Goal: Task Accomplishment & Management: Use online tool/utility

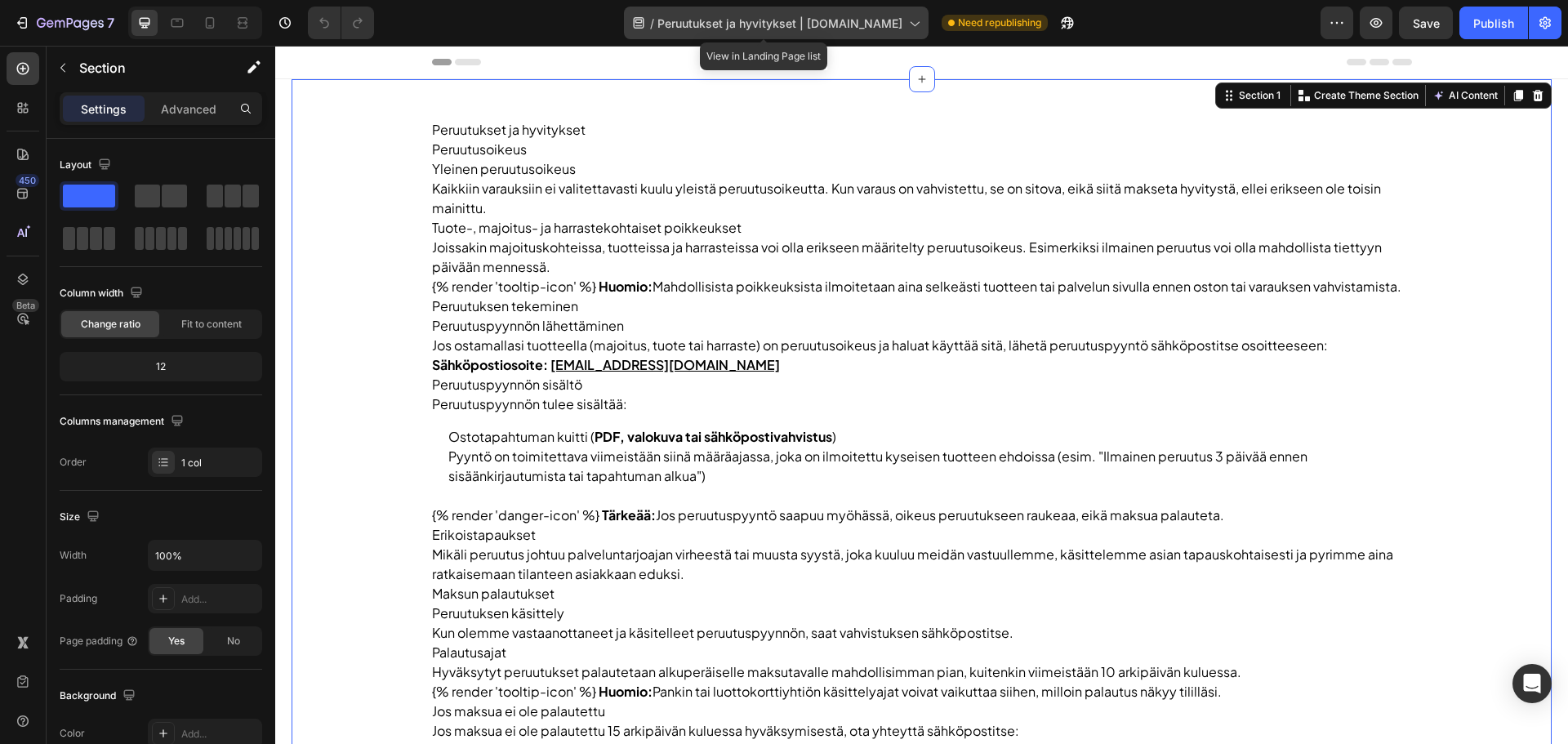
click at [723, 26] on span "Peruutukset ja hyvitykset | Vuokatti.com" at bounding box center [780, 24] width 245 height 18
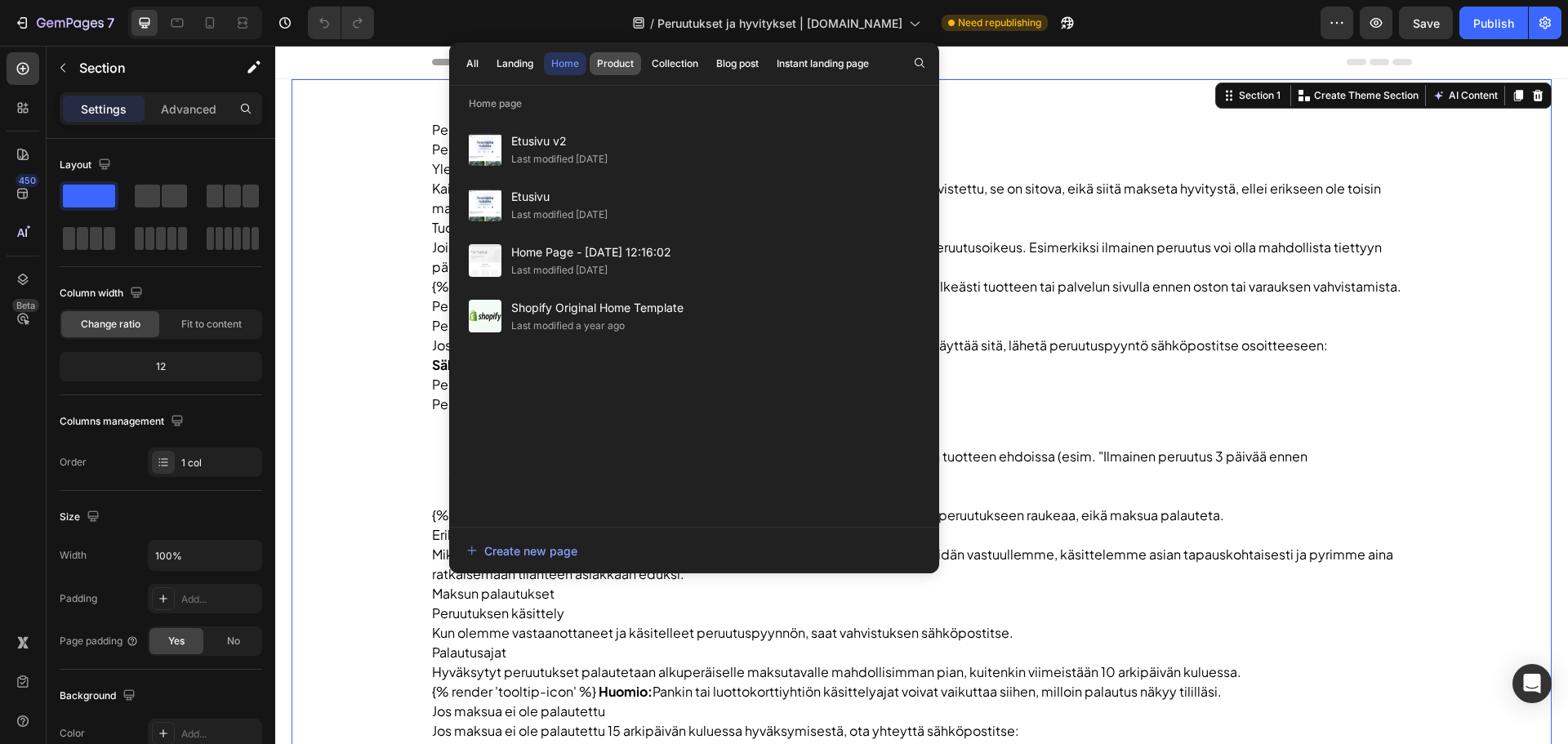
click at [606, 63] on div "Product" at bounding box center [615, 63] width 37 height 15
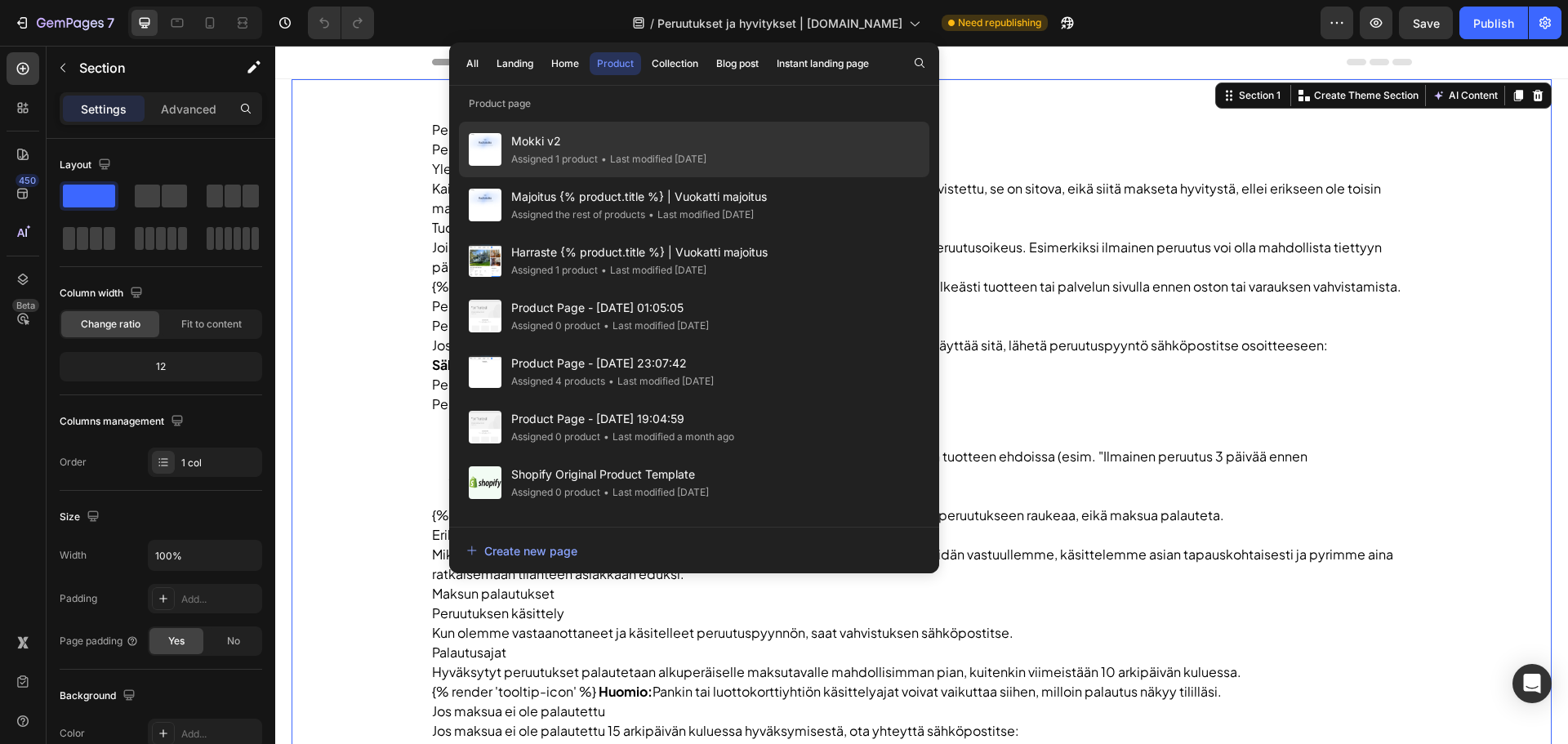
click at [593, 139] on span "Mokki v2" at bounding box center [608, 141] width 195 height 19
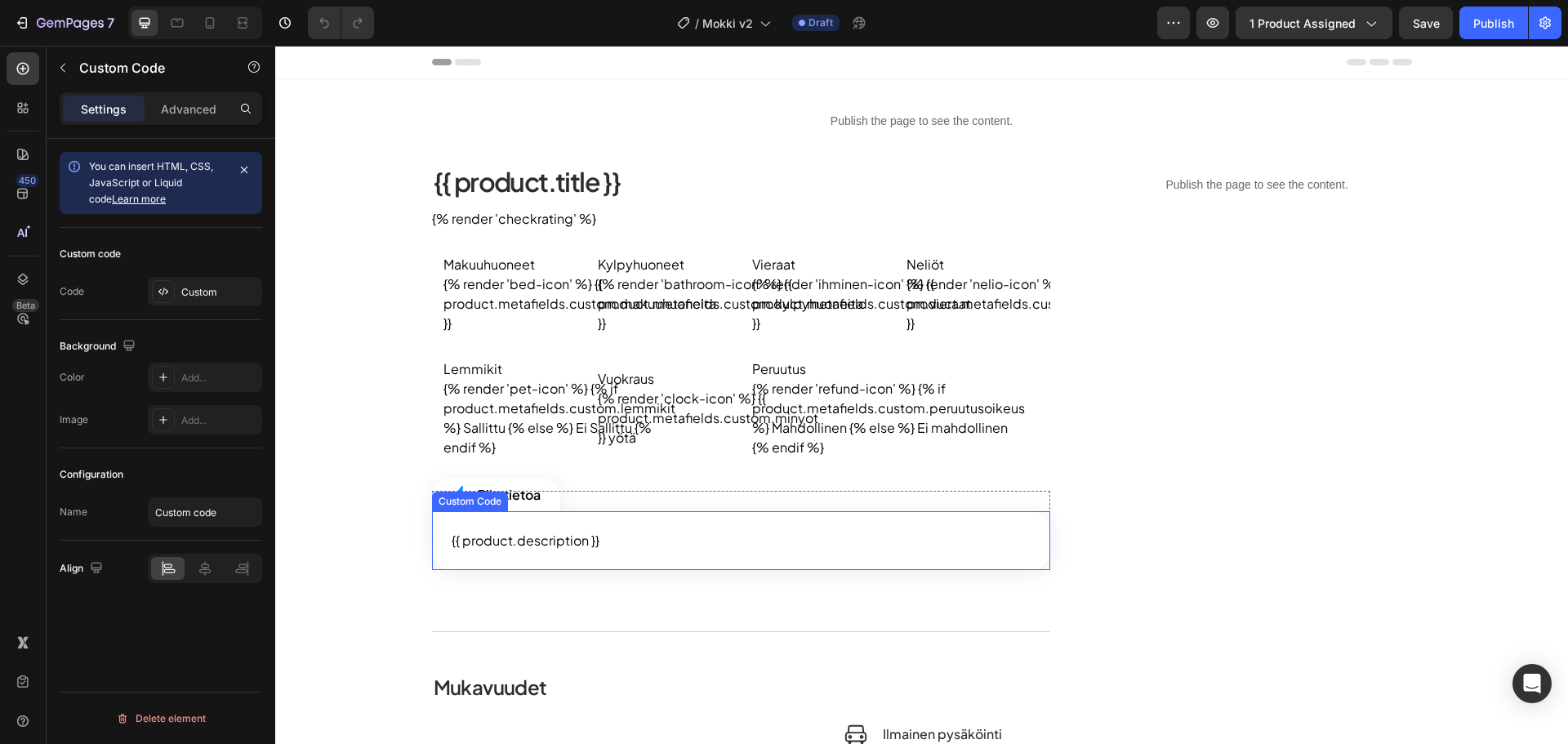
click at [616, 537] on div "{{ product.description }}" at bounding box center [741, 540] width 619 height 59
click at [214, 291] on div "Custom" at bounding box center [220, 292] width 77 height 15
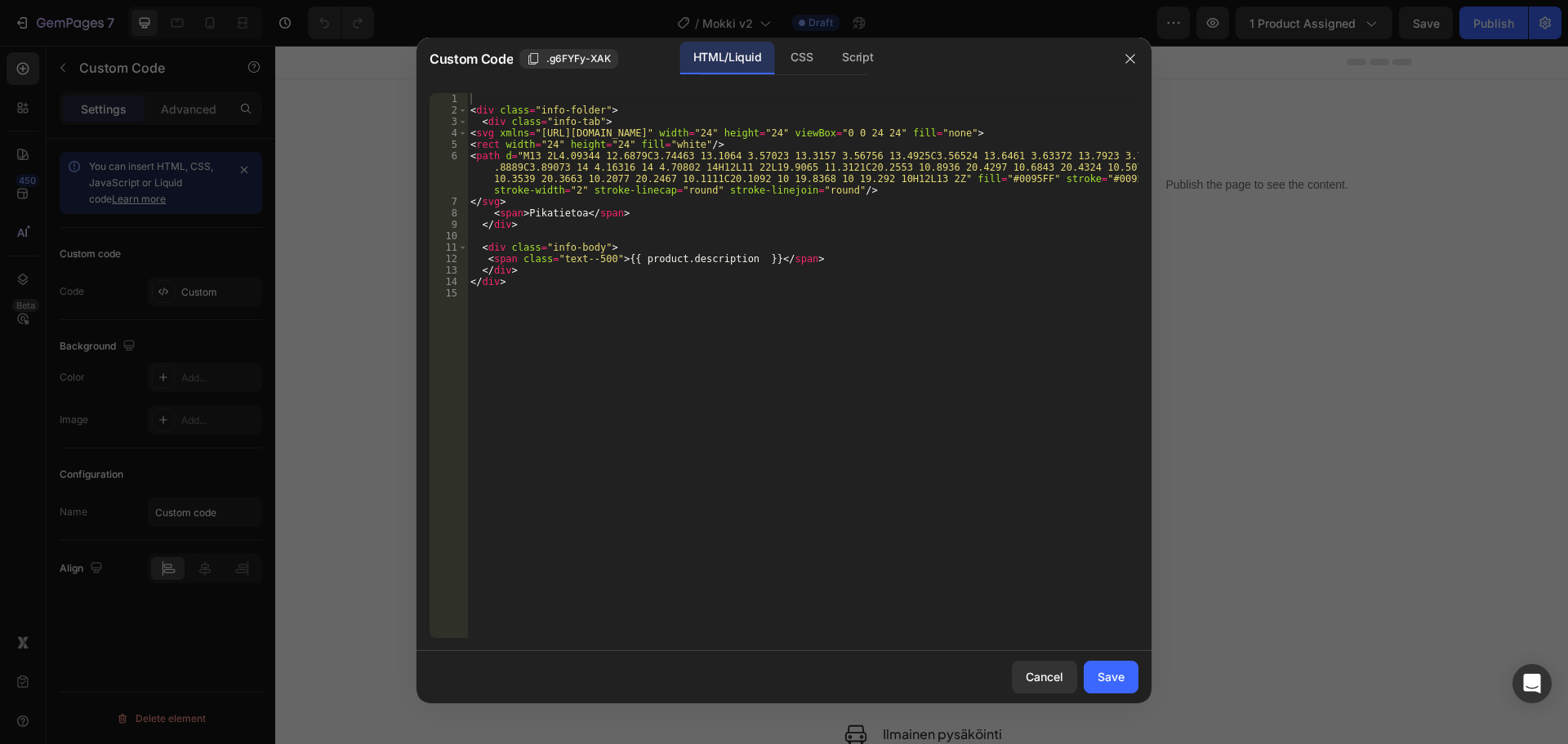
click at [732, 285] on div "< div class = "info-folder" > < div class = "info-tab" > < svg xmlns = "[URL][D…" at bounding box center [802, 376] width 671 height 568
type textarea "</div>"
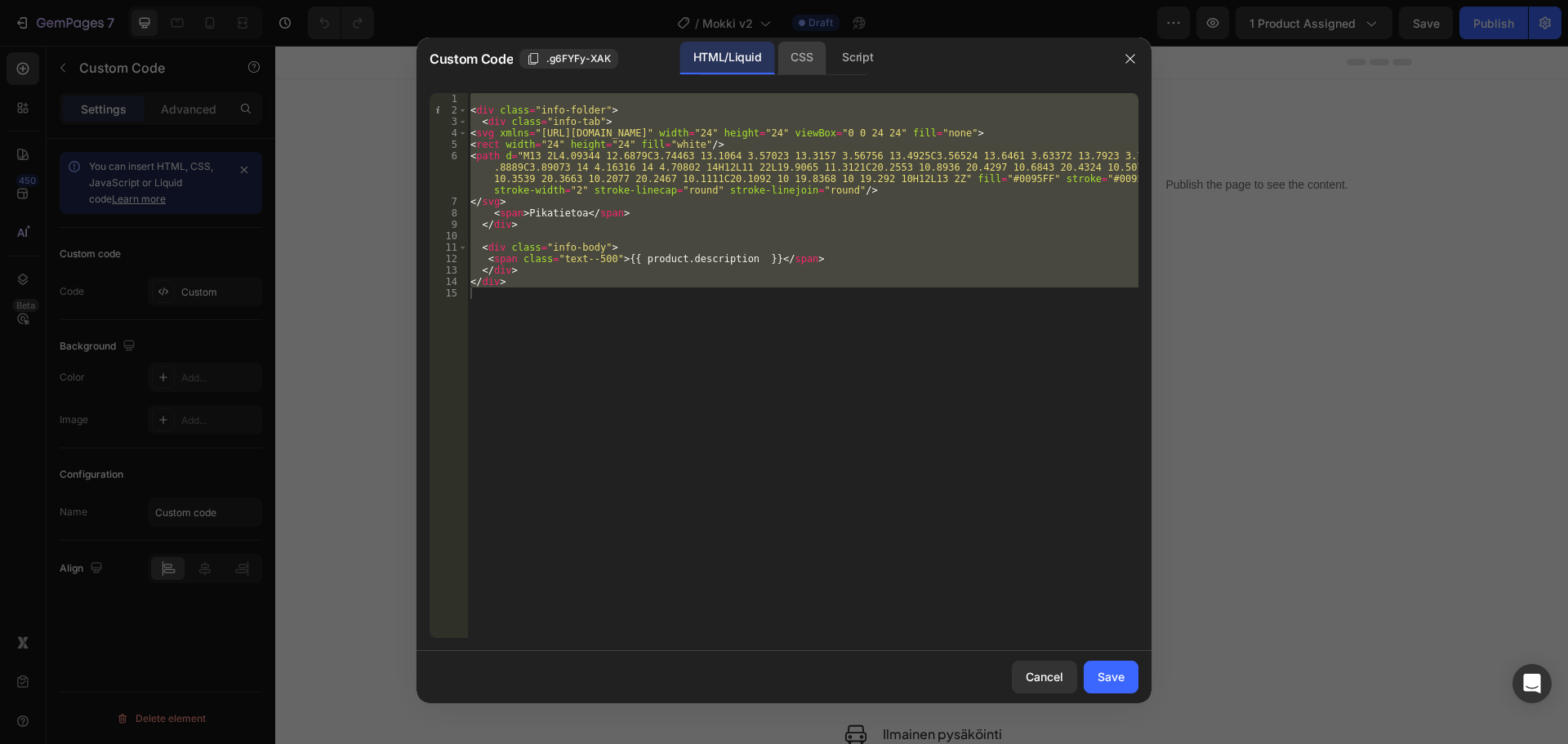
click at [829, 60] on div "CSS" at bounding box center [857, 58] width 57 height 32
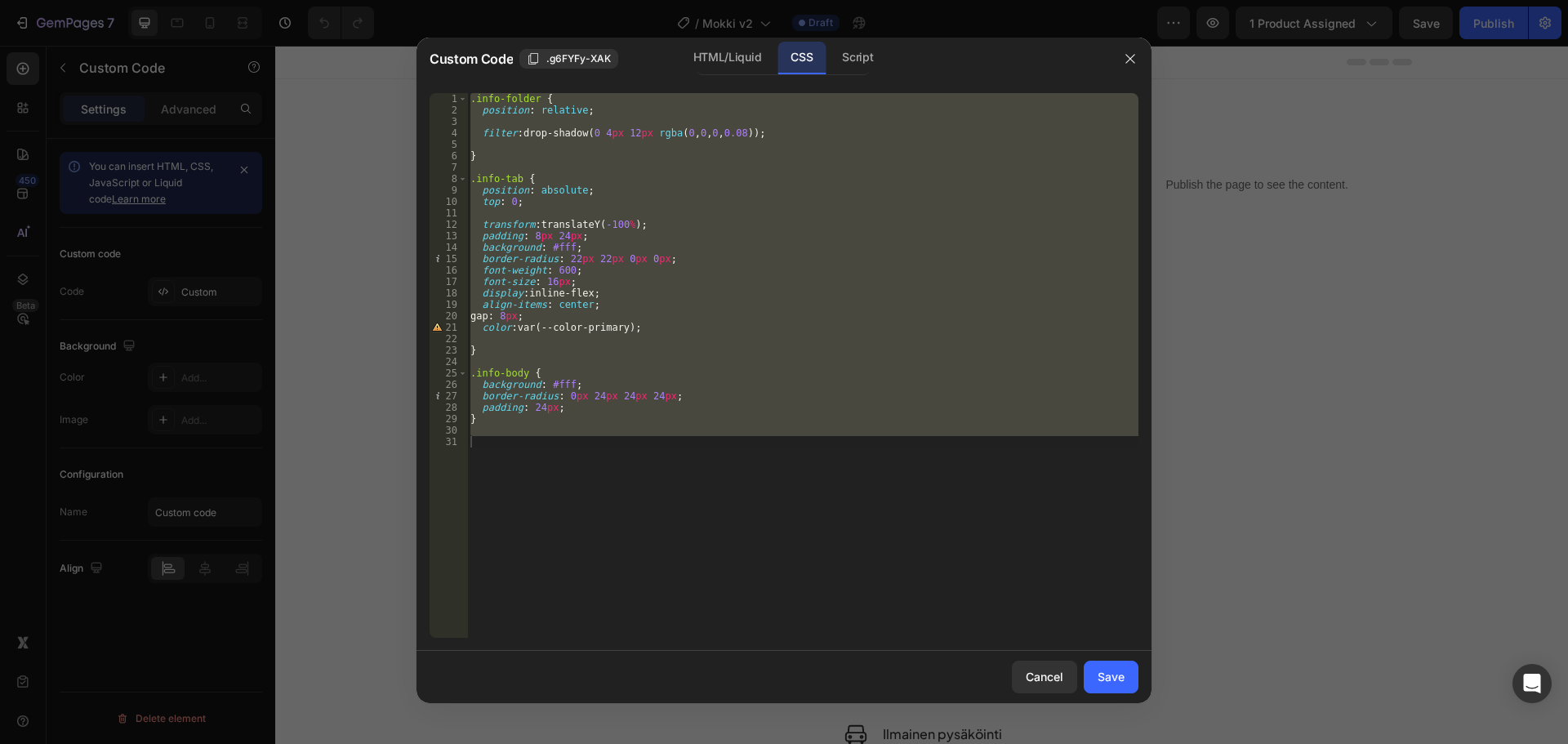
click at [713, 263] on div ".info-folder { position : relative ; filter : drop-shadow( 0 4 px 12 px rgba ( …" at bounding box center [802, 365] width 671 height 545
type textarea "border-radius: 22px 22px 0px 0px;"
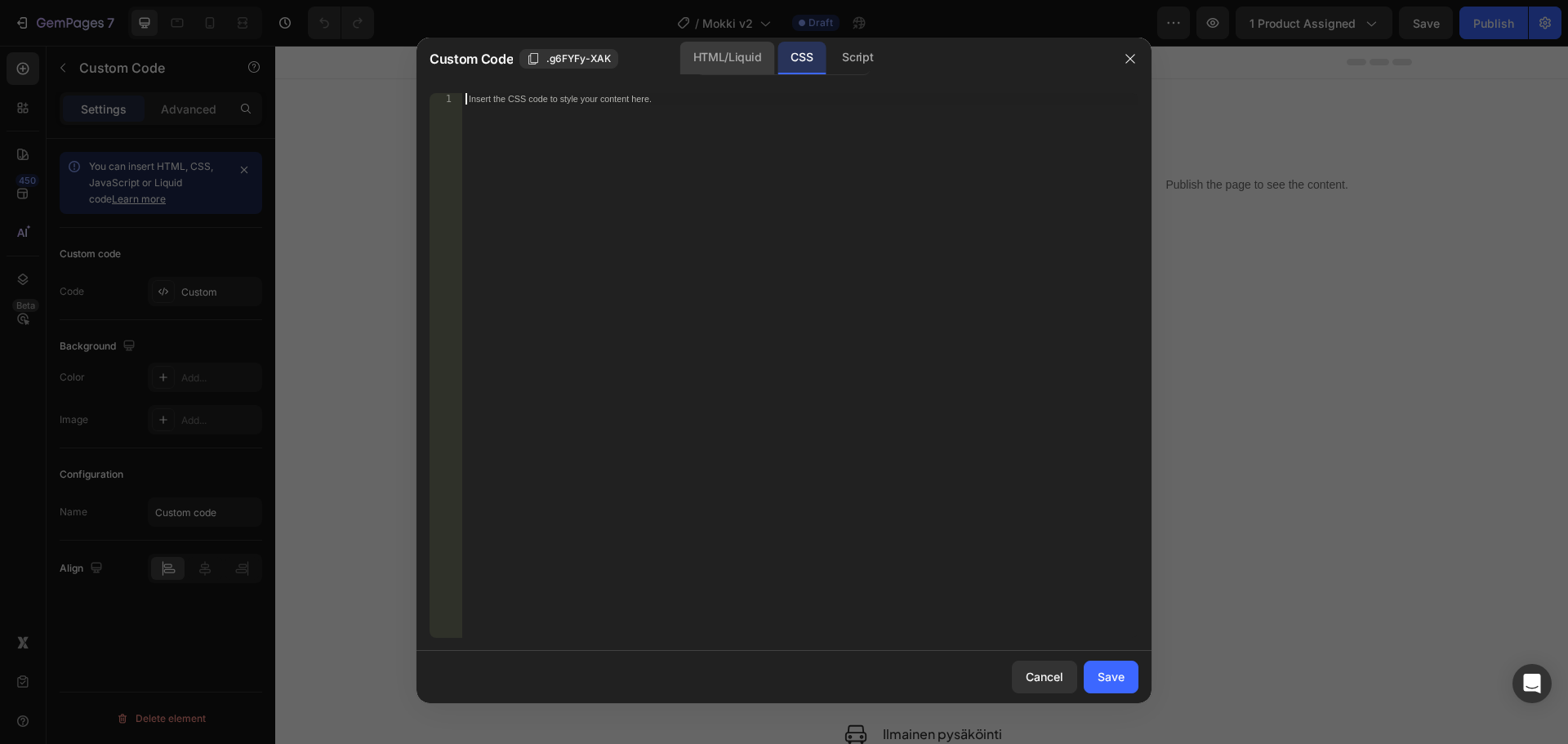
click at [747, 55] on div "HTML/Liquid" at bounding box center [727, 58] width 94 height 32
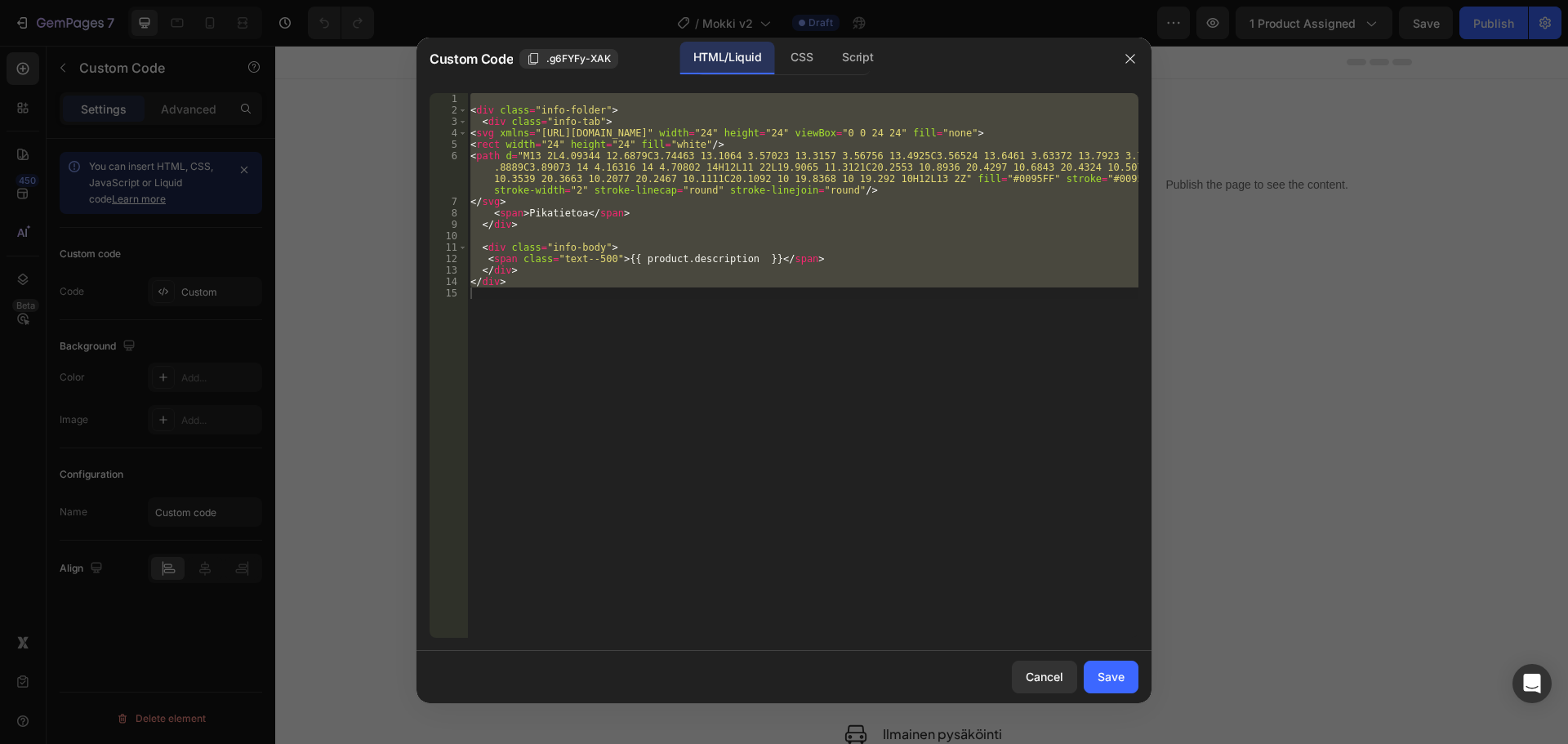
type textarea "</div>"
click at [614, 306] on div "< div class = "info-folder" > < div class = "info-tab" > < svg xmlns = "[URL][D…" at bounding box center [802, 365] width 671 height 545
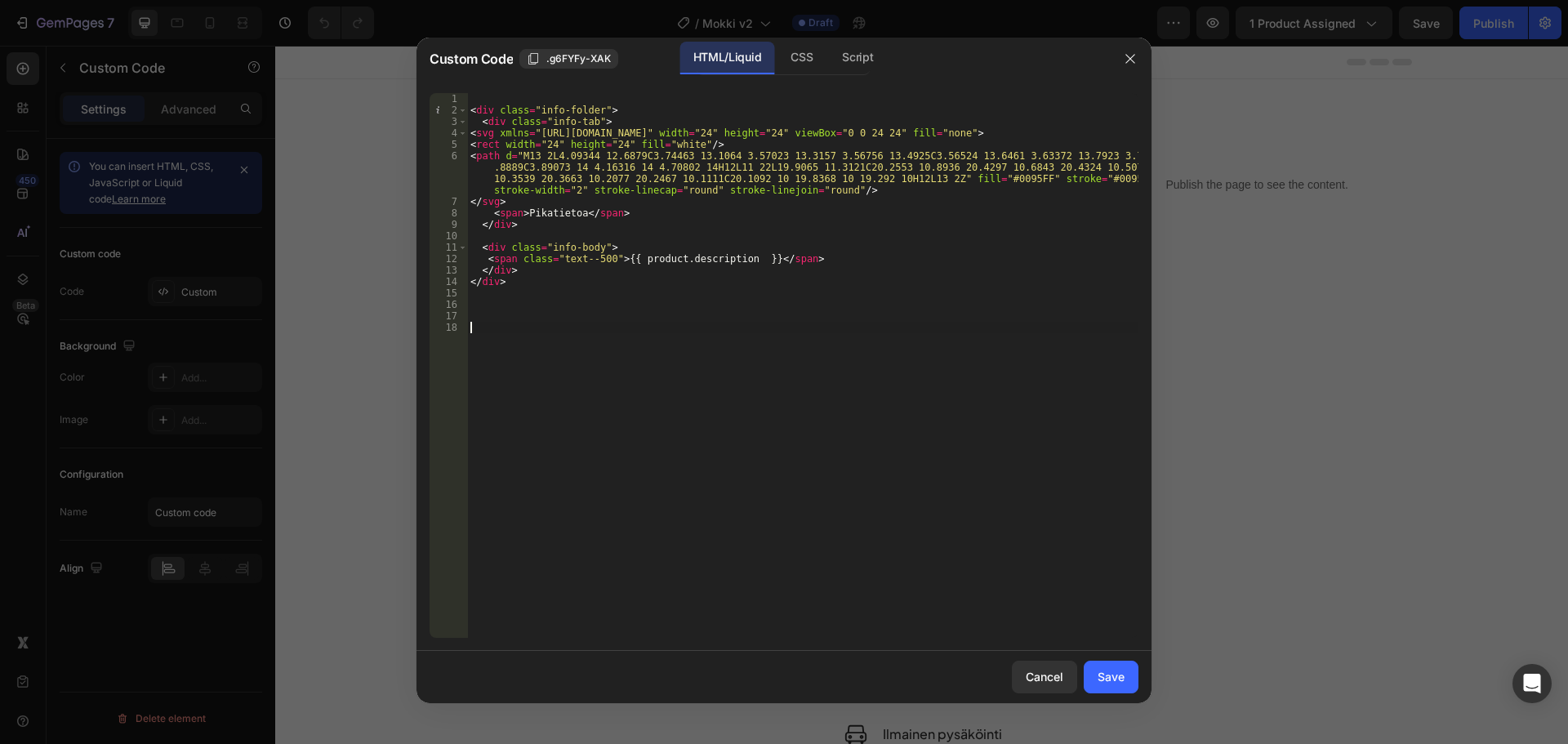
paste textarea "position: relative;"
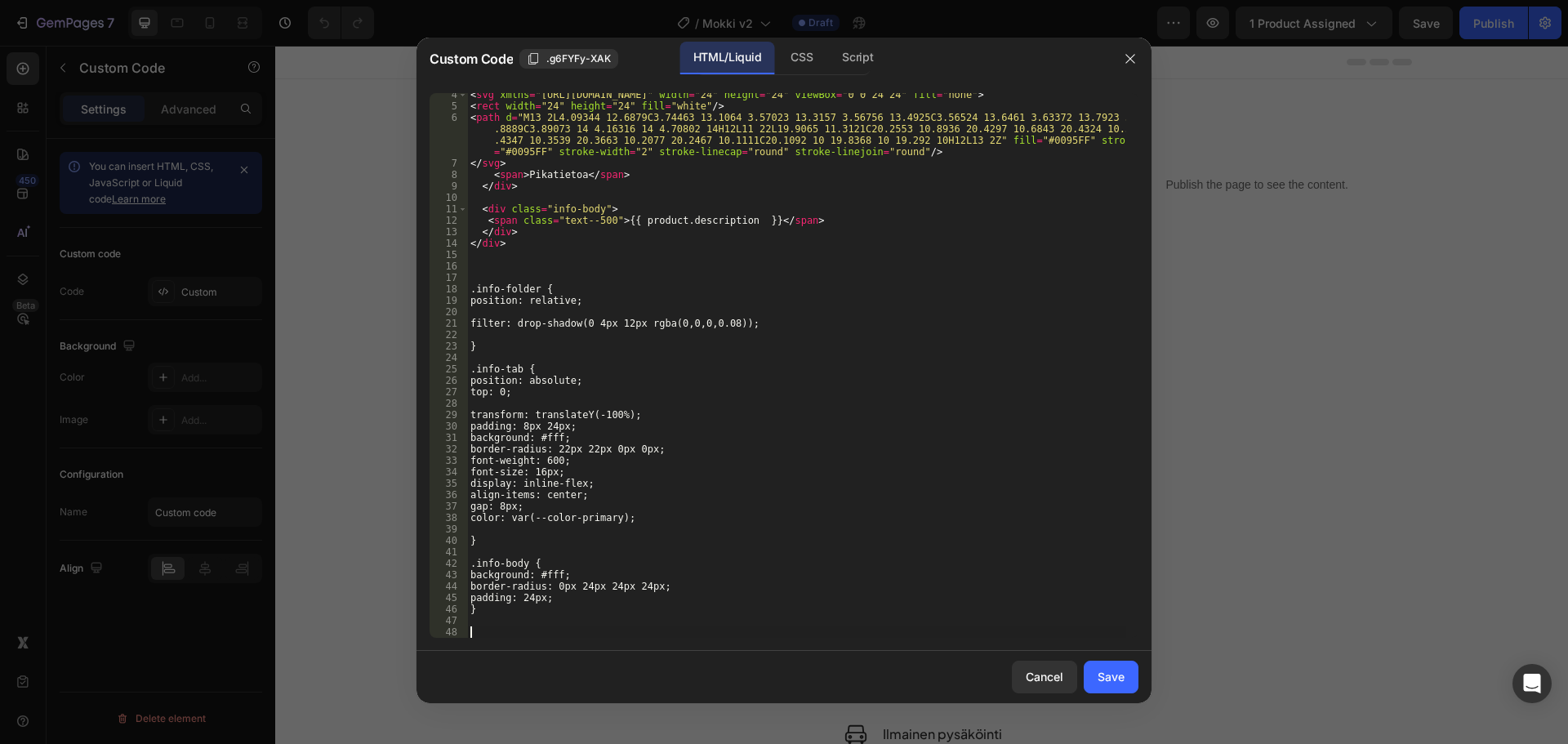
click at [736, 305] on div "< svg xmlns = "[URL][DOMAIN_NAME]" width = "24" height = "24" viewBox = "0 0 24…" at bounding box center [796, 373] width 659 height 568
type textarea "position: relative;"
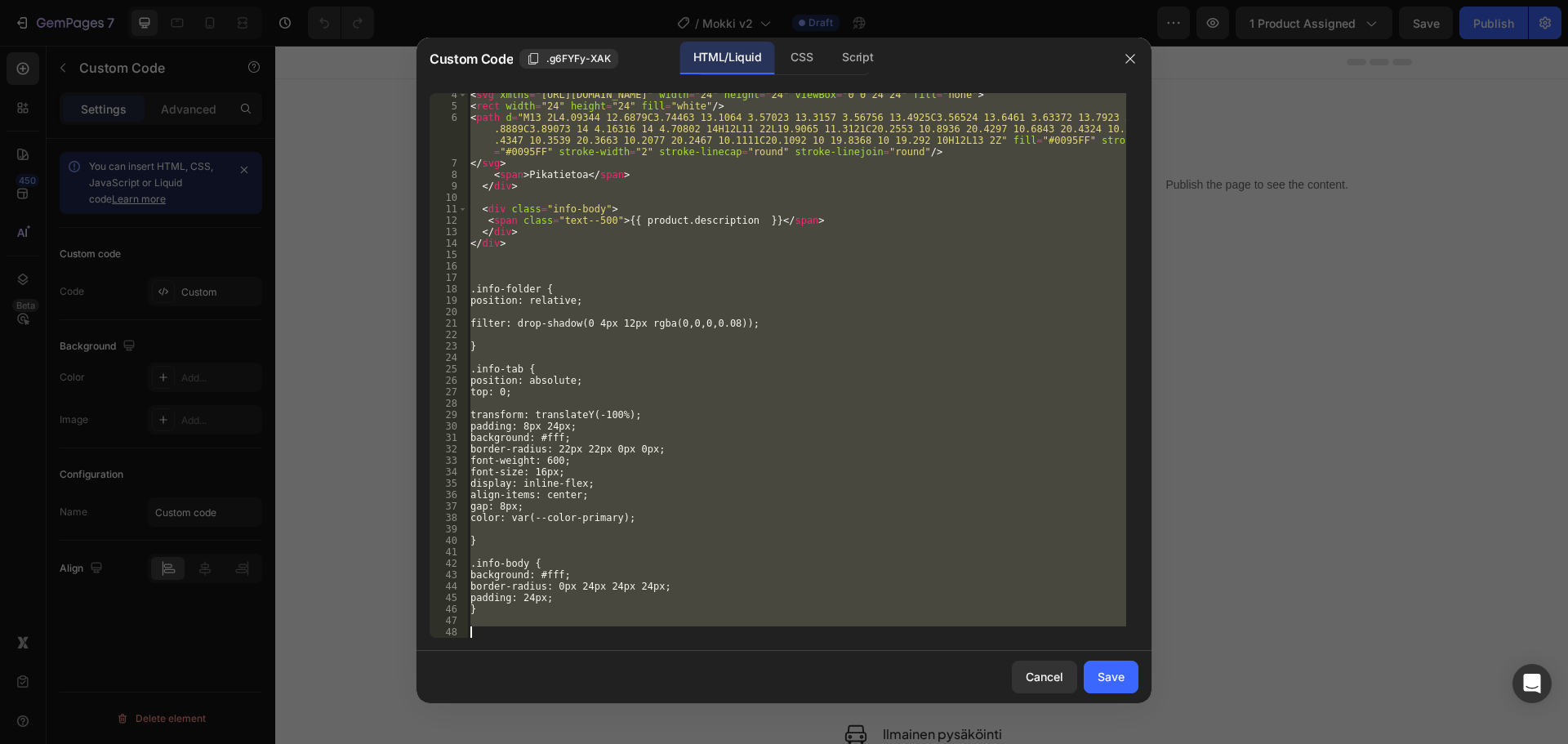
scroll to position [0, 0]
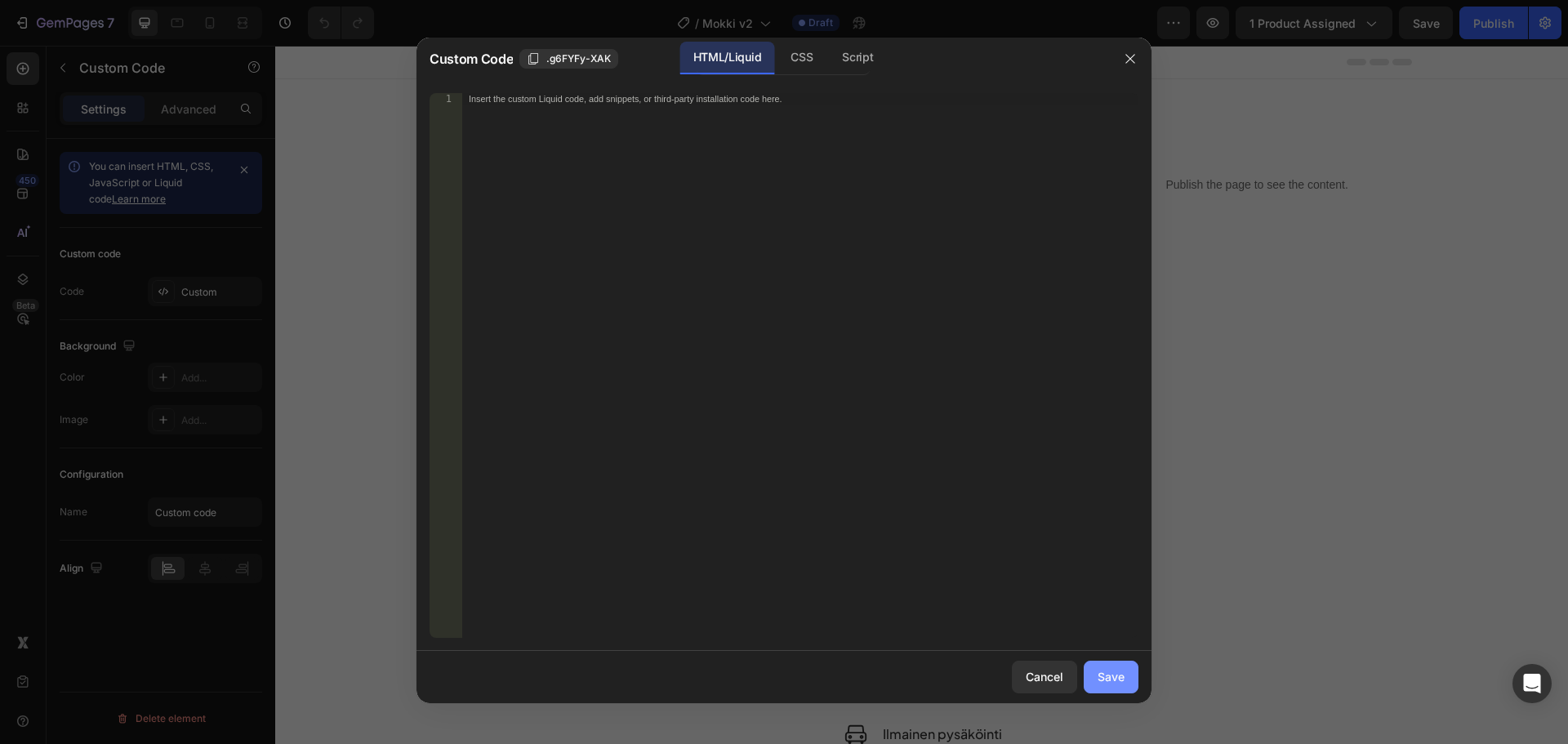
drag, startPoint x: 1122, startPoint y: 679, endPoint x: 1104, endPoint y: 677, distance: 18.1
click at [1120, 678] on div "Save" at bounding box center [1110, 677] width 27 height 18
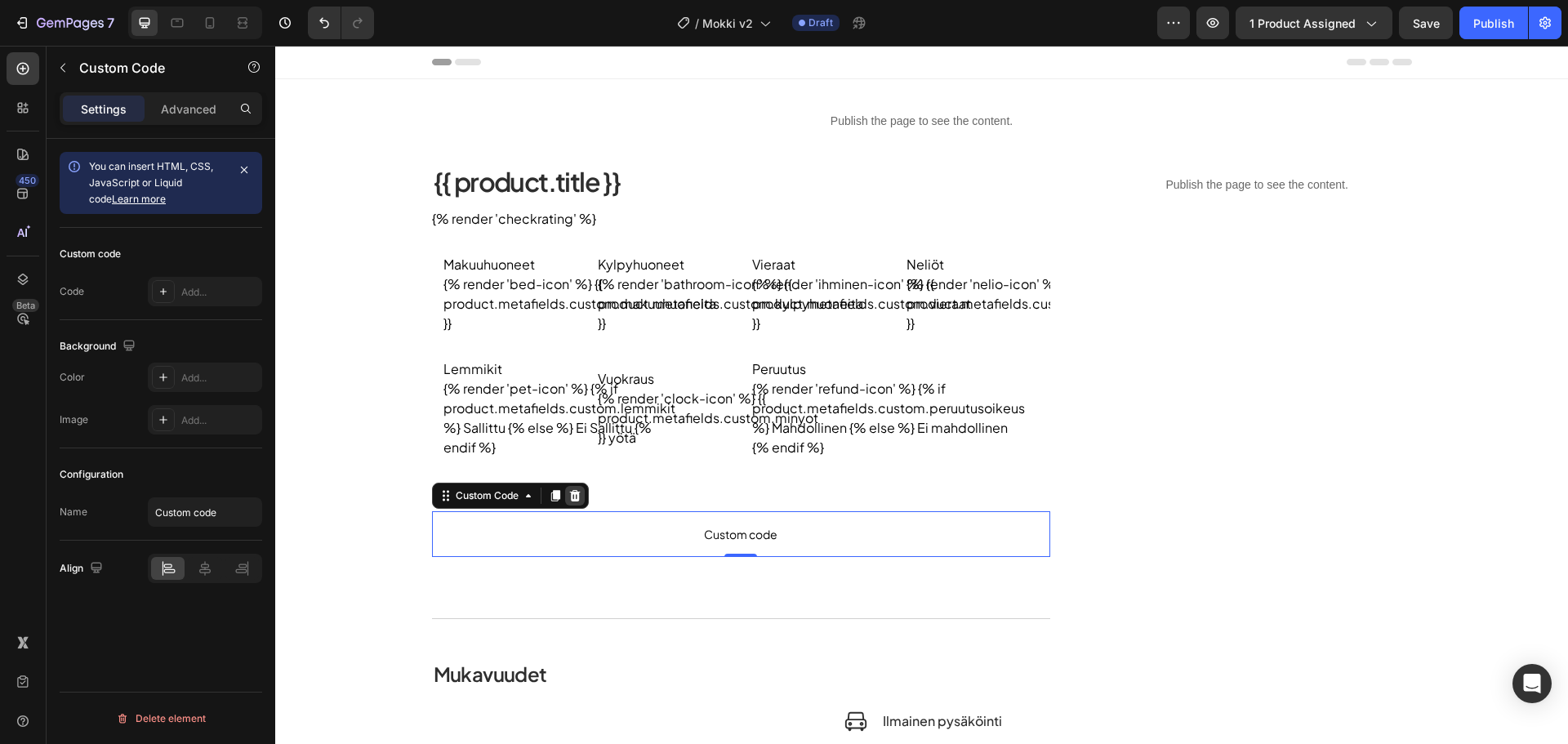
click at [573, 501] on icon at bounding box center [575, 495] width 13 height 13
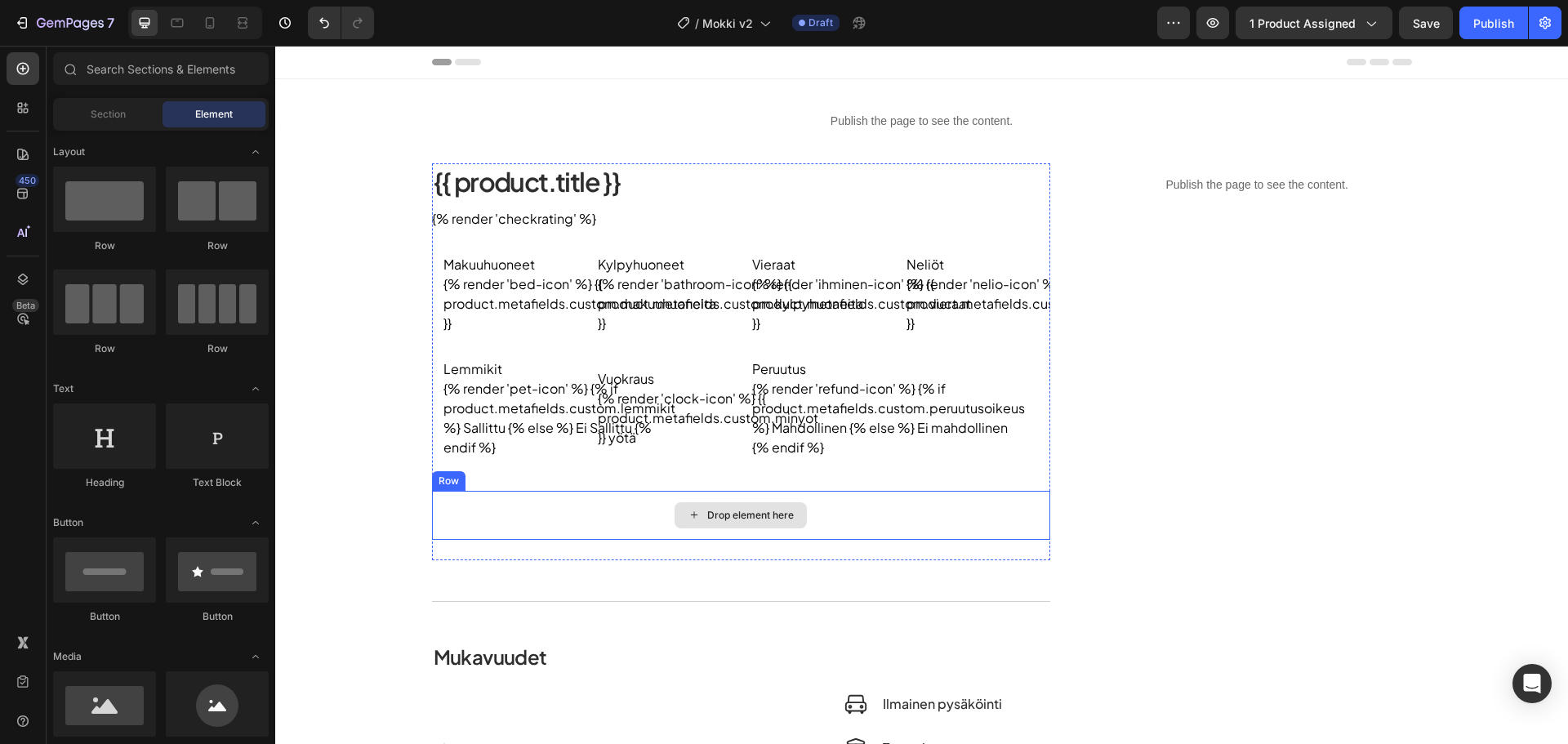
click at [559, 507] on div "Drop element here" at bounding box center [741, 516] width 619 height 49
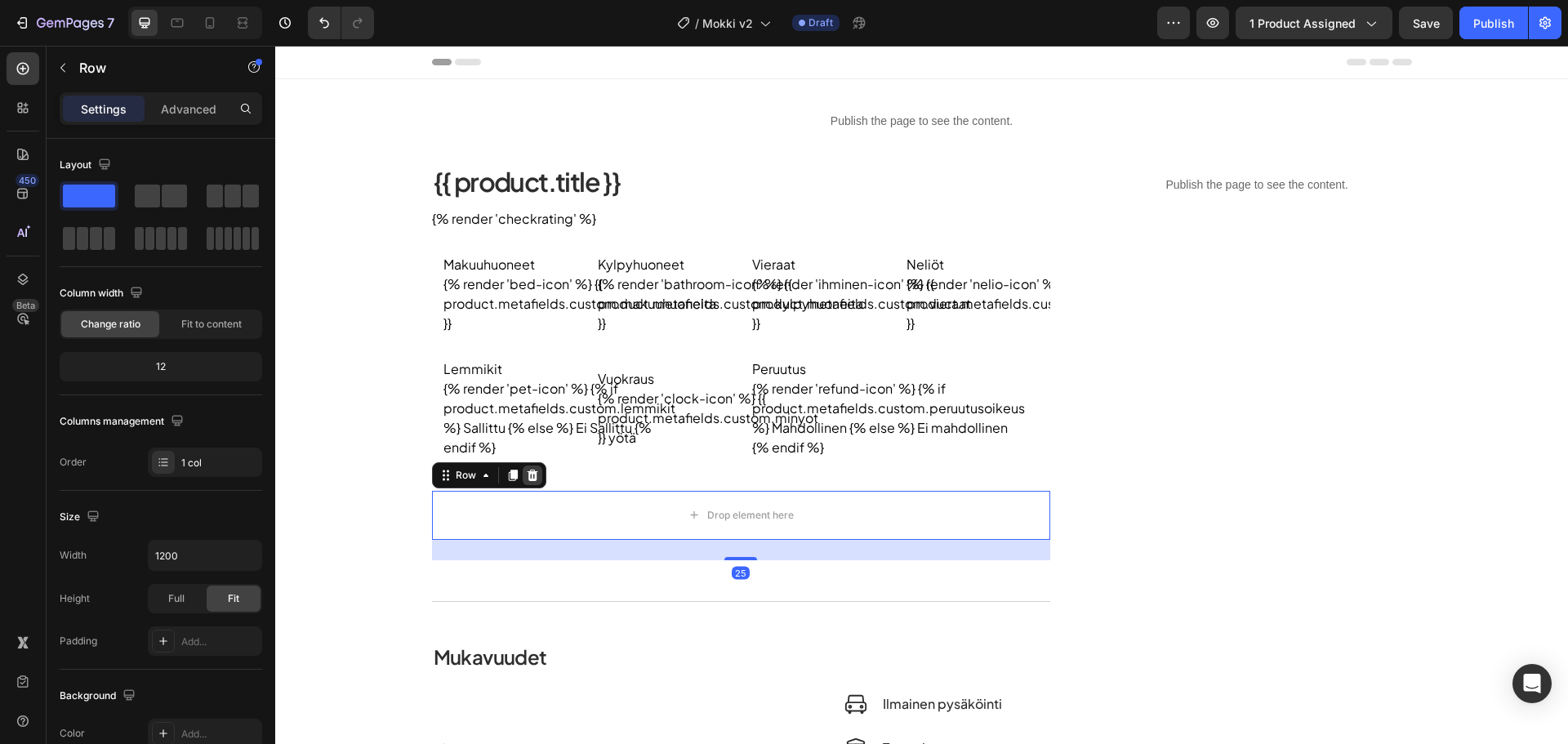
click at [527, 476] on icon at bounding box center [532, 474] width 10 height 11
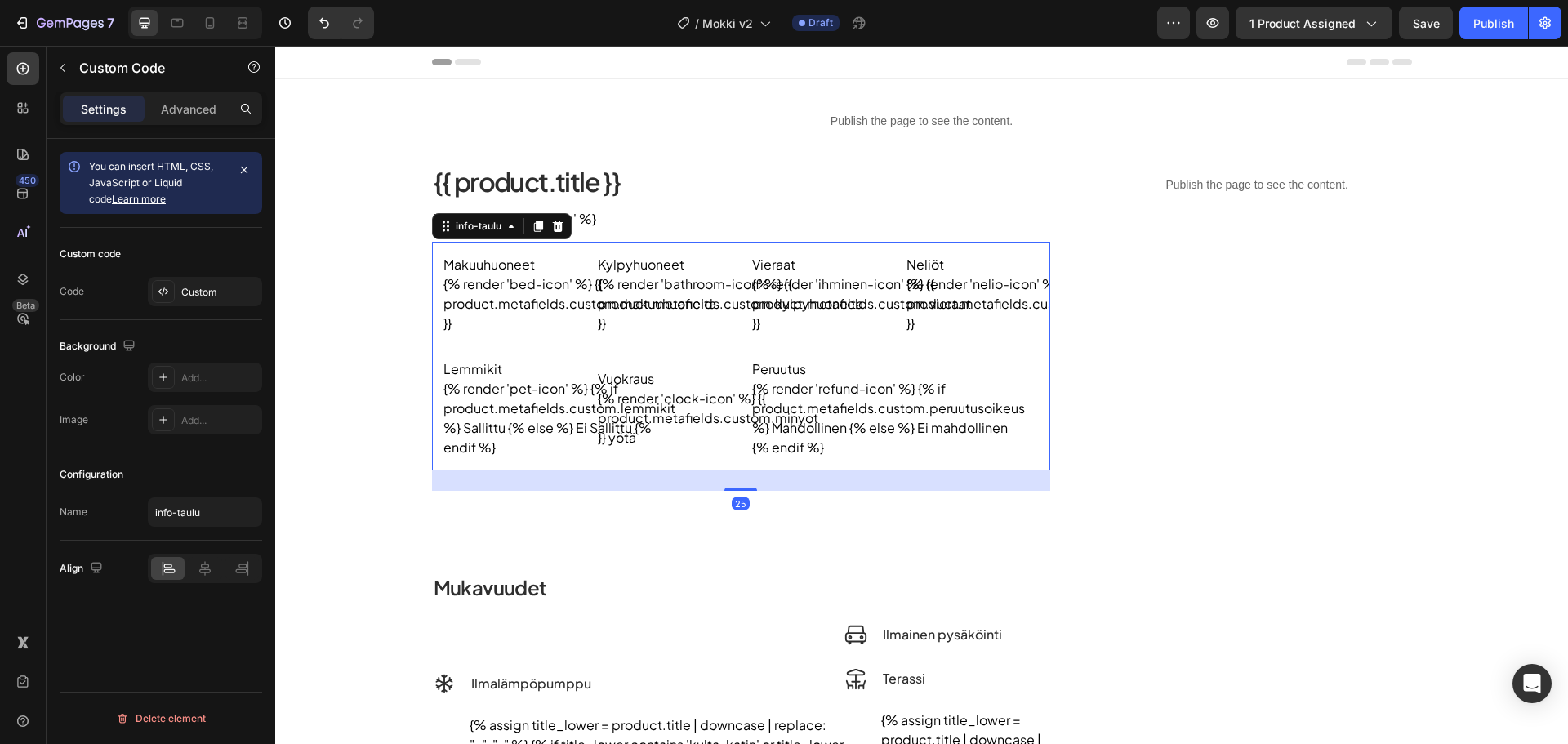
click at [547, 436] on dd "{% render 'pet-icon' %} {% if product.metafields.custom.lemmikit %} Sallittu {%…" at bounding box center [509, 418] width 131 height 79
click at [77, 70] on div "Custom Code" at bounding box center [139, 67] width 186 height 43
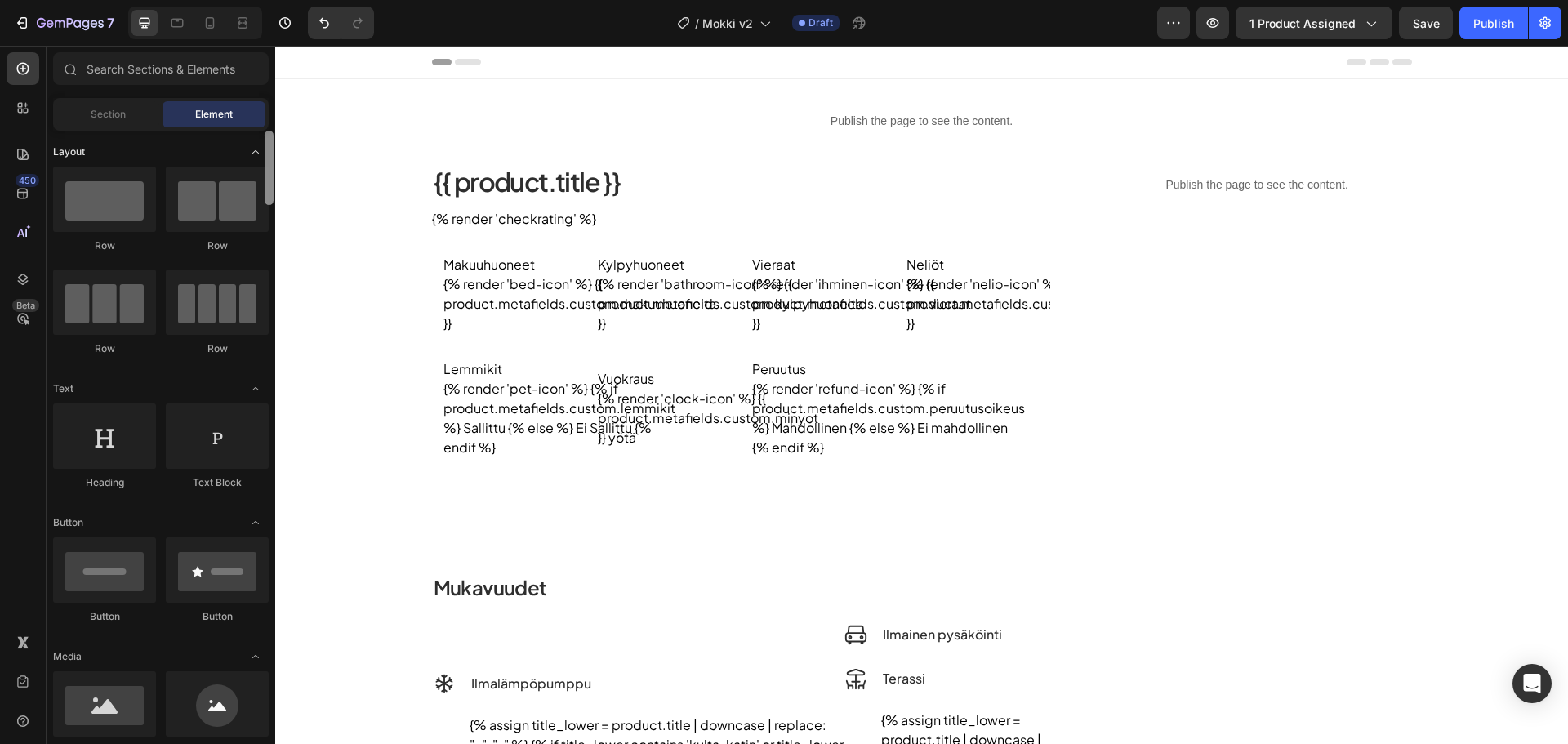
drag, startPoint x: 269, startPoint y: 333, endPoint x: 221, endPoint y: 153, distance: 186.3
click at [221, 153] on div "Layout Row Row Row Row Text Heading Text Block Button Button Button Media Image…" at bounding box center [160, 435] width 228 height 609
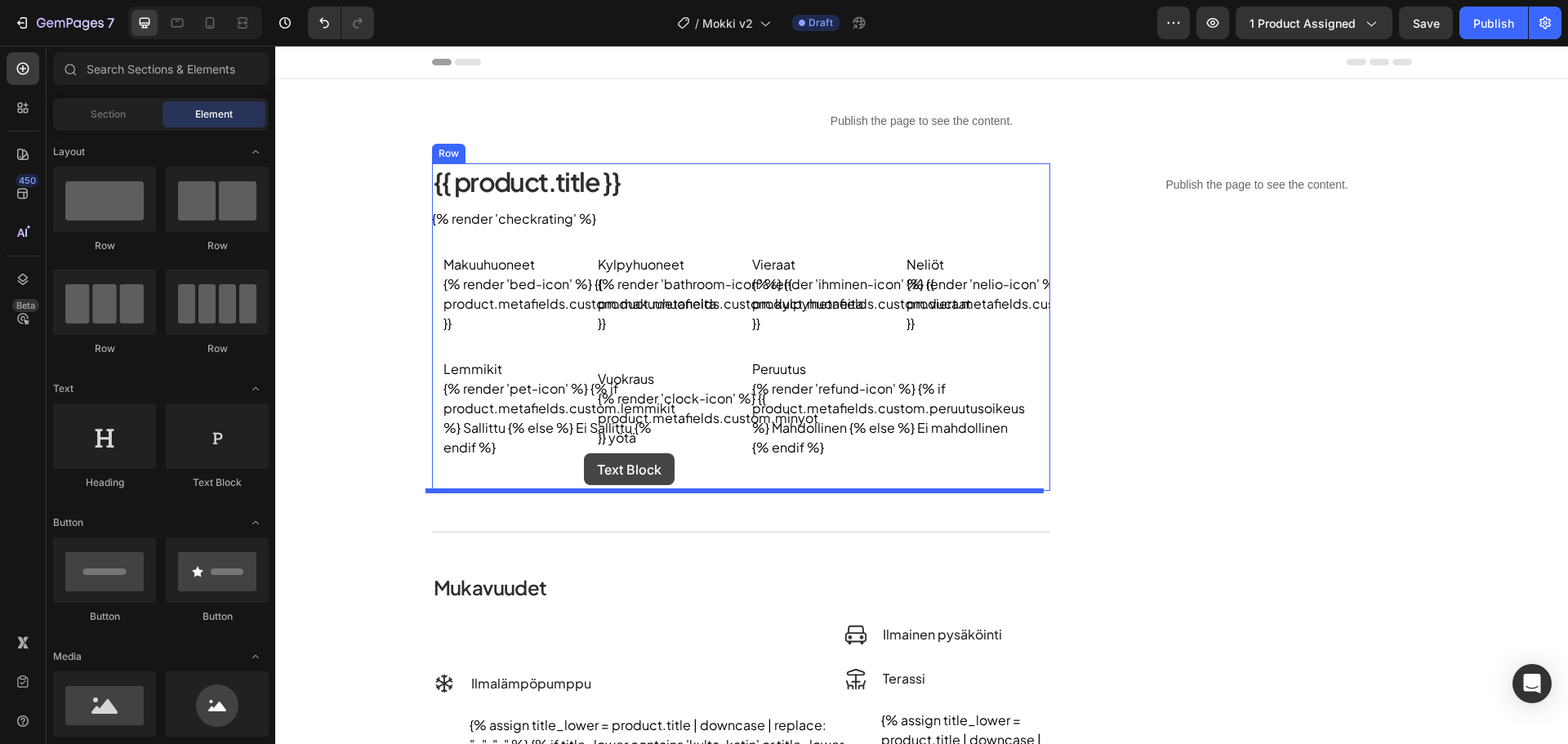
drag, startPoint x: 500, startPoint y: 499, endPoint x: 584, endPoint y: 453, distance: 95.8
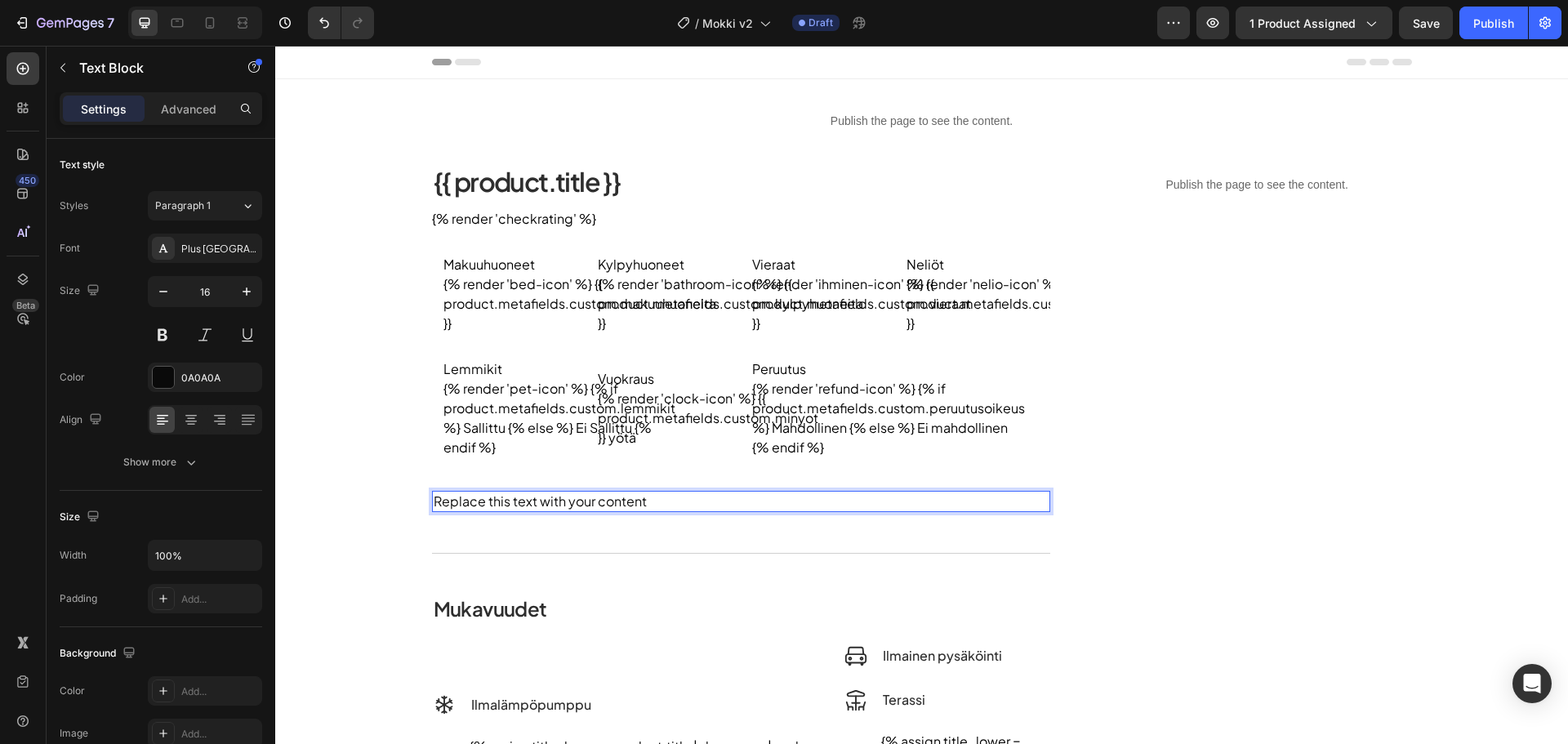
click at [608, 504] on div "Replace this text with your content" at bounding box center [741, 502] width 619 height 21
drag, startPoint x: 643, startPoint y: 502, endPoint x: 427, endPoint y: 510, distance: 216.1
click at [520, 506] on p "{{ product.description }}" at bounding box center [741, 502] width 615 height 18
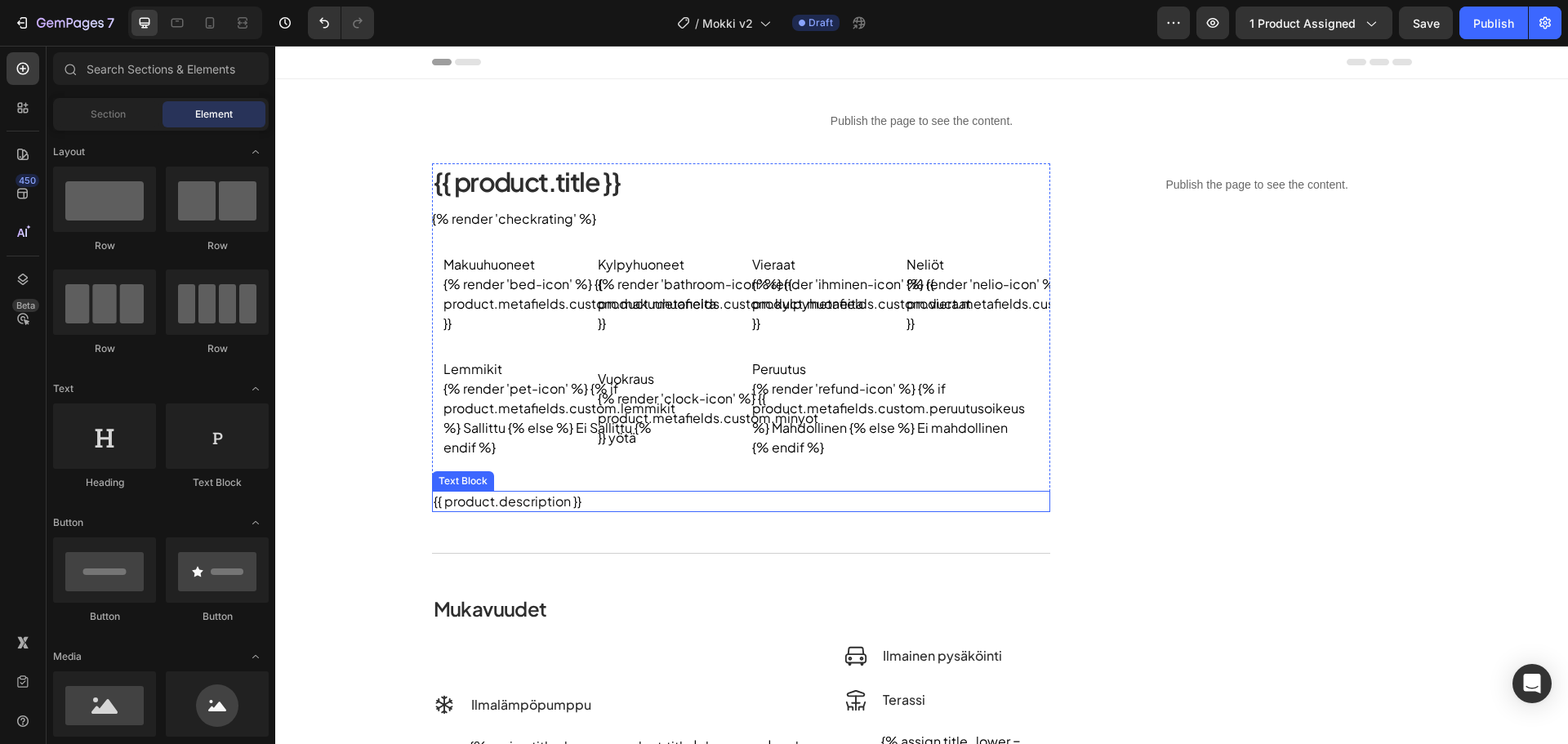
click at [472, 502] on p "{{ product.description }}" at bounding box center [741, 502] width 615 height 18
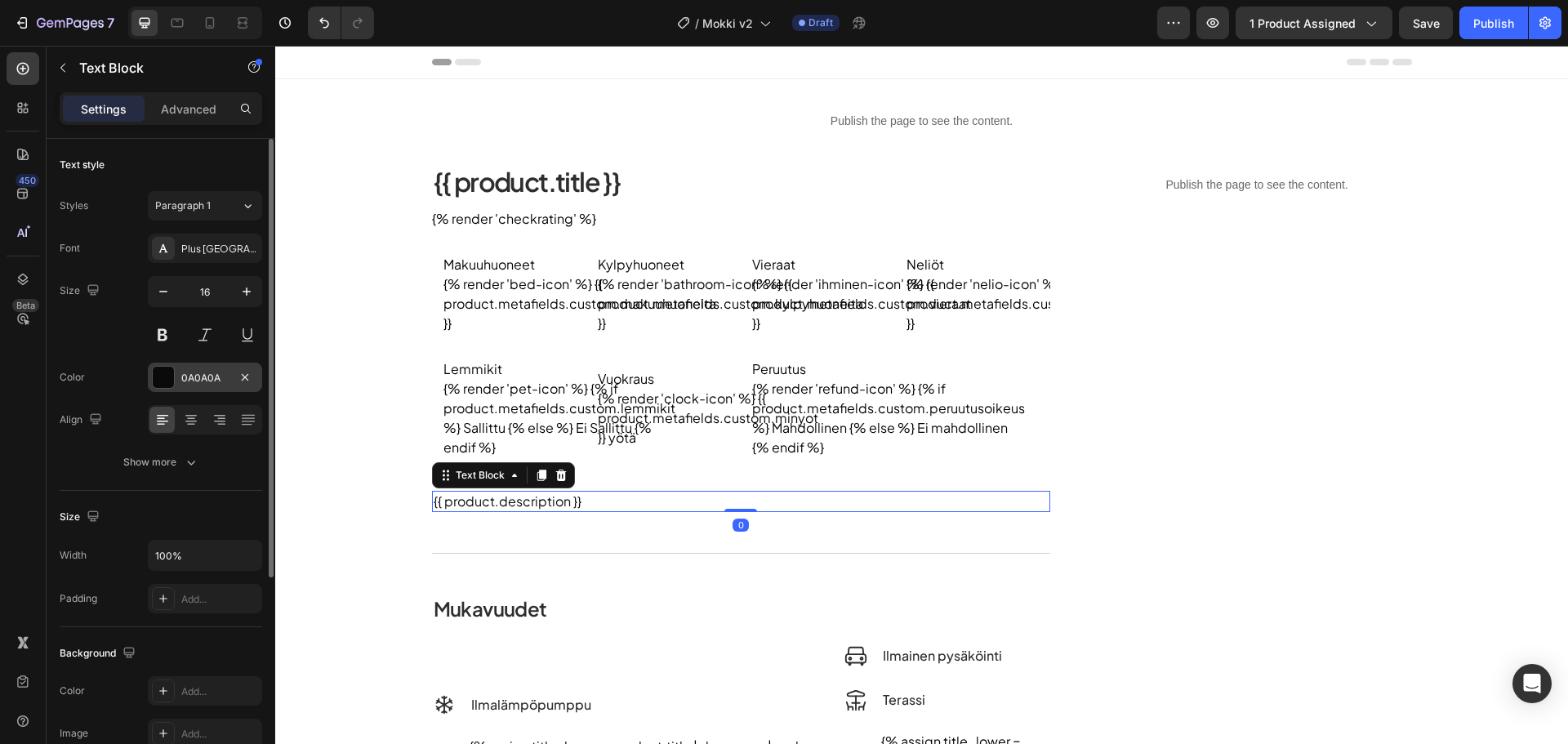
click at [198, 379] on div "0A0A0A" at bounding box center [205, 378] width 47 height 15
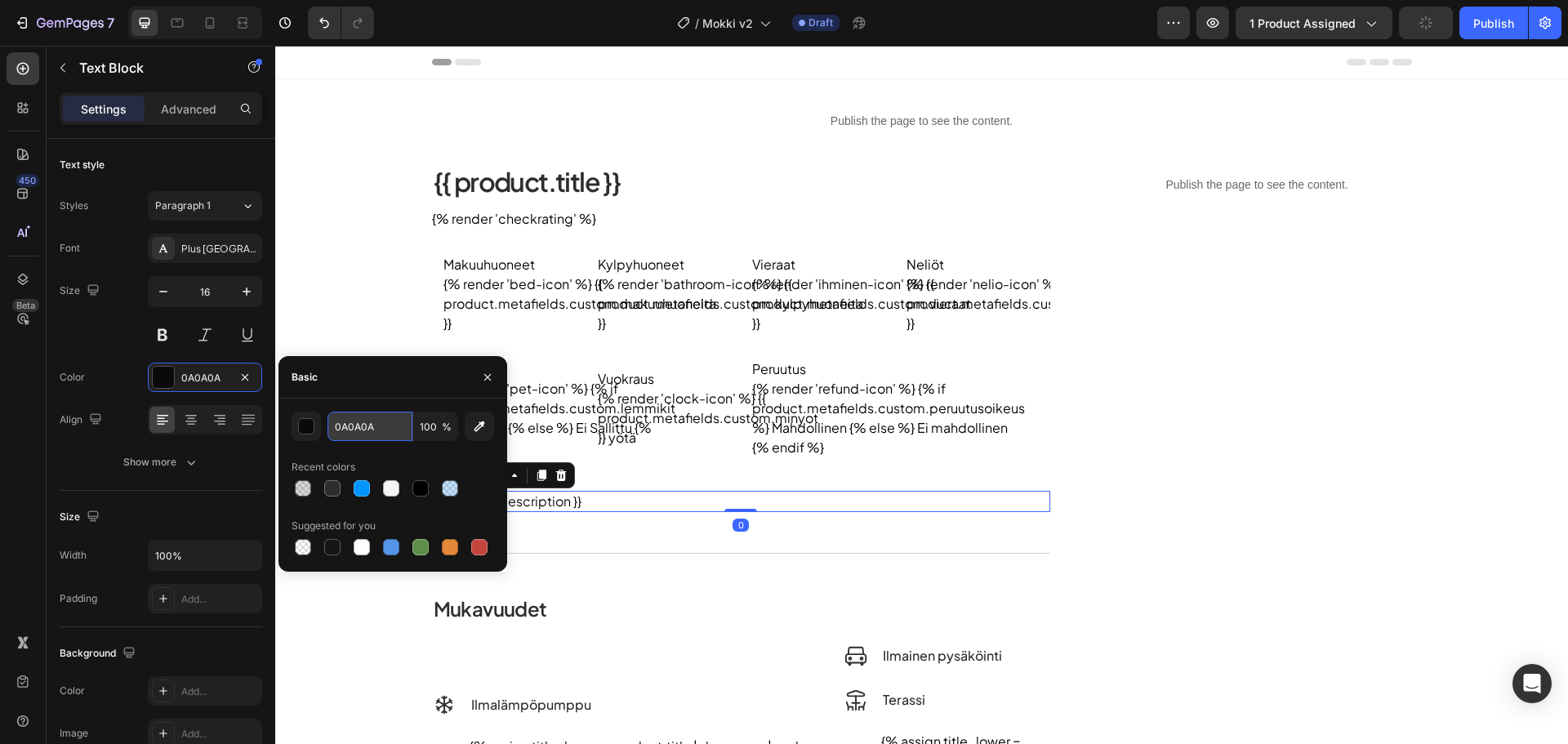
click at [386, 436] on input "0A0A0A" at bounding box center [369, 426] width 85 height 30
type input "2e2e2e"
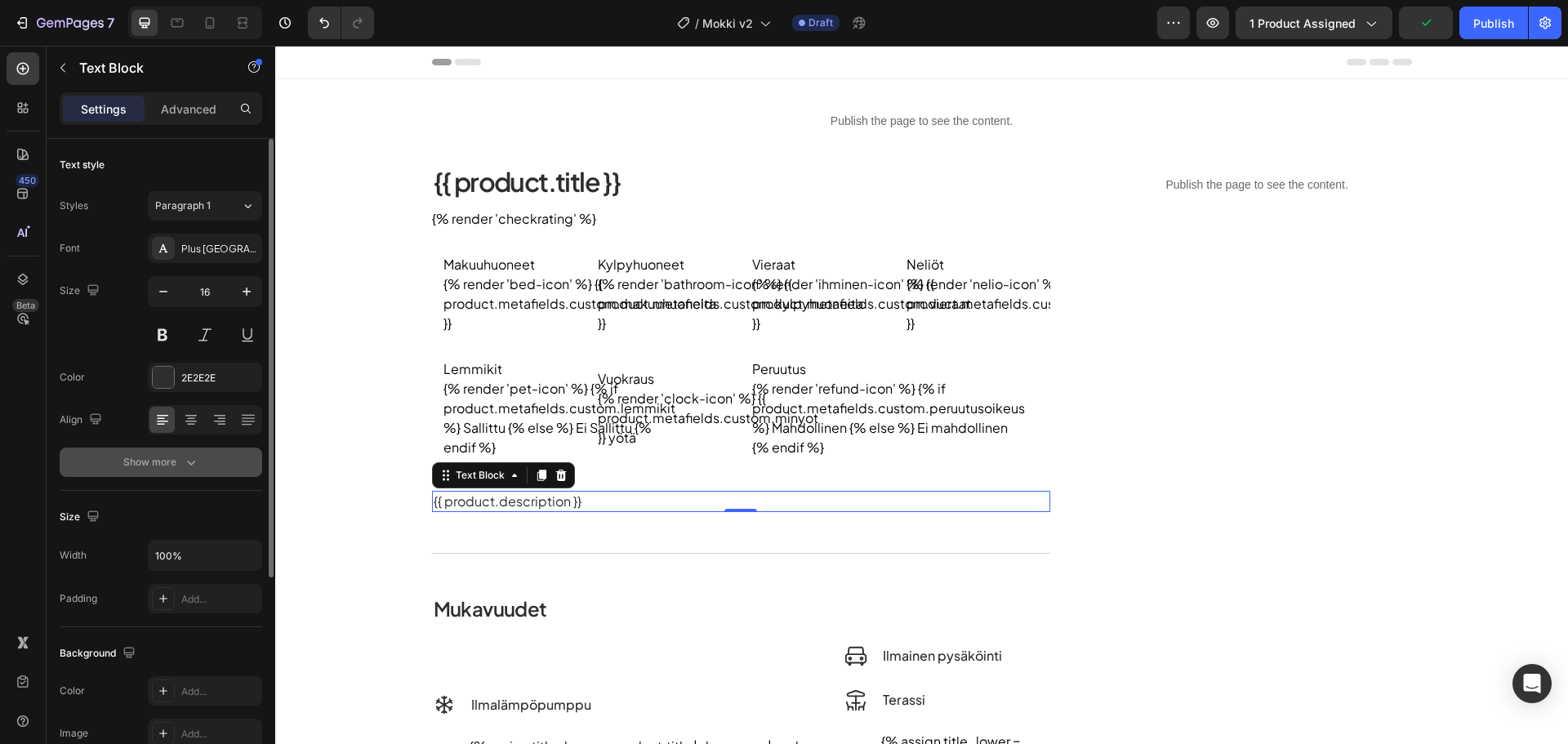
click at [192, 462] on icon "button" at bounding box center [191, 463] width 8 height 5
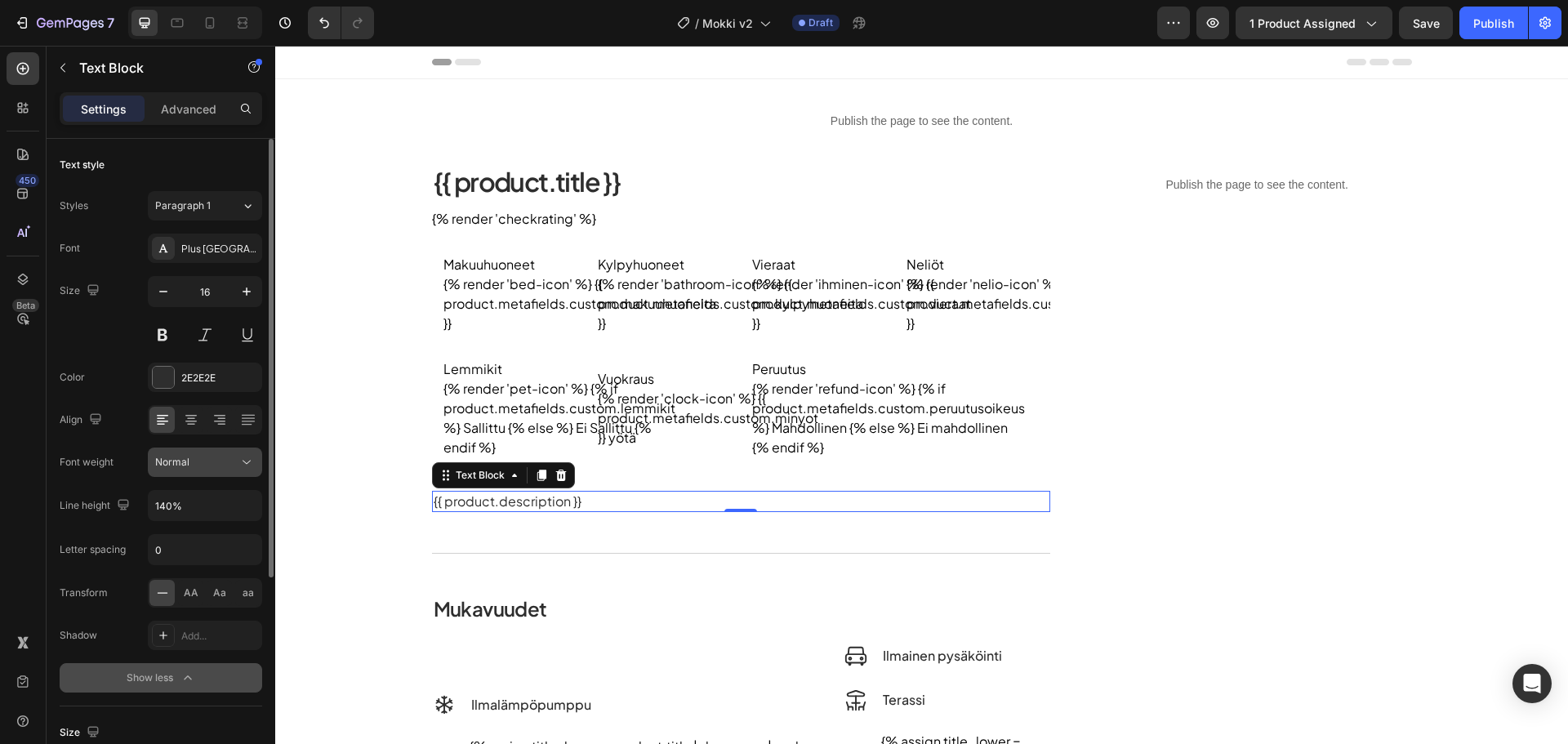
click at [208, 459] on div "Normal" at bounding box center [196, 462] width 83 height 15
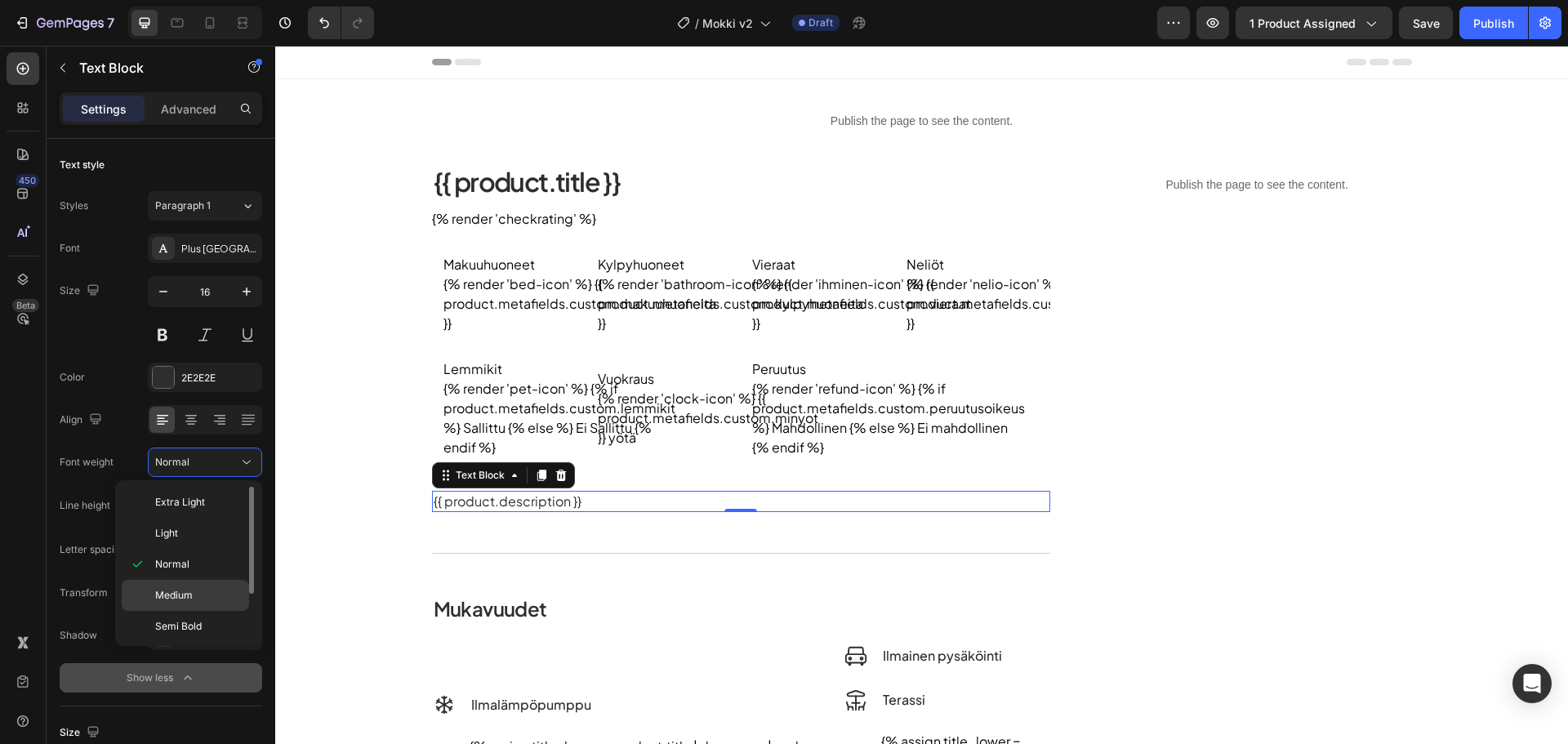
click at [214, 601] on p "Medium" at bounding box center [198, 595] width 87 height 15
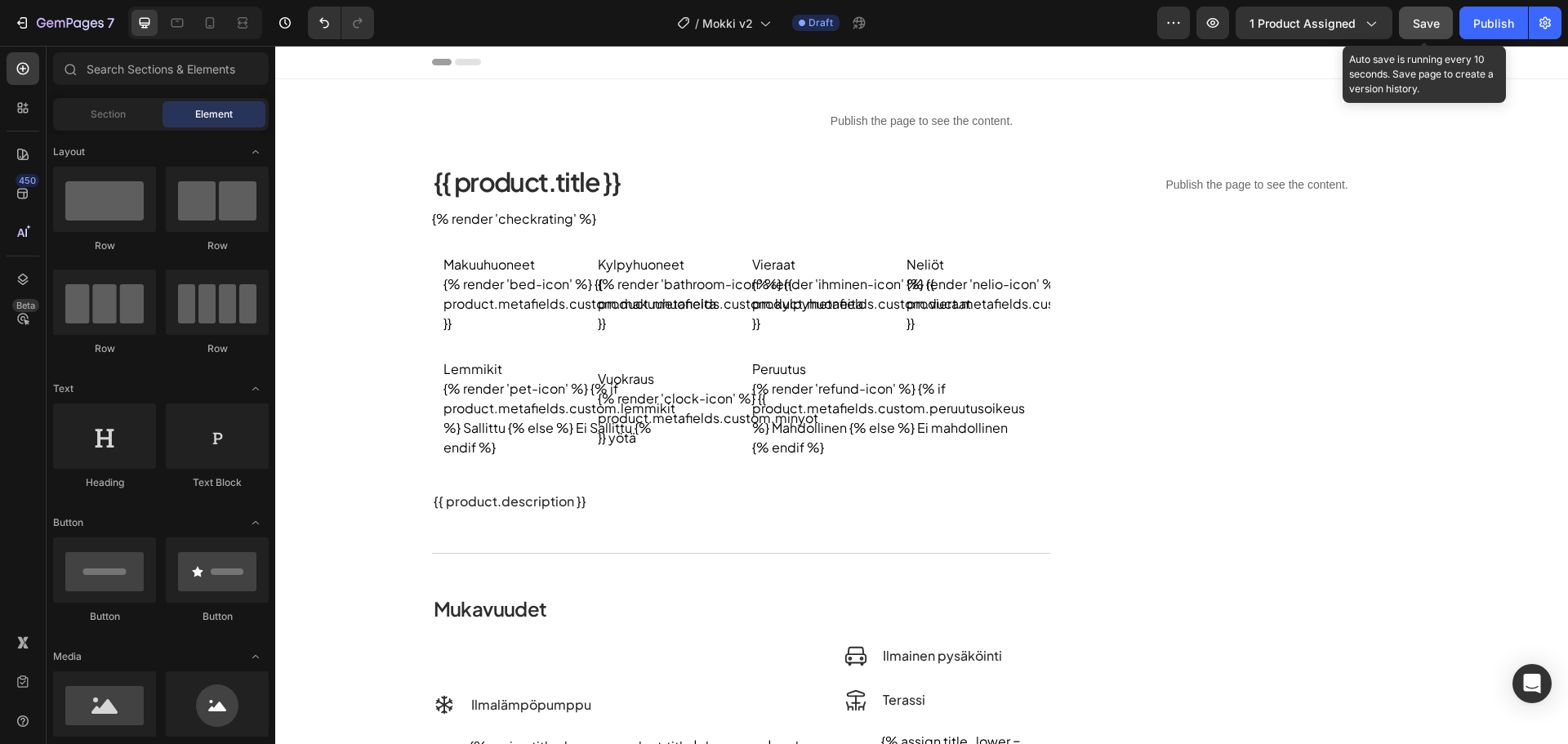
click at [1426, 36] on button "Save" at bounding box center [1426, 22] width 54 height 32
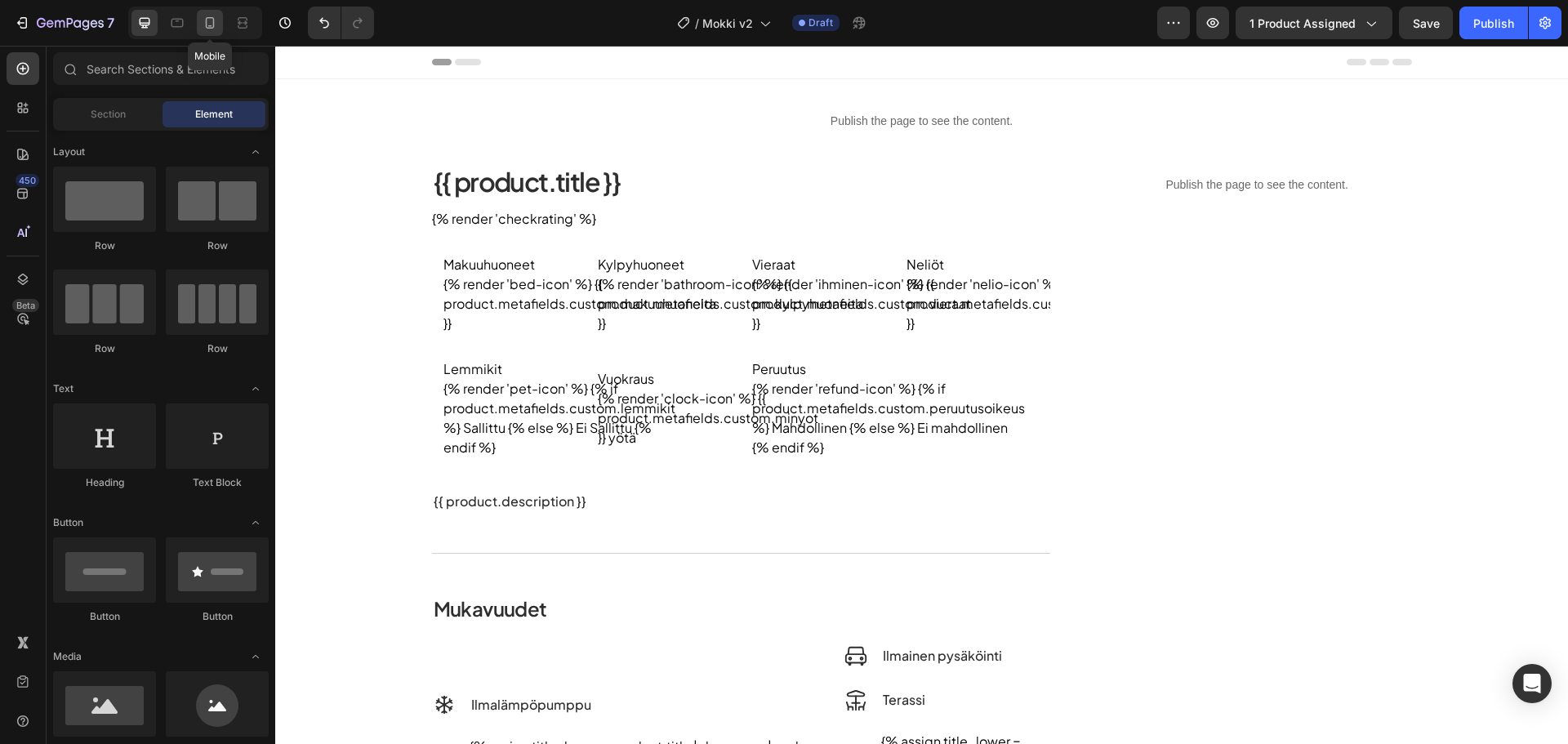
click at [214, 22] on icon at bounding box center [210, 23] width 9 height 11
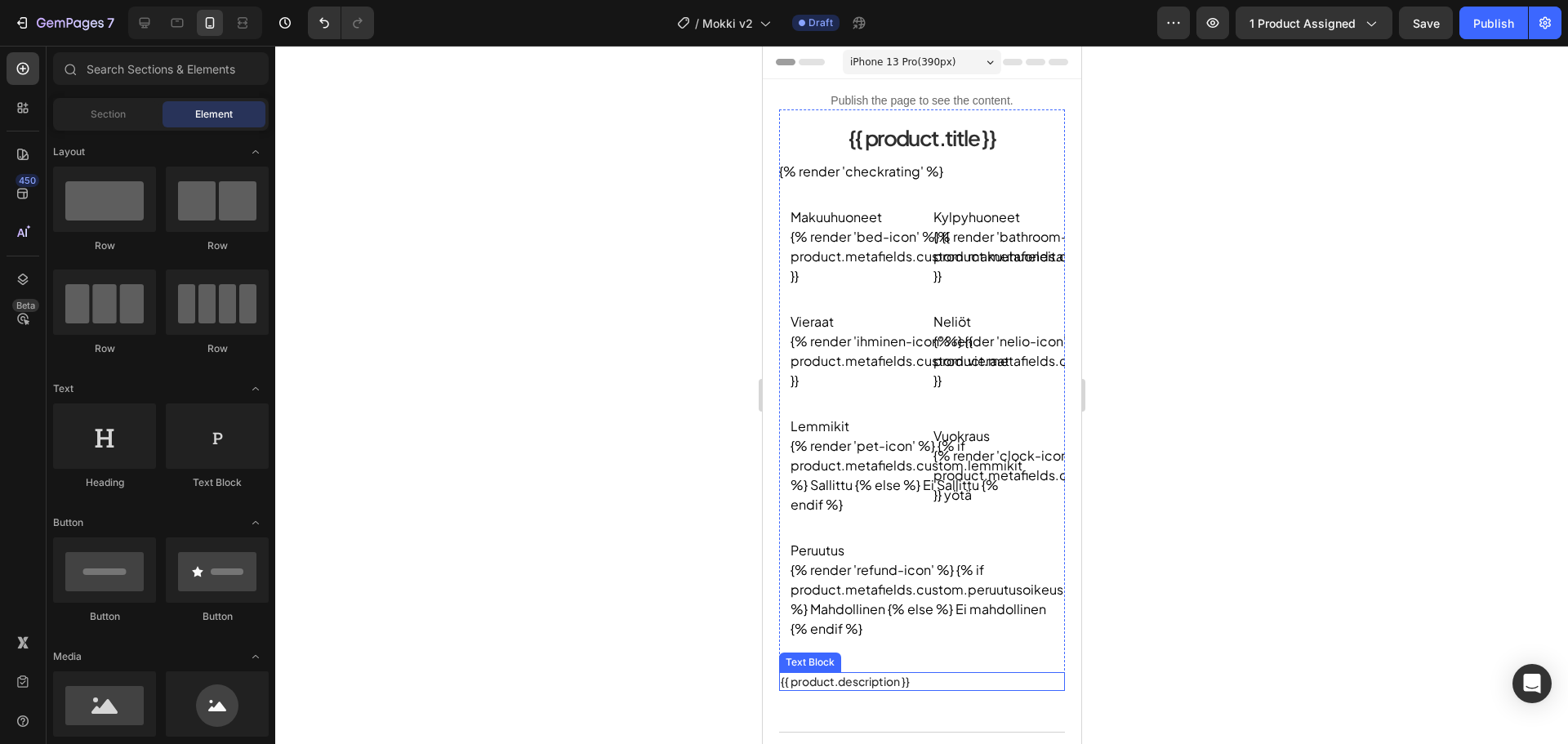
click at [882, 681] on p "{{ product.description }}" at bounding box center [920, 682] width 283 height 17
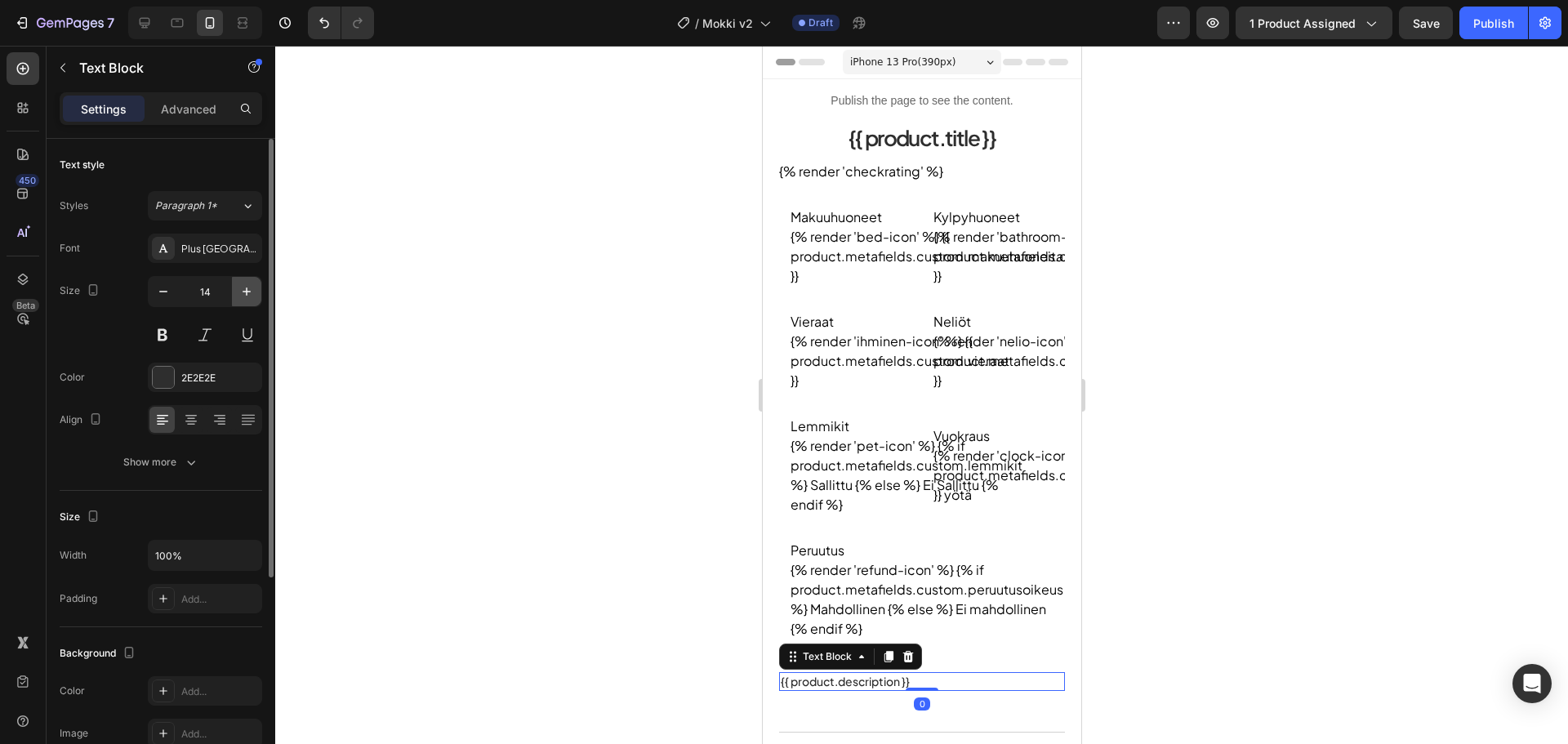
click at [248, 285] on icon "button" at bounding box center [247, 291] width 17 height 17
type input "16"
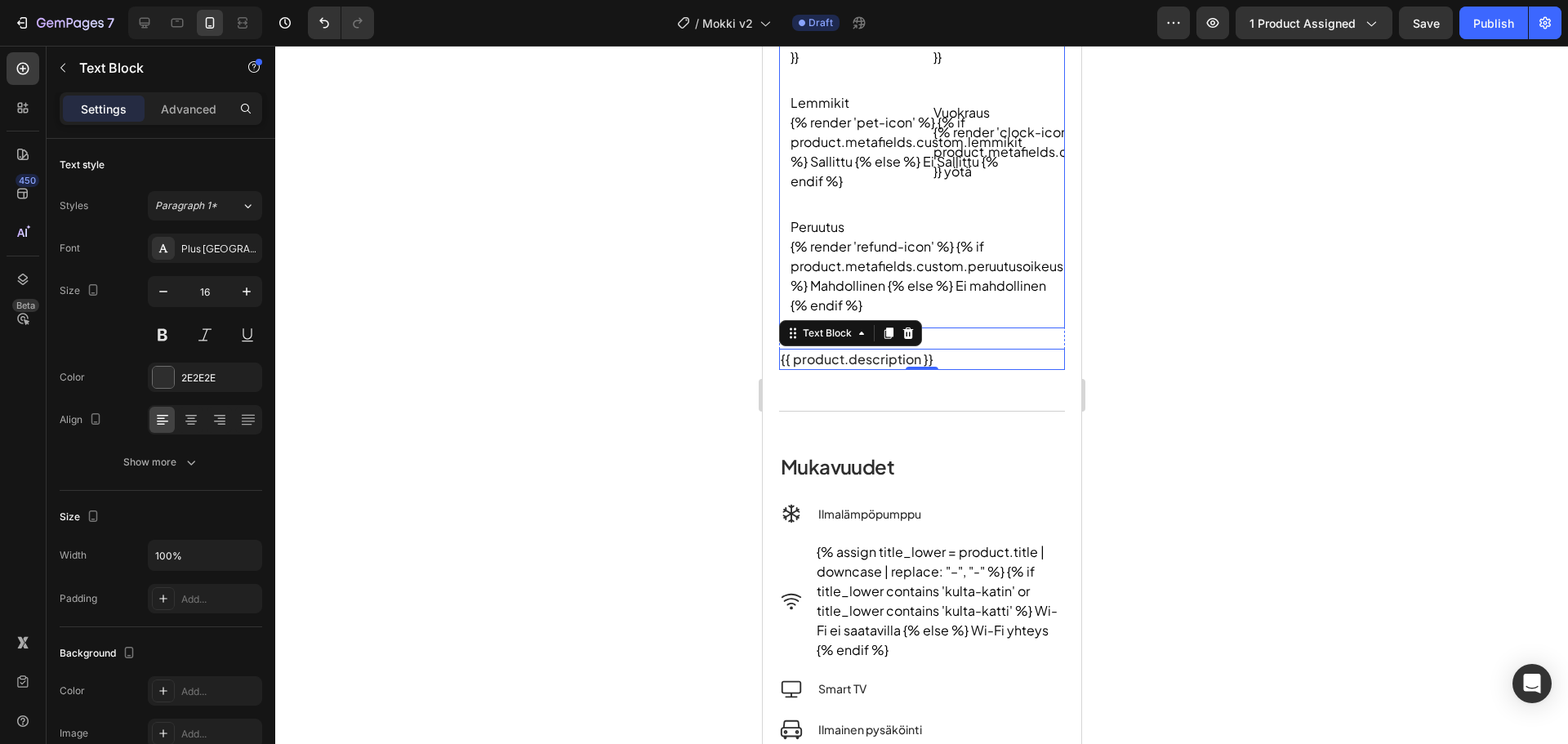
scroll to position [326, 0]
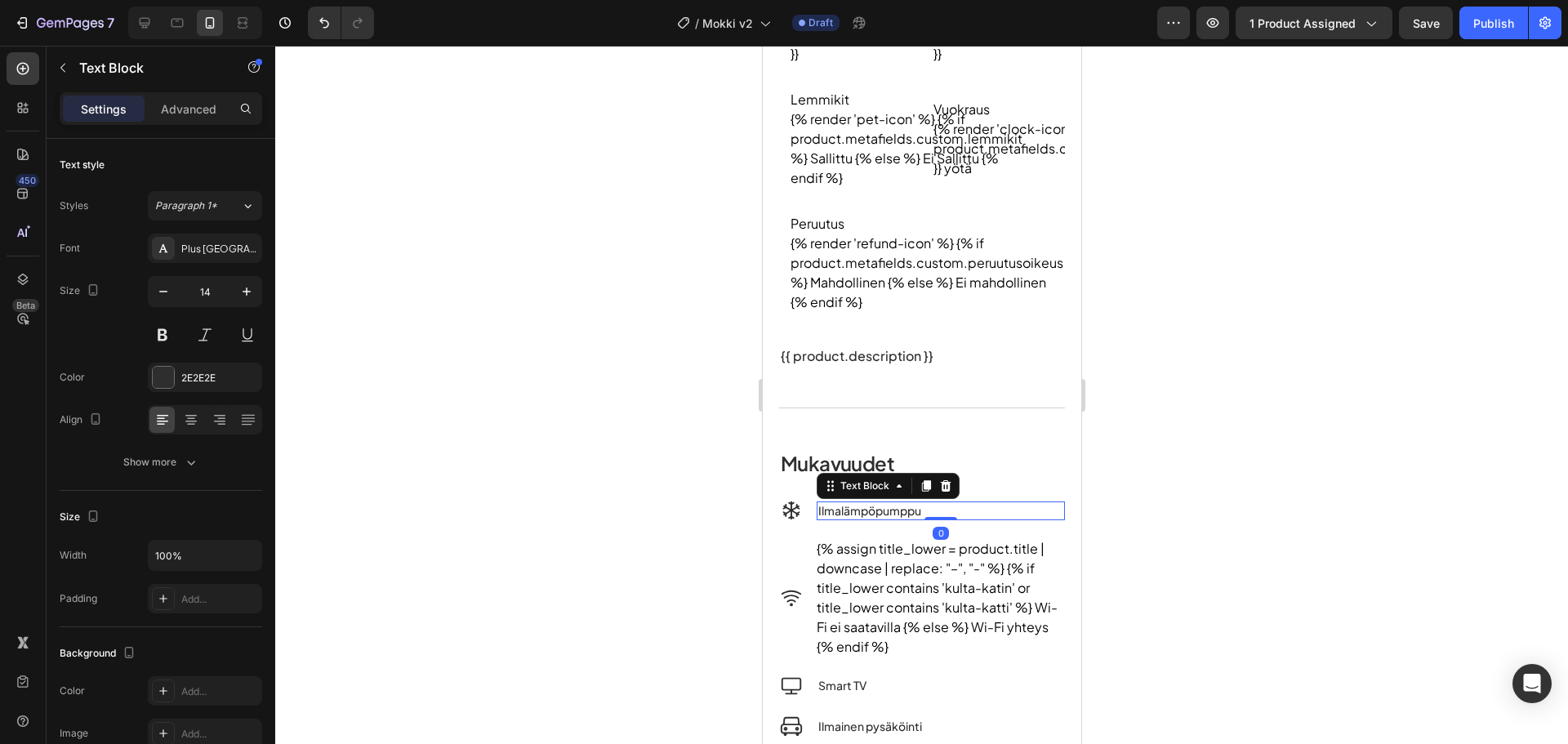
click at [899, 513] on p "Ilmalämpöpumppu" at bounding box center [940, 511] width 245 height 17
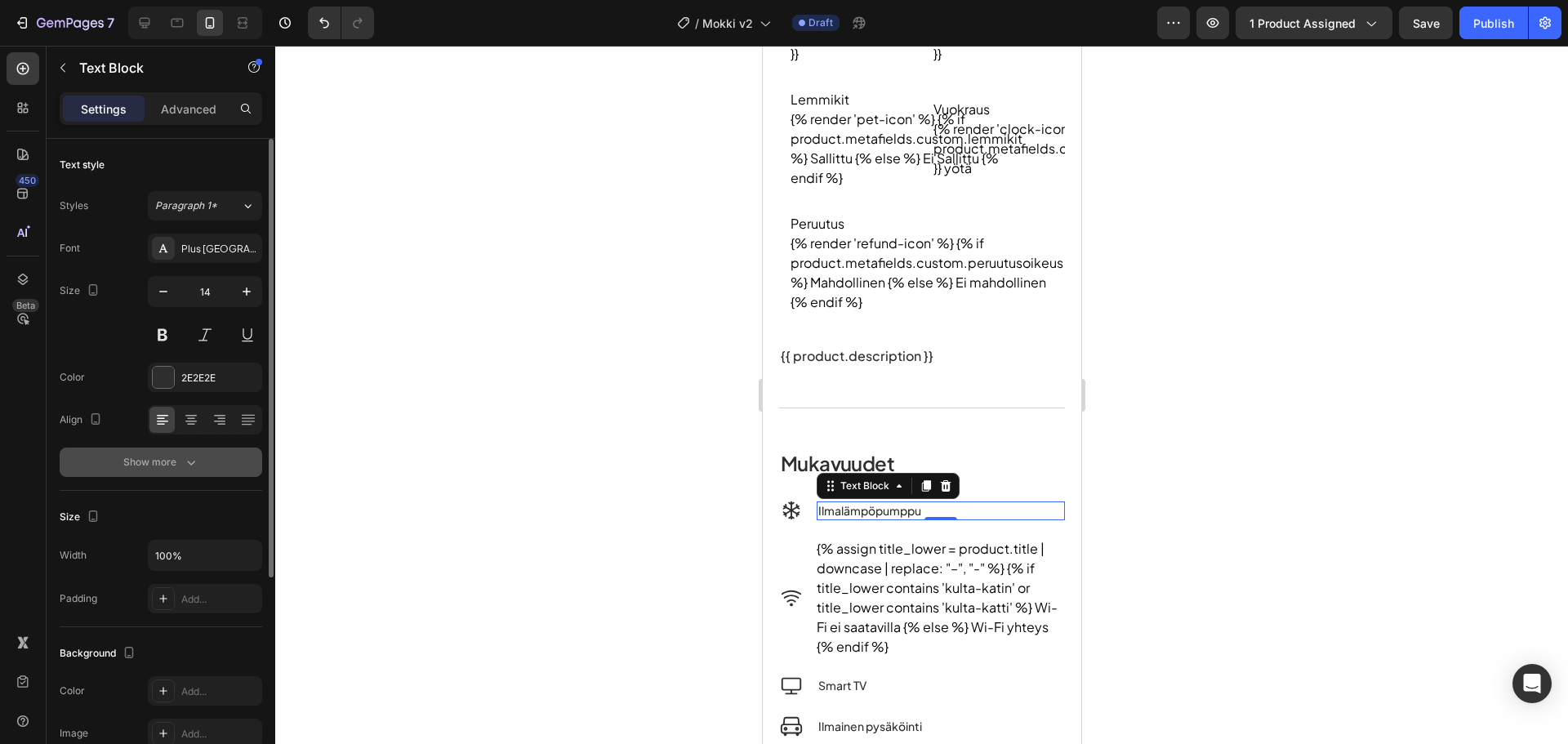
click at [211, 457] on button "Show more" at bounding box center [160, 463] width 202 height 30
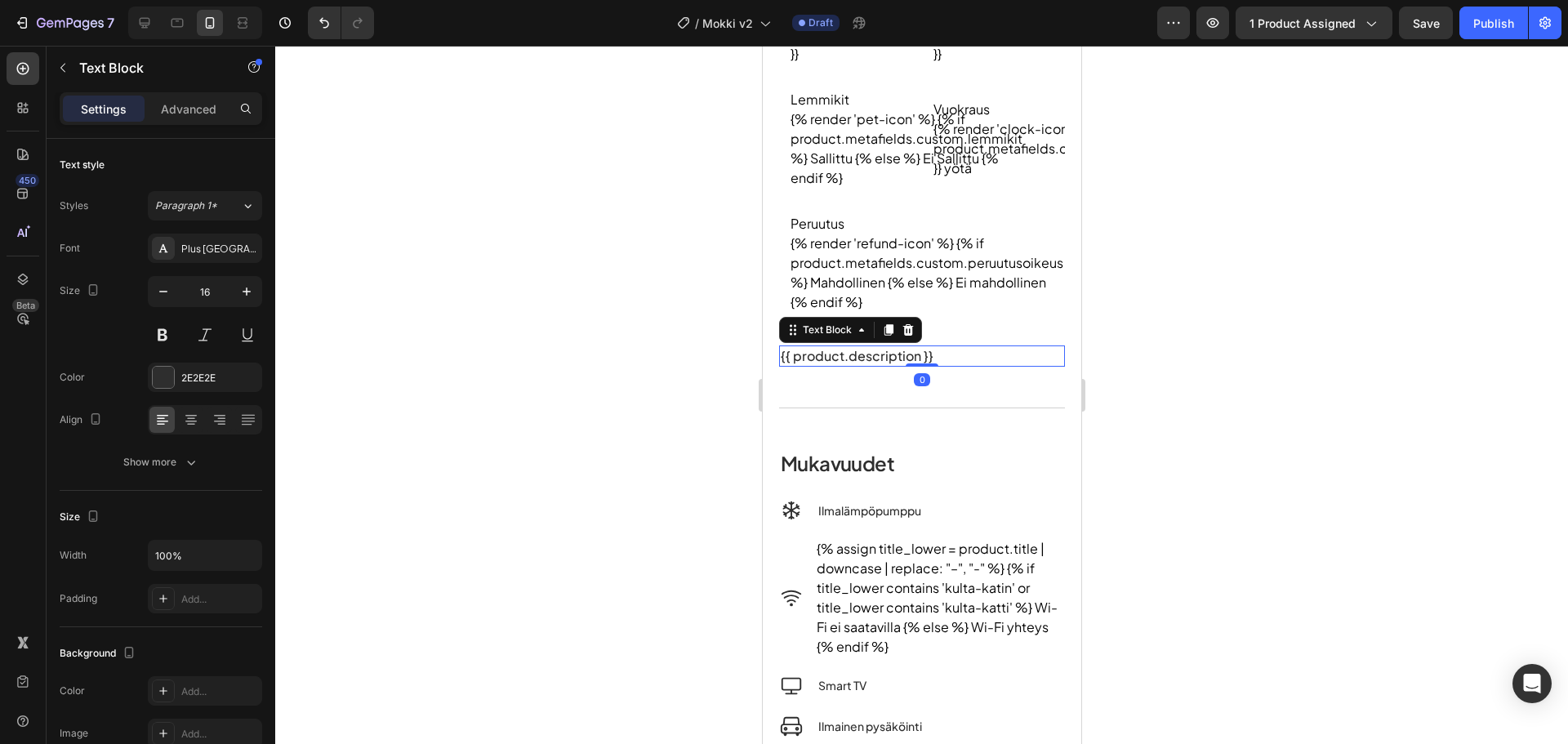
click at [864, 349] on p "{{ product.description }}" at bounding box center [920, 356] width 283 height 18
click at [207, 443] on div "Font Plus Jakarta Sans Size 16 Color 2E2E2E Align Show more" at bounding box center [160, 355] width 202 height 243
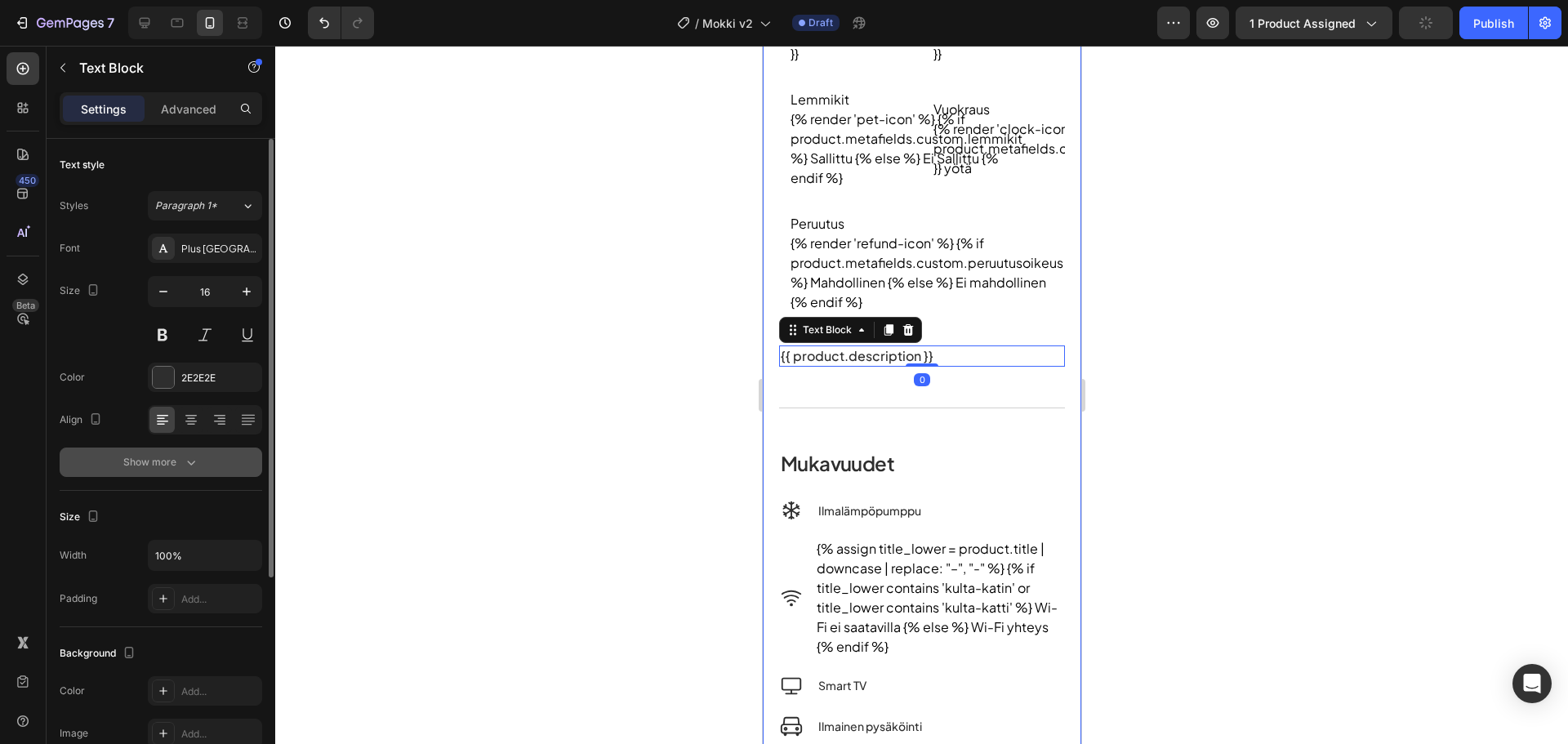
click at [190, 460] on icon "button" at bounding box center [191, 462] width 17 height 17
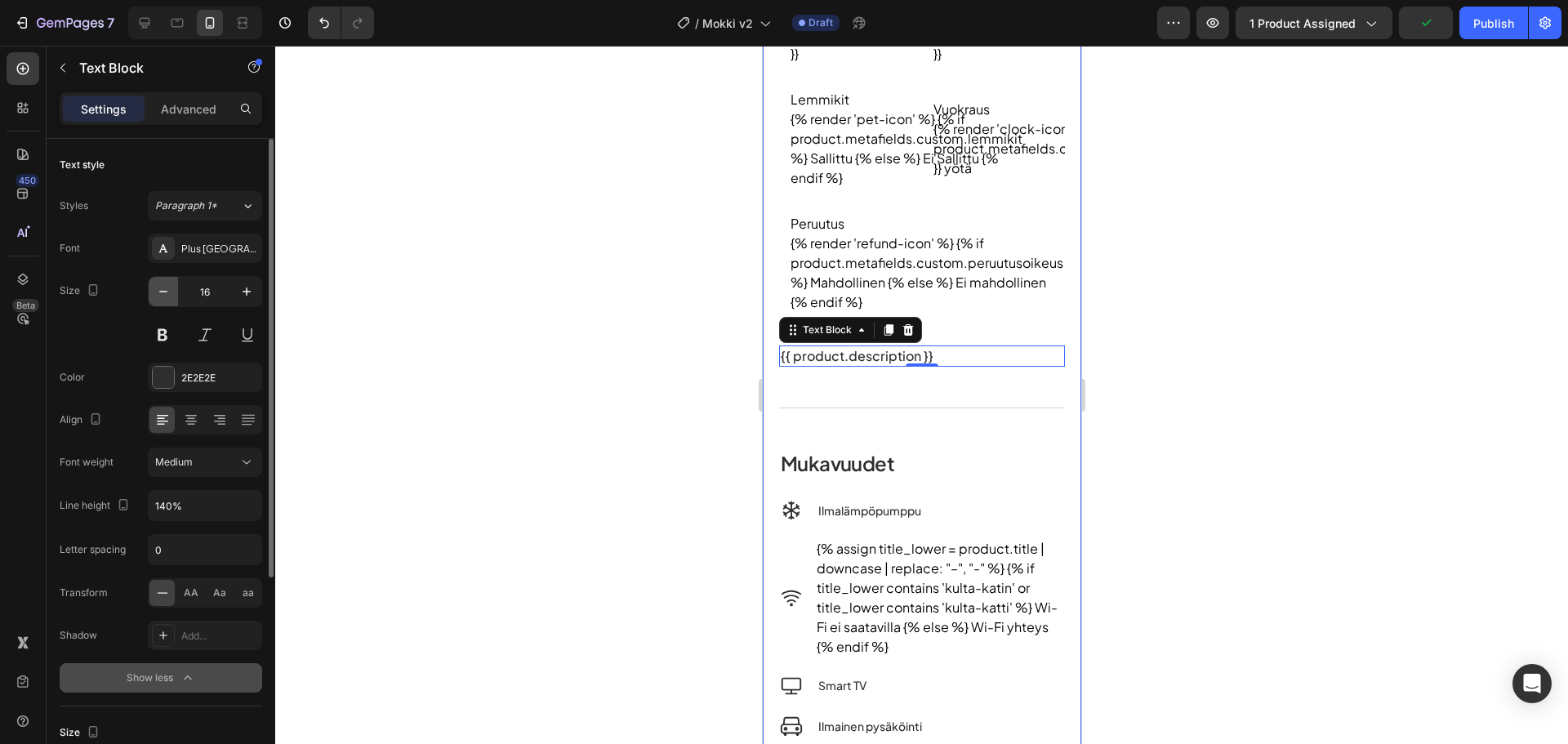
click at [158, 286] on icon "button" at bounding box center [163, 291] width 17 height 17
click at [158, 287] on icon "button" at bounding box center [163, 291] width 17 height 17
type input "14"
click at [620, 378] on div at bounding box center [922, 395] width 1293 height 698
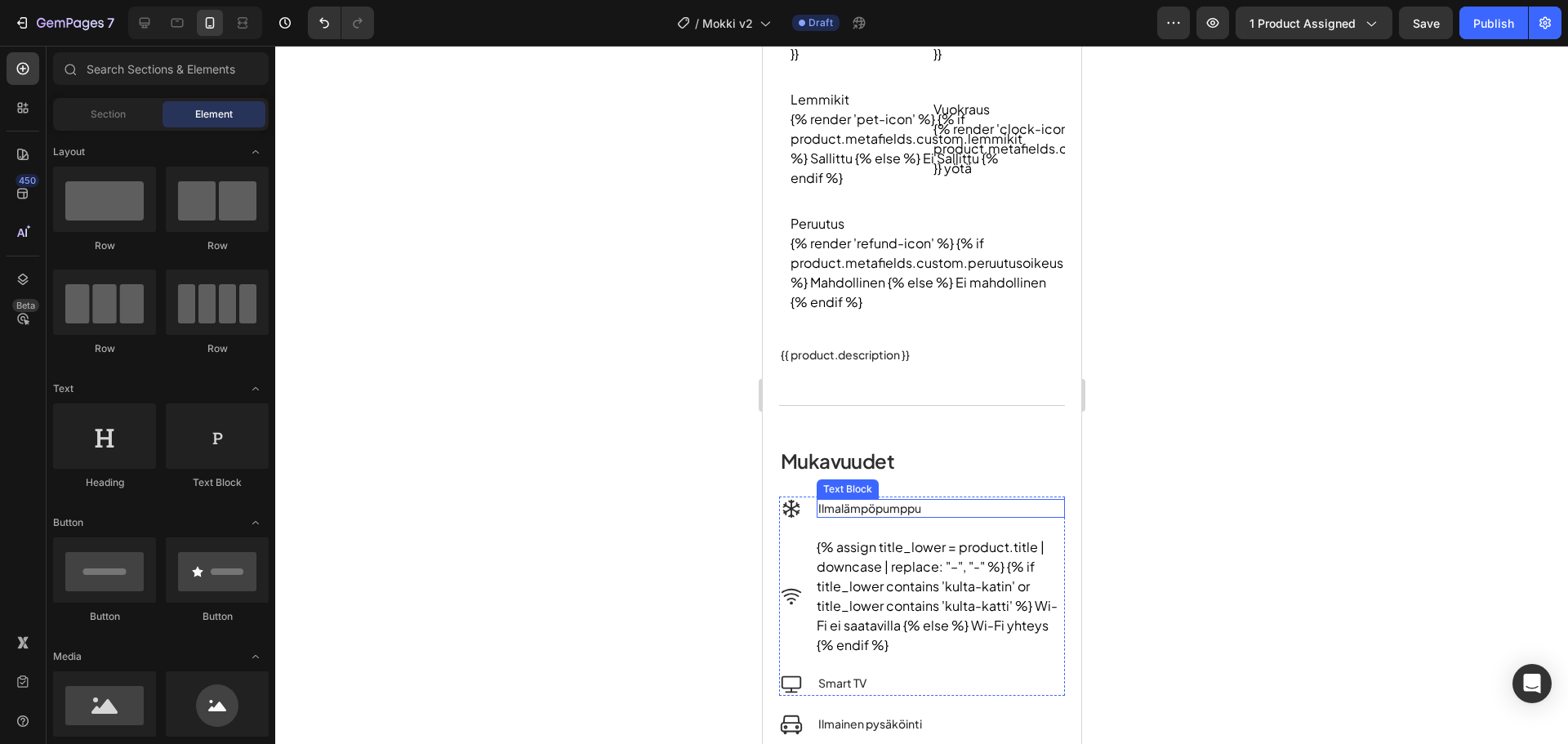
click at [912, 508] on p "Ilmalämpöpumppu" at bounding box center [940, 509] width 245 height 17
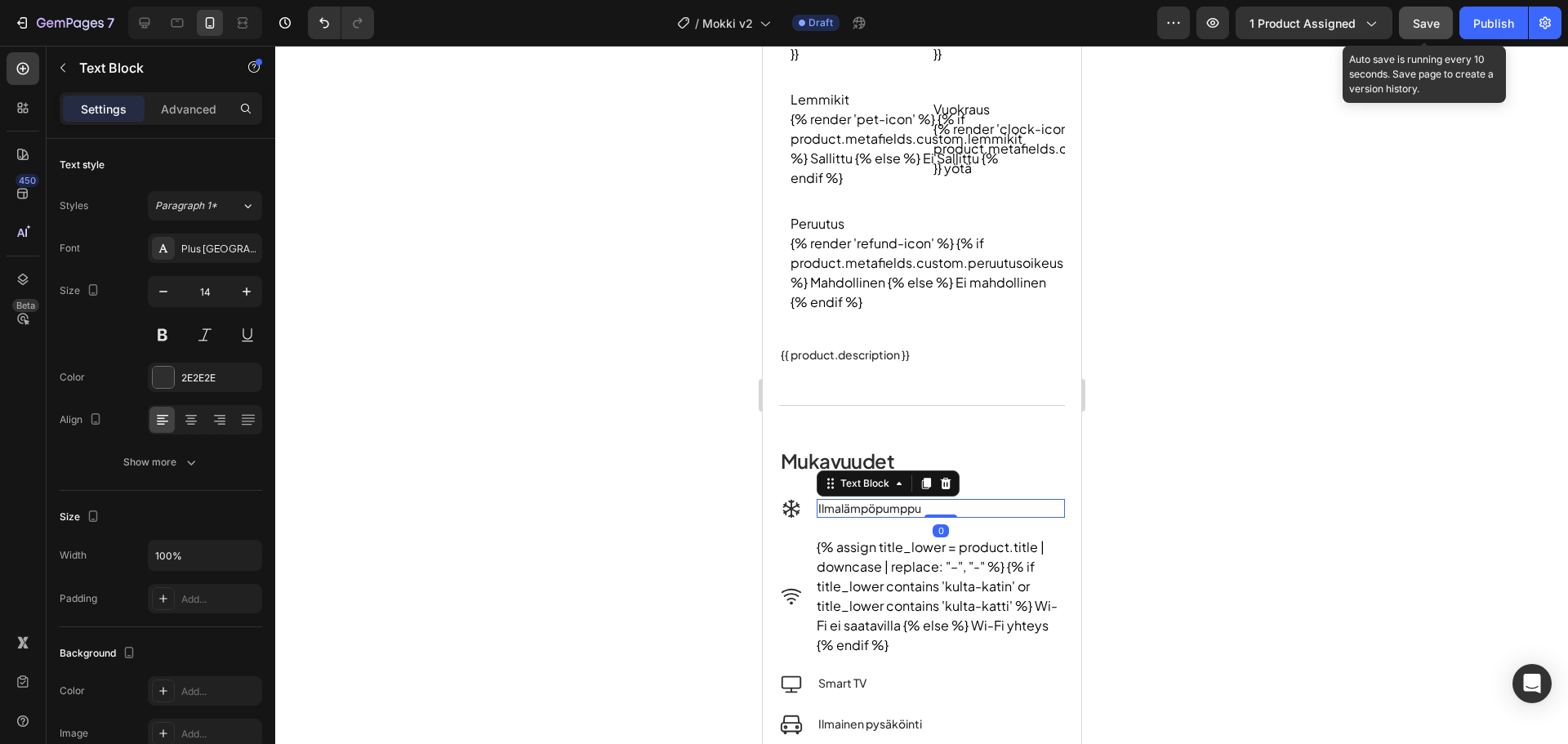
click at [1424, 36] on button "Save" at bounding box center [1426, 22] width 54 height 32
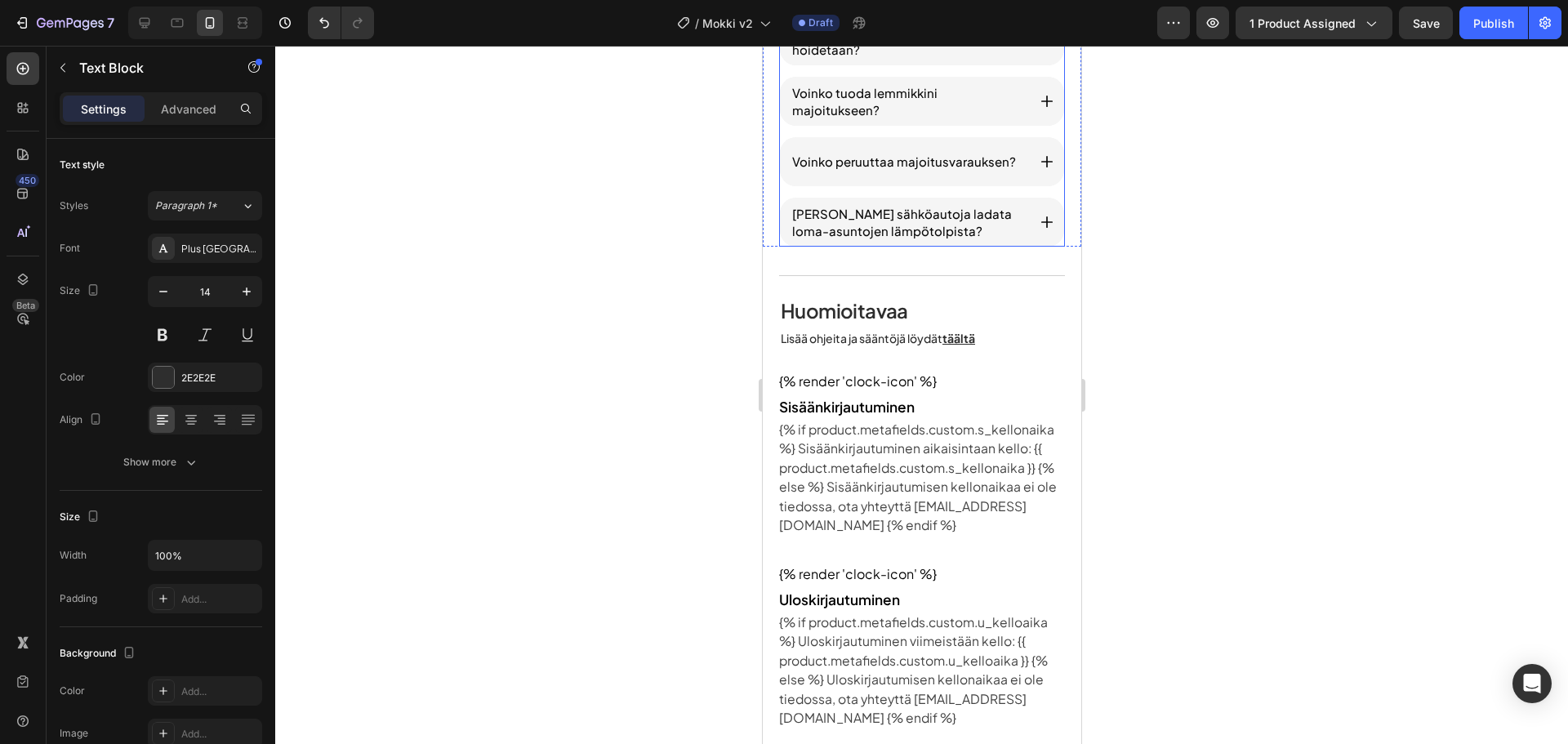
scroll to position [2451, 0]
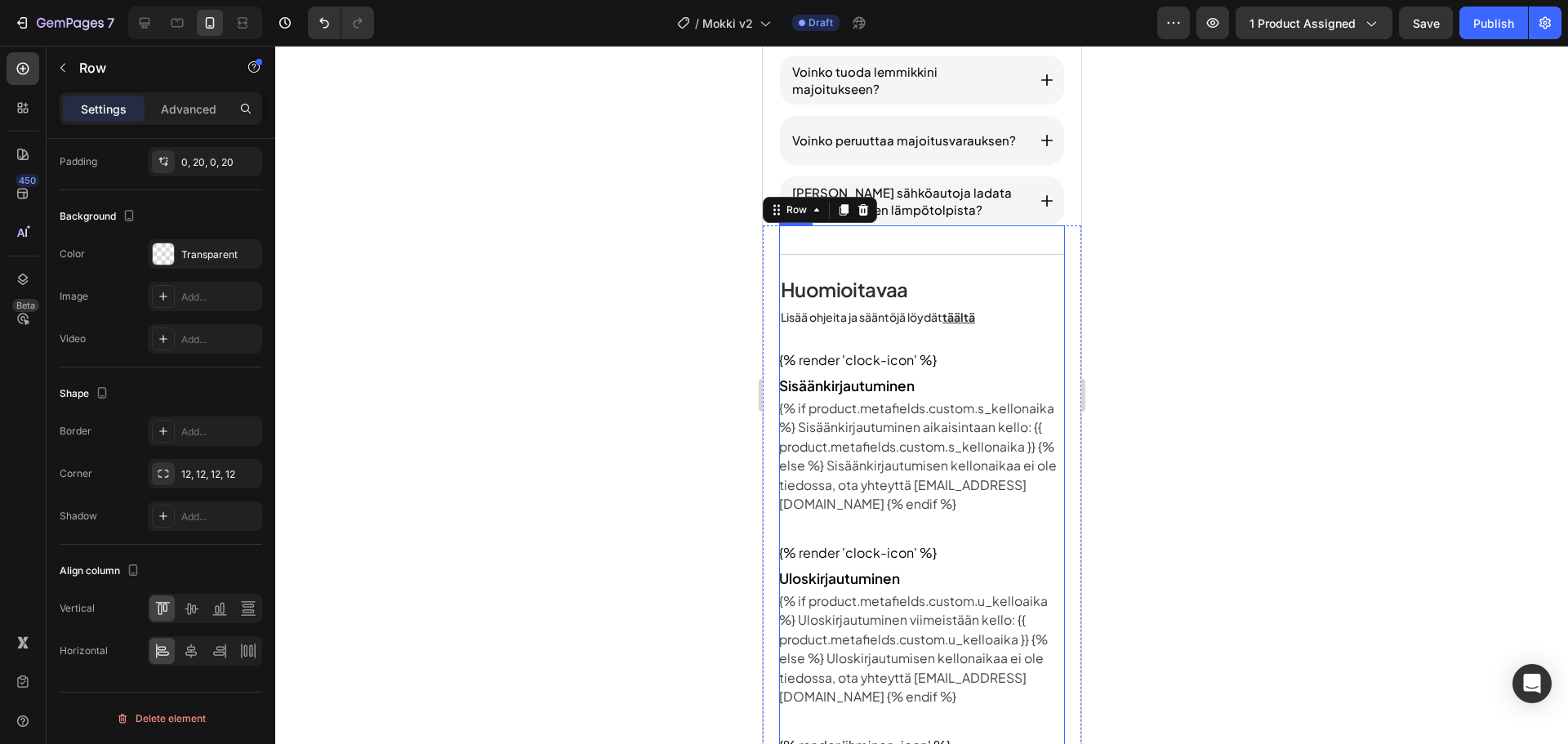
scroll to position [302, 0]
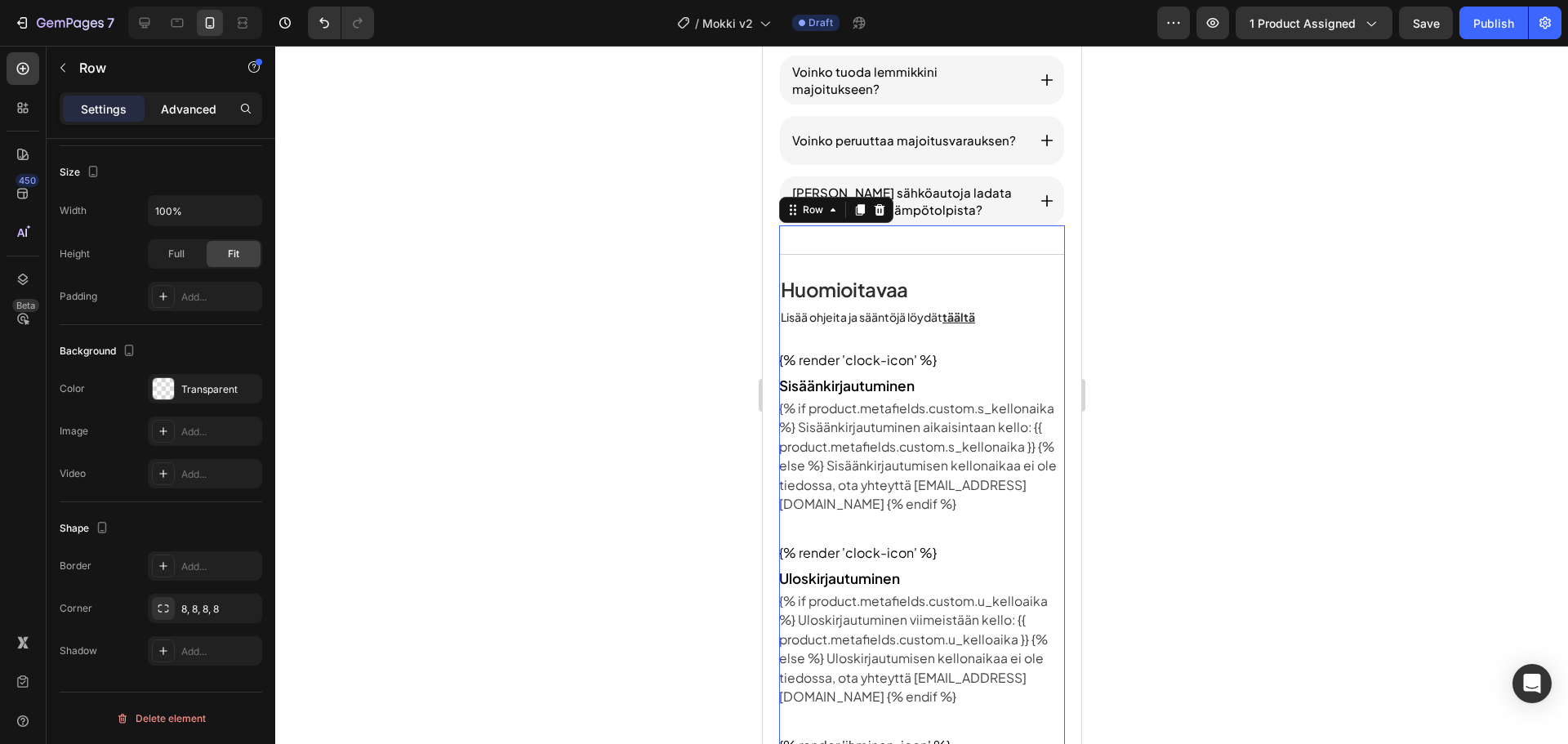
click at [176, 114] on p "Advanced" at bounding box center [188, 109] width 55 height 18
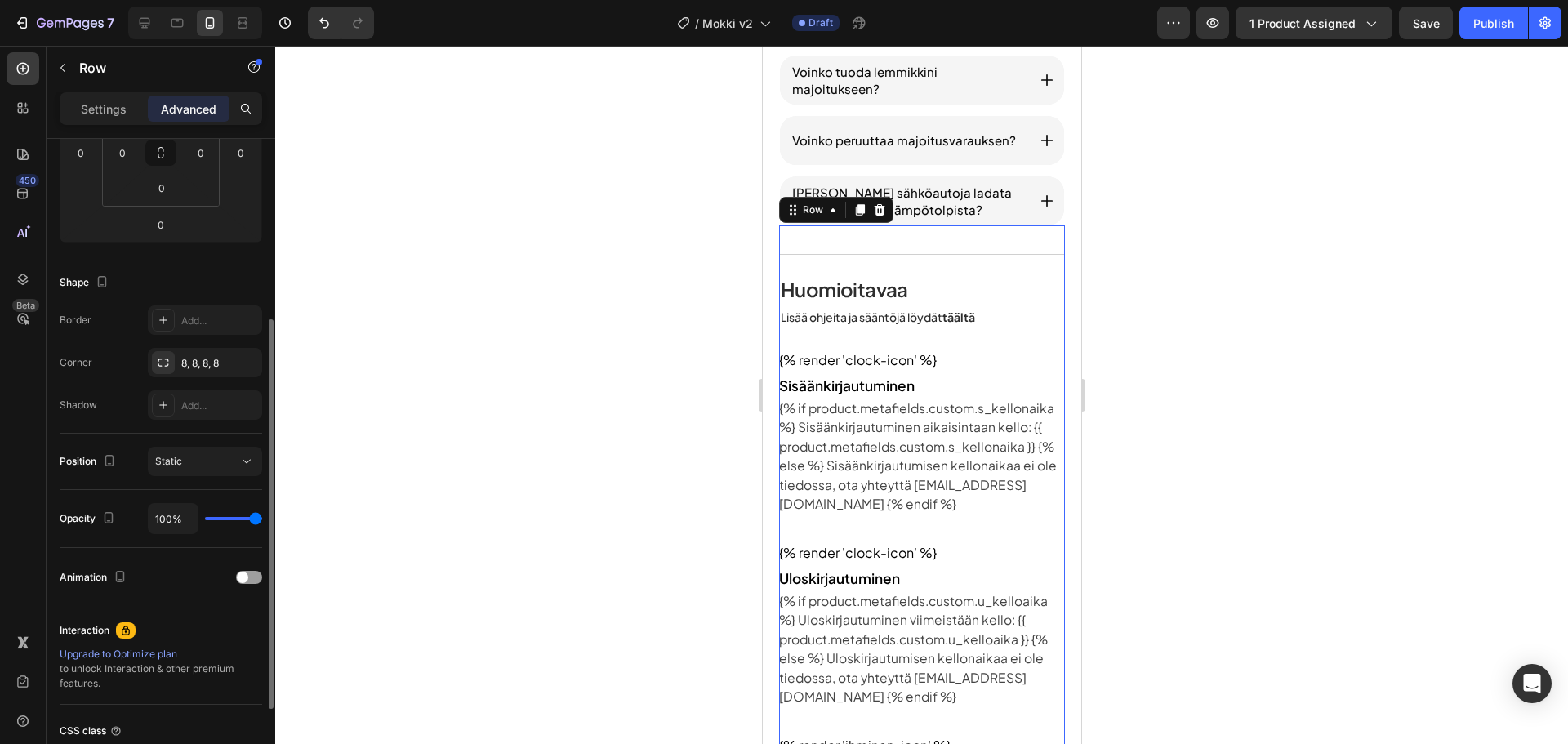
scroll to position [57, 0]
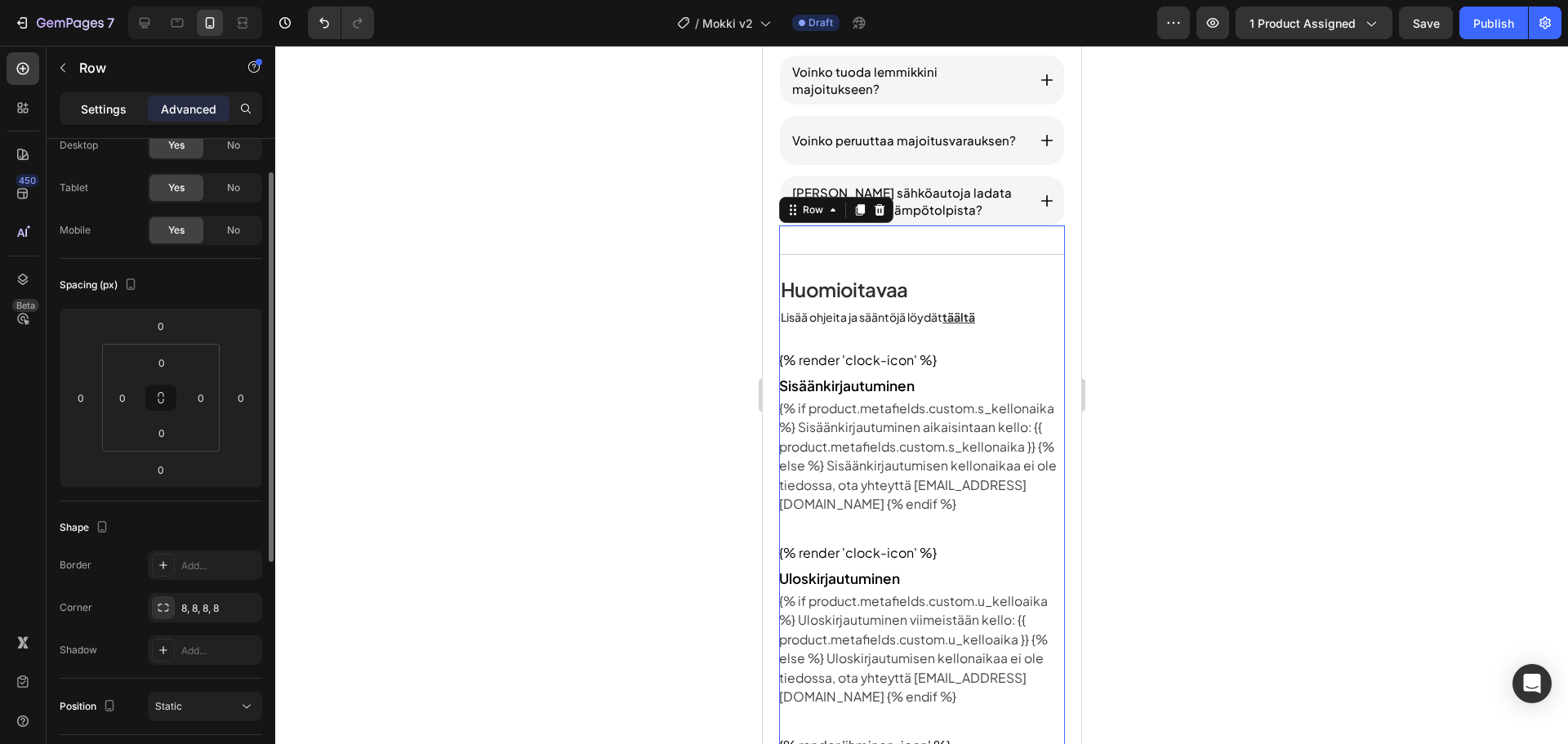
click at [117, 98] on div "Settings" at bounding box center [103, 109] width 81 height 26
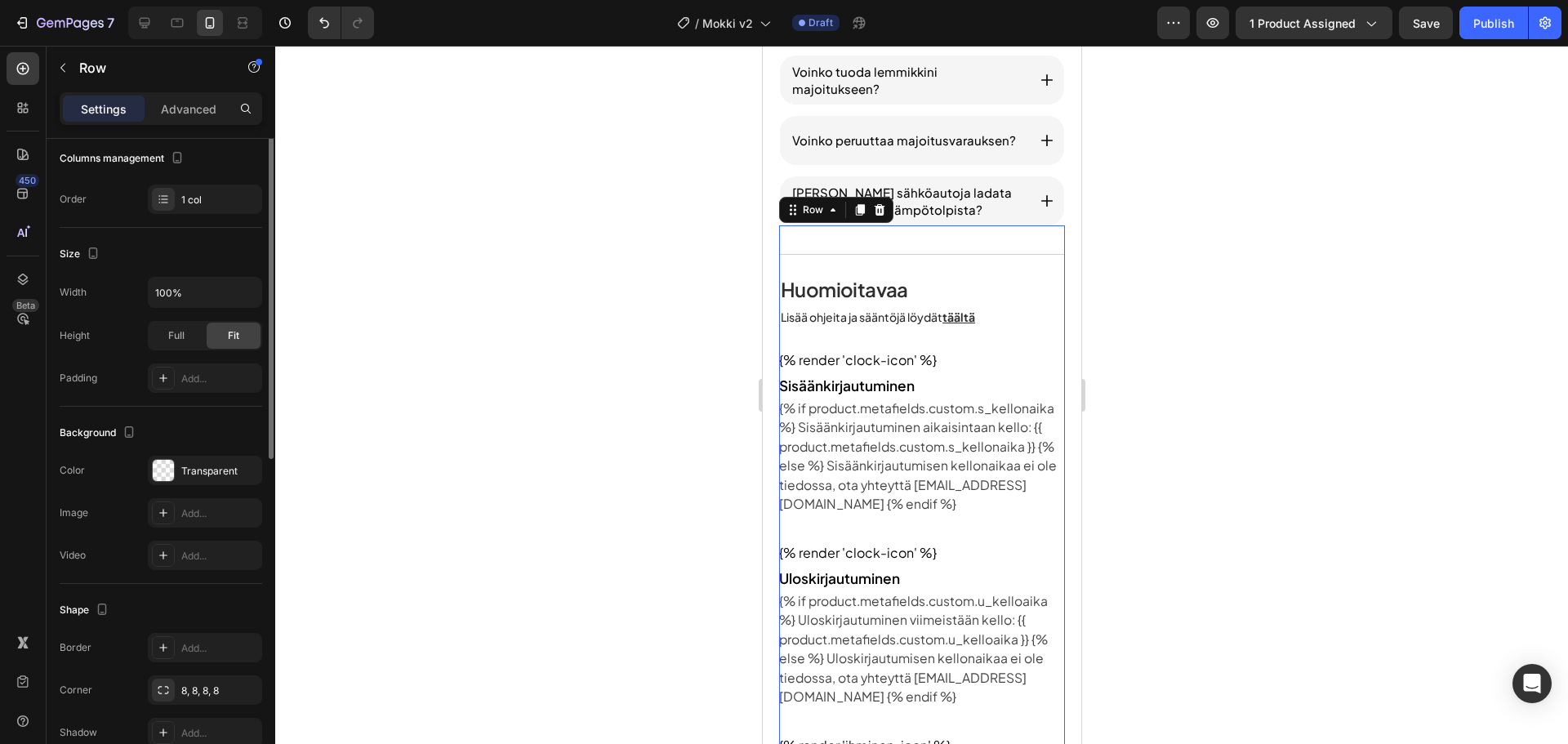
scroll to position [302, 0]
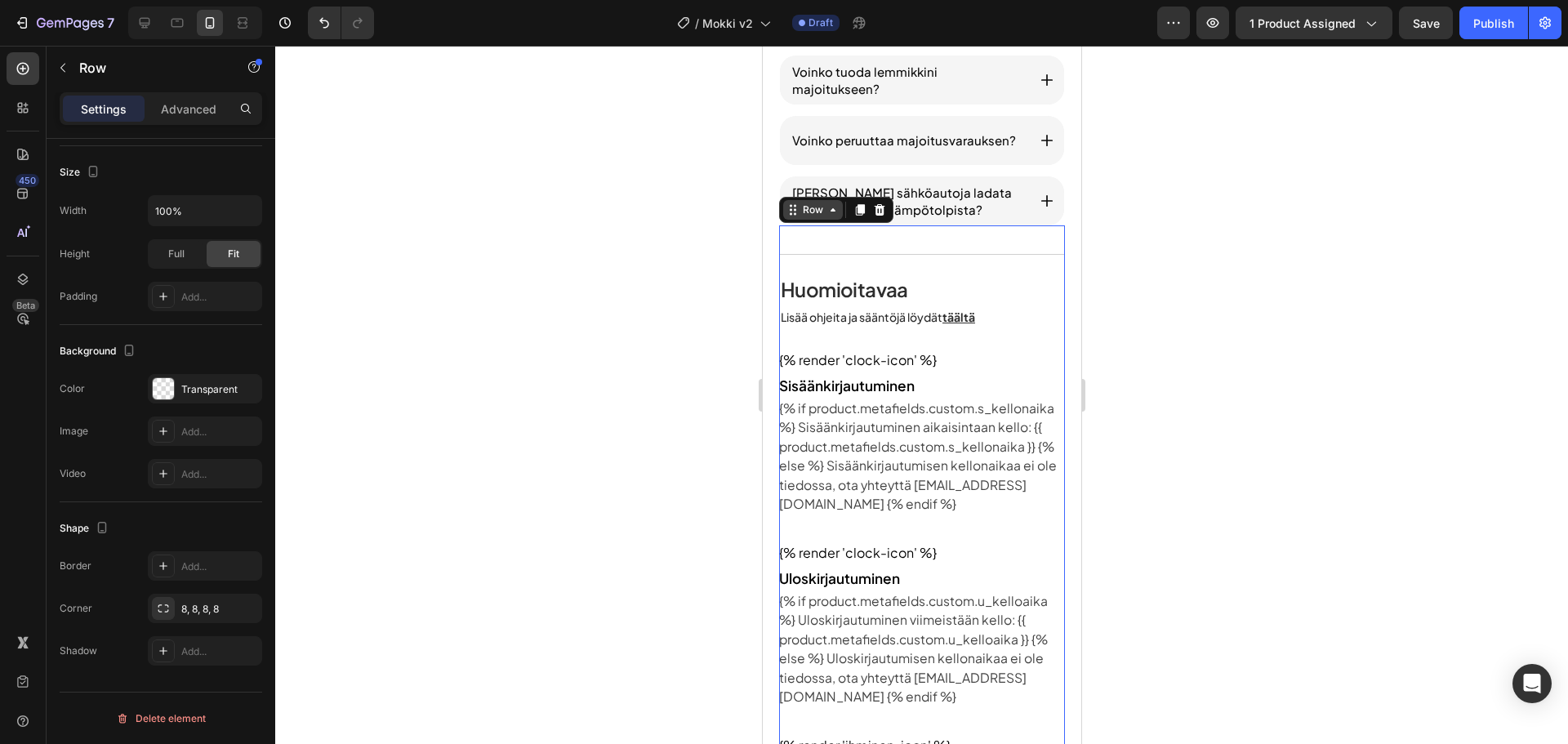
click at [804, 212] on div "Row" at bounding box center [812, 209] width 27 height 15
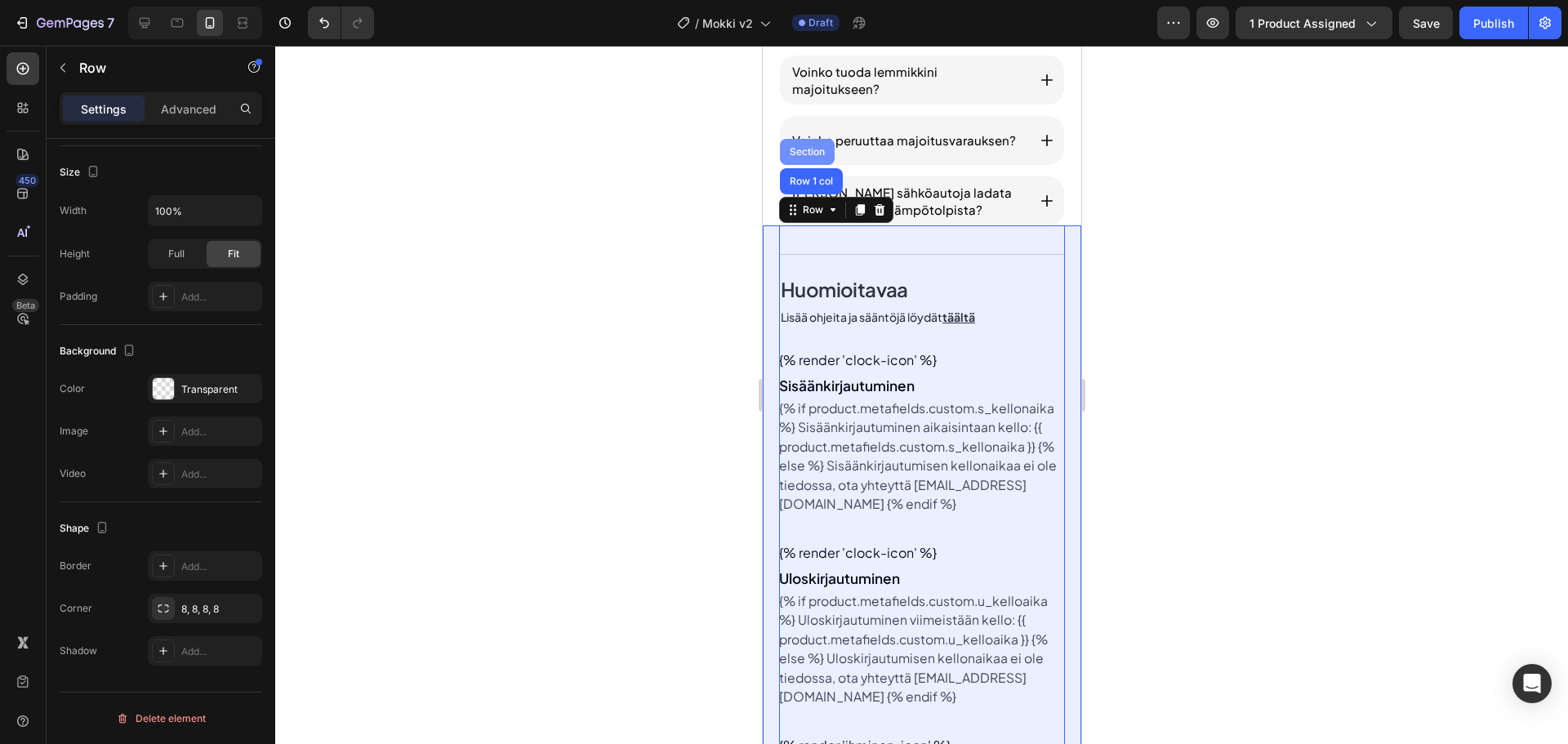
click at [809, 152] on div "Section" at bounding box center [807, 151] width 42 height 10
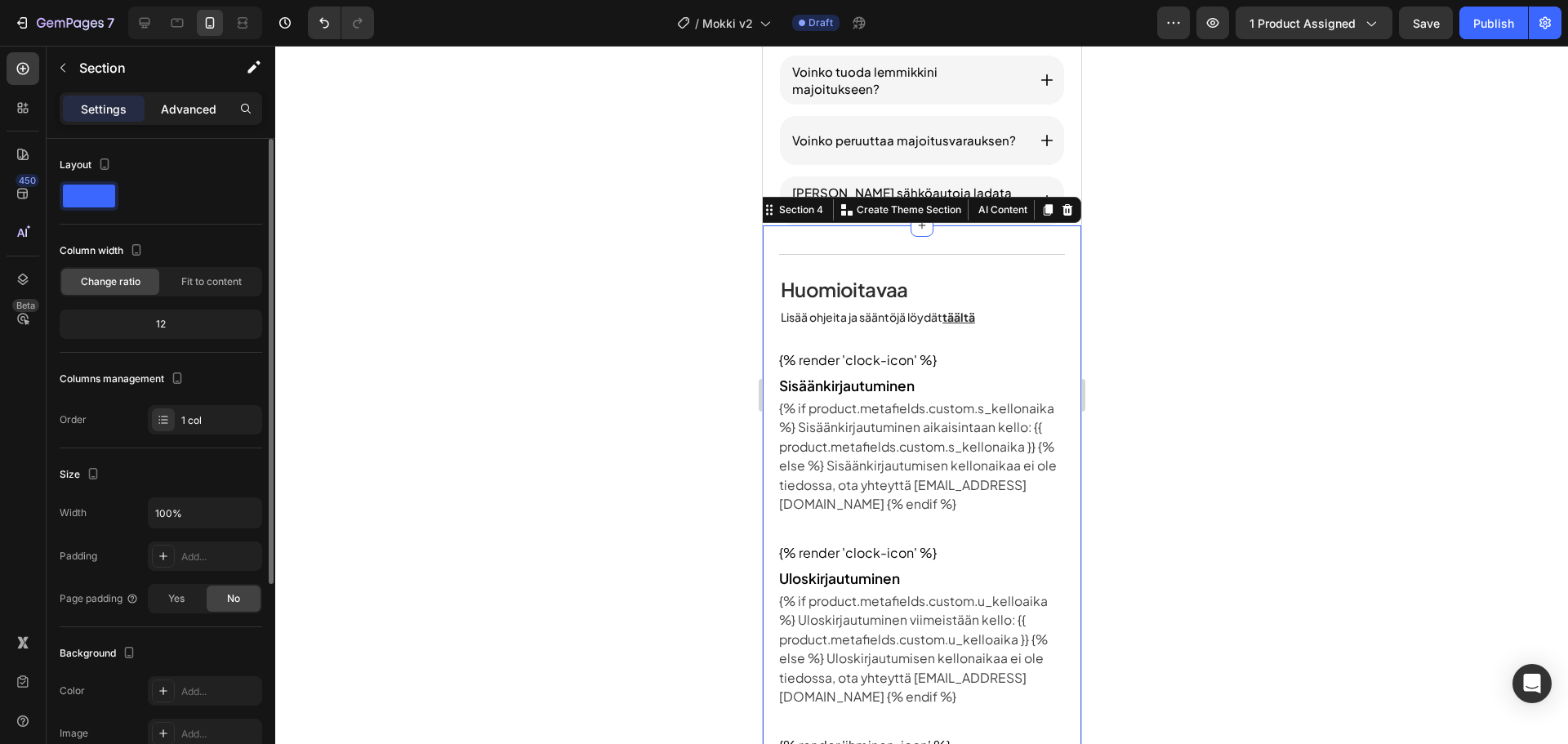
click at [169, 105] on p "Advanced" at bounding box center [188, 109] width 55 height 18
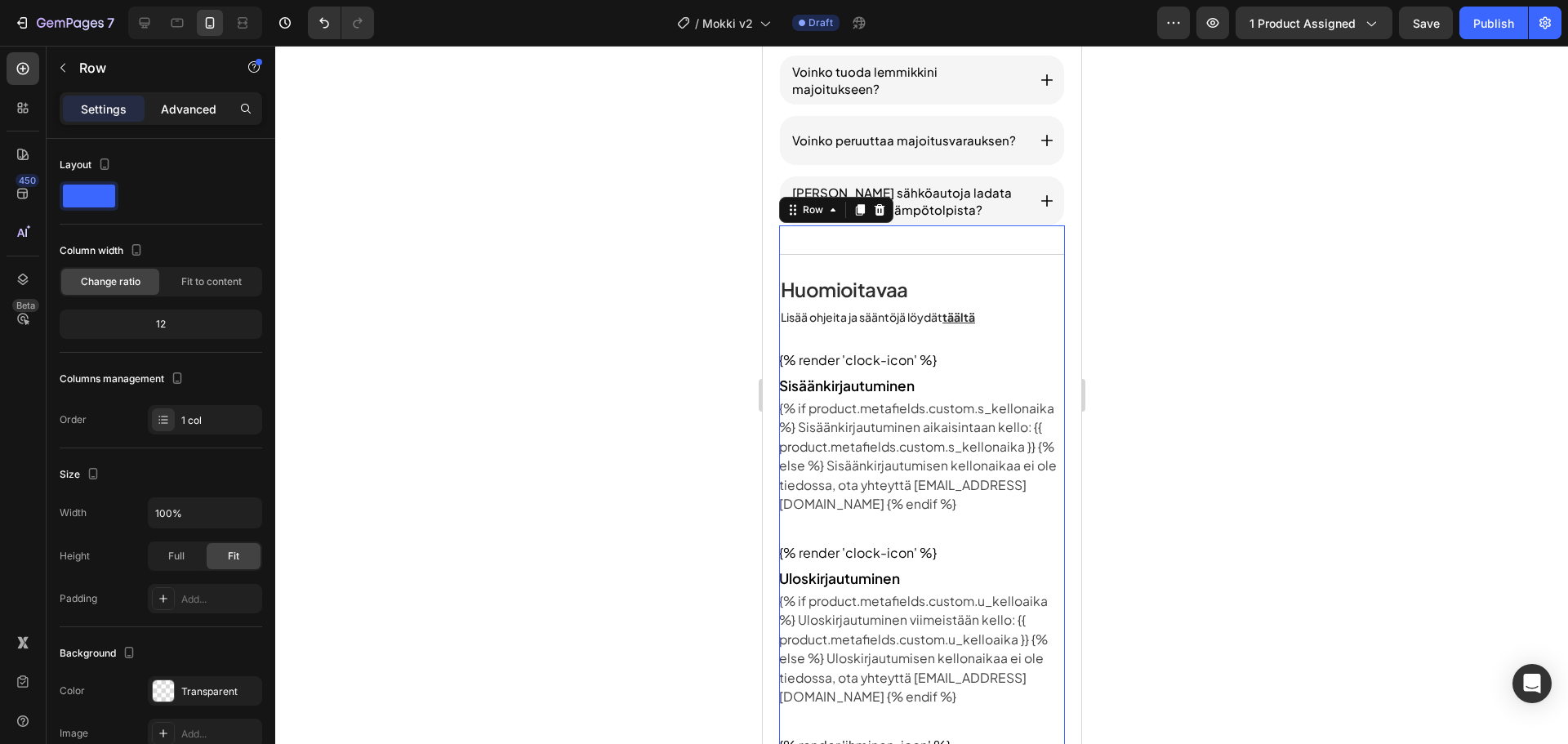
click at [177, 105] on p "Advanced" at bounding box center [188, 109] width 55 height 18
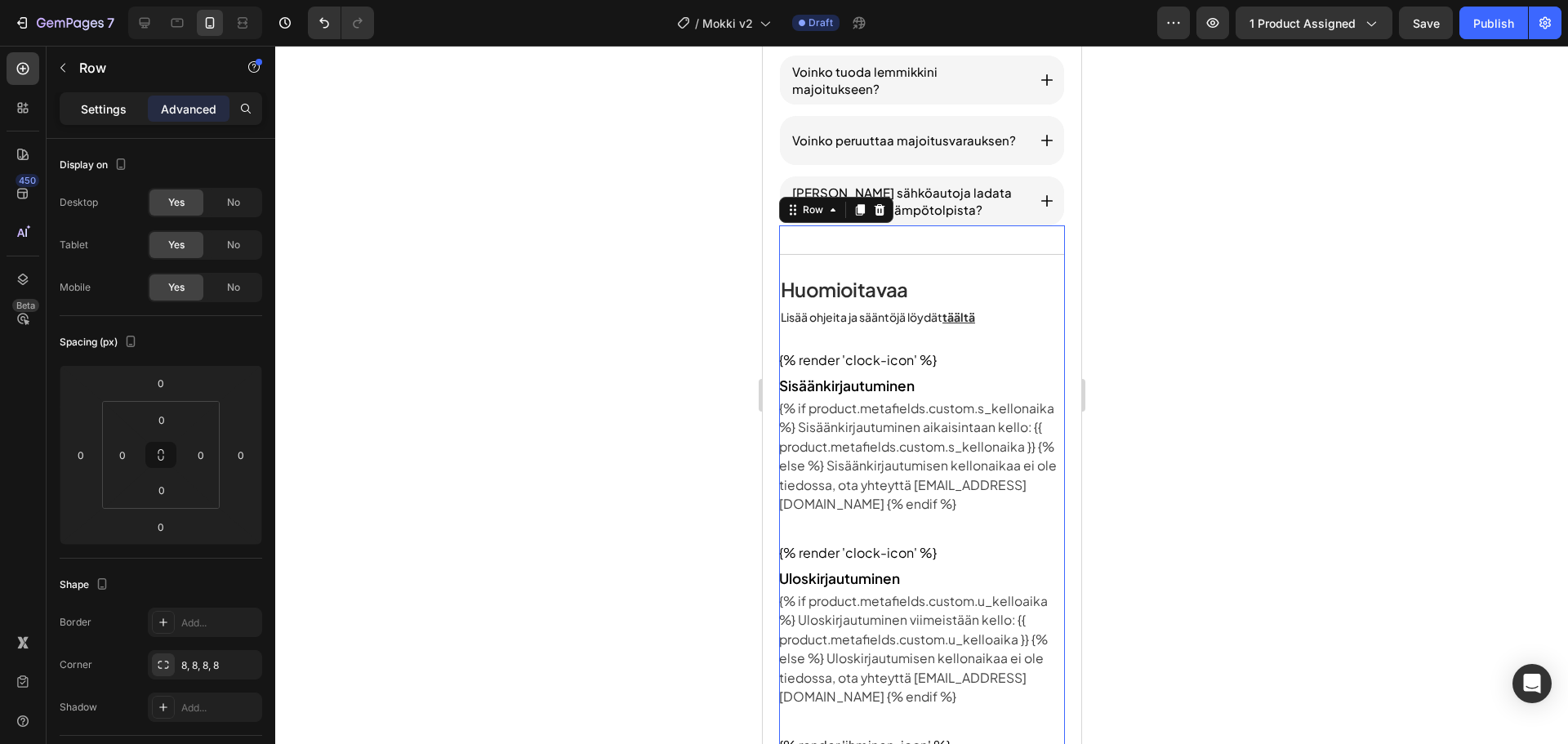
click at [116, 112] on p "Settings" at bounding box center [103, 109] width 46 height 18
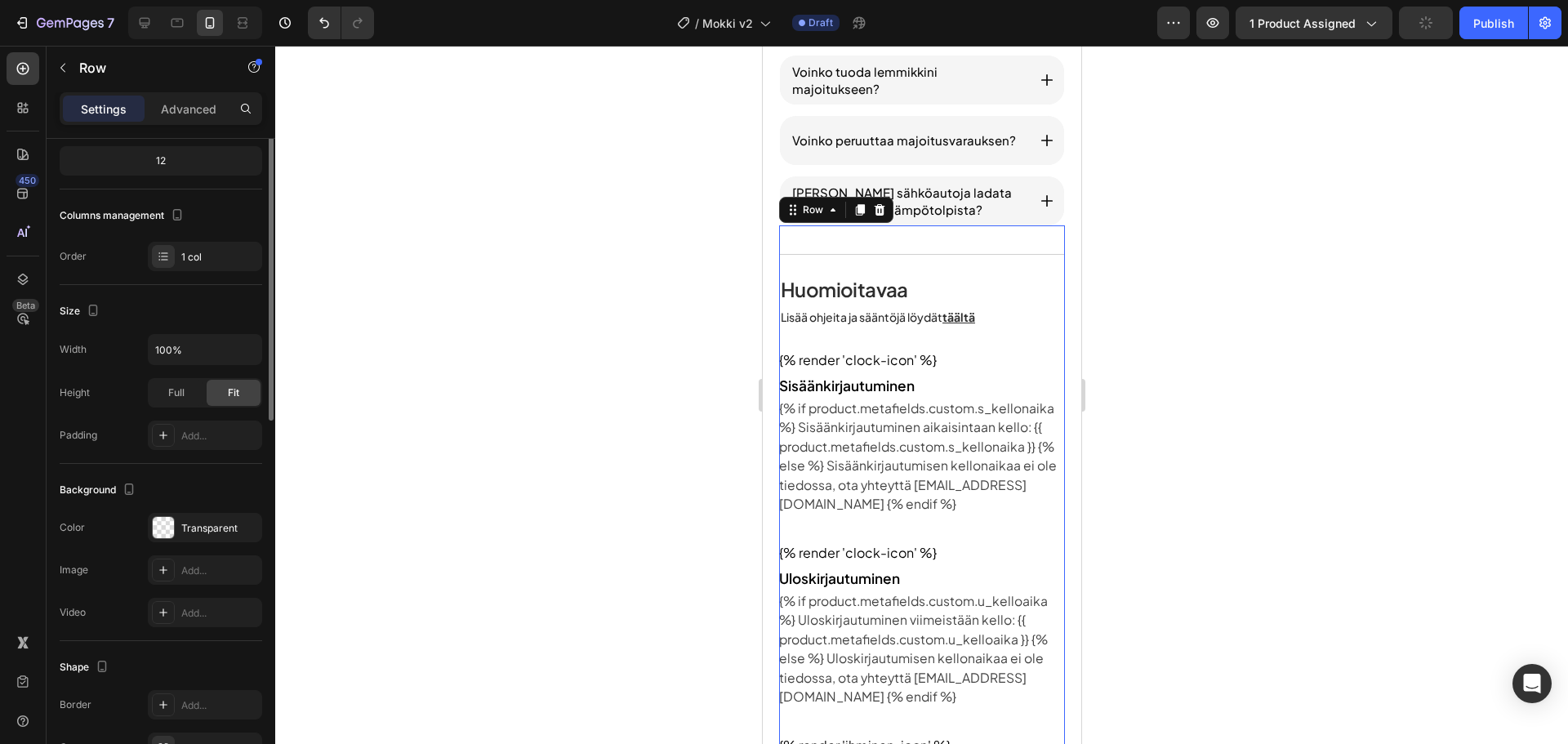
scroll to position [302, 0]
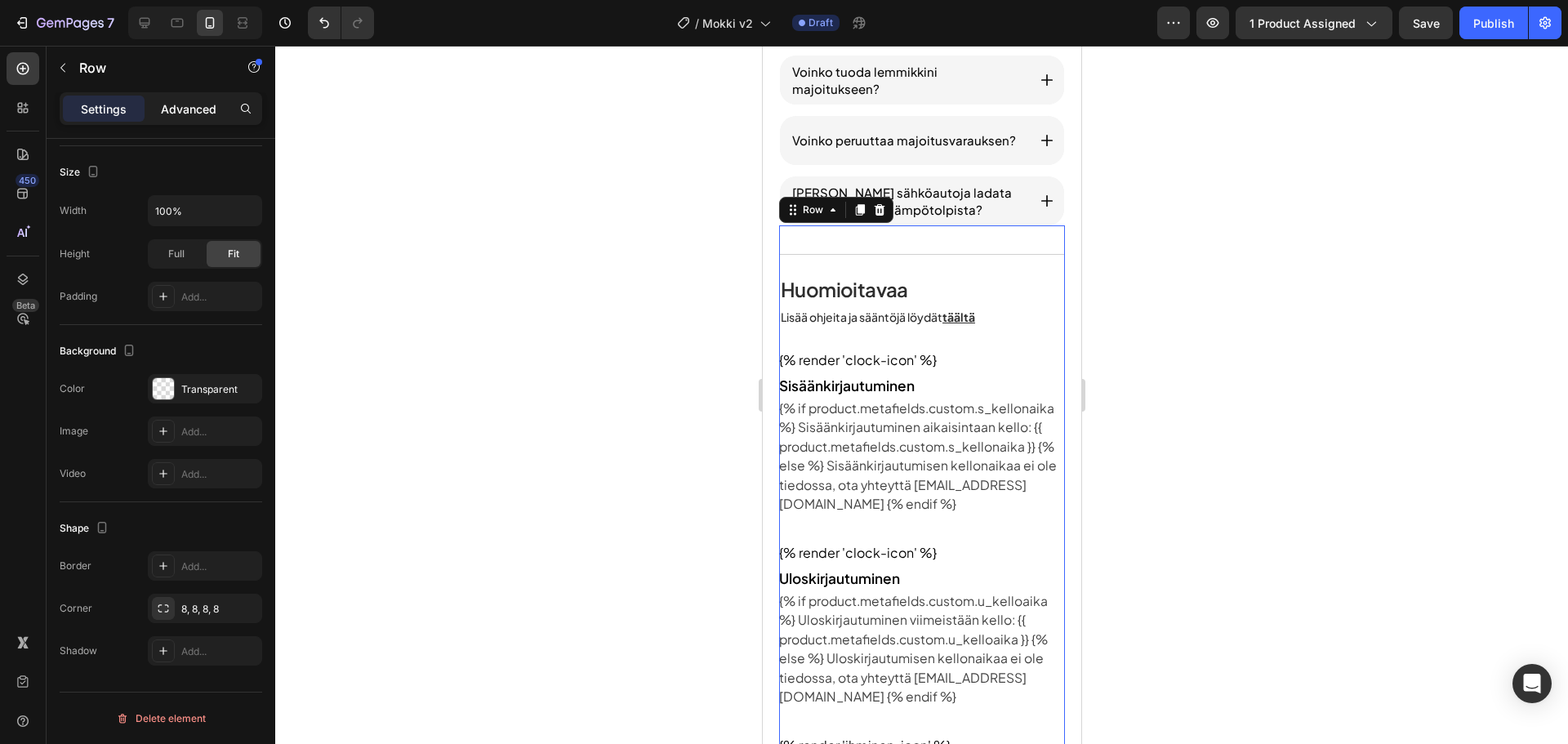
click at [176, 116] on p "Advanced" at bounding box center [188, 109] width 55 height 18
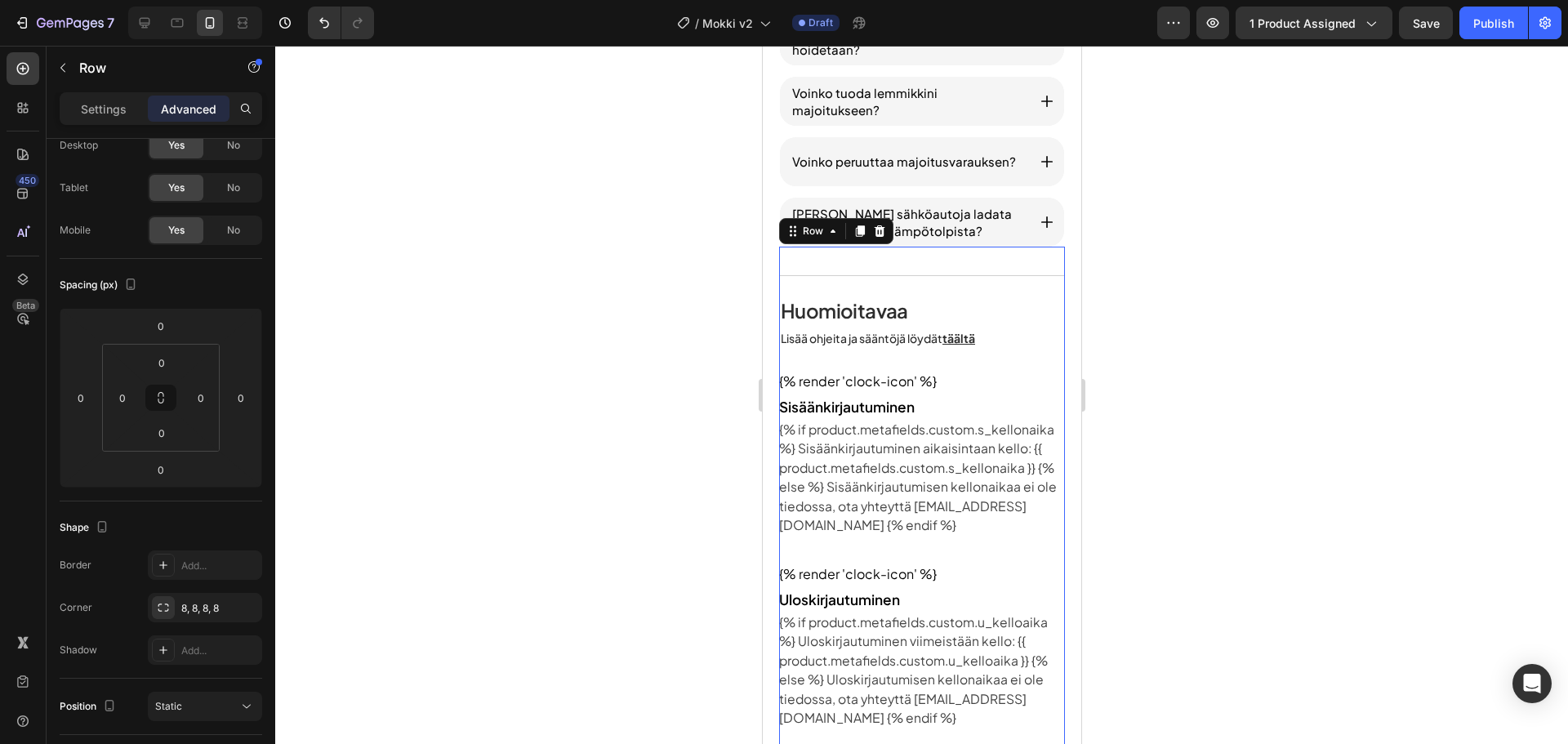
scroll to position [2369, 0]
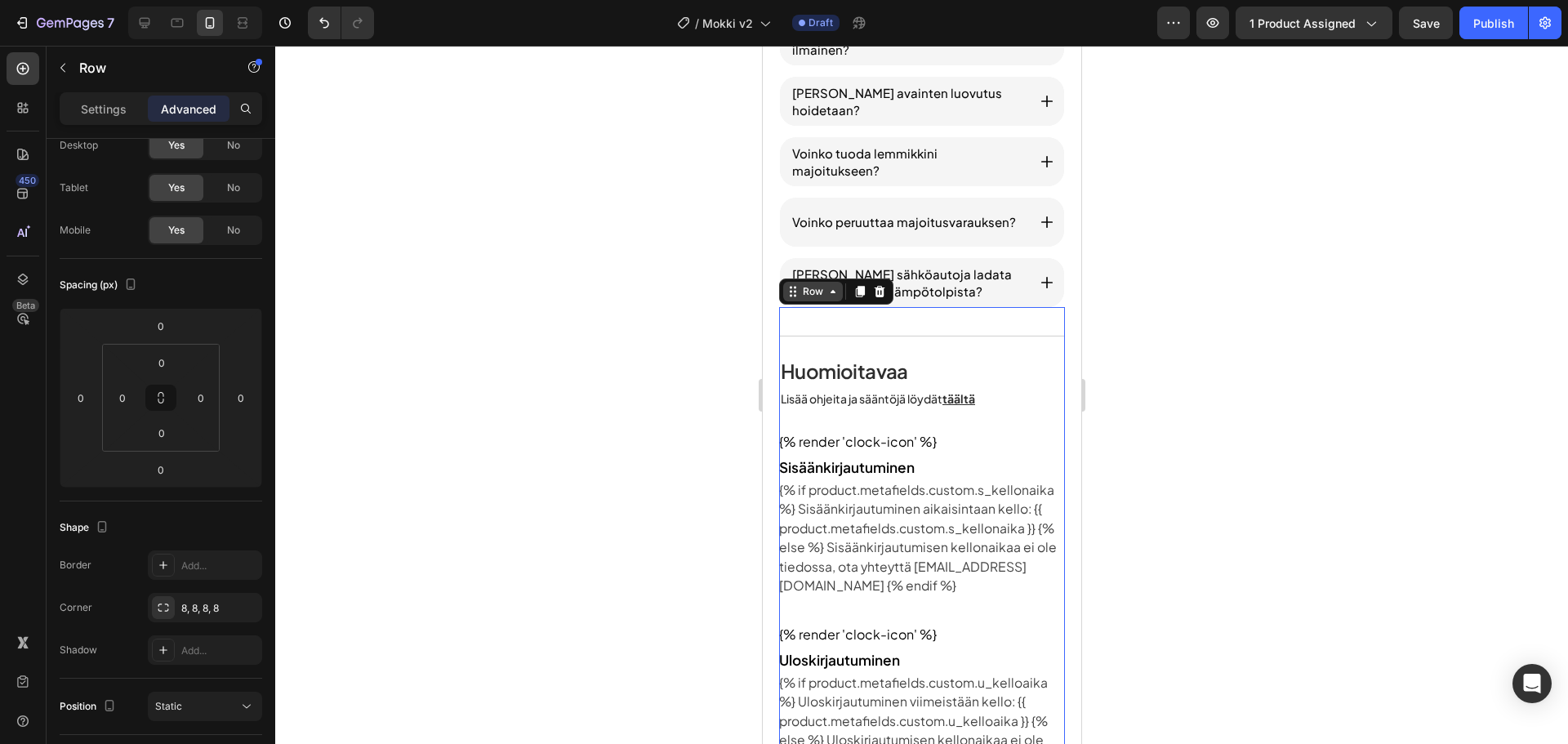
click at [805, 294] on div "Row" at bounding box center [812, 291] width 27 height 15
click at [807, 296] on div "Row" at bounding box center [812, 291] width 27 height 15
click at [89, 113] on p "Settings" at bounding box center [103, 109] width 46 height 18
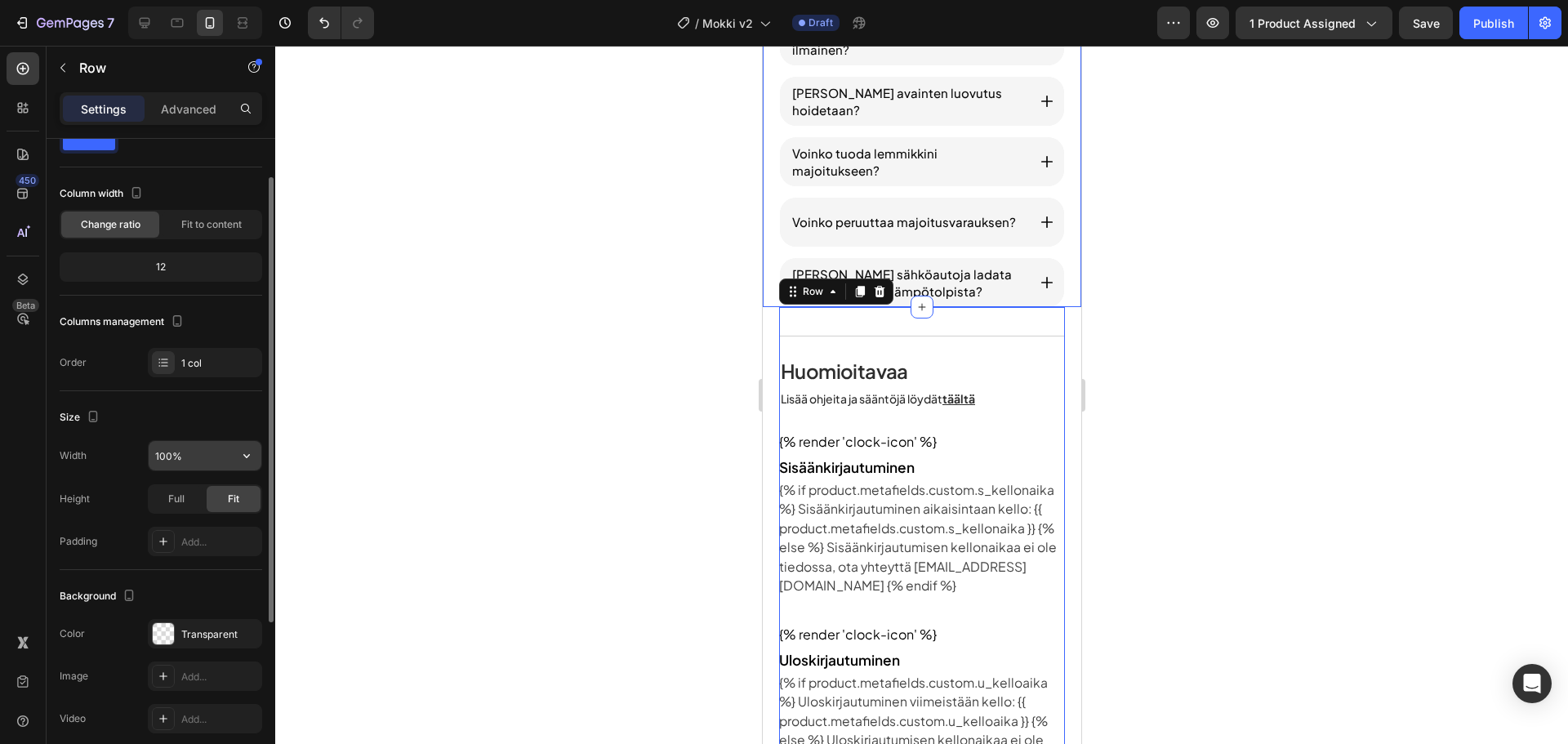
click at [220, 457] on input "100%" at bounding box center [205, 456] width 113 height 30
click at [268, 459] on div at bounding box center [269, 400] width 9 height 446
click at [162, 116] on p "Advanced" at bounding box center [188, 109] width 55 height 18
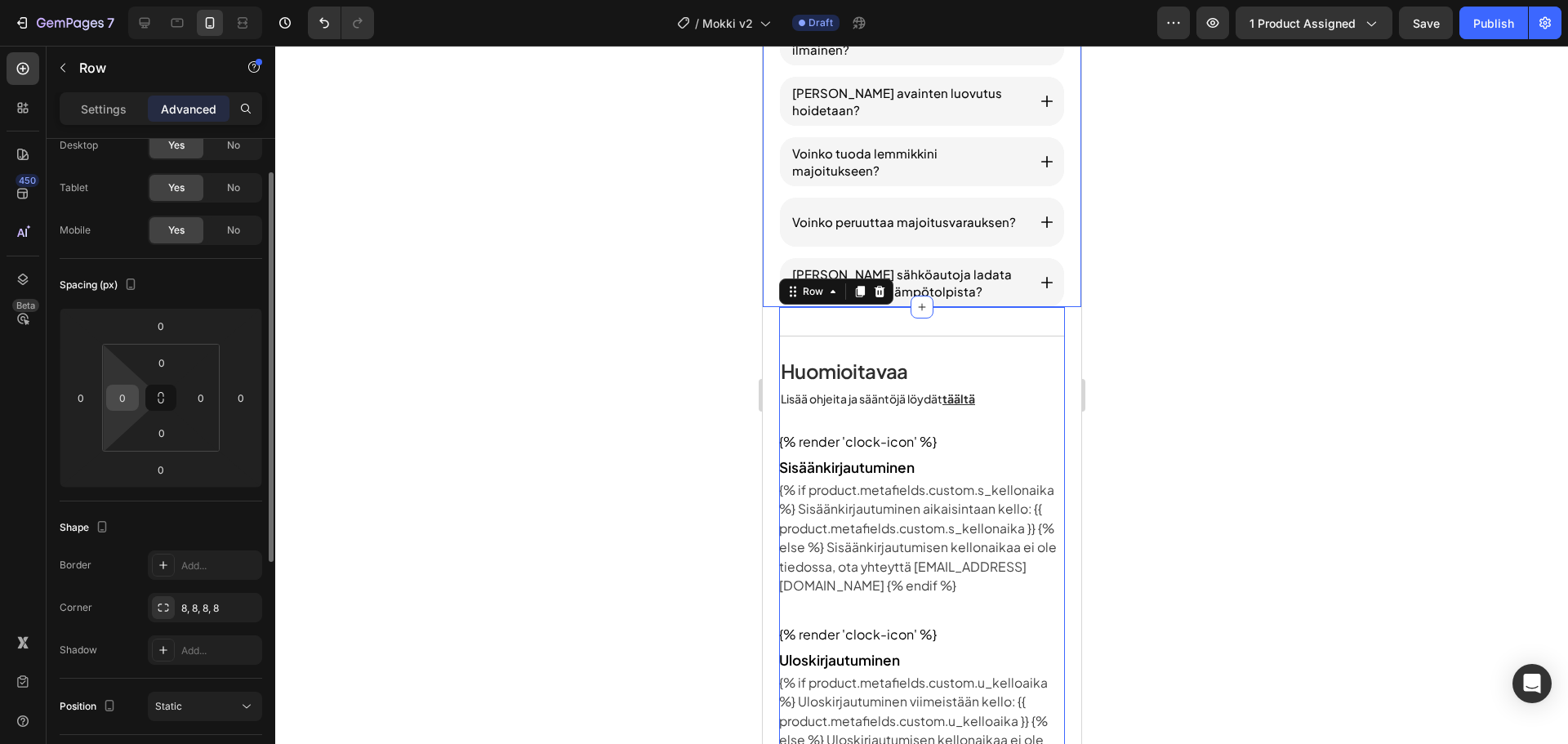
click at [119, 392] on input "0" at bounding box center [122, 398] width 24 height 25
click at [162, 361] on input "0" at bounding box center [161, 362] width 32 height 25
click at [78, 397] on input "0" at bounding box center [80, 398] width 24 height 25
click at [250, 402] on input "0" at bounding box center [241, 398] width 24 height 25
click at [171, 432] on input "0" at bounding box center [161, 433] width 32 height 25
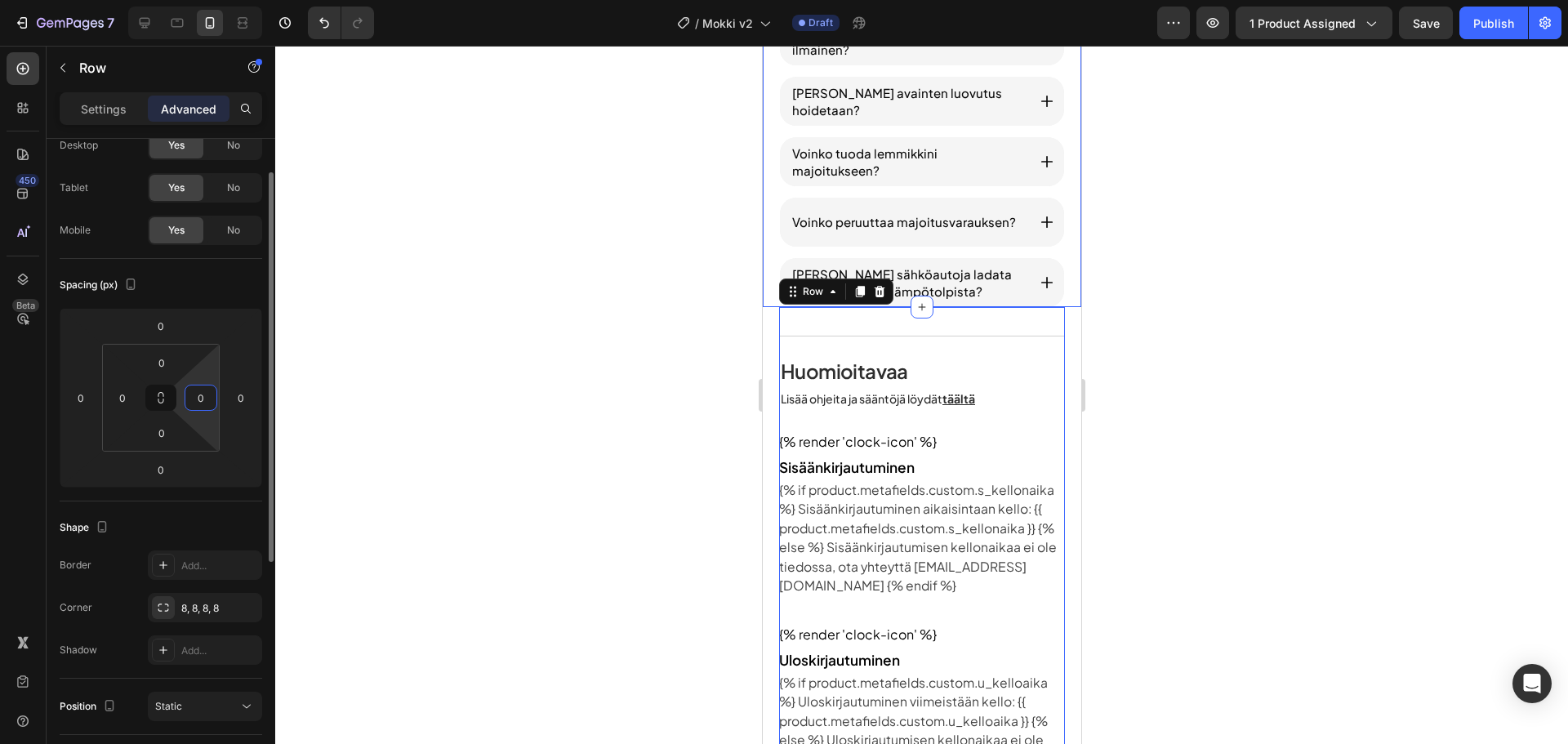
click at [195, 399] on input "0" at bounding box center [201, 398] width 24 height 25
click at [159, 365] on input "0" at bounding box center [161, 362] width 32 height 25
click at [801, 302] on div "Row" at bounding box center [836, 291] width 115 height 26
click at [804, 298] on div "Row" at bounding box center [812, 291] width 27 height 15
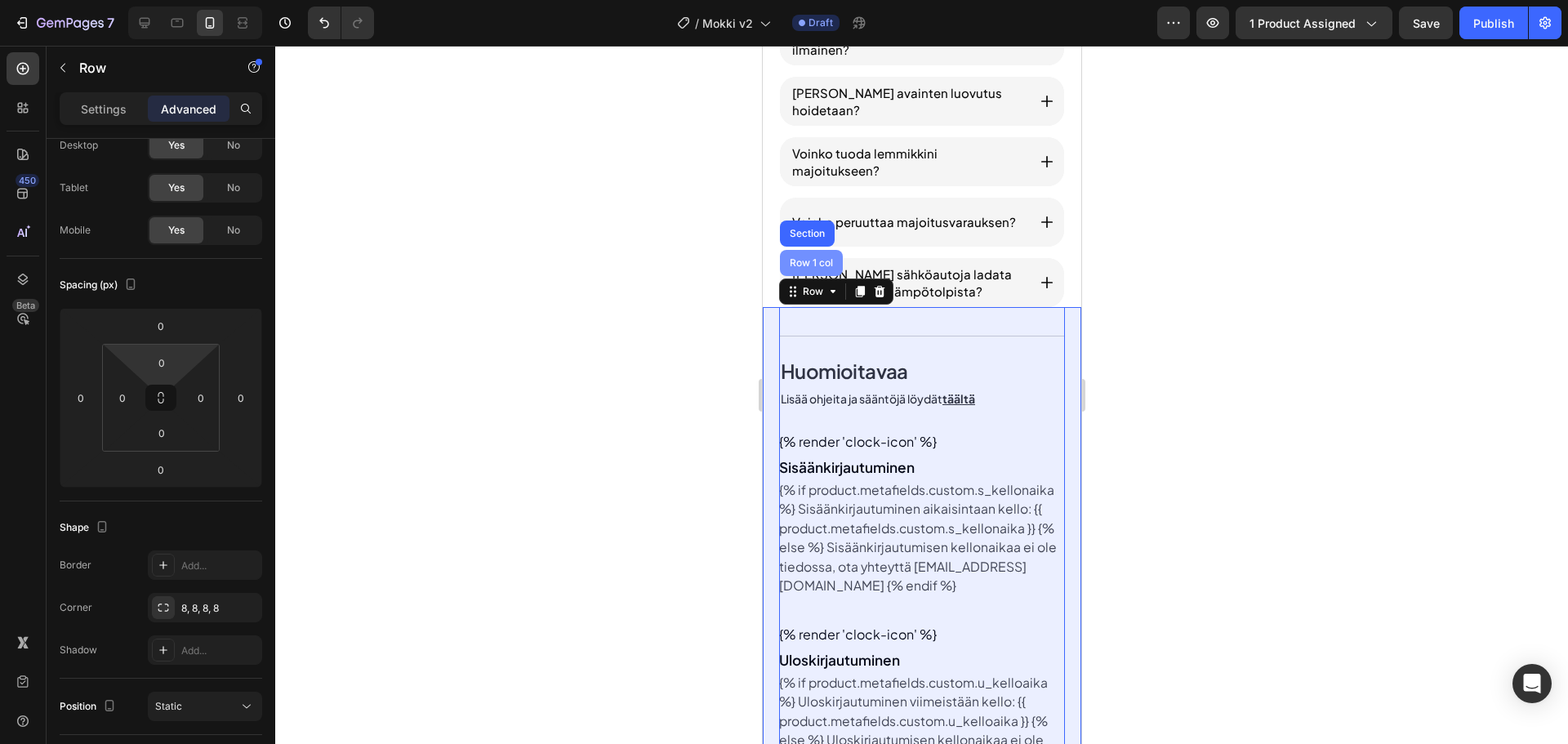
click at [802, 273] on div "Row 1 col" at bounding box center [810, 263] width 63 height 26
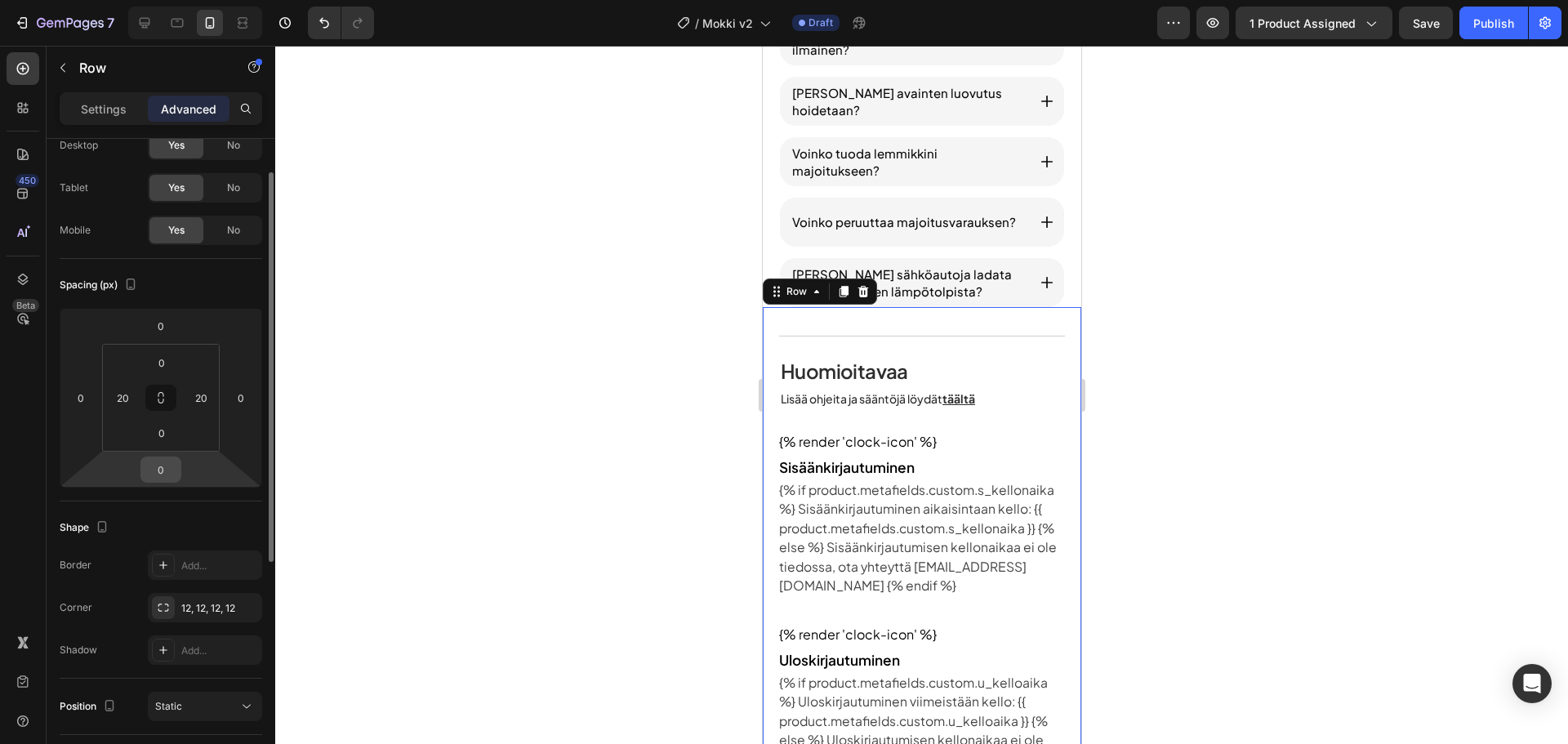
scroll to position [139, 0]
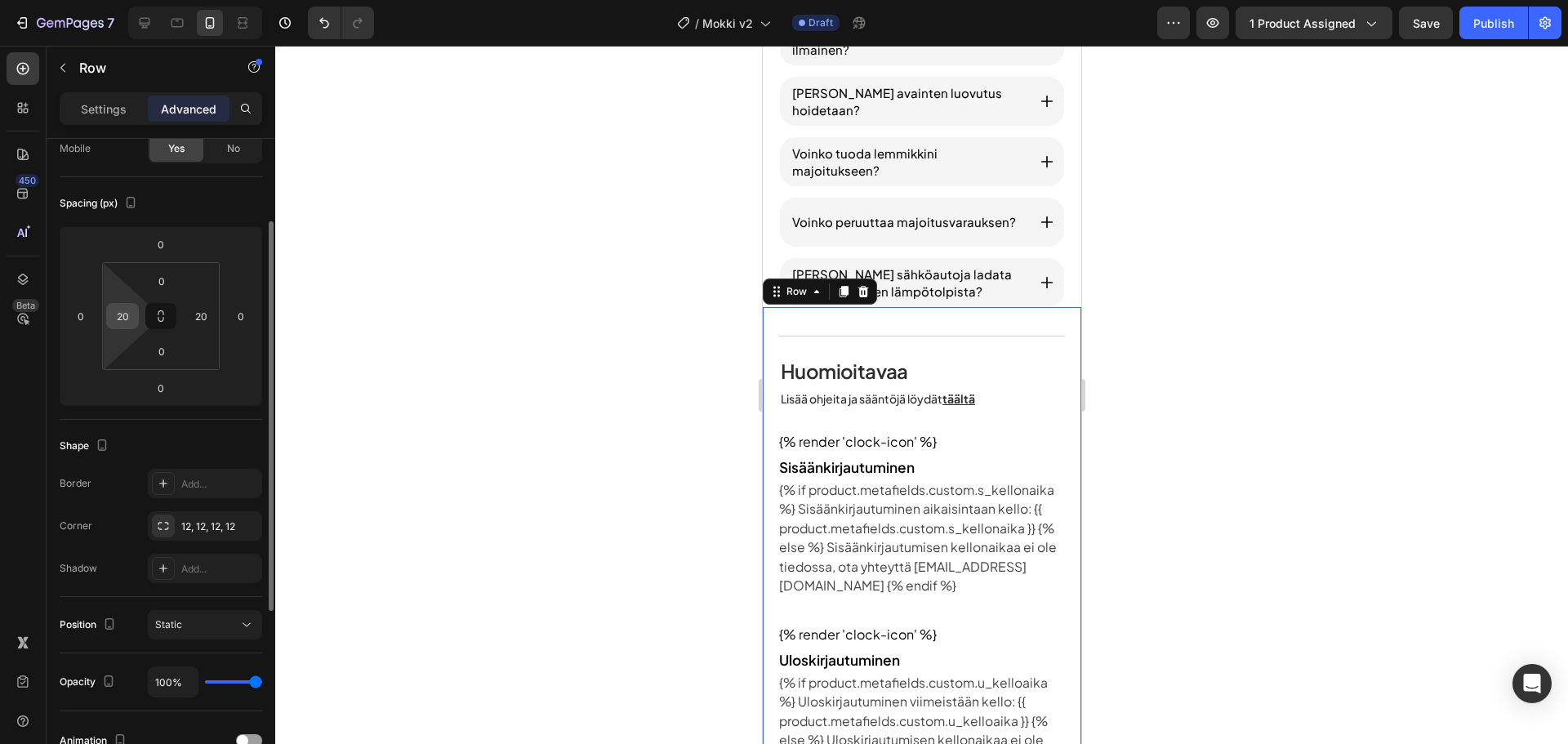
click at [129, 313] on input "20" at bounding box center [122, 316] width 24 height 25
type input "0"
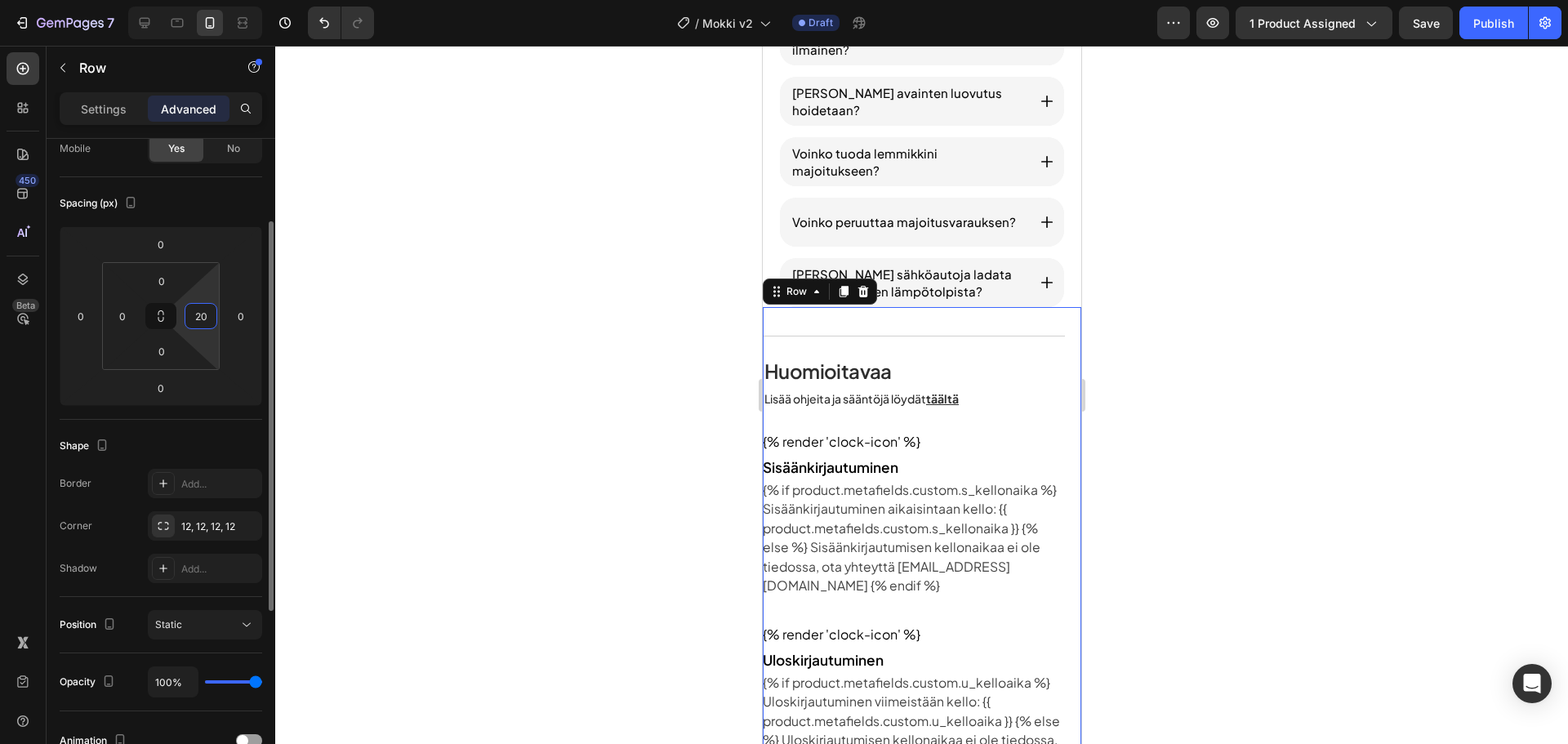
click at [194, 314] on input "20" at bounding box center [201, 316] width 24 height 25
type input "0"
click at [230, 201] on div "Spacing (px)" at bounding box center [160, 203] width 202 height 26
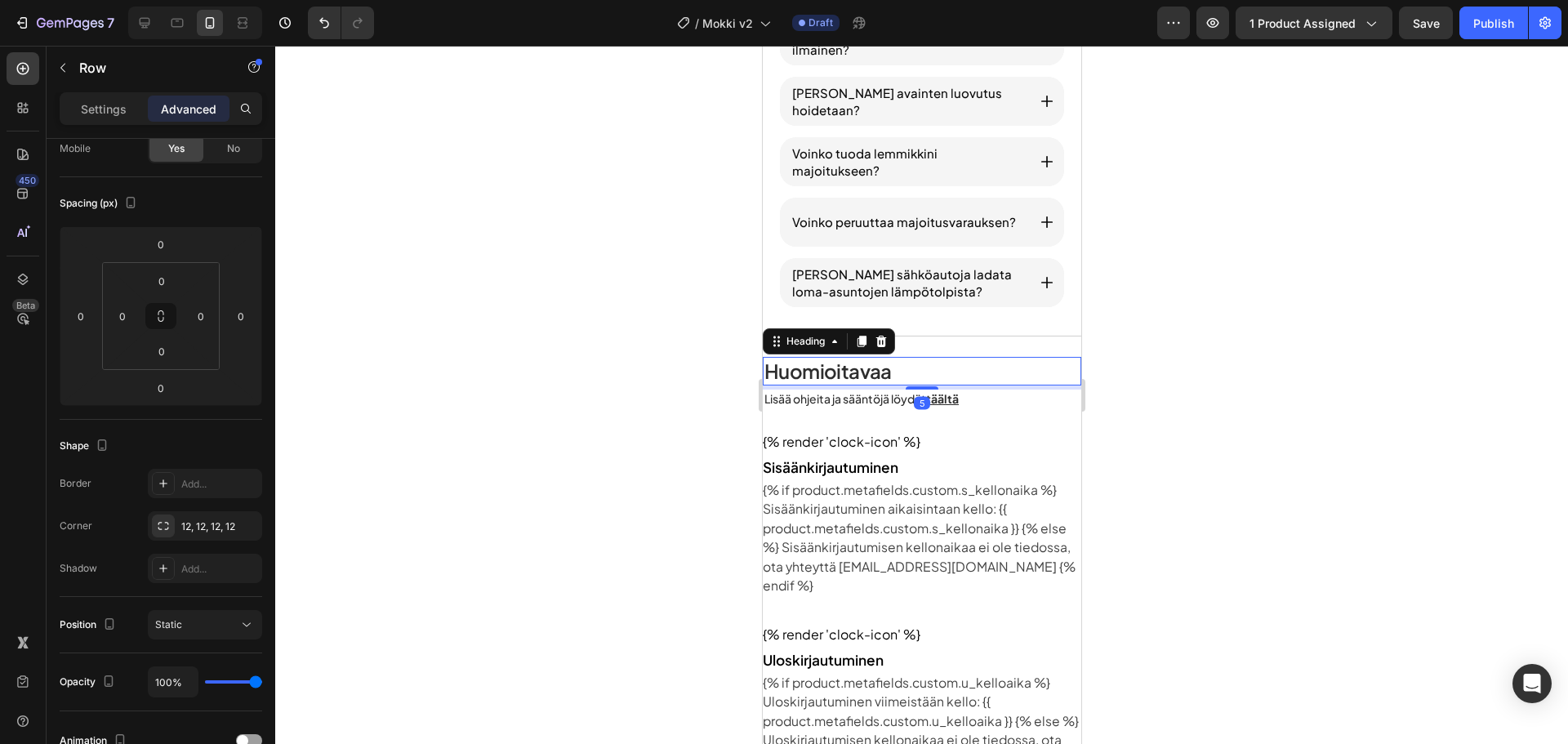
click at [975, 384] on h2 "Huomioitavaa" at bounding box center [921, 371] width 318 height 29
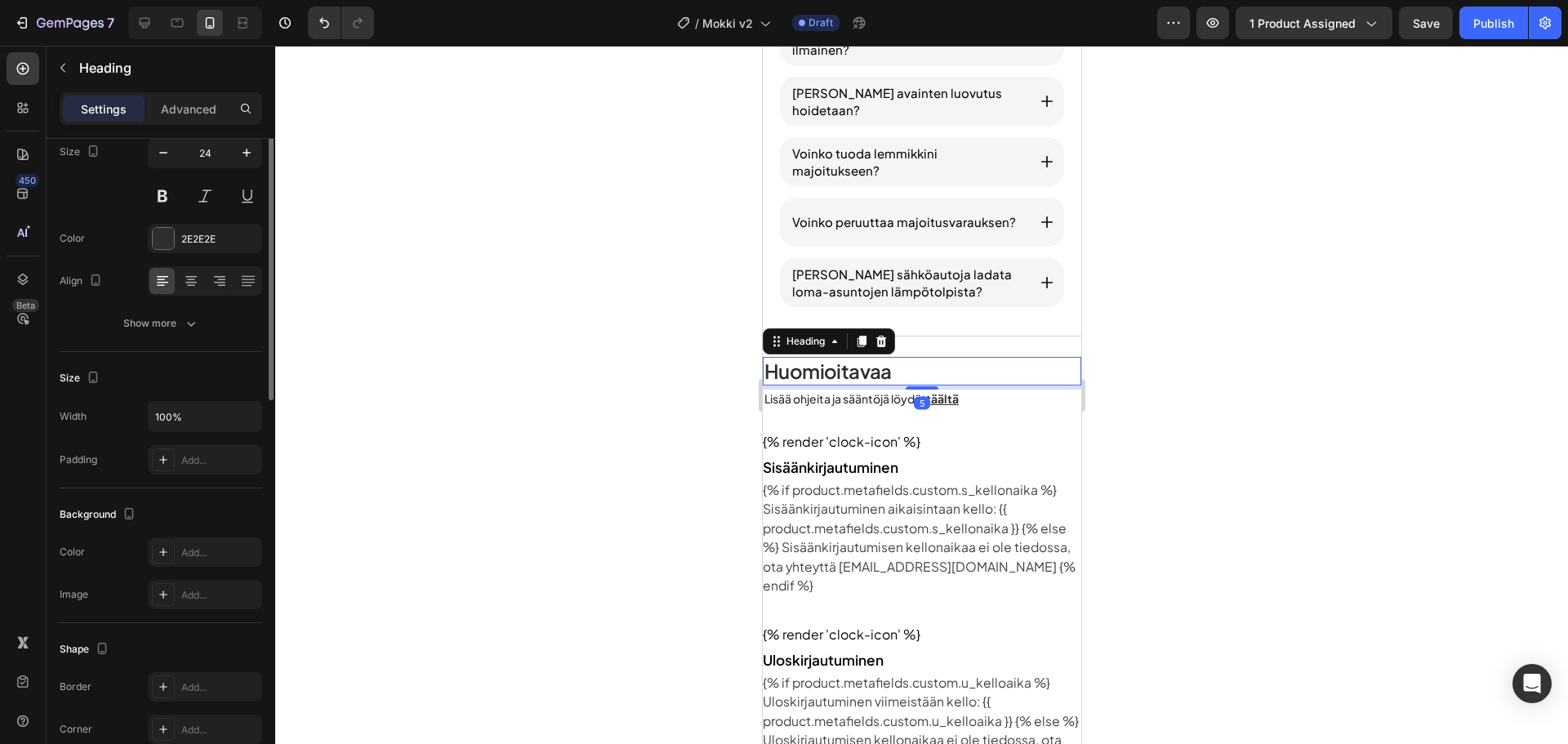
scroll to position [0, 0]
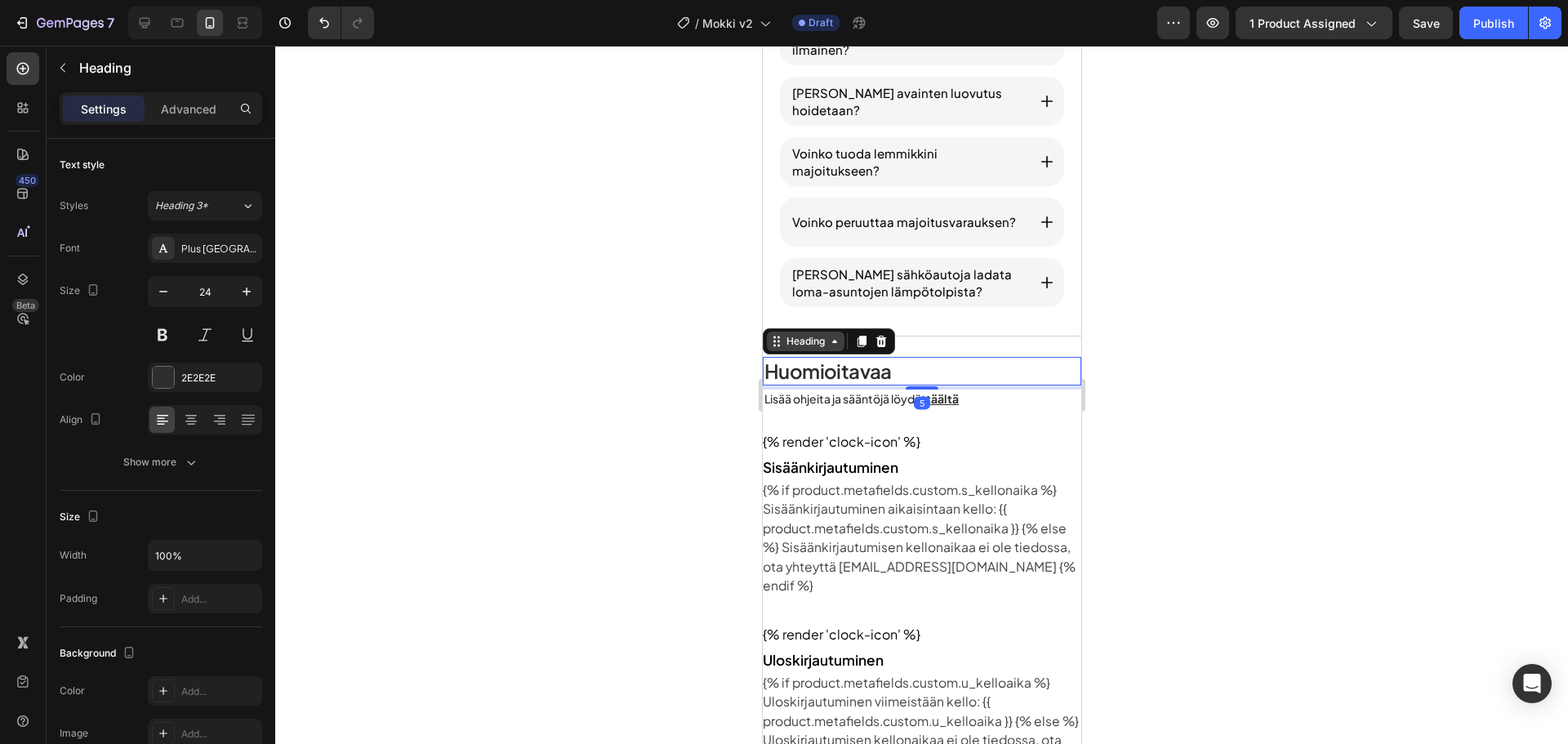
click at [799, 339] on div "Heading" at bounding box center [804, 341] width 45 height 15
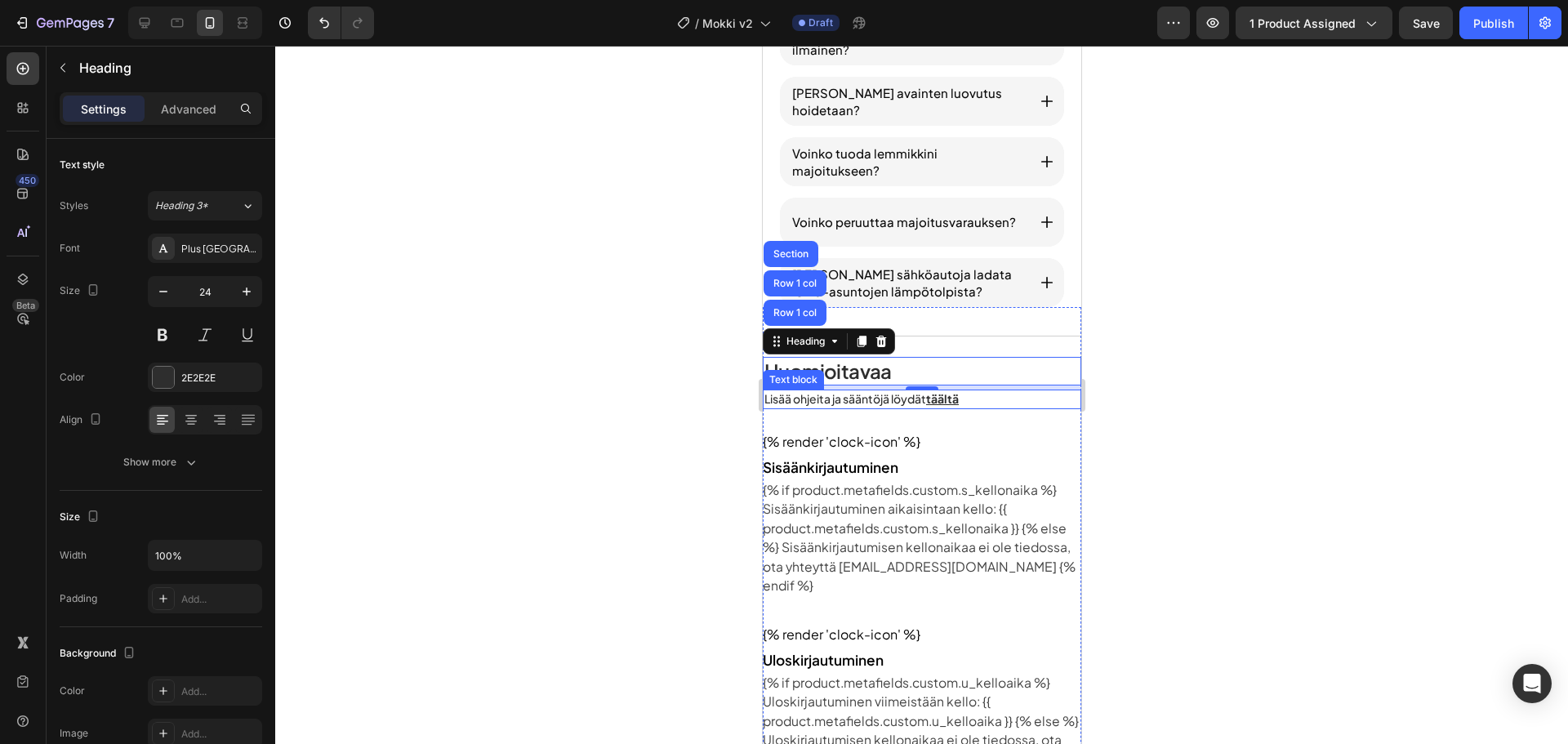
click at [813, 408] on div "Lisää ohjeita ja sääntöjä löydät tääl tä" at bounding box center [921, 399] width 318 height 19
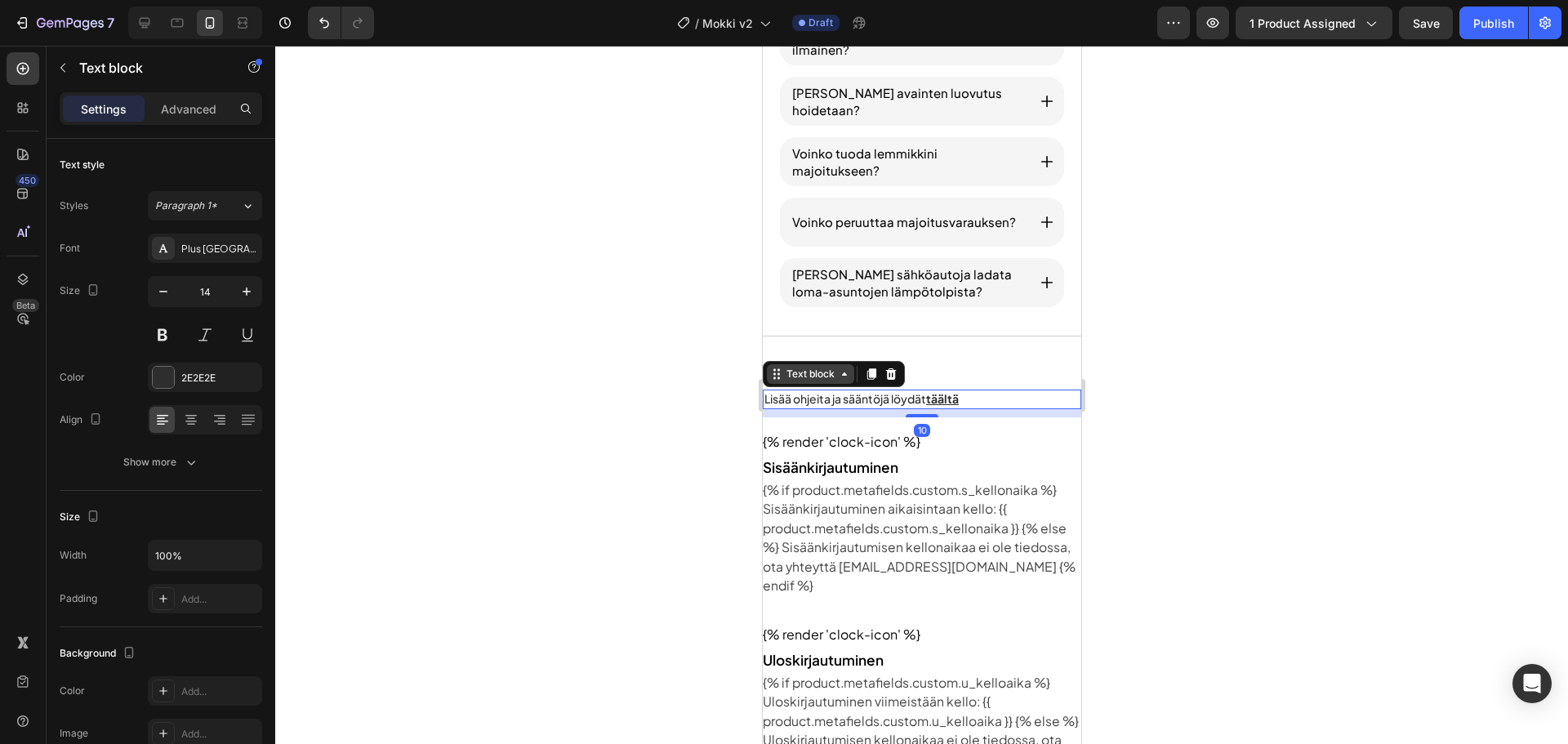
click at [809, 380] on div "Text block" at bounding box center [809, 374] width 55 height 15
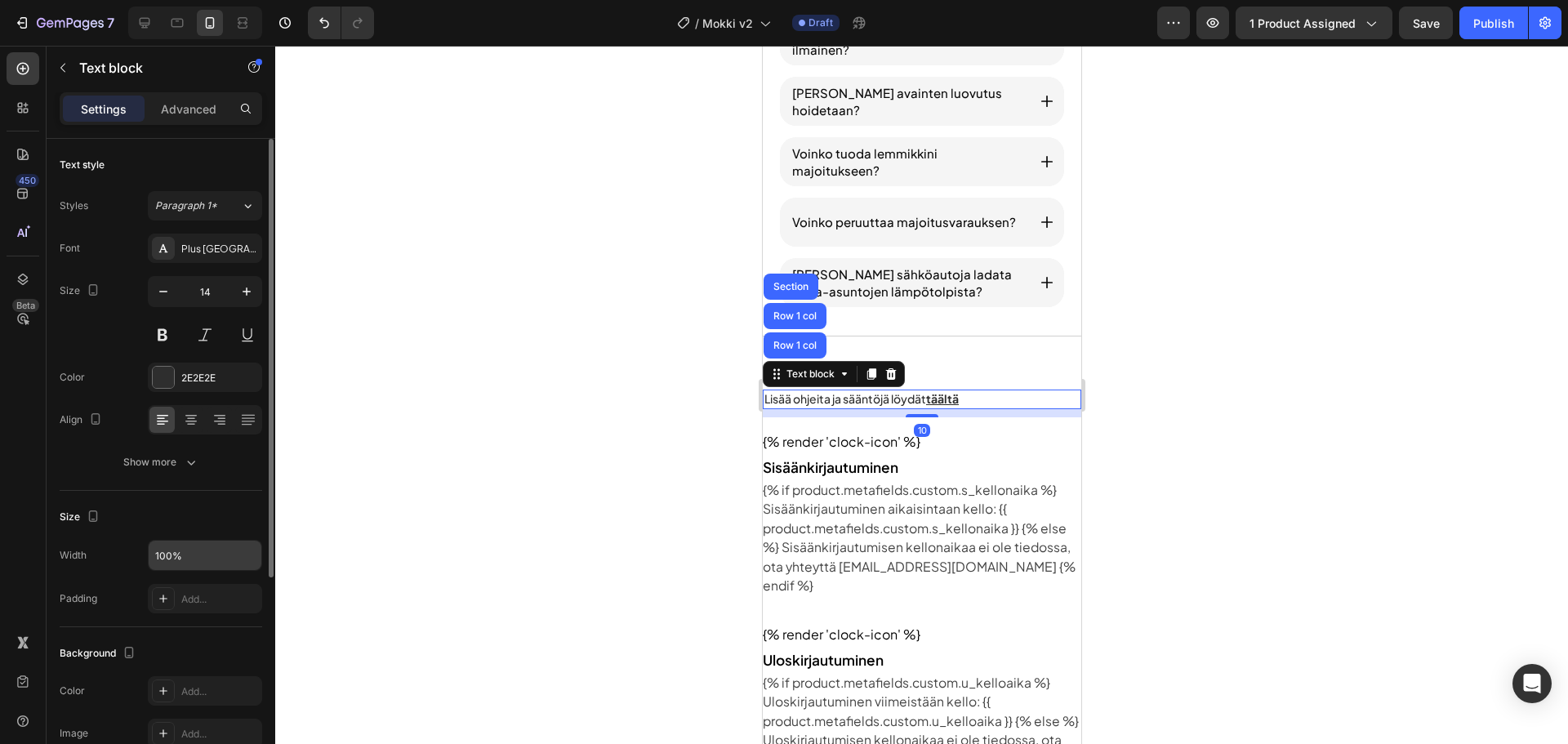
scroll to position [81, 0]
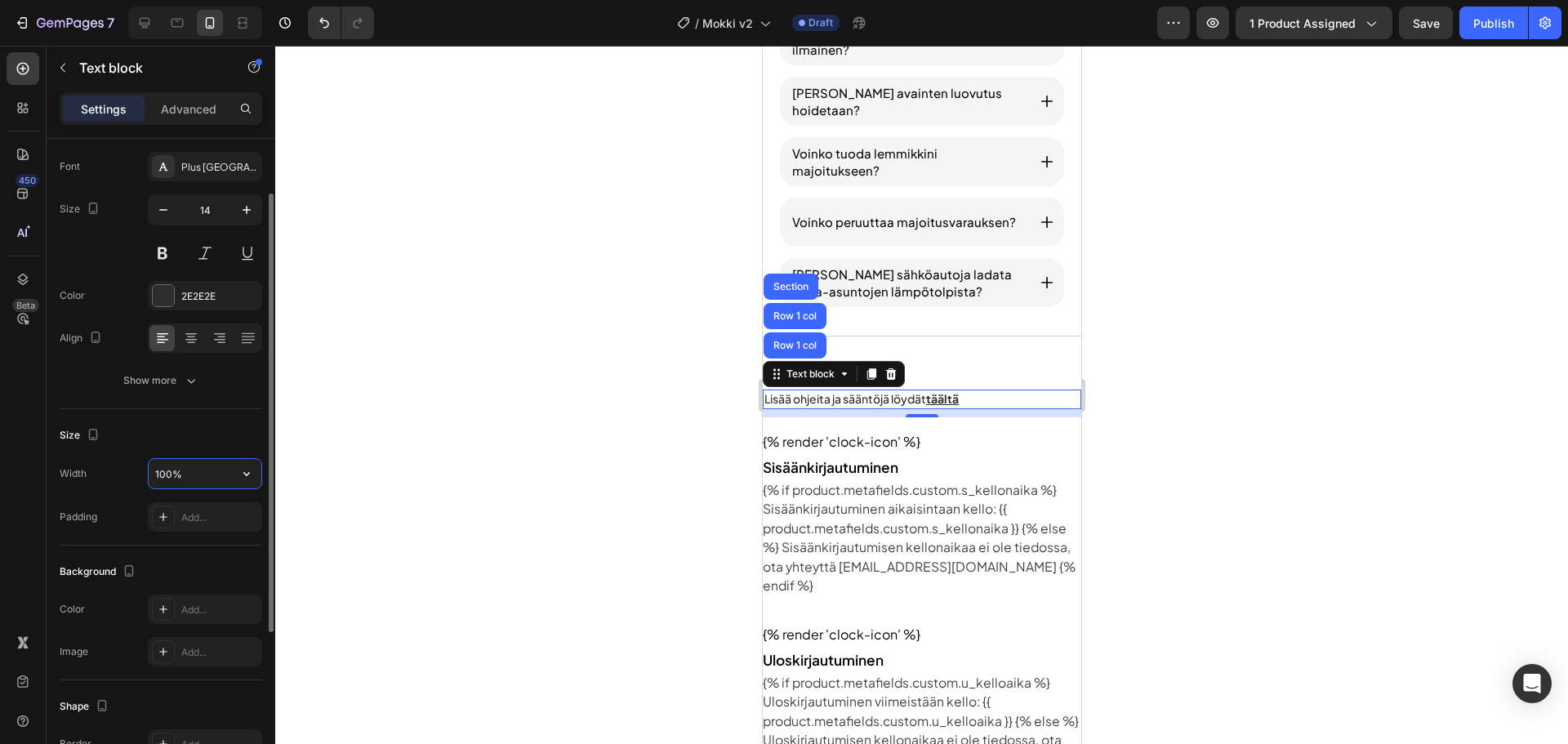
click at [190, 473] on input "100%" at bounding box center [205, 474] width 113 height 30
click at [244, 474] on icon "button" at bounding box center [246, 474] width 6 height 4
click at [203, 474] on input "100%" at bounding box center [205, 474] width 113 height 30
type input "90%"
click at [612, 373] on div at bounding box center [922, 395] width 1293 height 698
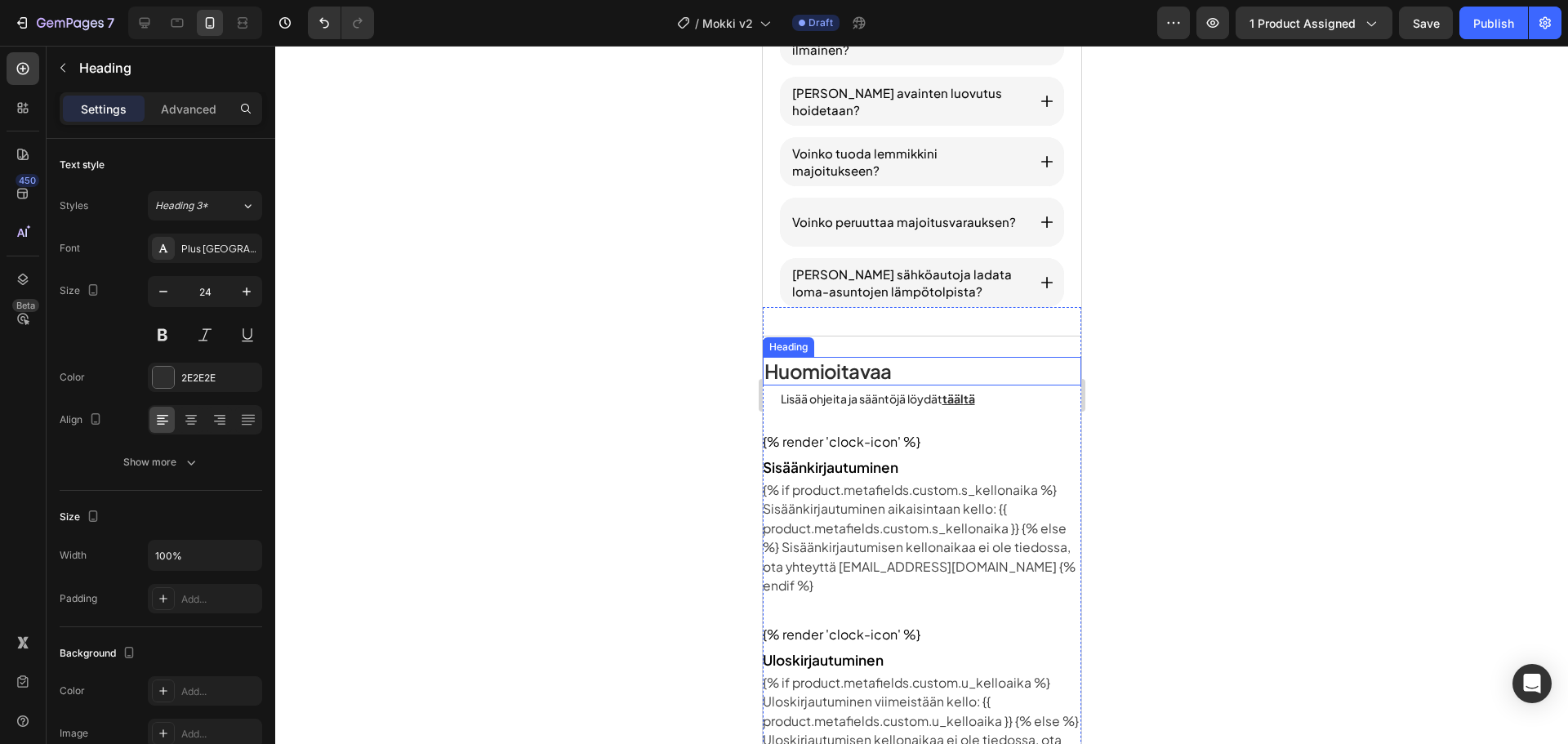
click at [954, 376] on h2 "Huomioitavaa" at bounding box center [921, 371] width 318 height 29
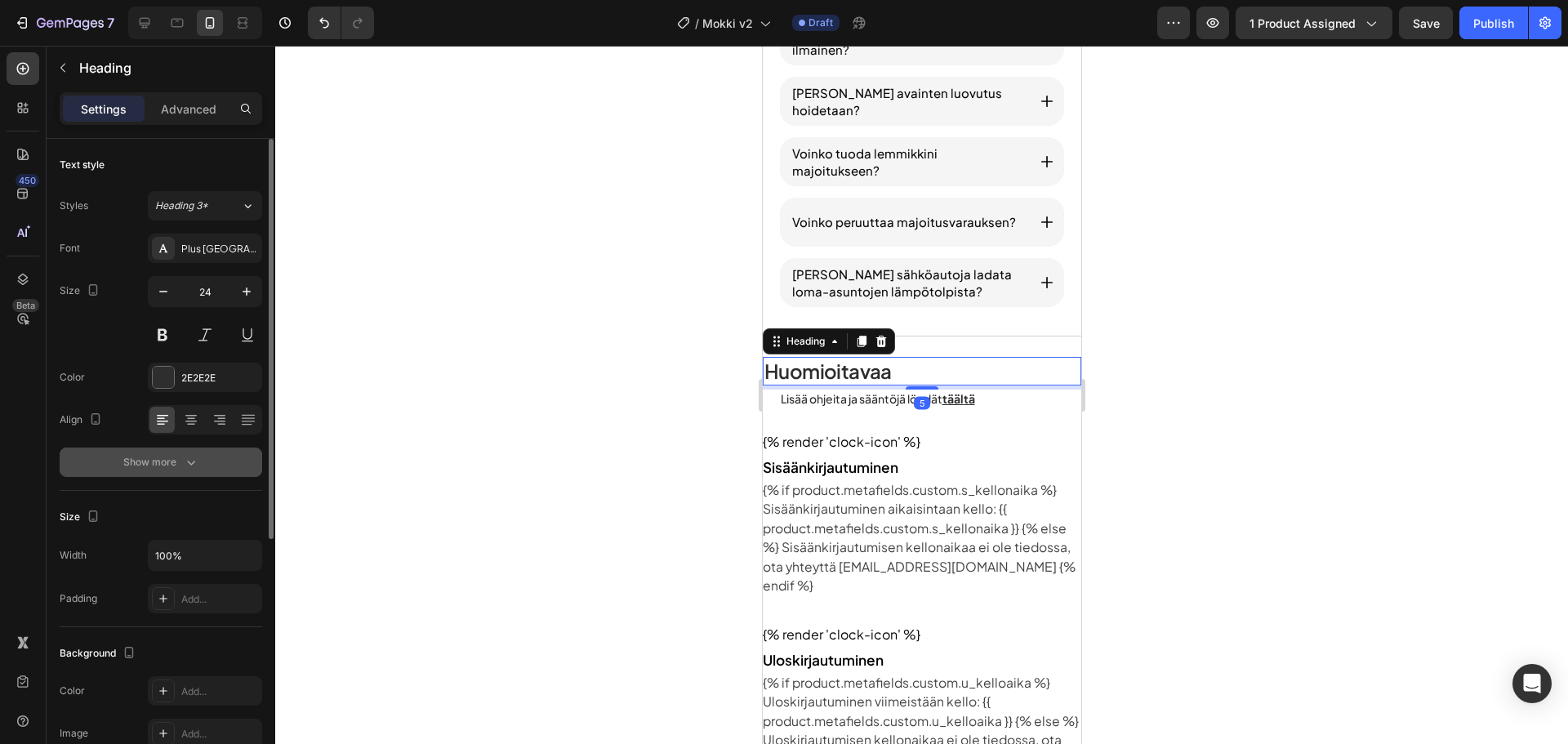
click at [167, 461] on div "Show more" at bounding box center [161, 462] width 76 height 17
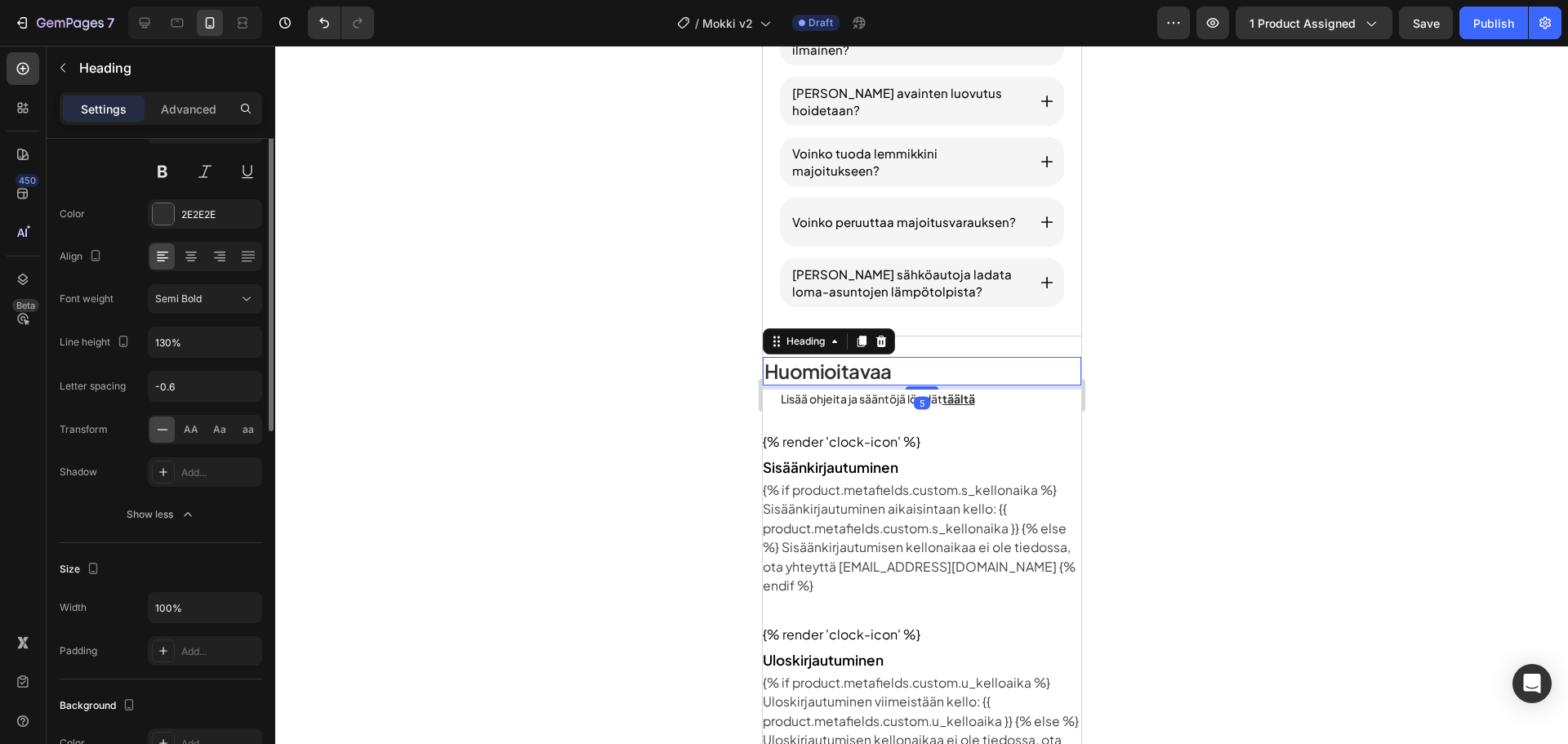
scroll to position [245, 0]
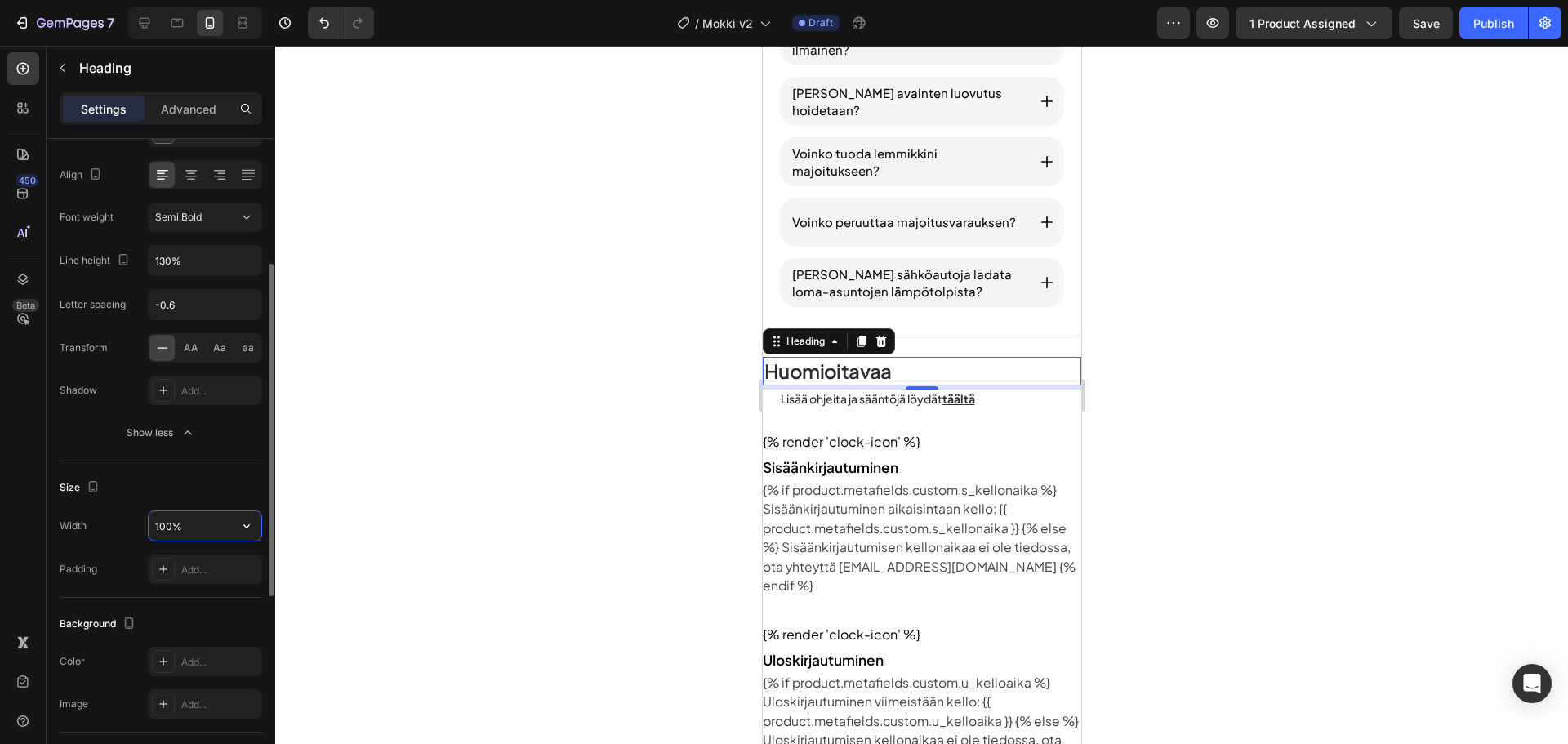
click at [191, 516] on input "100%" at bounding box center [205, 526] width 113 height 30
type input "90%"
drag, startPoint x: 662, startPoint y: 348, endPoint x: 128, endPoint y: 354, distance: 534.0
click at [662, 348] on div at bounding box center [922, 395] width 1293 height 698
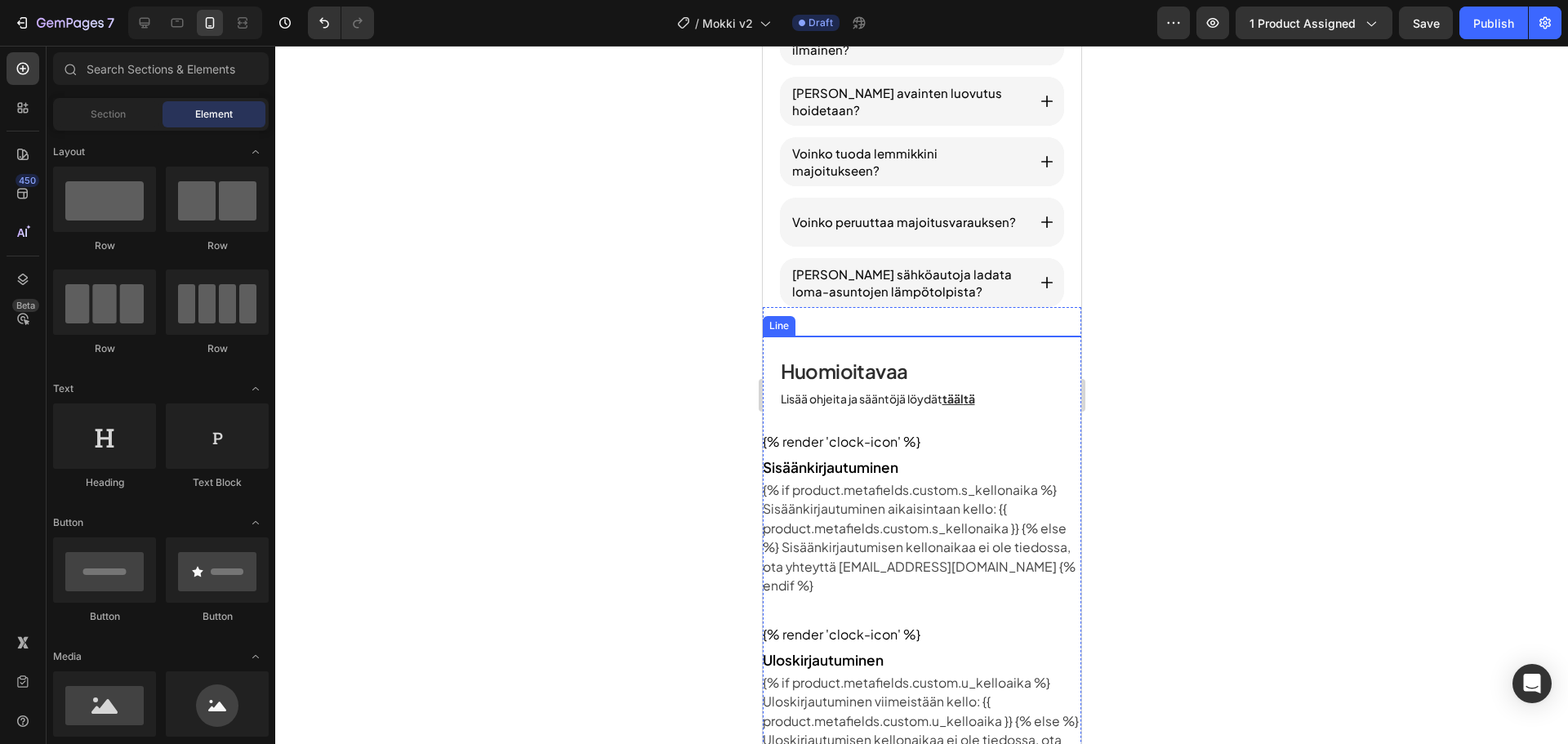
click at [1018, 336] on div "Title Line" at bounding box center [921, 336] width 318 height 1
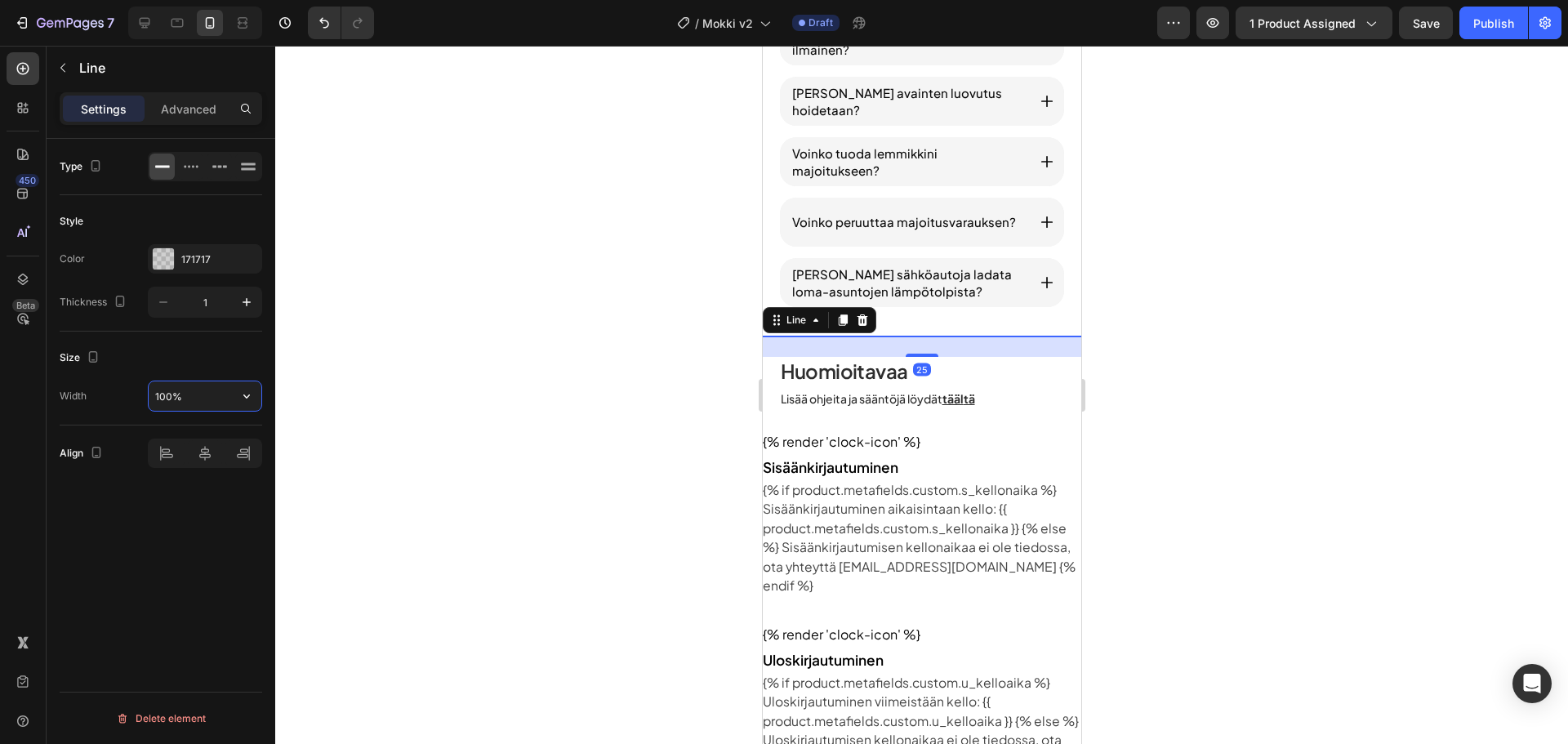
click at [181, 397] on input "100%" at bounding box center [205, 397] width 113 height 30
type input "90%"
click at [214, 365] on div "Size" at bounding box center [160, 358] width 202 height 26
click at [607, 387] on div at bounding box center [922, 395] width 1293 height 698
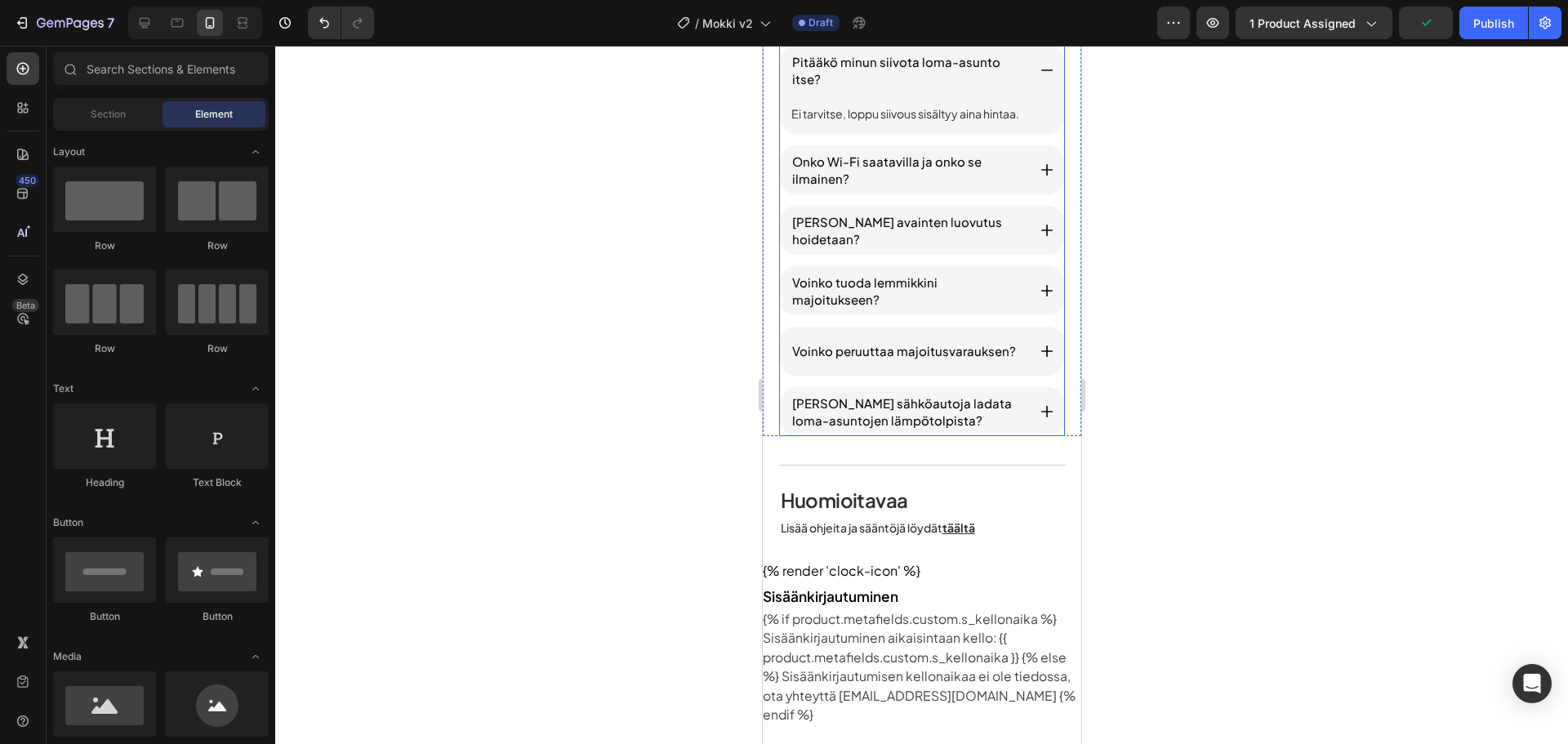
scroll to position [2451, 0]
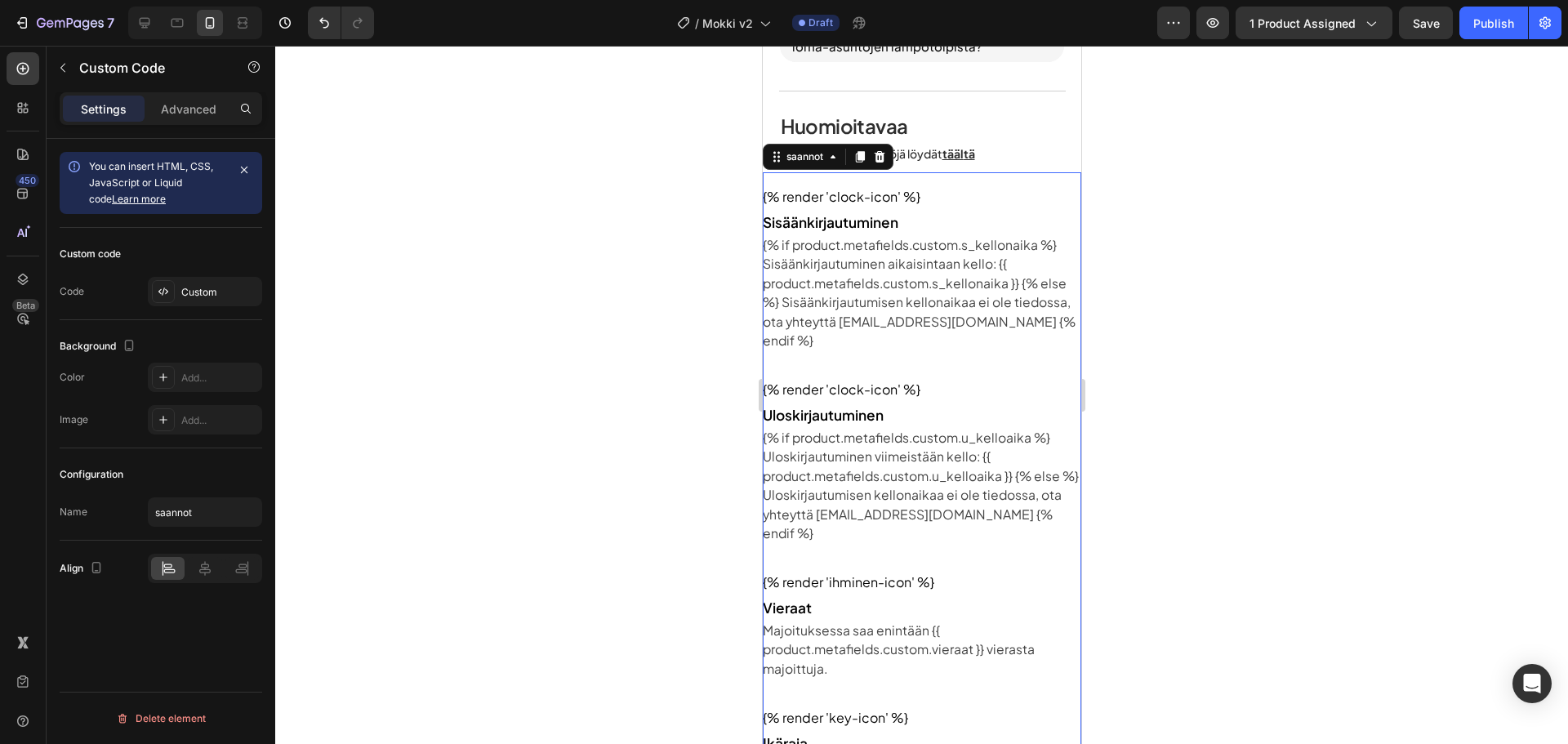
click at [973, 365] on div "{% render 'clock-icon' %} Uloskirjautuminen {% if product.metafields.custom.u_k…" at bounding box center [921, 461] width 318 height 193
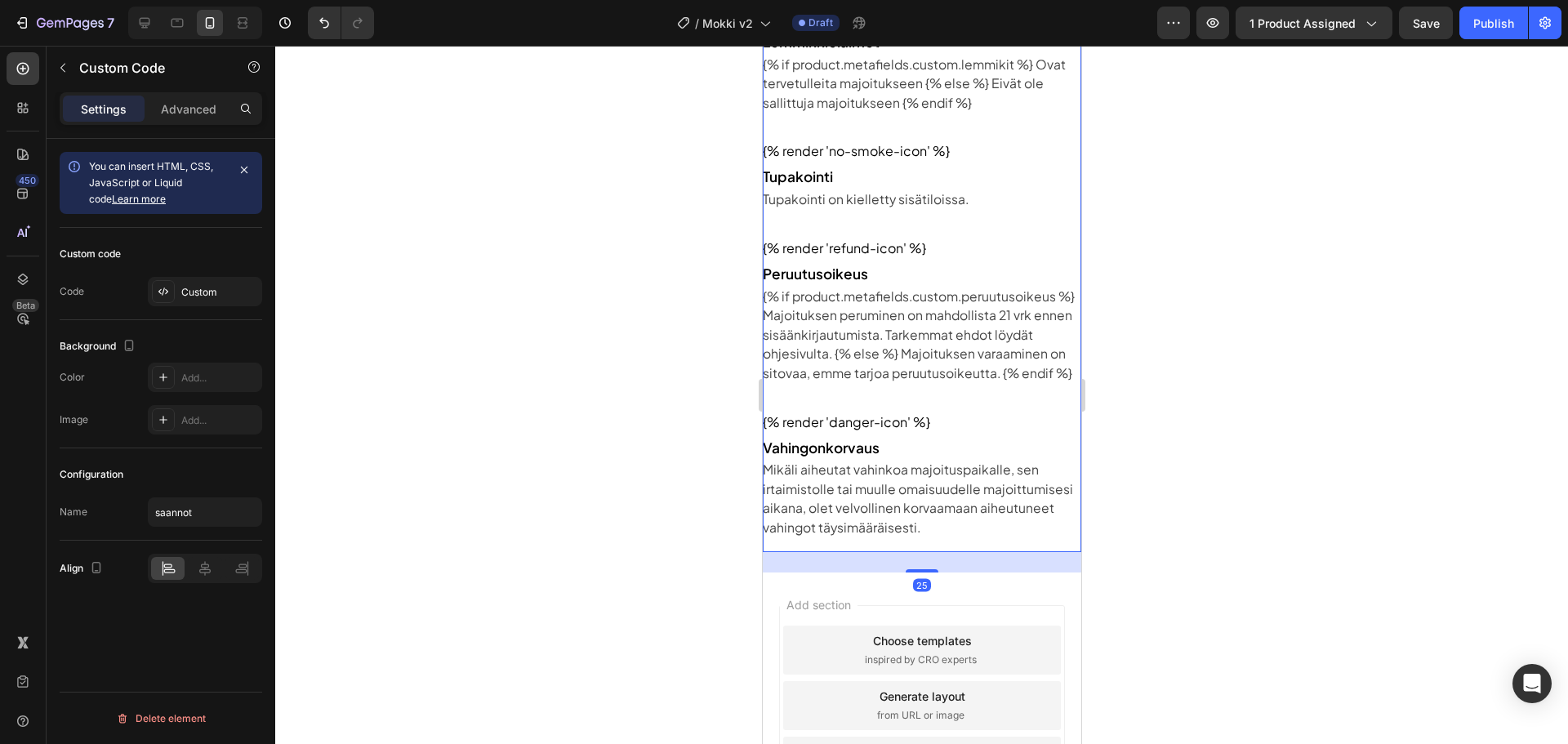
scroll to position [3431, 0]
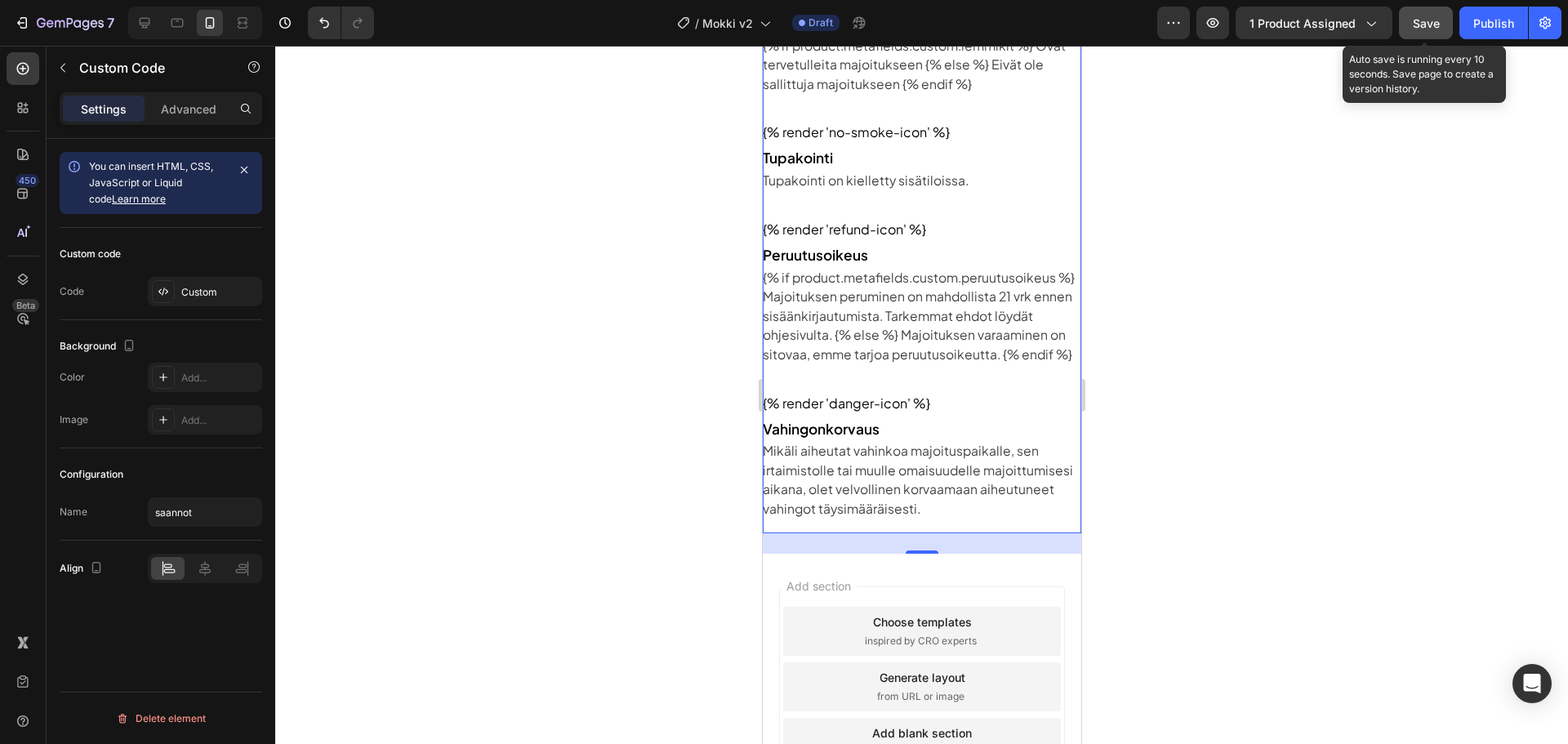
click at [1415, 18] on span "Save" at bounding box center [1426, 24] width 27 height 14
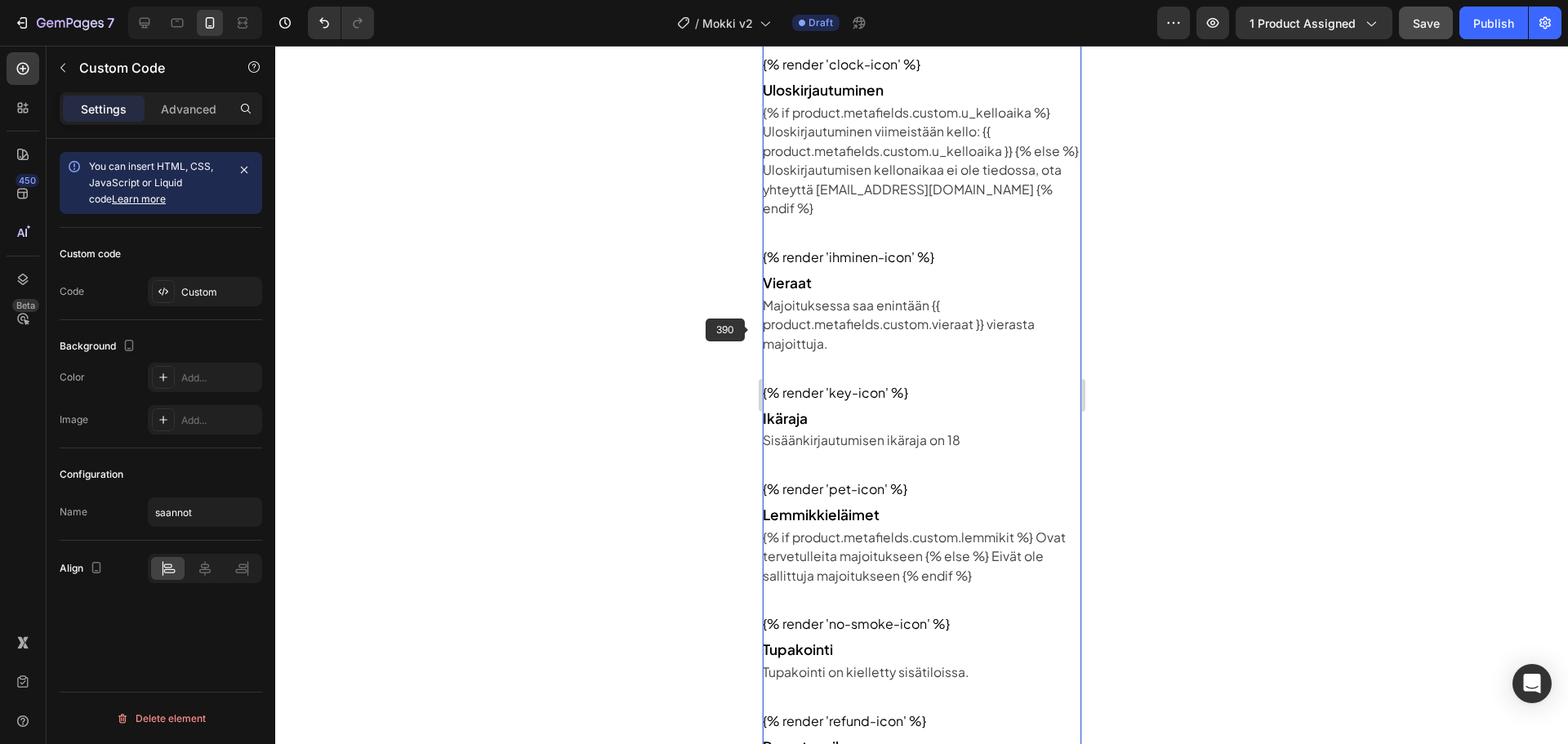
scroll to position [2860, 0]
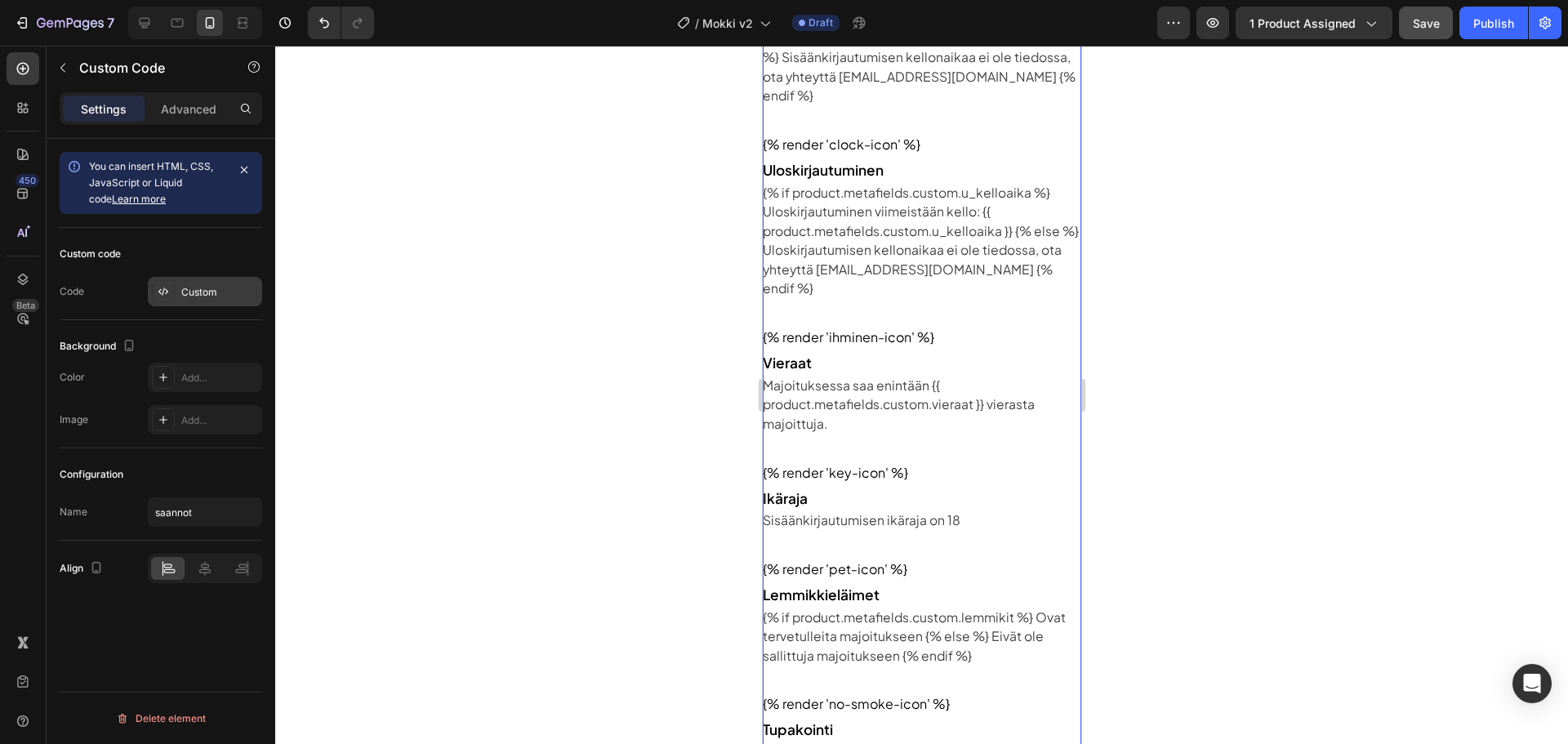
click at [208, 298] on div "Custom" at bounding box center [220, 292] width 77 height 15
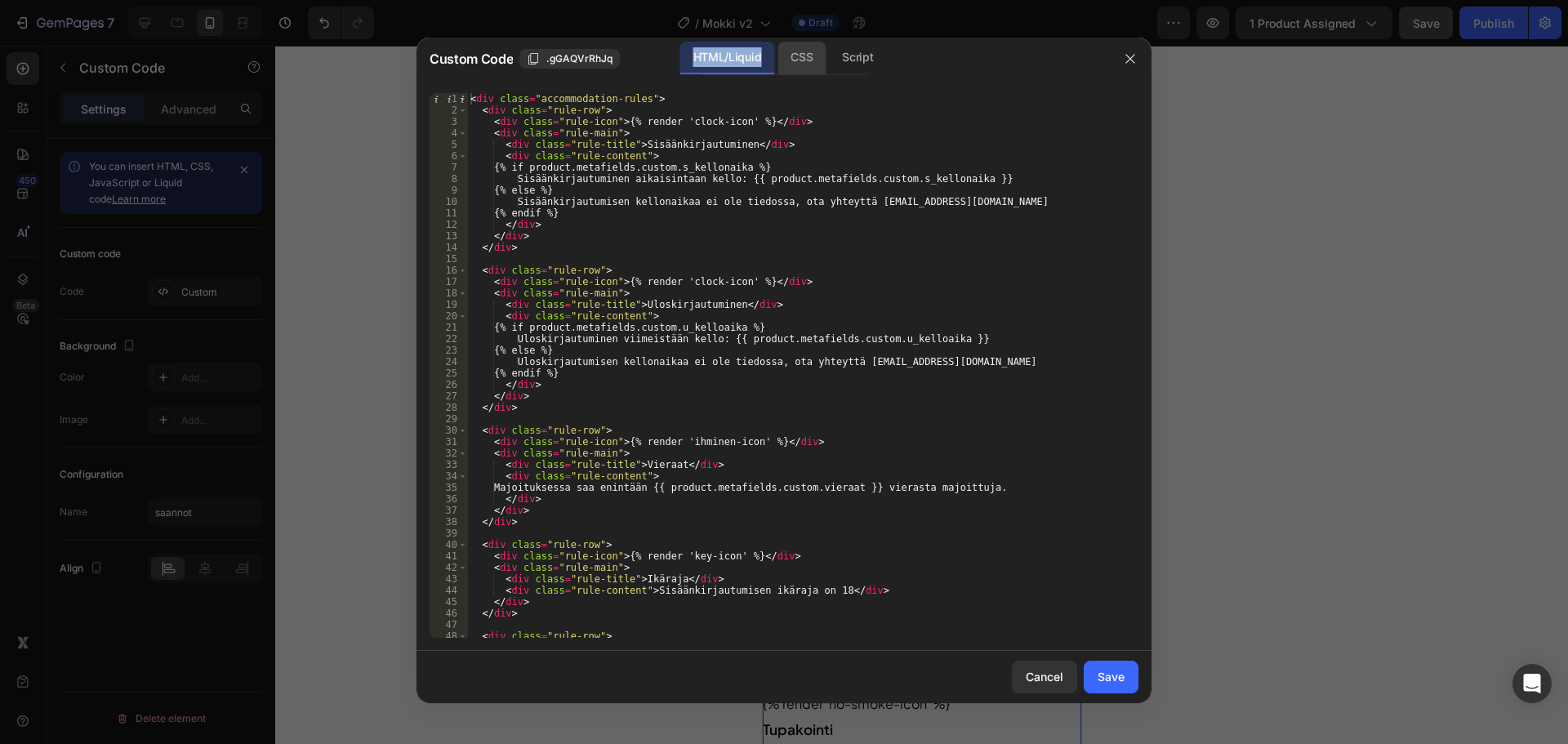
drag, startPoint x: 769, startPoint y: 76, endPoint x: 798, endPoint y: 65, distance: 31.0
click at [778, 73] on div "Custom Code .gGAQVrRhJq HTML/Liquid CSS Script" at bounding box center [763, 59] width 693 height 43
click at [829, 65] on div "CSS" at bounding box center [857, 58] width 57 height 32
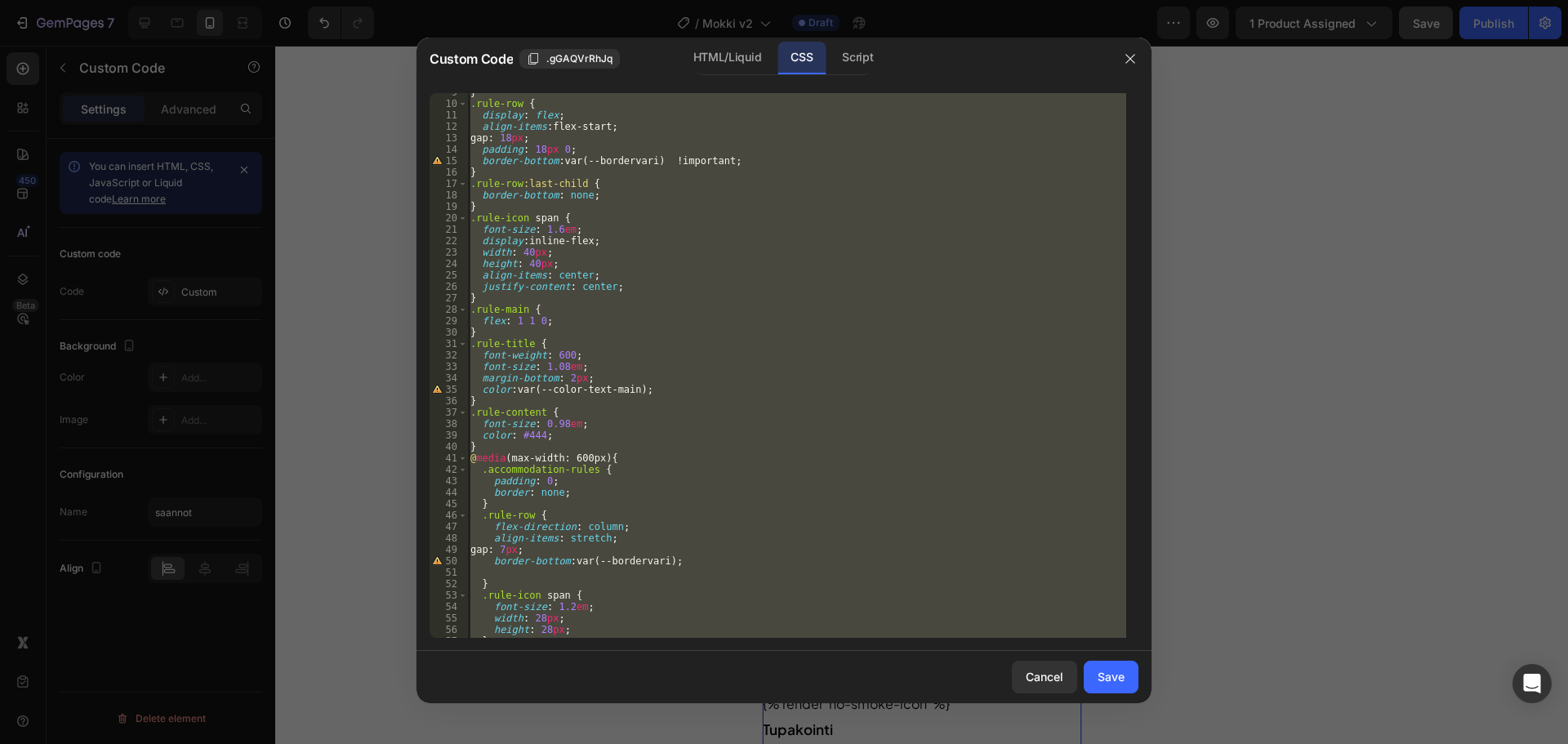
scroll to position [141, 0]
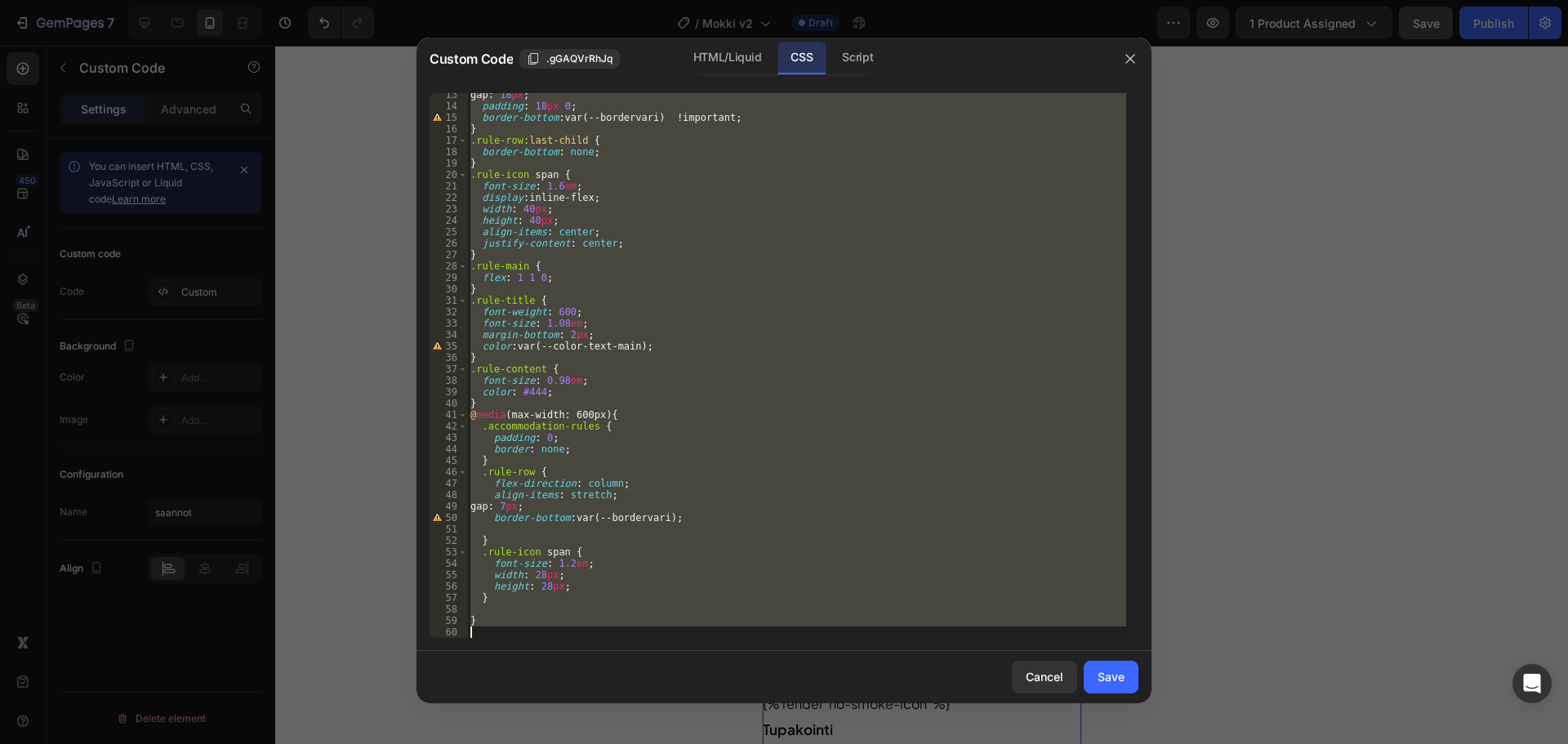
click at [566, 444] on div "gap : 18 px ; padding : 18 px 0 ; border-bottom : var(--bordervari) !important …" at bounding box center [796, 365] width 659 height 545
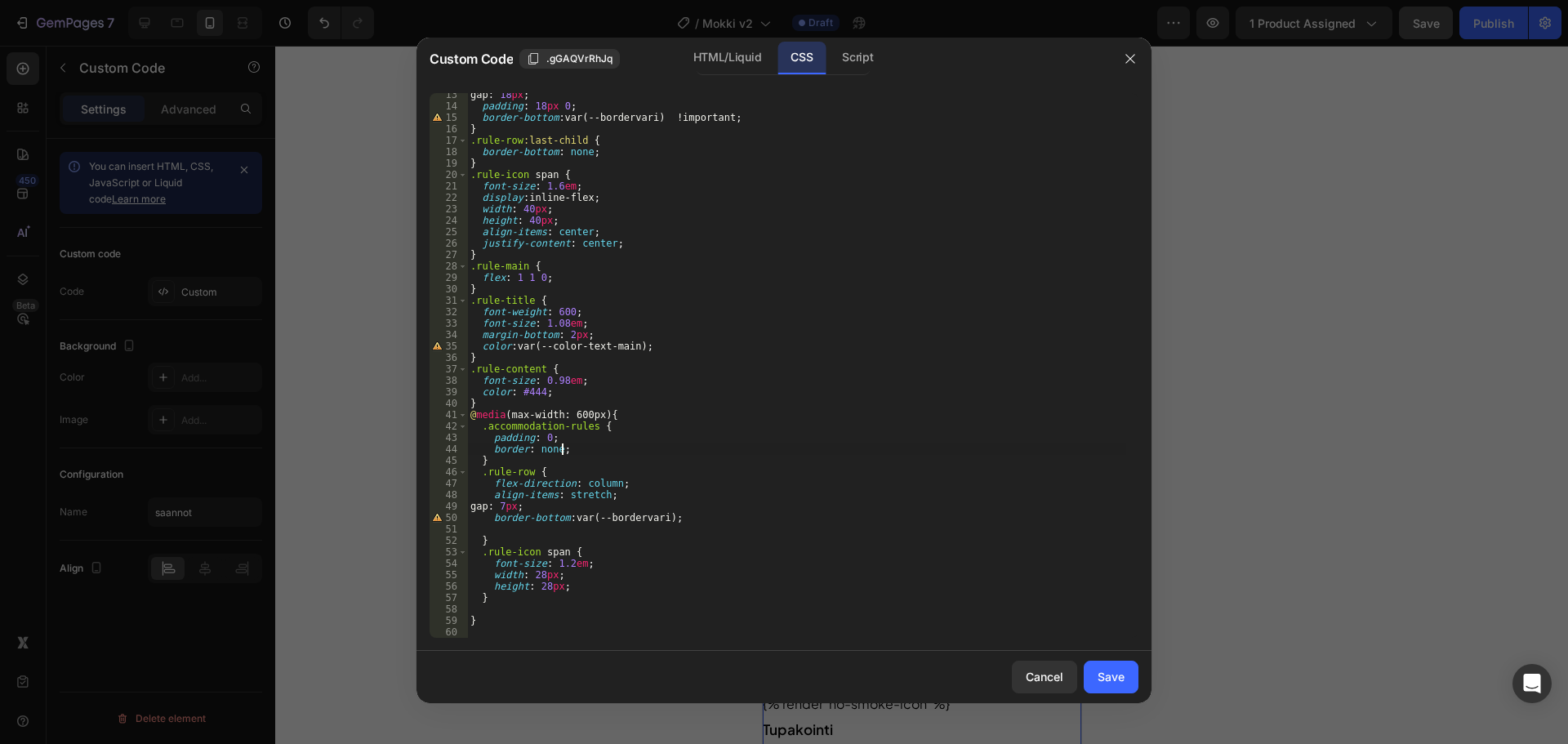
click at [625, 508] on div "gap : 18 px ; padding : 18 px 0 ; border-bottom : var(--bordervari) !important …" at bounding box center [796, 373] width 659 height 568
type textarea "gap: 7px;"
paste textarea "padding: 18px;"
drag, startPoint x: 586, startPoint y: 415, endPoint x: 575, endPoint y: 411, distance: 11.7
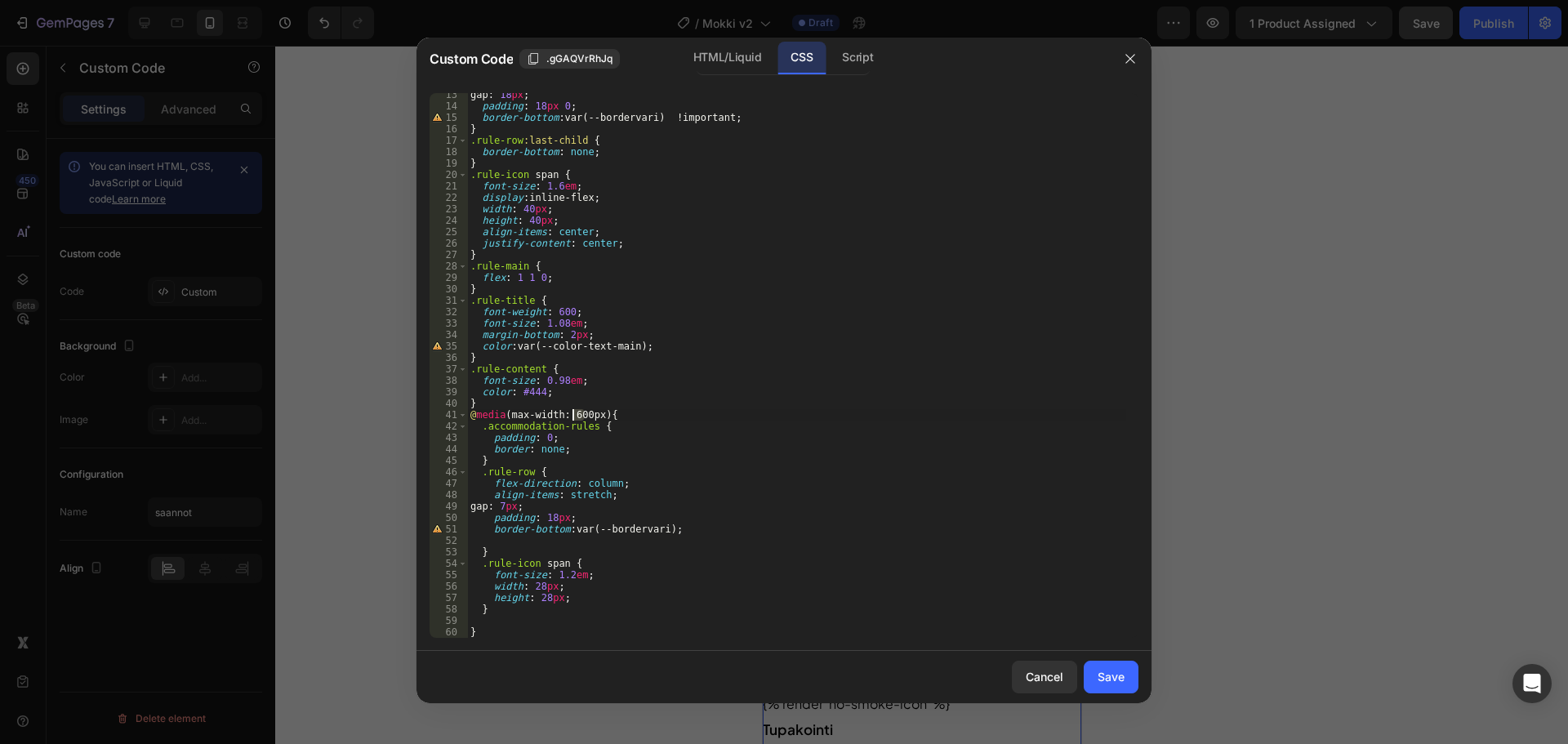
click at [575, 411] on div "gap : 18 px ; padding : 18 px 0 ; border-bottom : var(--bordervari) !important …" at bounding box center [796, 373] width 659 height 568
click at [635, 395] on div "gap : 18 px ; padding : 18 px 0 ; border-bottom : var(--bordervari) !important …" at bounding box center [796, 373] width 659 height 568
drag, startPoint x: 589, startPoint y: 411, endPoint x: 578, endPoint y: 411, distance: 11.0
click at [578, 411] on div "gap : 18 px ; padding : 18 px 0 ; border-bottom : var(--bordervari) !important …" at bounding box center [796, 373] width 659 height 568
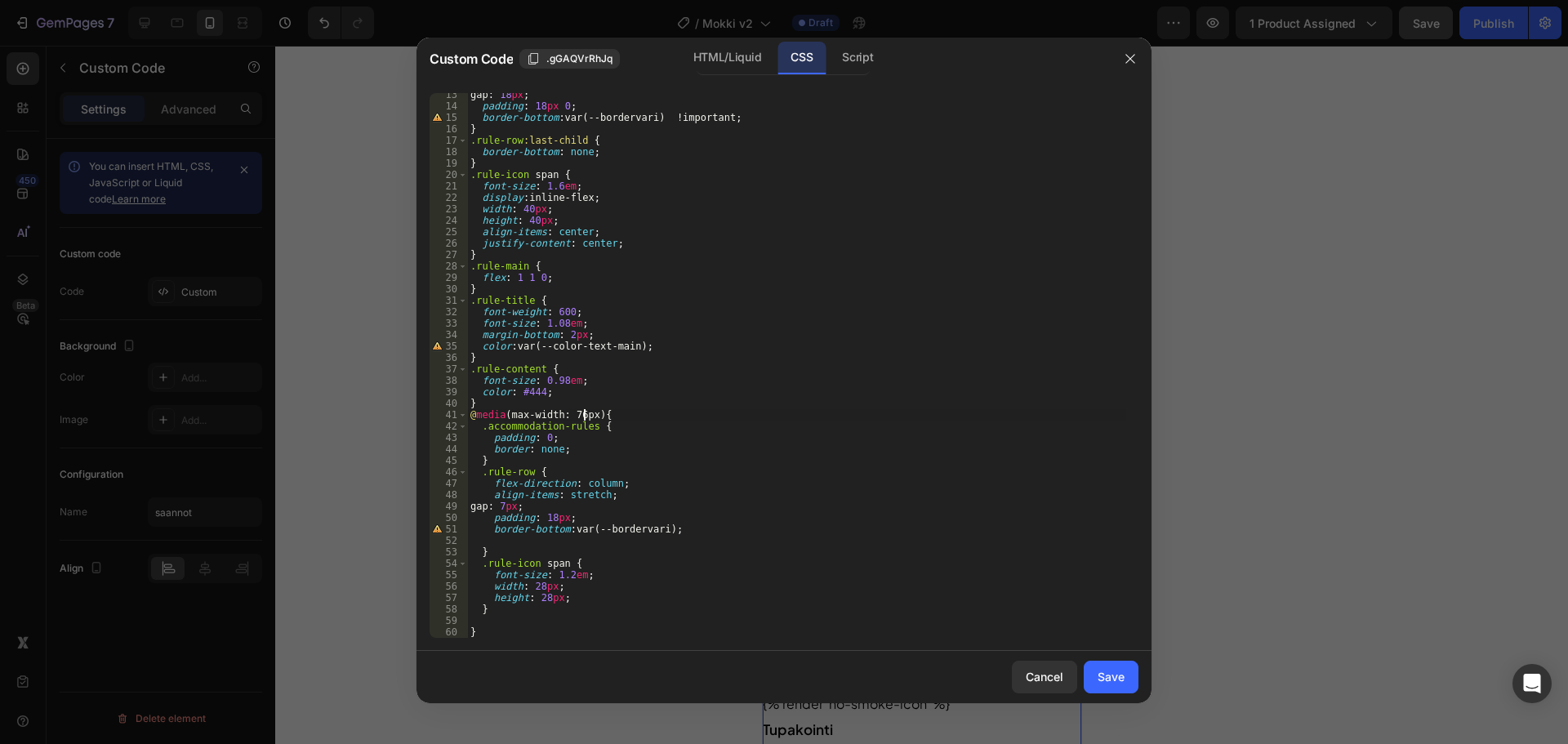
scroll to position [0, 10]
click at [879, 361] on div "gap : 18 px ; padding : 18 px 0 ; border-bottom : var(--bordervari) !important …" at bounding box center [796, 373] width 659 height 568
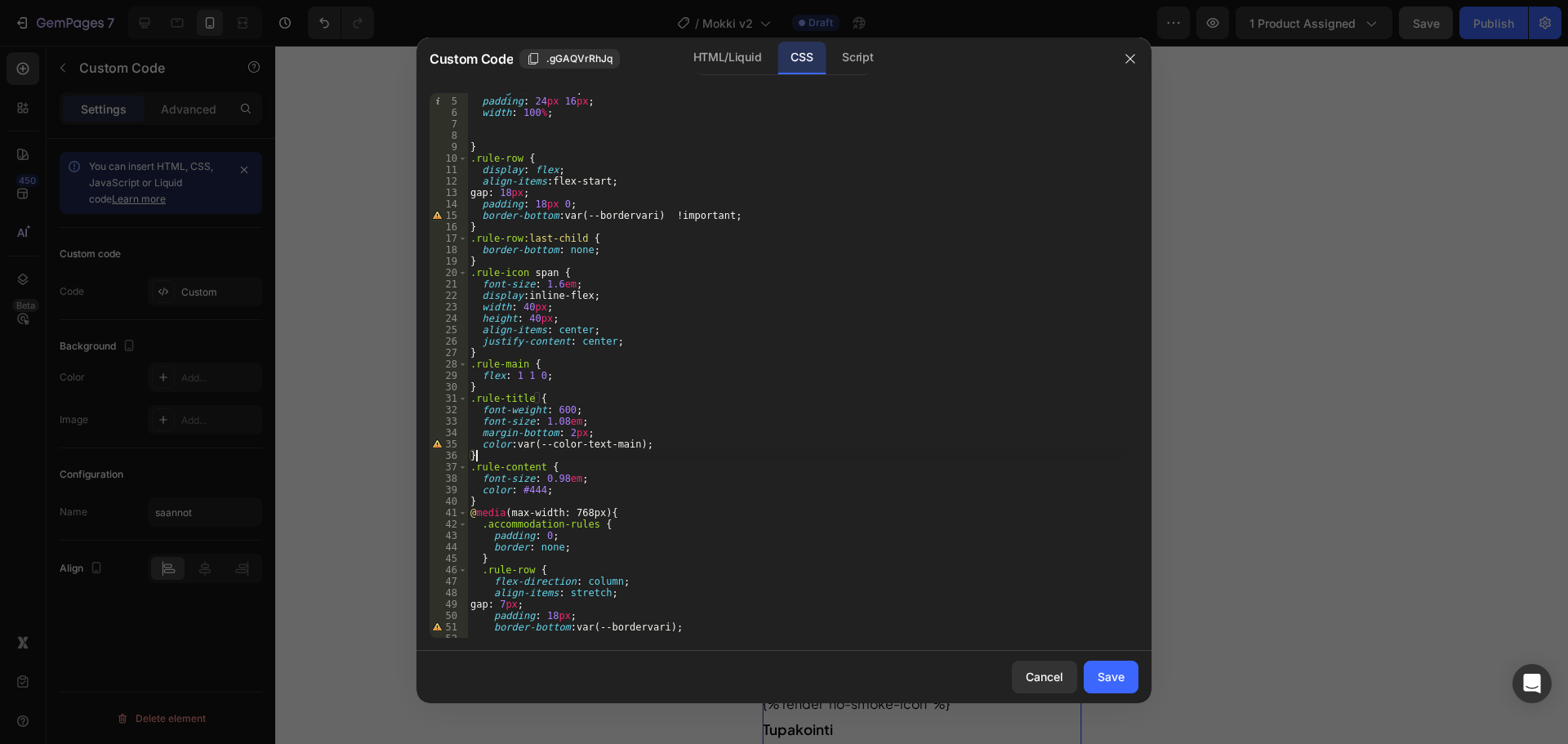
scroll to position [0, 0]
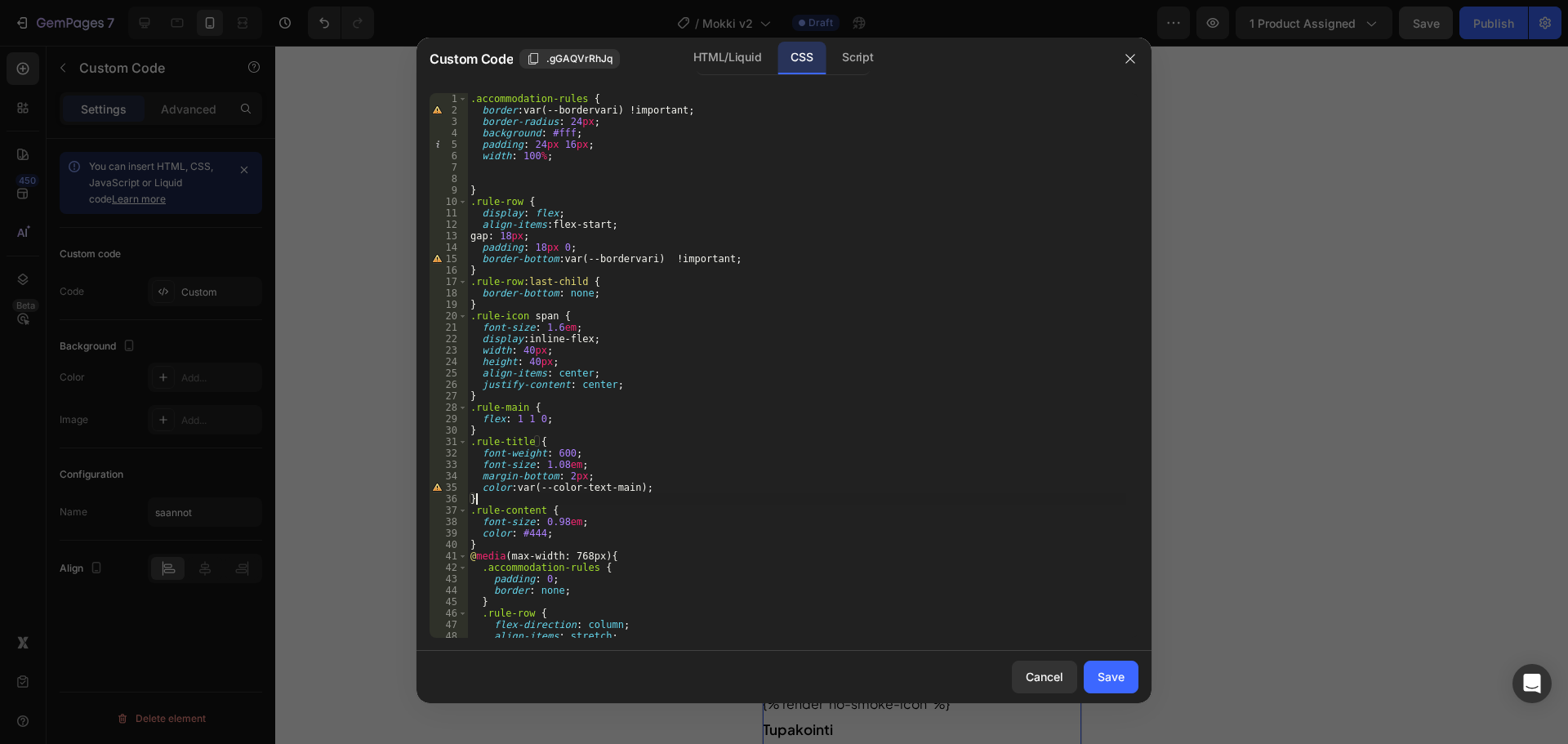
click at [806, 509] on div ".accommodation-rules { border : var(--bordervari) !important ; border-radius : …" at bounding box center [796, 376] width 659 height 568
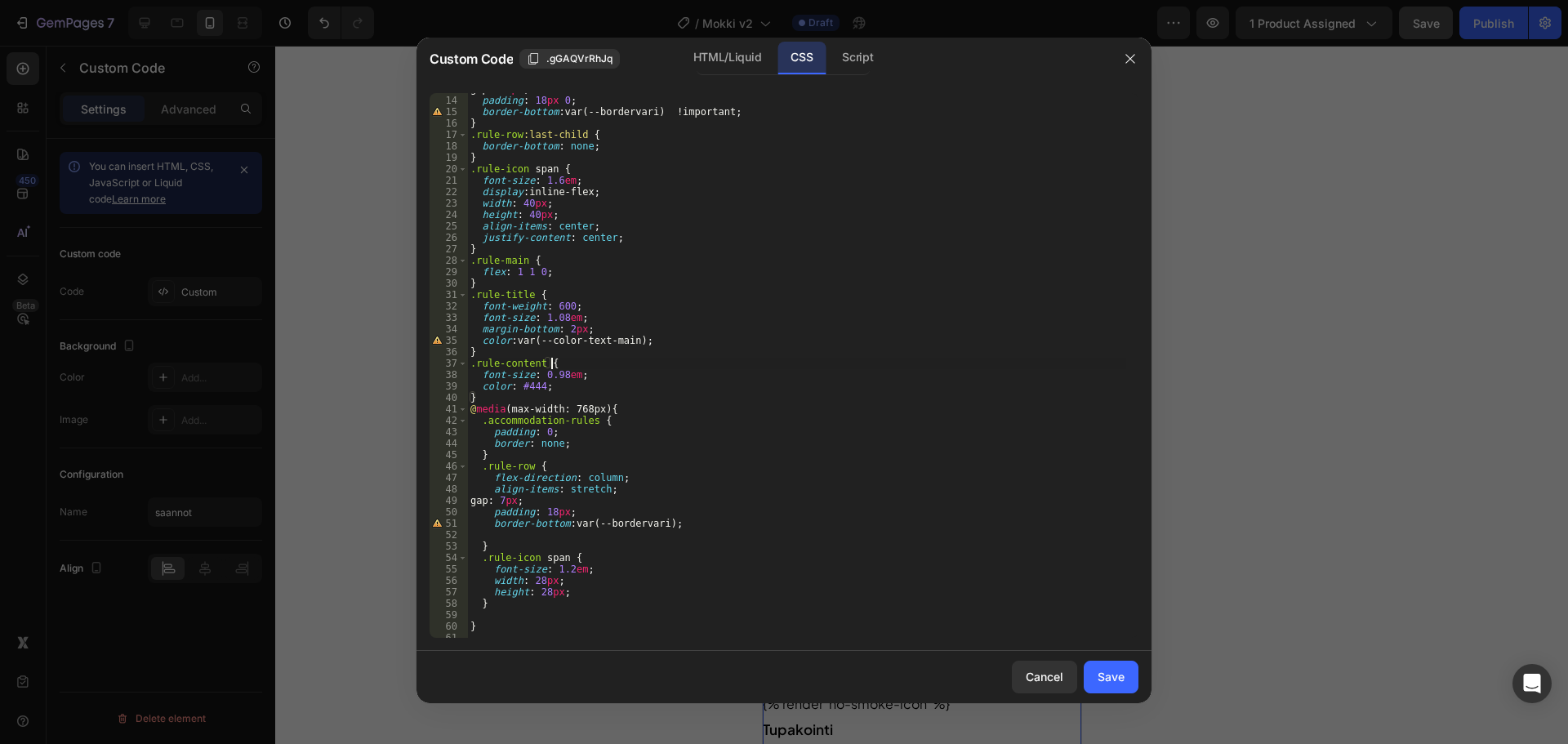
scroll to position [147, 0]
click at [626, 447] on div "gap : 18 px ; padding : 18 px 0 ; border-bottom : var(--bordervari) !important …" at bounding box center [796, 367] width 659 height 568
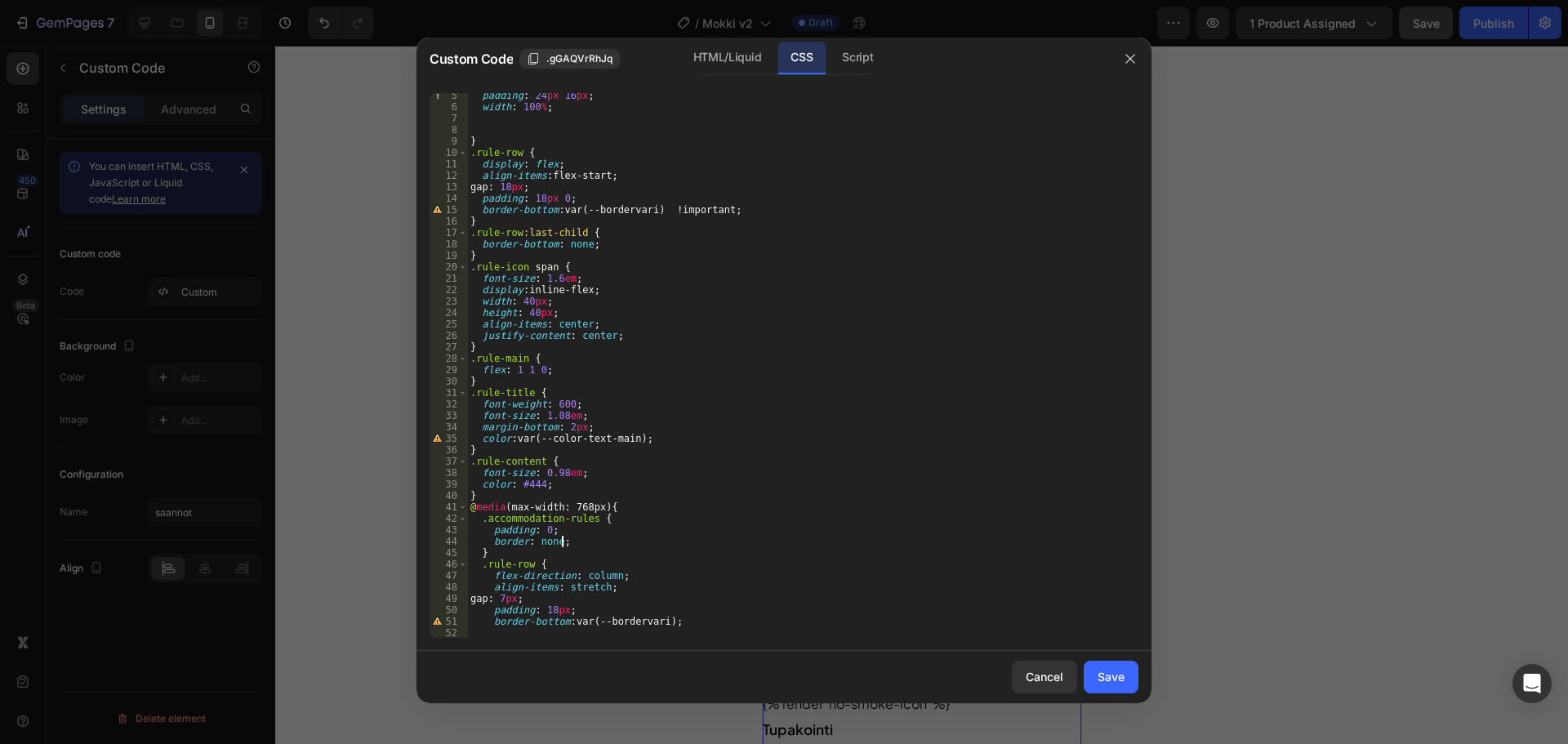
scroll to position [0, 0]
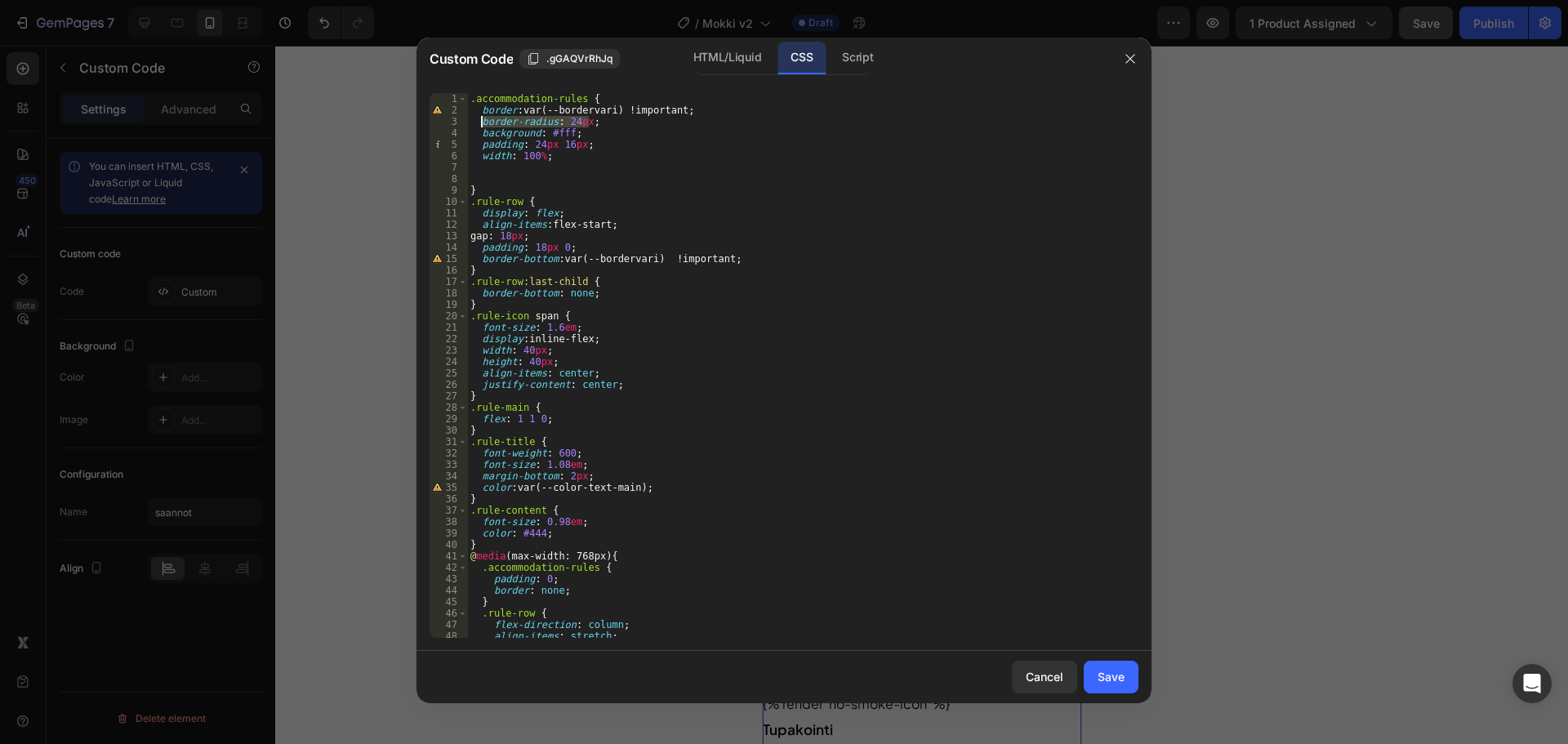
drag, startPoint x: 596, startPoint y: 120, endPoint x: 481, endPoint y: 121, distance: 115.0
click at [481, 121] on div ".accommodation-rules { border : var(--bordervari) !important ; border-radius : …" at bounding box center [796, 376] width 659 height 568
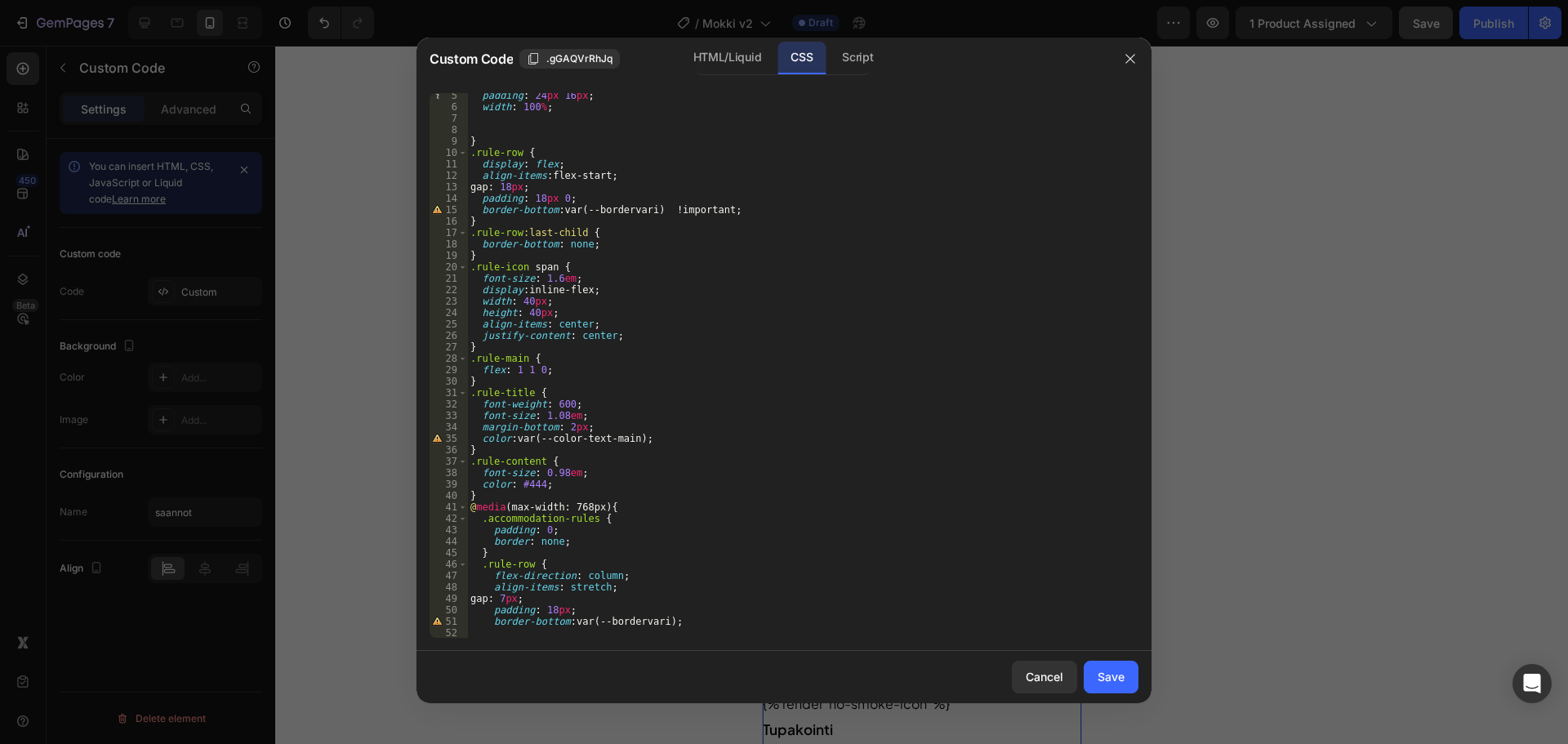
scroll to position [153, 0]
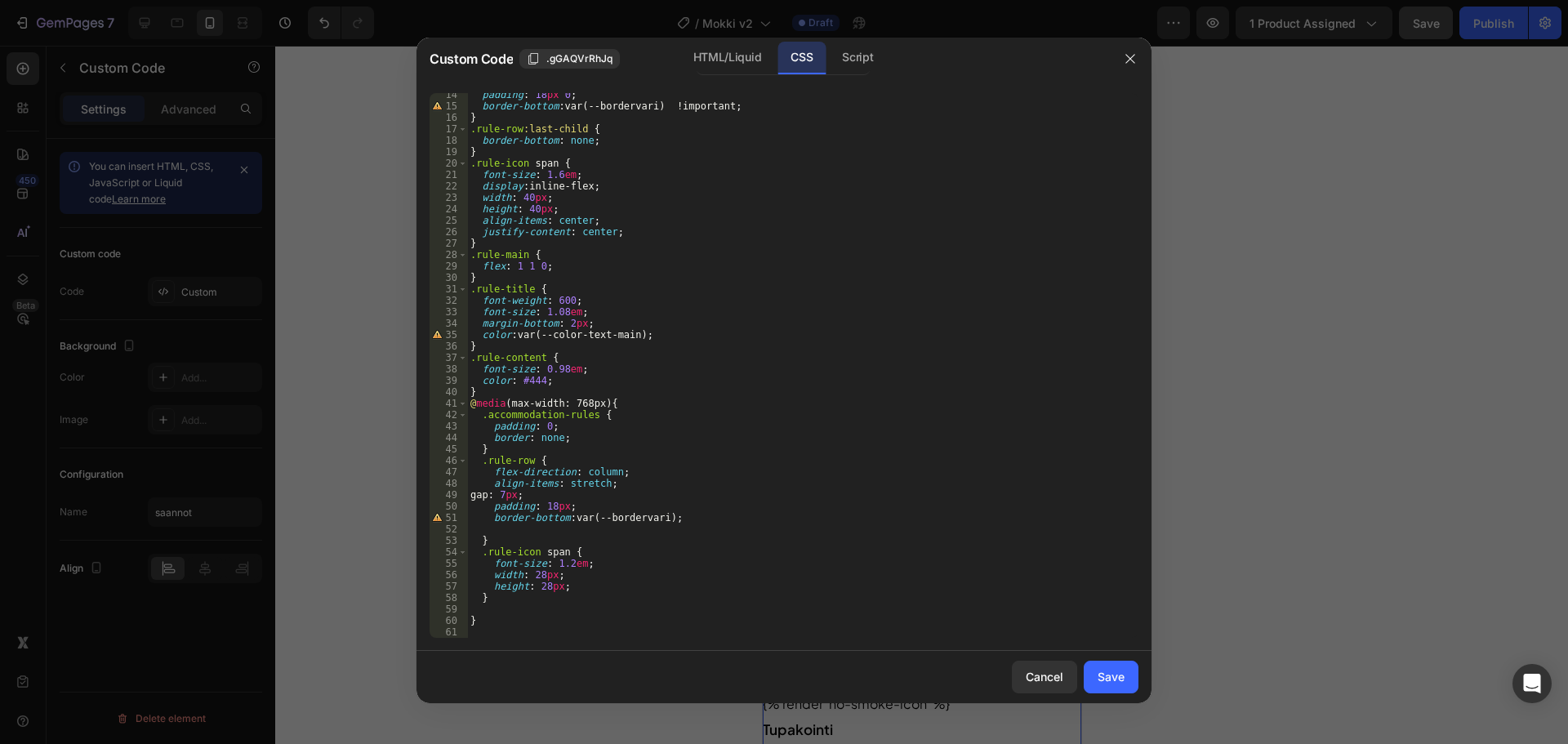
click at [635, 433] on div "padding : 18 px 0 ; border-bottom : var(--bordervari) !important ; } .rule-row …" at bounding box center [796, 373] width 659 height 568
type textarea "border: none;"
paste textarea "border-radius: 24px;"
drag, startPoint x: 571, startPoint y: 448, endPoint x: 583, endPoint y: 450, distance: 12.2
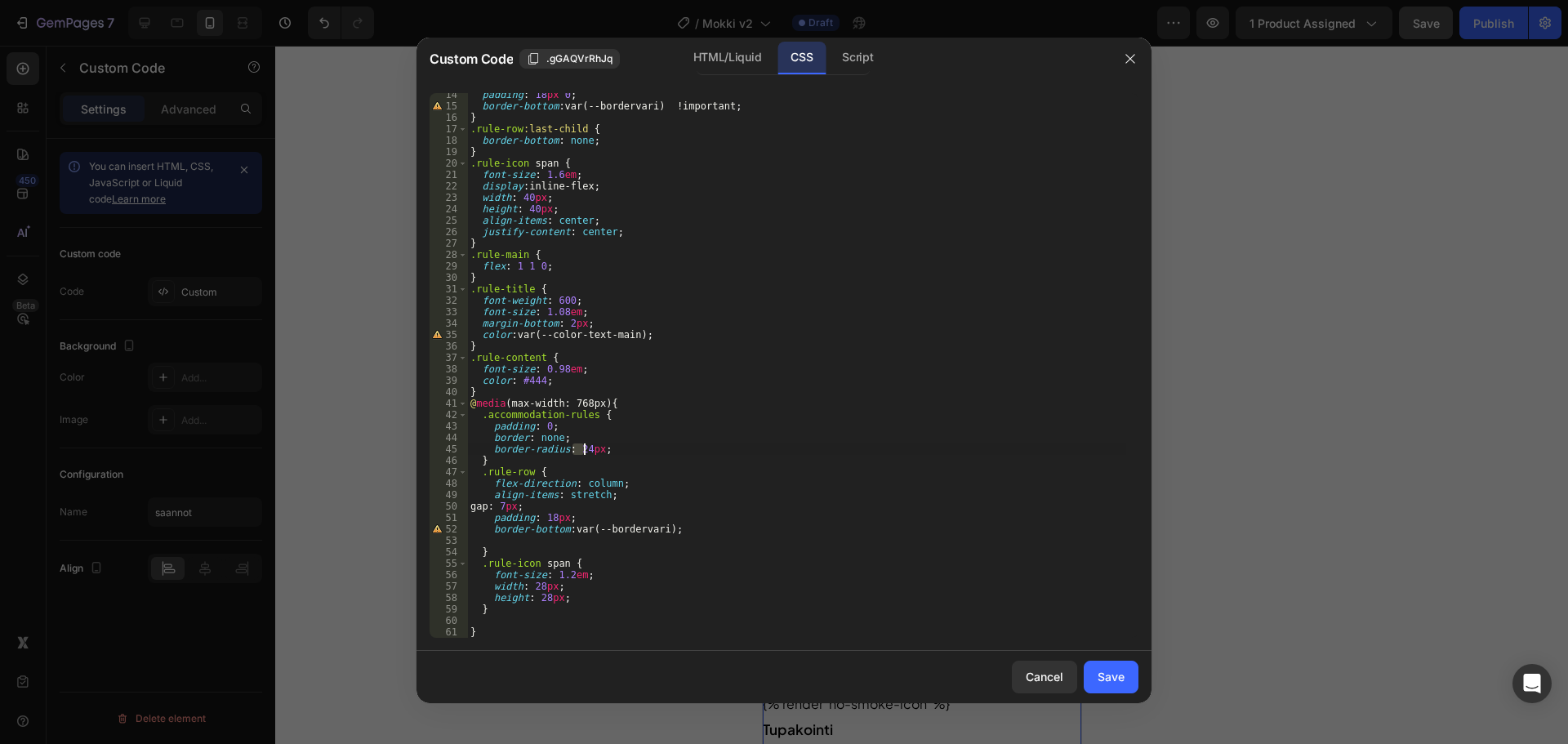
click at [583, 450] on div "padding : 18 px 0 ; border-bottom : var(--bordervari) !important ; } .rule-row …" at bounding box center [796, 373] width 659 height 568
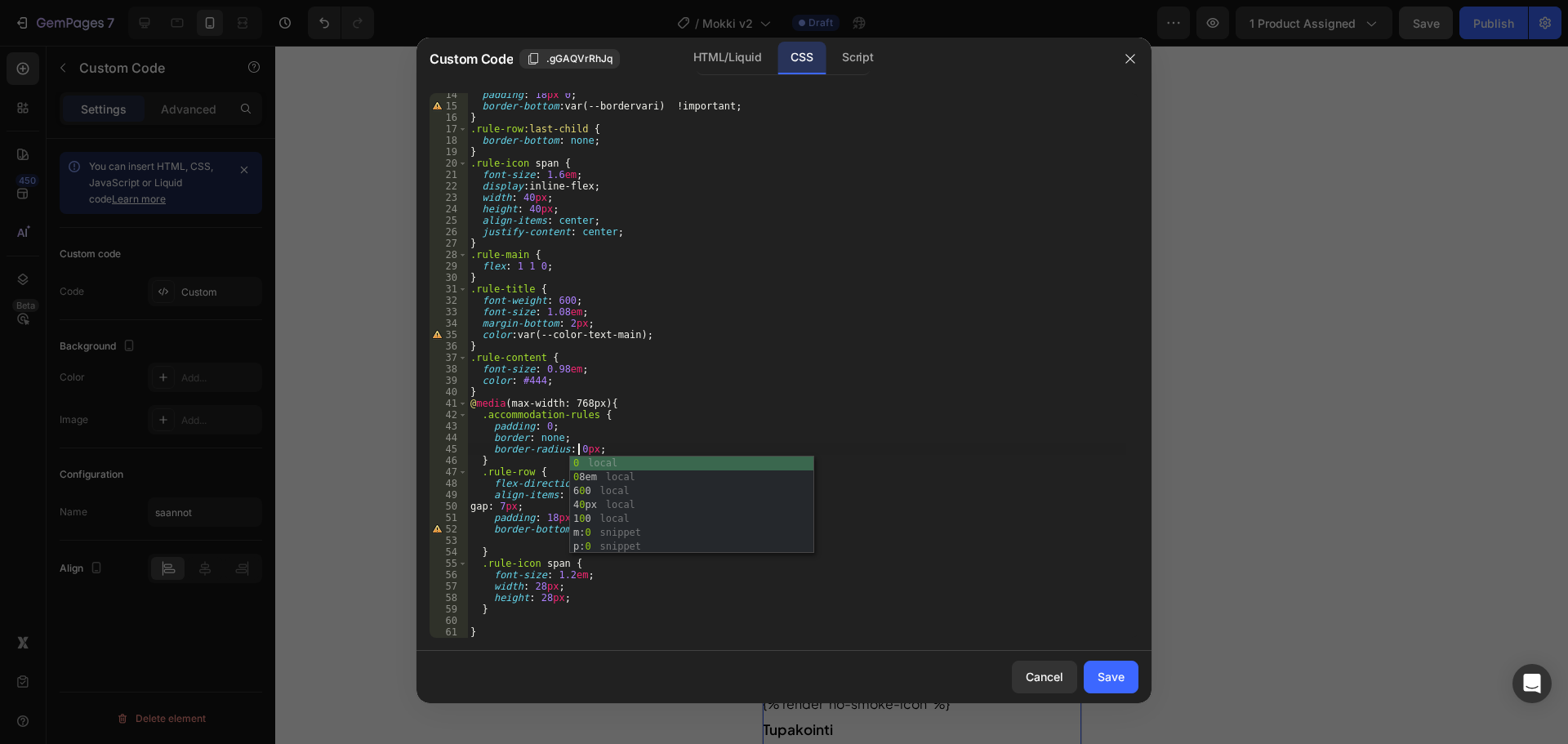
click at [654, 425] on div "padding : 18 px 0 ; border-bottom : var(--bordervari) !important ; } .rule-row …" at bounding box center [796, 373] width 659 height 568
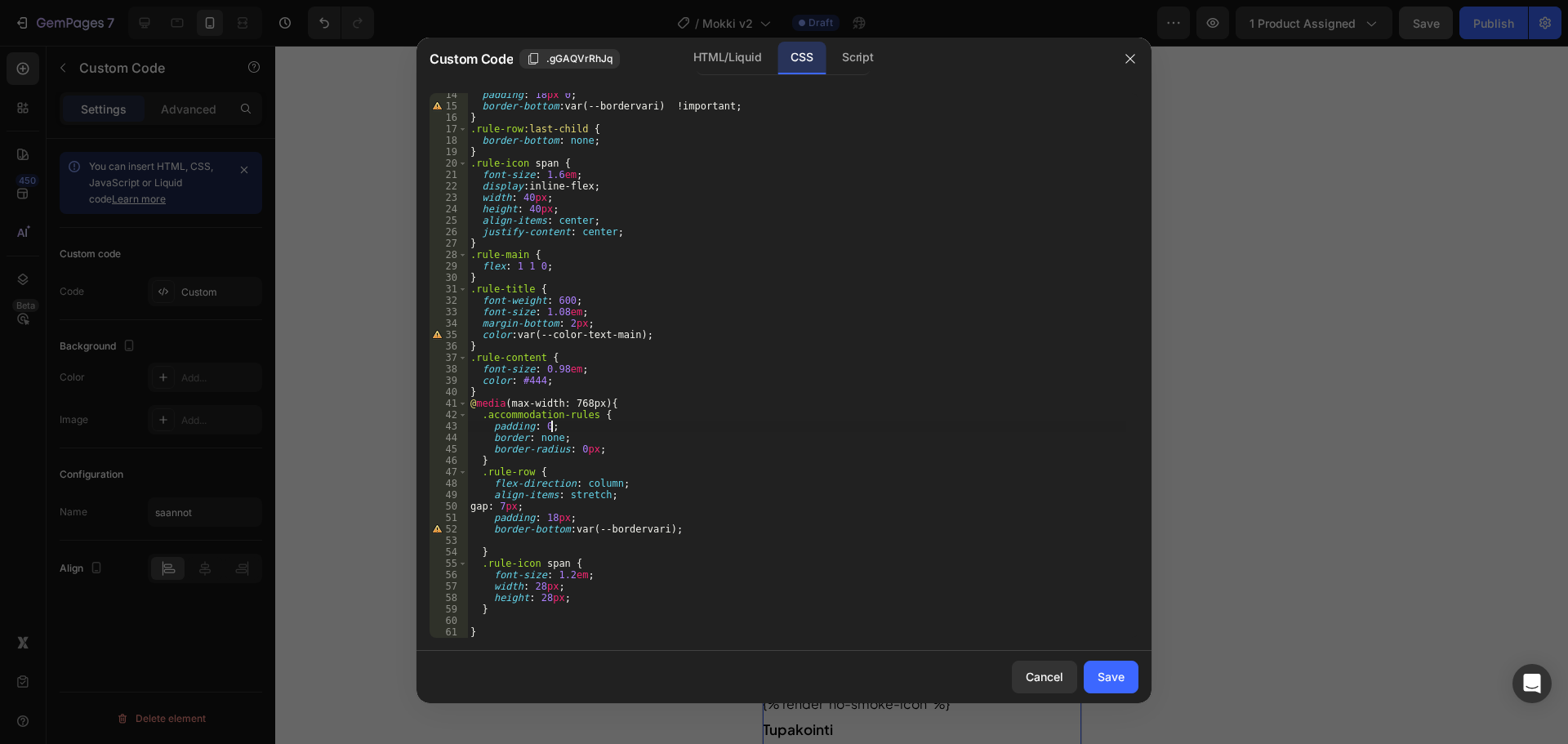
scroll to position [0, 6]
click at [644, 443] on div "padding : 18 px 0 ; border-bottom : var(--bordervari) !important ; } .rule-row …" at bounding box center [796, 373] width 659 height 568
click at [629, 457] on div "padding : 18 px 0 ; border-bottom : var(--bordervari) !important ; } .rule-row …" at bounding box center [796, 373] width 659 height 568
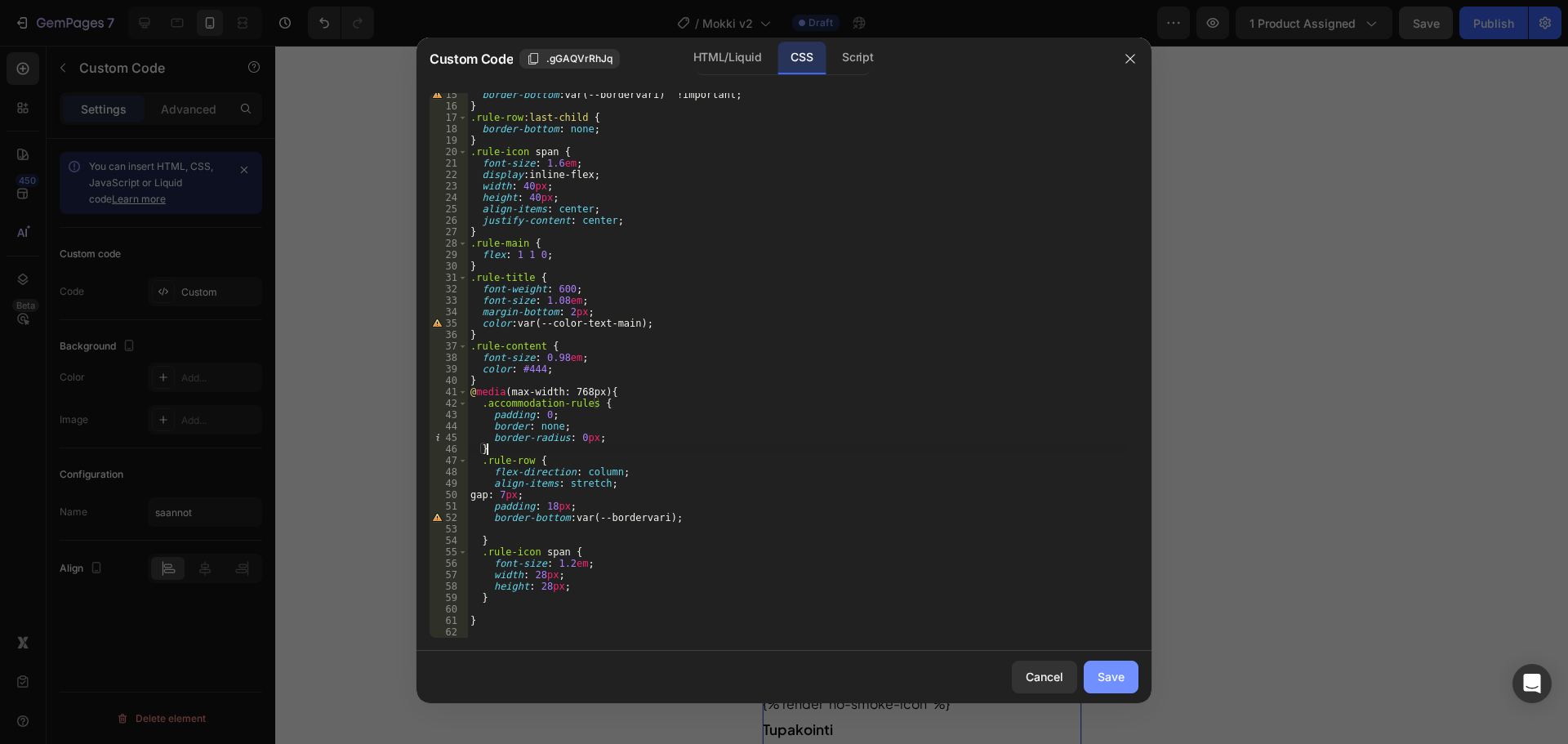
type textarea "}"
click at [1123, 667] on button "Save" at bounding box center [1111, 677] width 55 height 32
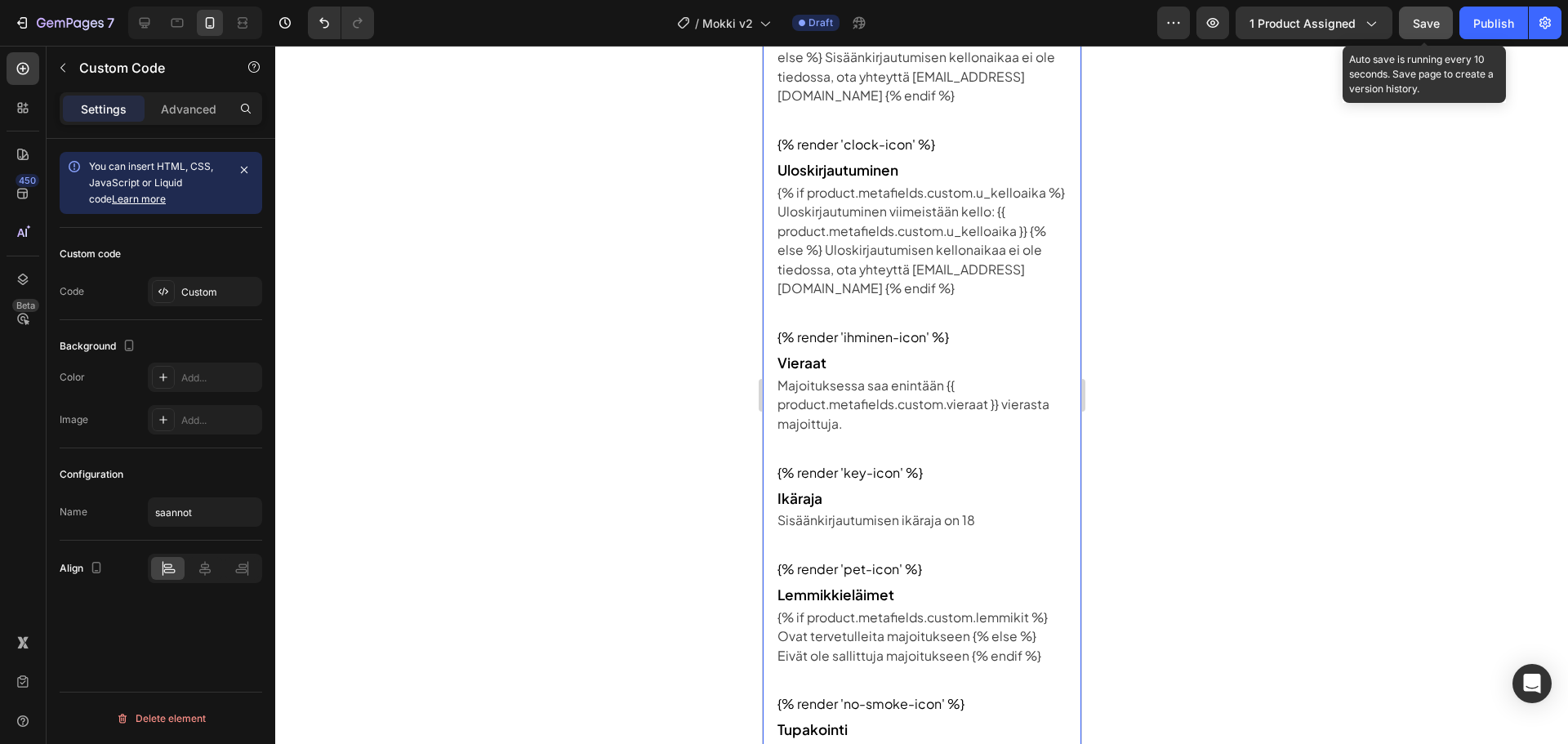
click at [1435, 27] on span "Save" at bounding box center [1426, 24] width 27 height 14
click at [893, 408] on div "Majoituksessa saa enintään {{ product.metafields.custom.vieraat }} vierasta maj…" at bounding box center [921, 404] width 289 height 58
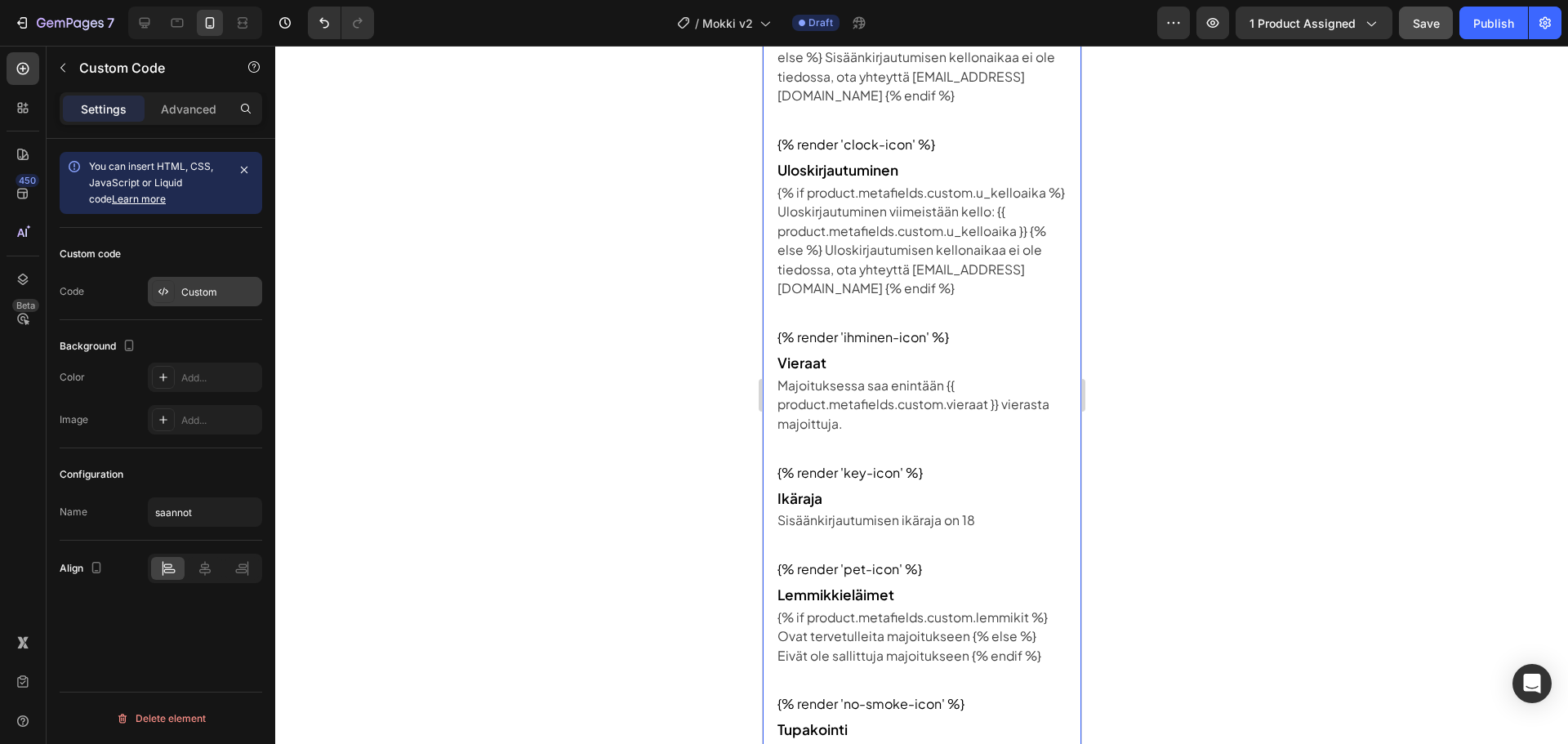
click at [209, 305] on div "Custom" at bounding box center [205, 291] width 115 height 30
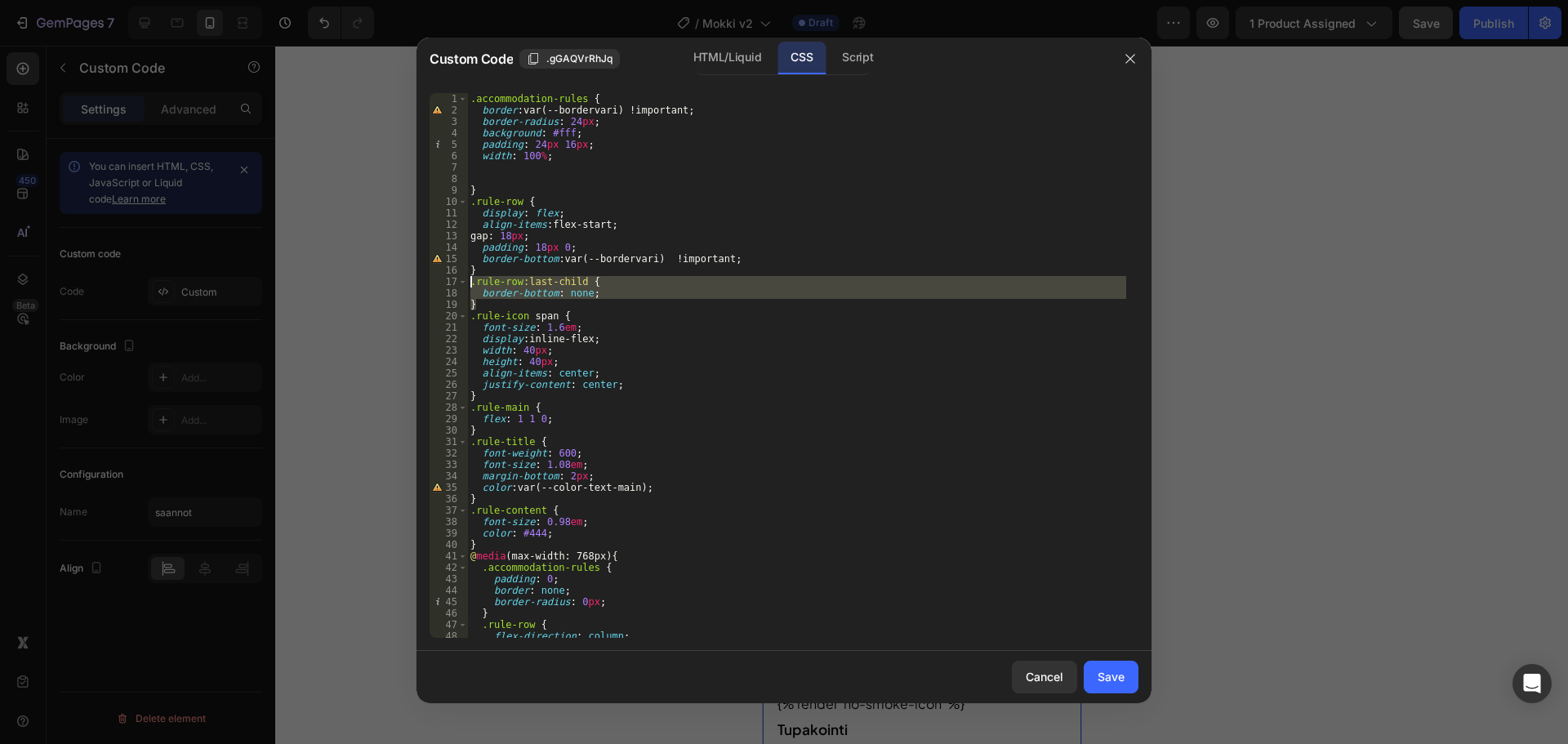
drag, startPoint x: 500, startPoint y: 305, endPoint x: 468, endPoint y: 280, distance: 40.6
click at [468, 280] on div ".accommodation-rules { border : var(--bordervari) !important ; border-radius : …" at bounding box center [796, 376] width 659 height 568
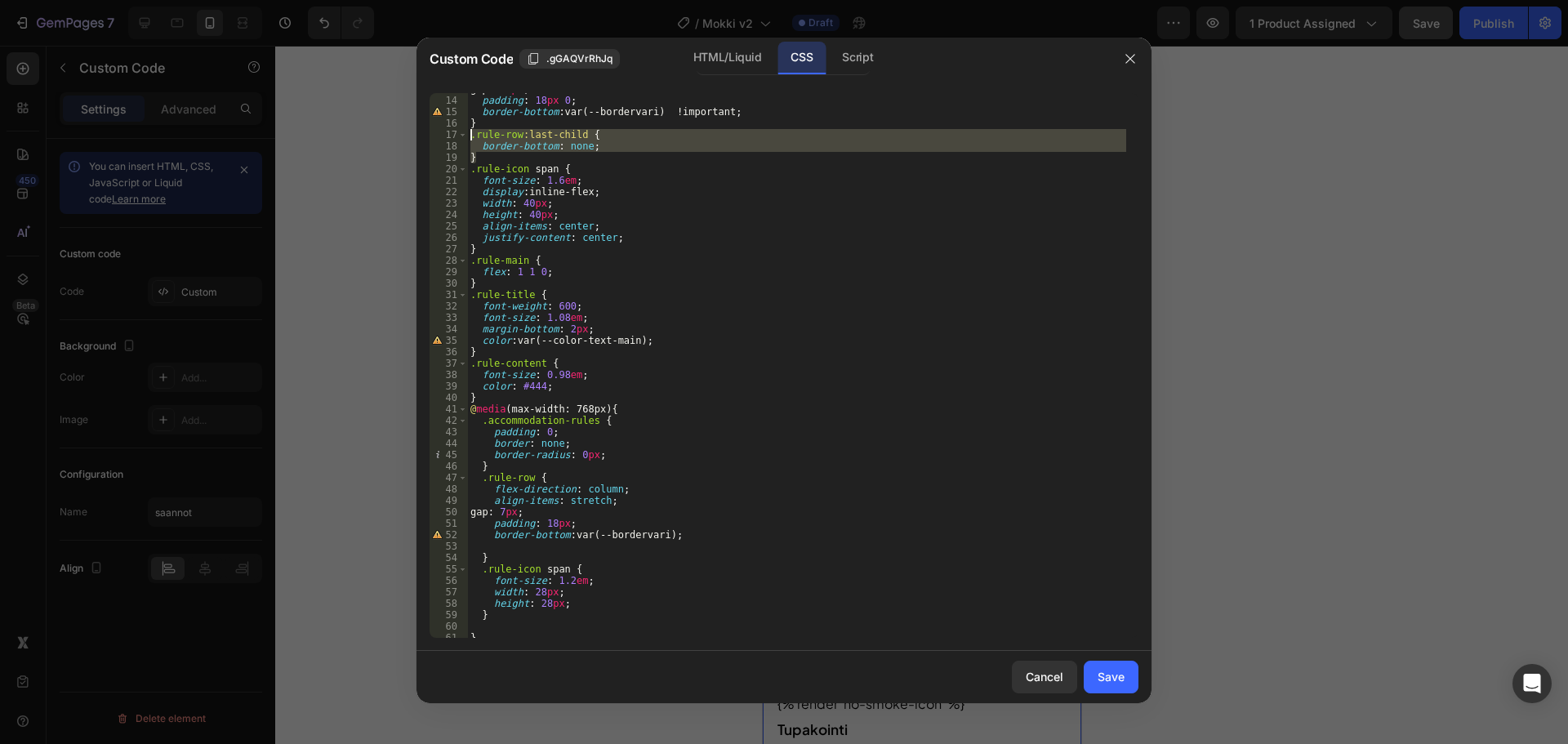
scroll to position [147, 0]
click at [551, 461] on div "gap : 18 px ; padding : 18 px 0 ; border-bottom : var(--bordervari) !important …" at bounding box center [796, 367] width 659 height 568
type textarea "}"
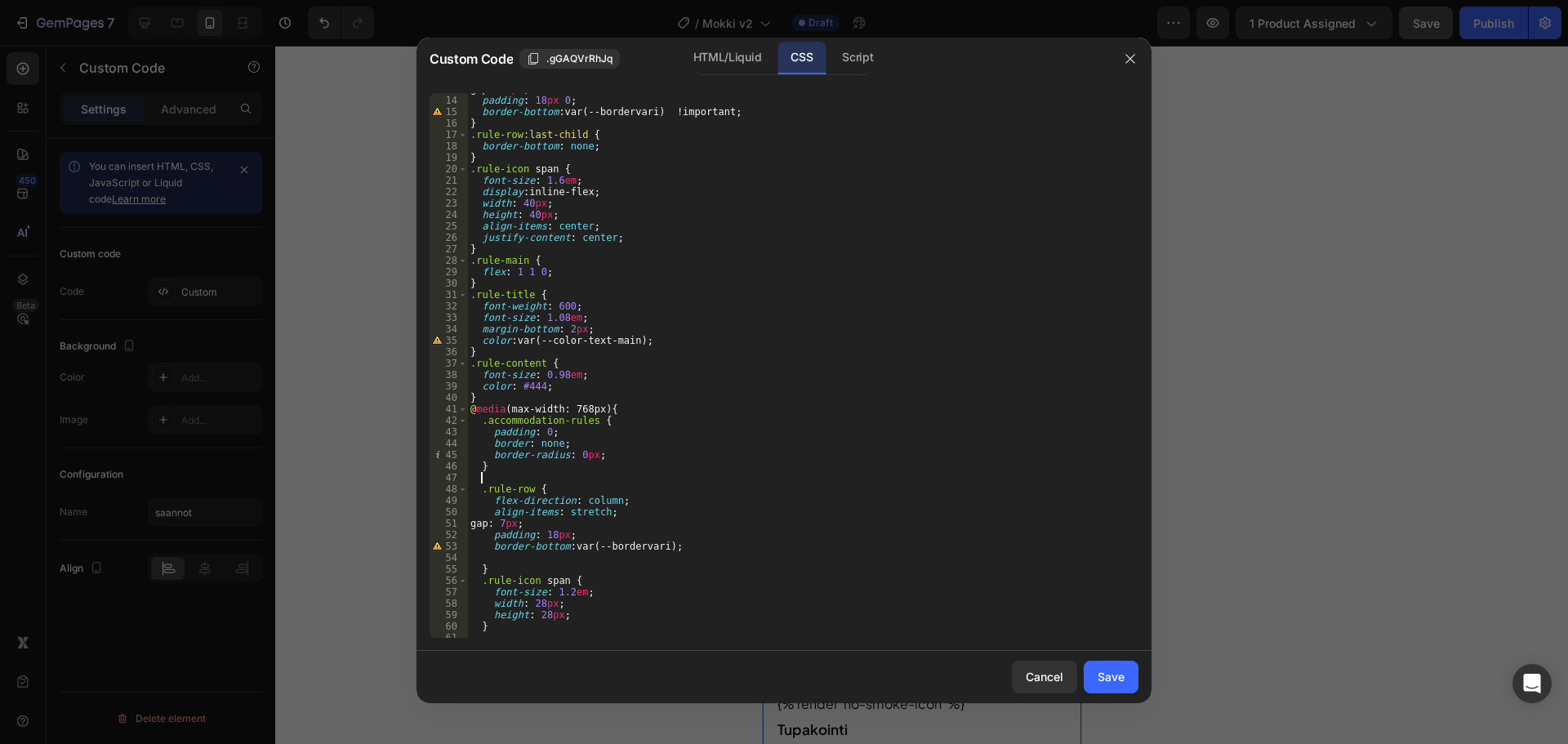
paste textarea "}"
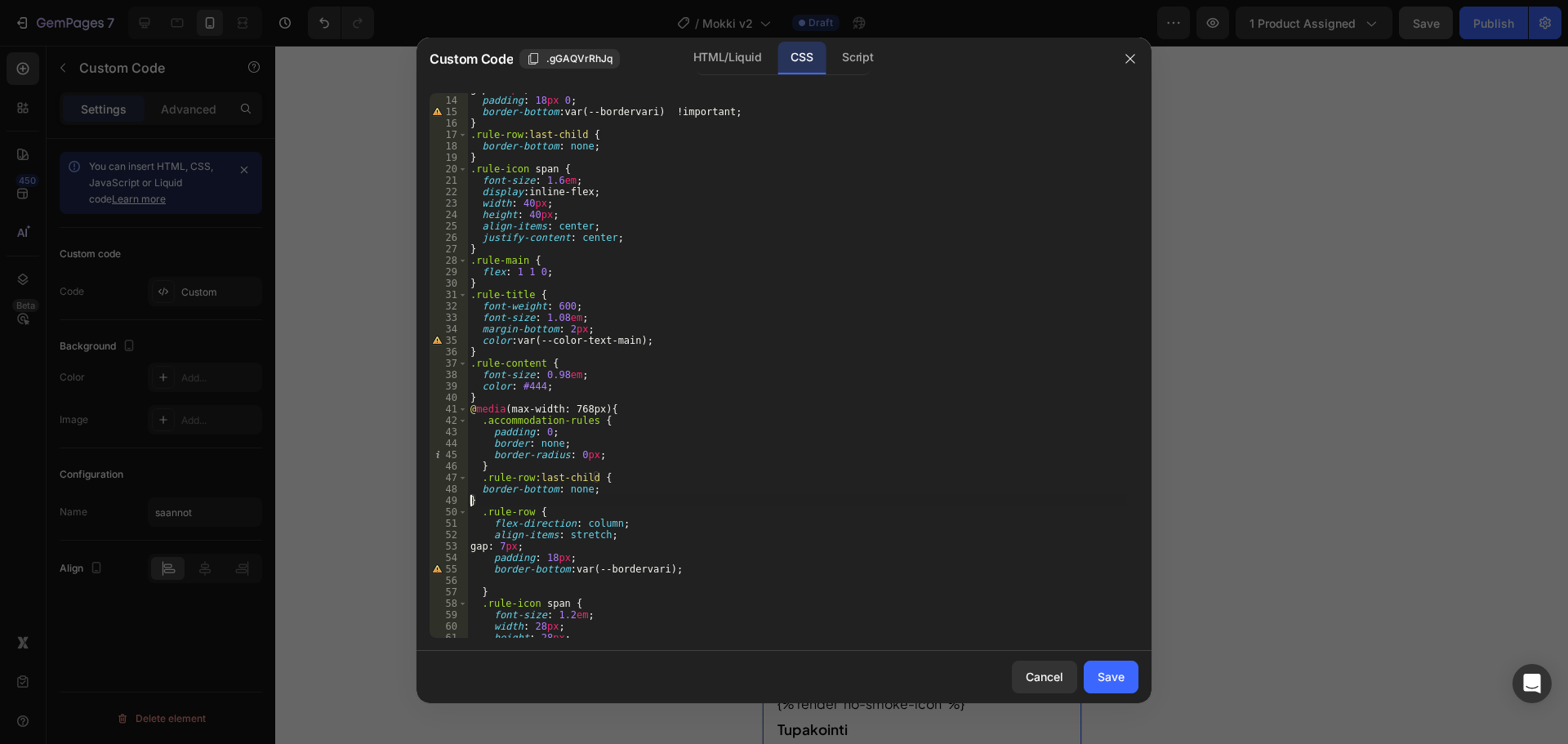
click at [472, 497] on div "gap : 18 px ; padding : 18 px 0 ; border-bottom : var(--bordervari) !important …" at bounding box center [796, 367] width 659 height 568
click at [501, 467] on div "gap : 18 px ; padding : 18 px 0 ; border-bottom : var(--bordervari) !important …" at bounding box center [796, 367] width 659 height 568
type textarea "}"
paste textarea "}"
click at [551, 475] on div "gap : 18 px ; padding : 18 px 0 ; border-bottom : var(--bordervari) !important …" at bounding box center [796, 367] width 659 height 568
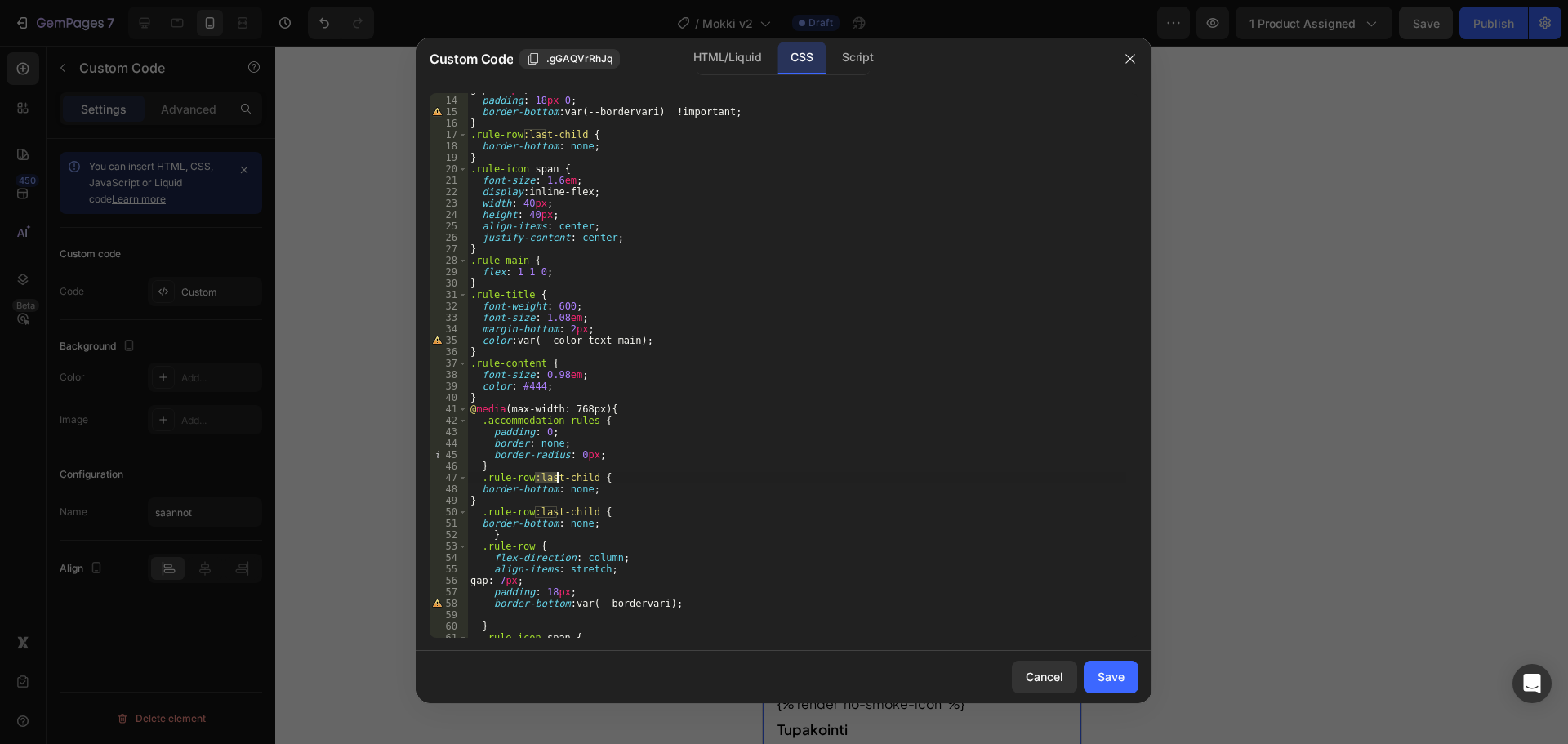
click at [551, 475] on div "gap : 18 px ; padding : 18 px 0 ; border-bottom : var(--bordervari) !important …" at bounding box center [796, 367] width 659 height 568
click at [666, 451] on div "gap : 18 px ; padding : 18 px 0 ; border-bottom : var(--bordervari) !important …" at bounding box center [796, 367] width 659 height 568
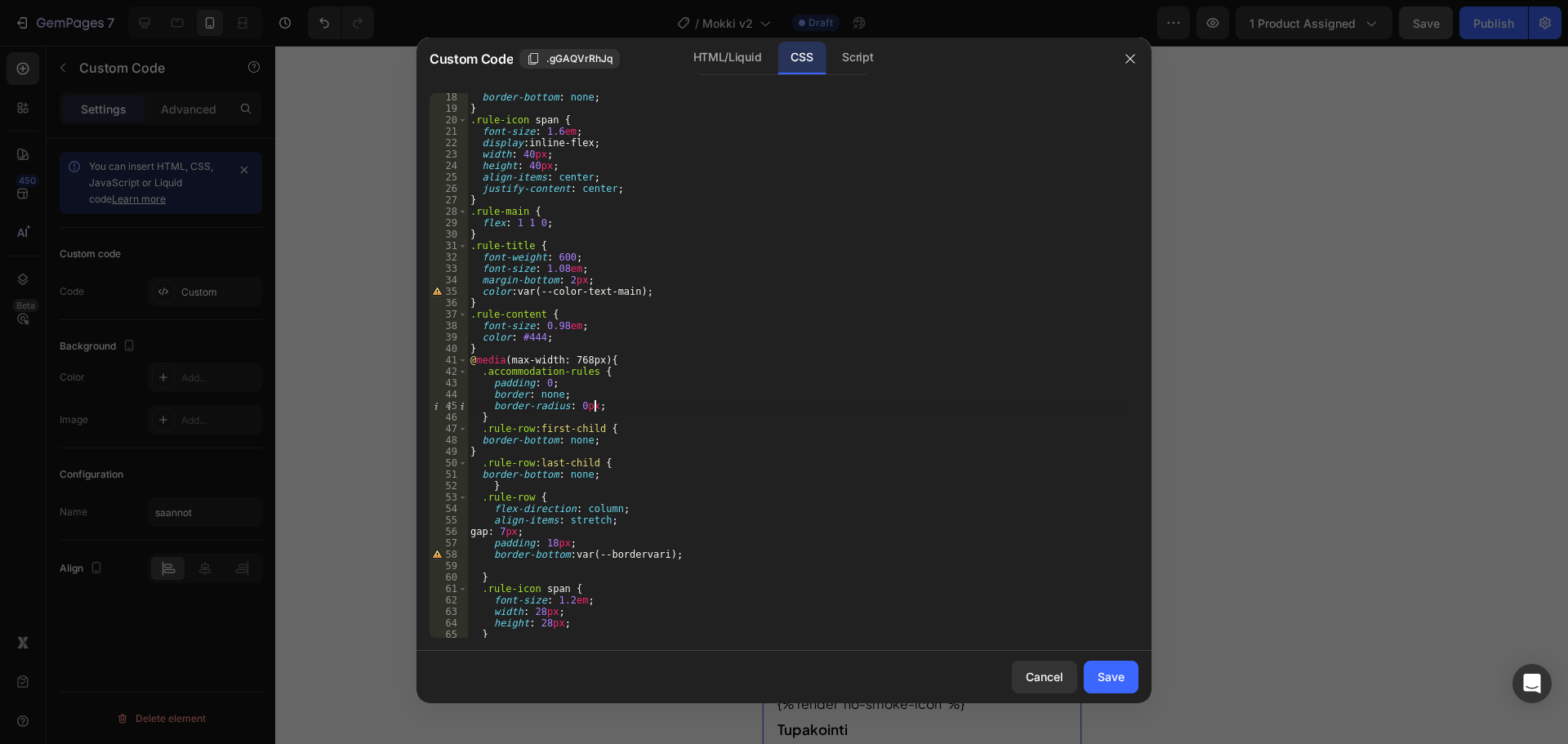
click at [558, 393] on div "border-bottom : none ; } .rule-icon span { font-size : 1.6 em ; display : inlin…" at bounding box center [796, 376] width 659 height 568
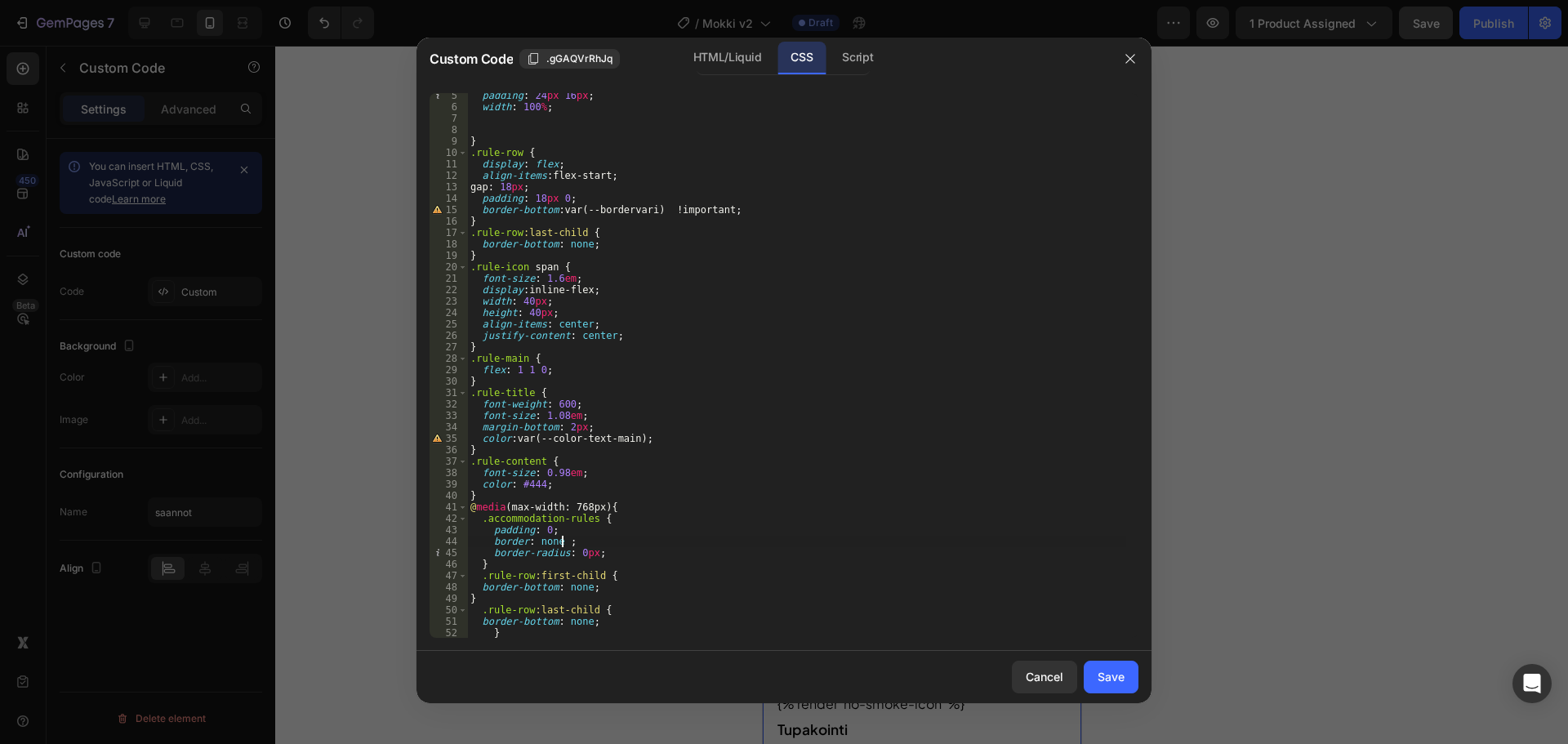
scroll to position [0, 0]
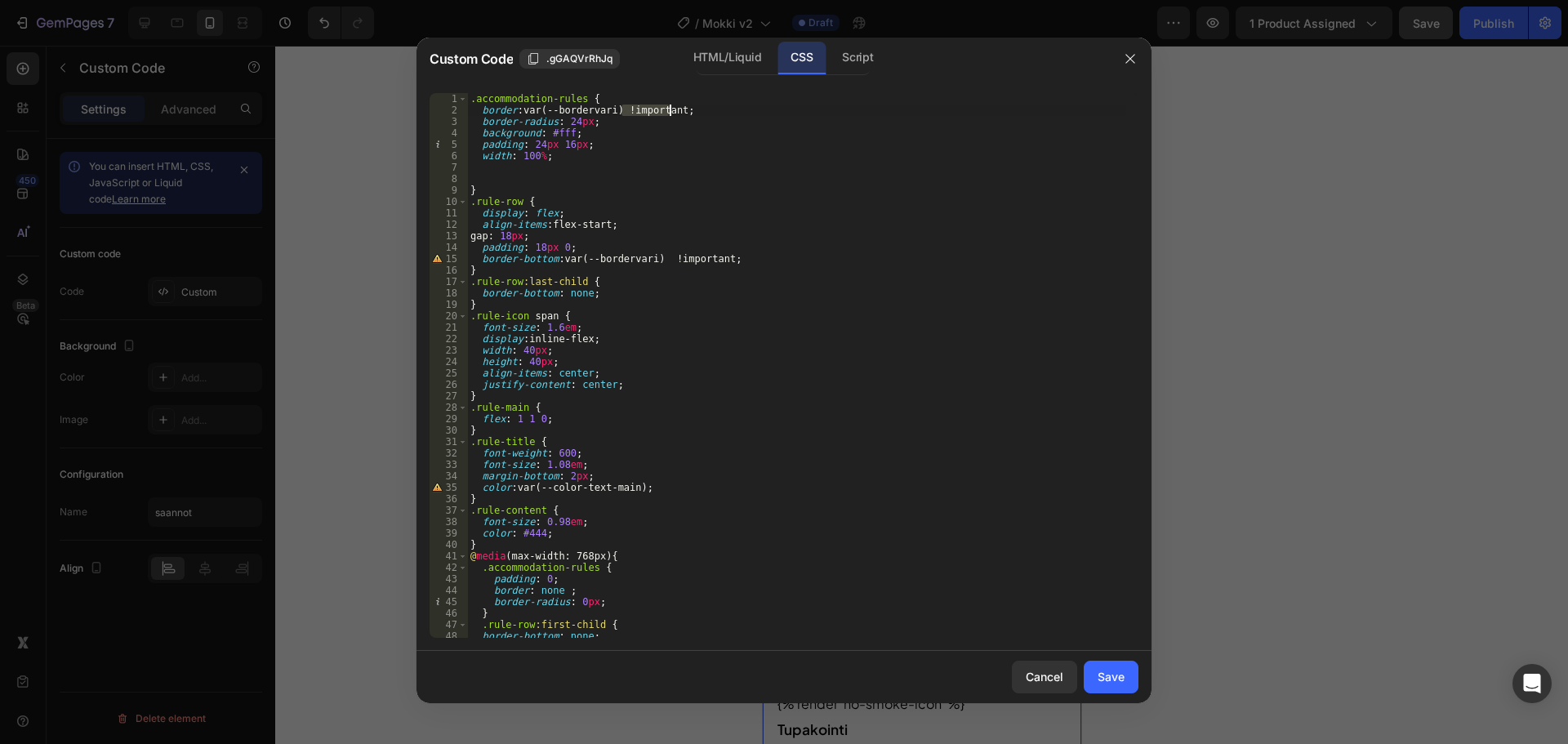
drag, startPoint x: 623, startPoint y: 110, endPoint x: 669, endPoint y: 115, distance: 46.3
click at [669, 115] on div ".accommodation-rules { border : var(--bordervari) !important ; border-radius : …" at bounding box center [796, 376] width 659 height 568
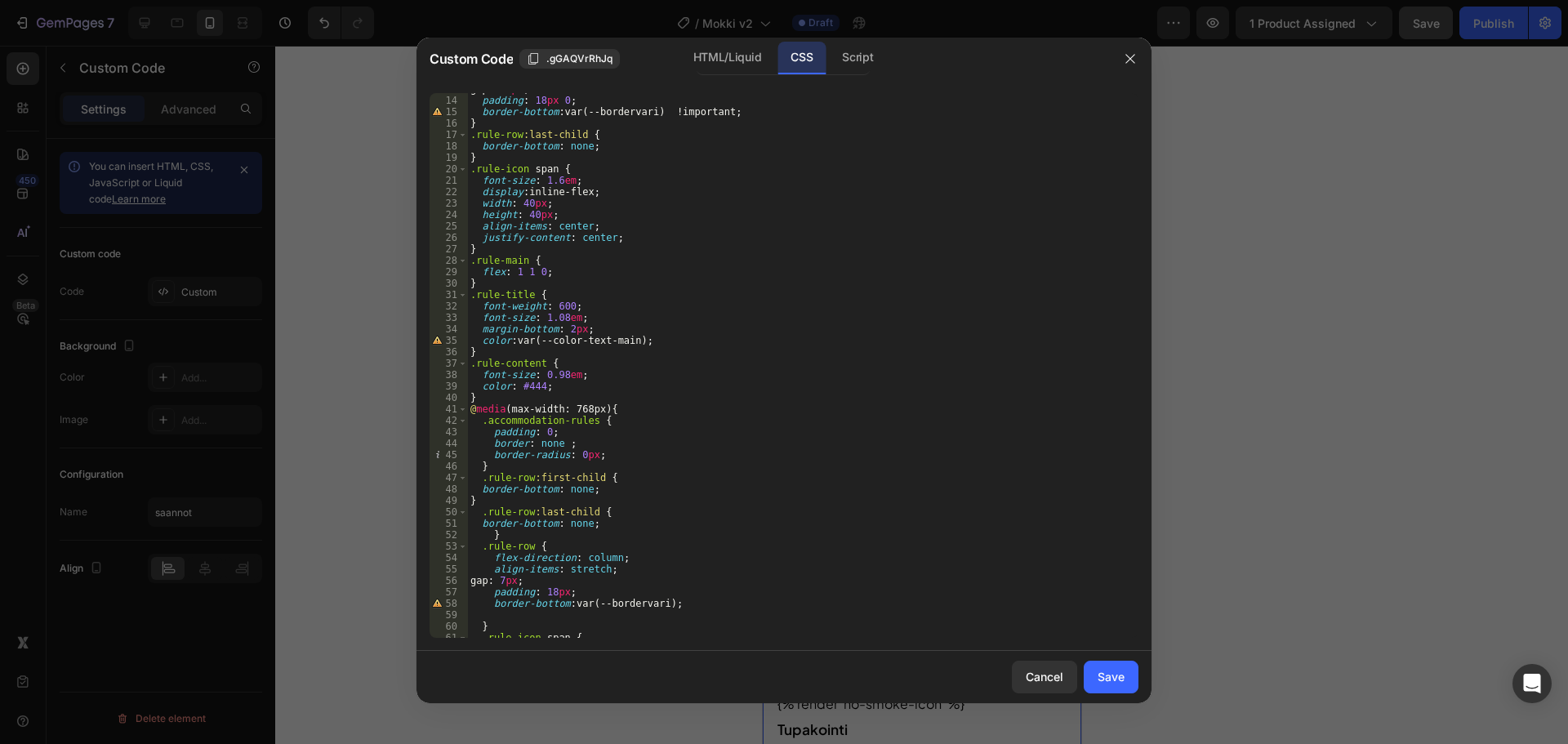
click at [563, 443] on div "gap : 18 px ; padding : 18 px 0 ; border-bottom : var(--bordervari) !important …" at bounding box center [796, 367] width 659 height 568
click at [634, 457] on div "gap : 18 px ; padding : 18 px 0 ; border-bottom : var(--bordervari) !important …" at bounding box center [796, 367] width 659 height 568
click at [592, 455] on div "gap : 18 px ; padding : 18 px 0 ; border-bottom : var(--bordervari) !important …" at bounding box center [796, 367] width 659 height 568
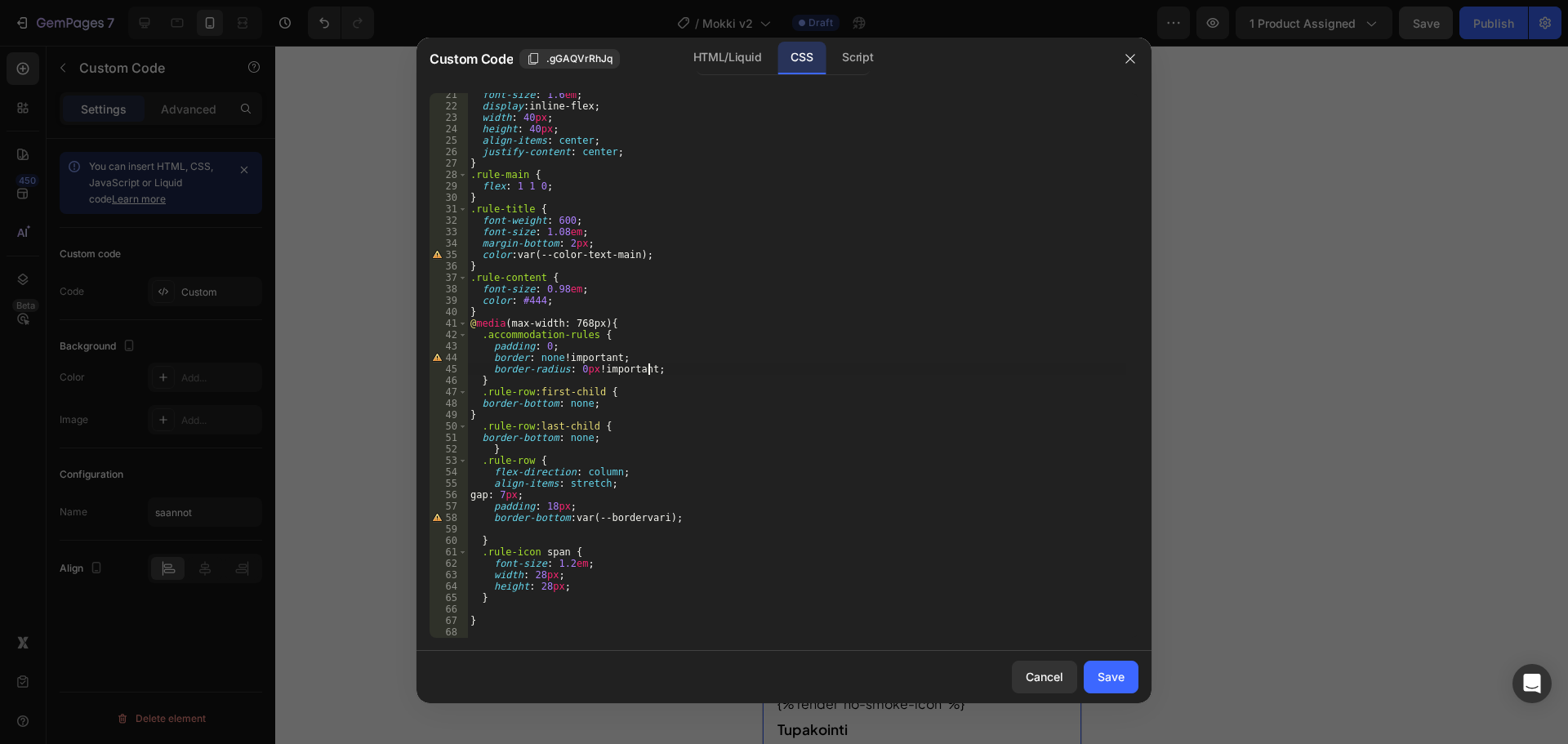
scroll to position [233, 0]
click at [472, 414] on div "font-size : 1.6 em ; display : inline-flex ; width : 40 px ; height : 40 px ; a…" at bounding box center [796, 373] width 659 height 568
click at [482, 401] on div "font-size : 1.6 em ; display : inline-flex ; width : 40 px ; height : 40 px ; a…" at bounding box center [796, 373] width 659 height 568
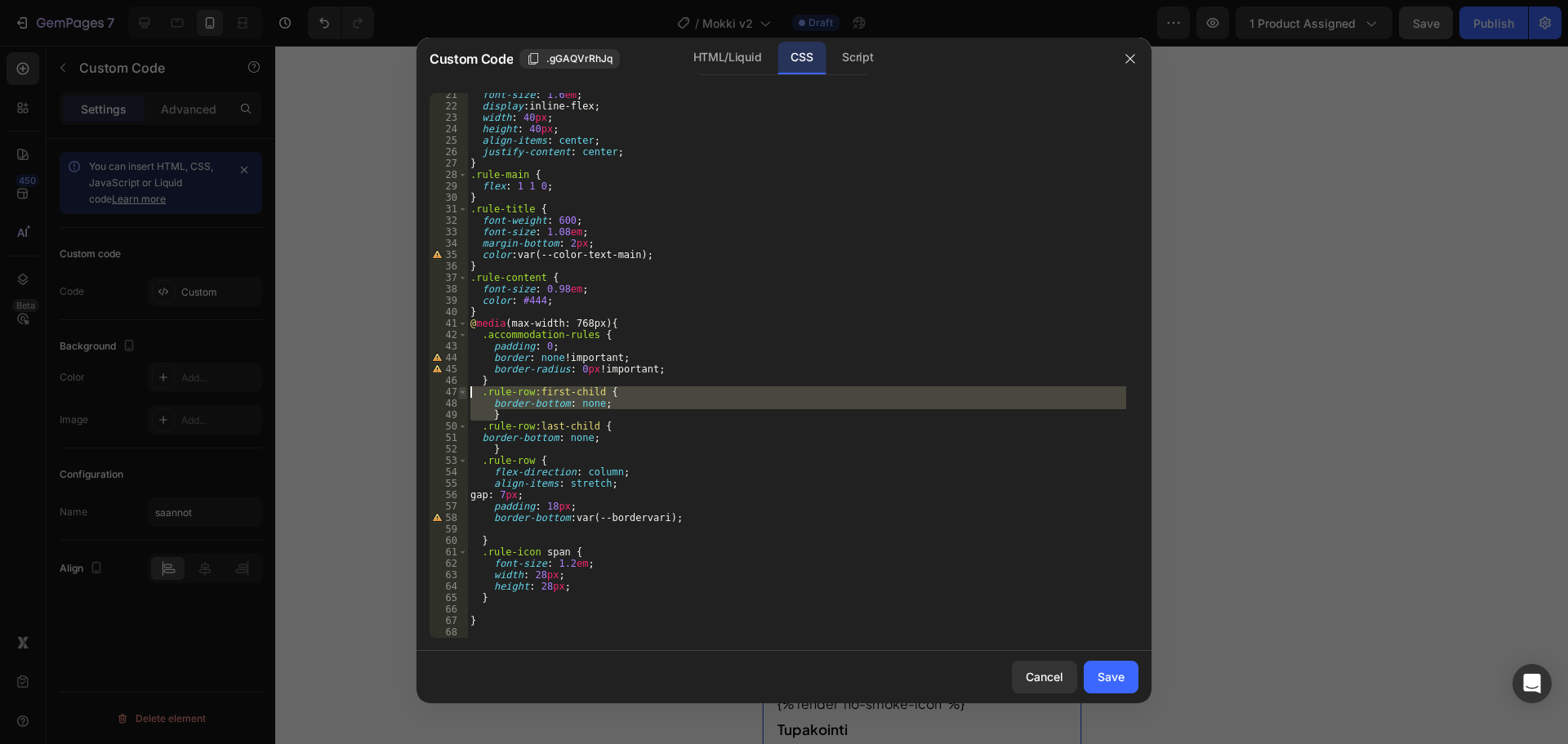
drag, startPoint x: 517, startPoint y: 415, endPoint x: 465, endPoint y: 396, distance: 55.4
click at [465, 396] on div "border-bottom: none; 21 22 23 24 25 26 27 28 29 30 31 32 33 34 35 36 37 38 39 4…" at bounding box center [784, 365] width 709 height 545
type textarea ".rule-row:first-child { border-bottom: none;"
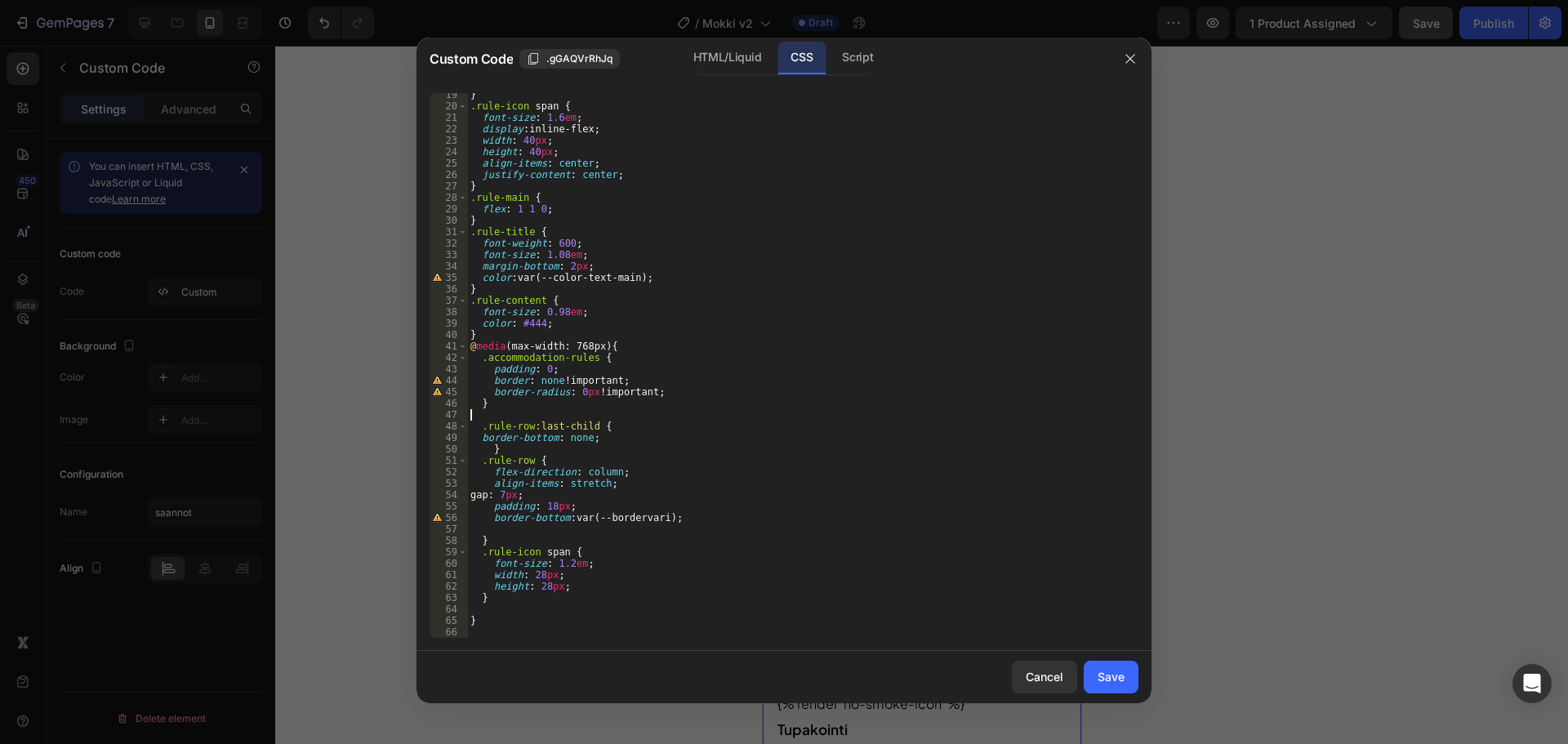
click at [492, 448] on div "} .rule-icon span { font-size : 1.6 em ; display : inline-flex ; width : 40 px …" at bounding box center [796, 373] width 659 height 568
type textarea "border-bottom: none;}"
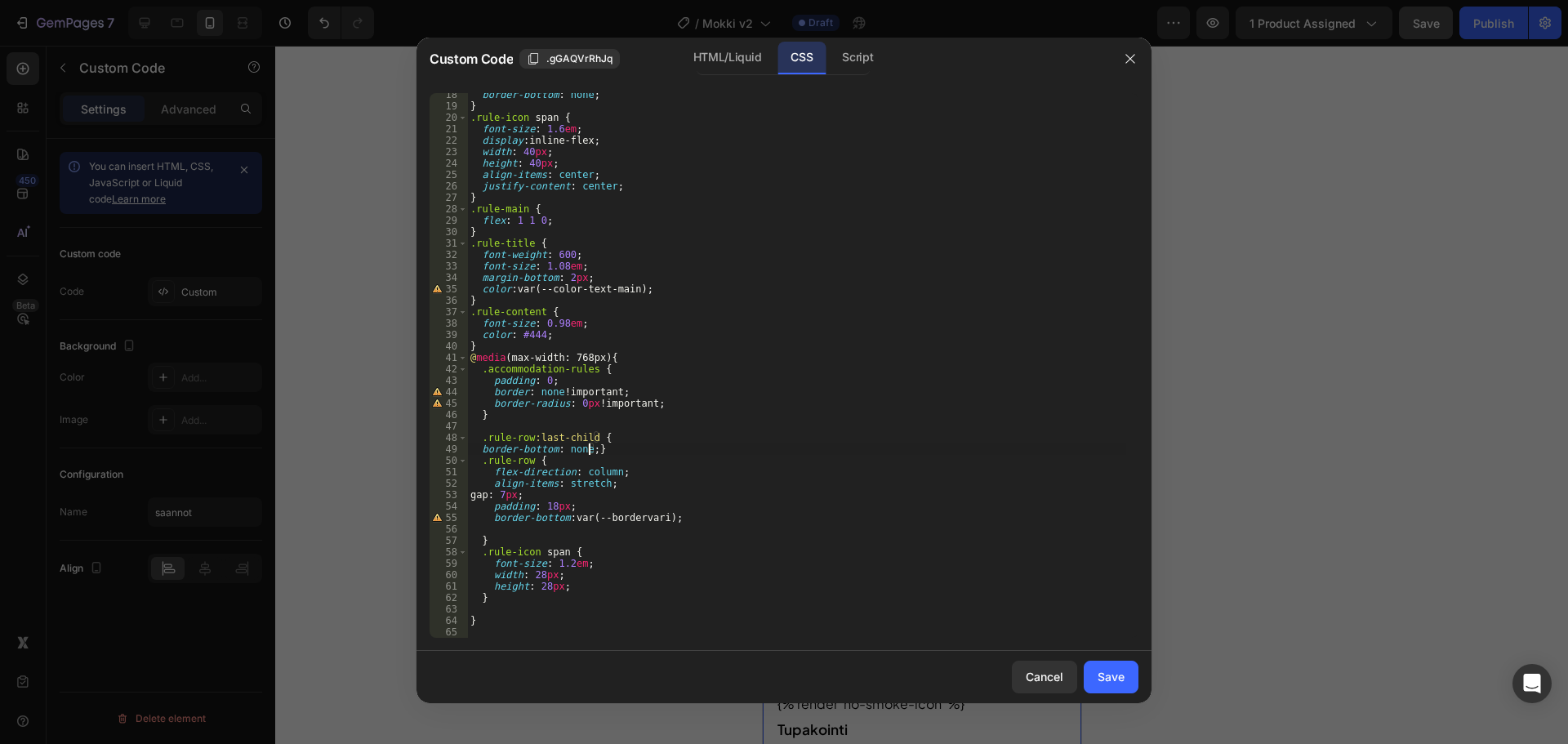
scroll to position [0, 2]
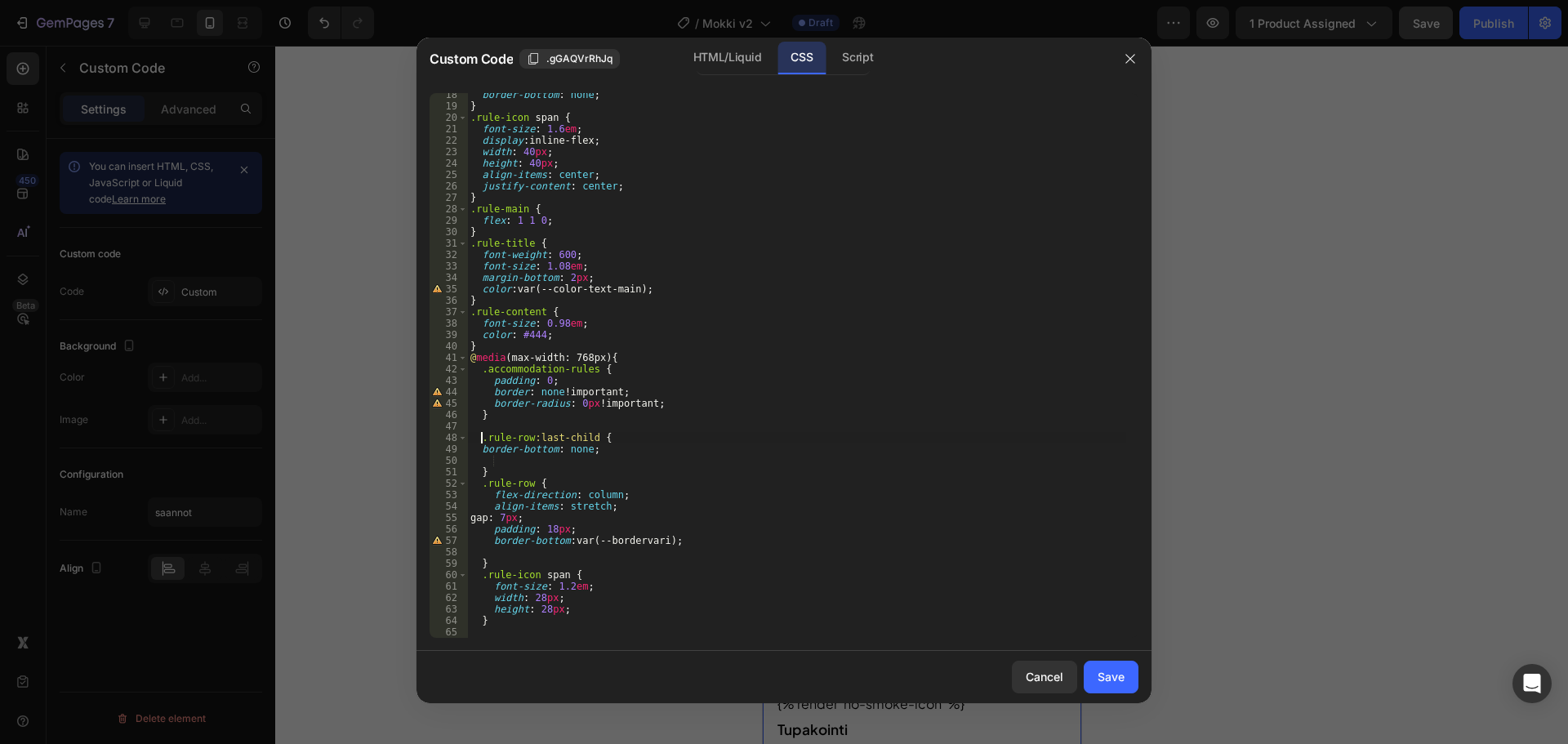
click at [482, 434] on div "border-bottom : none ; } .rule-icon span { font-size : 1.6 em ; display : inlin…" at bounding box center [796, 373] width 659 height 568
type textarea ".rule-row:last-child {"
click at [632, 436] on div "border-bottom : none ; } .rule-icon span { font-size : 1.6 em ; display : inlin…" at bounding box center [796, 373] width 659 height 568
click at [583, 461] on div "border-bottom : none ; } .rule-icon span { font-size : 1.6 em ; display : inlin…" at bounding box center [796, 373] width 659 height 568
type textarea "border-bottom: none !;"
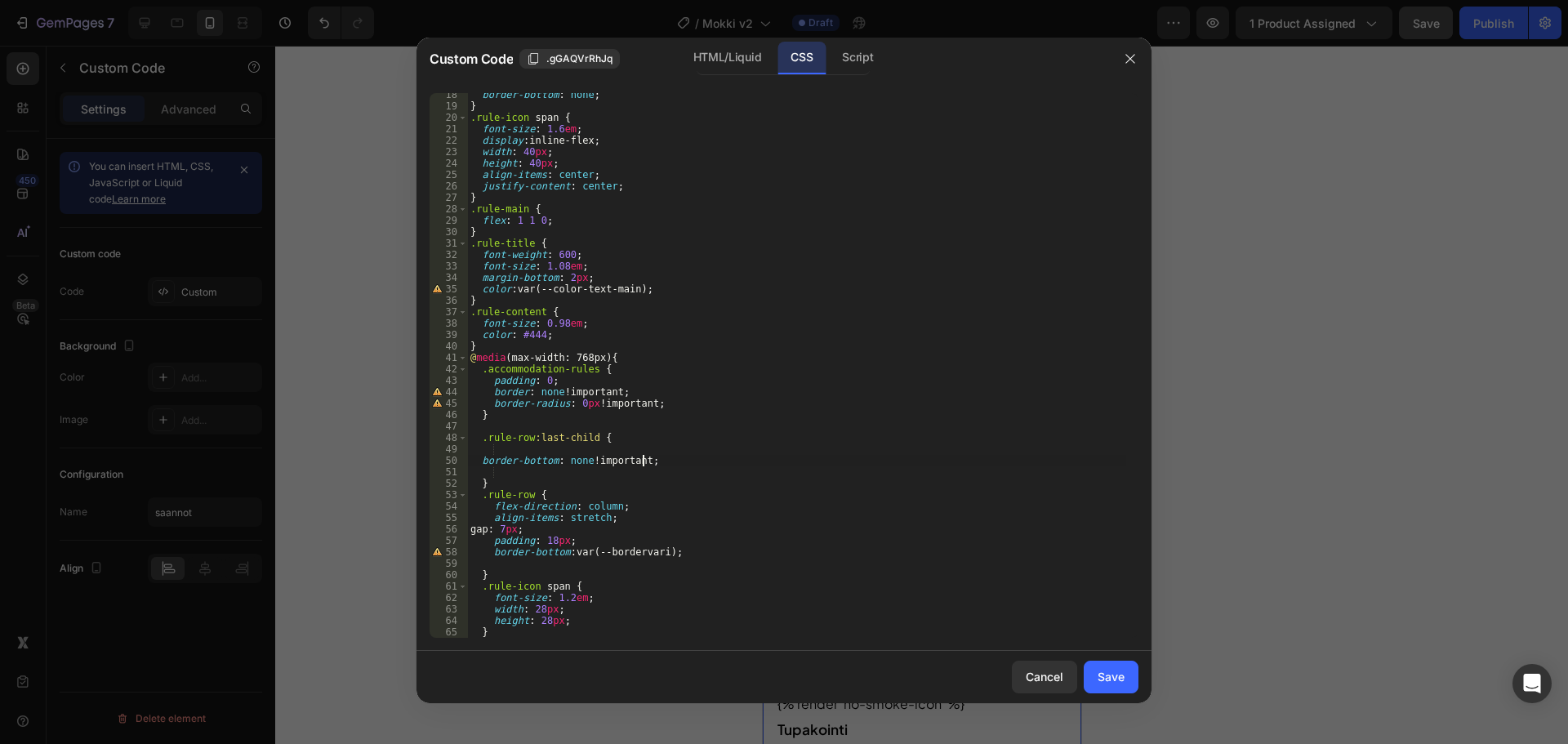
click at [686, 444] on div "border-bottom : none ; } .rule-icon span { font-size : 1.6 em ; display : inlin…" at bounding box center [796, 373] width 659 height 568
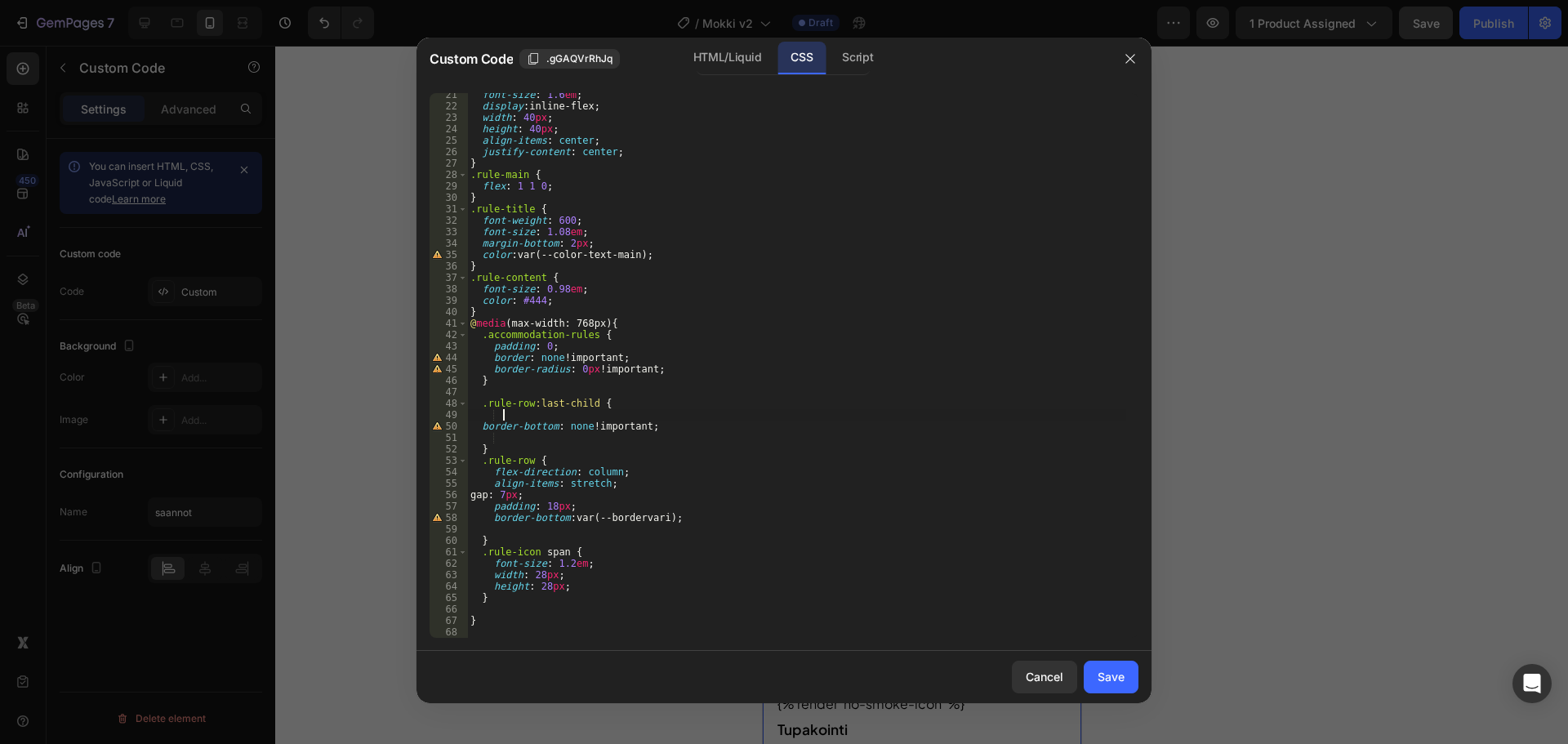
click at [492, 607] on div "font-size : 1.6 em ; display : inline-flex ; width : 40 px ; height : 40 px ; a…" at bounding box center [796, 373] width 659 height 568
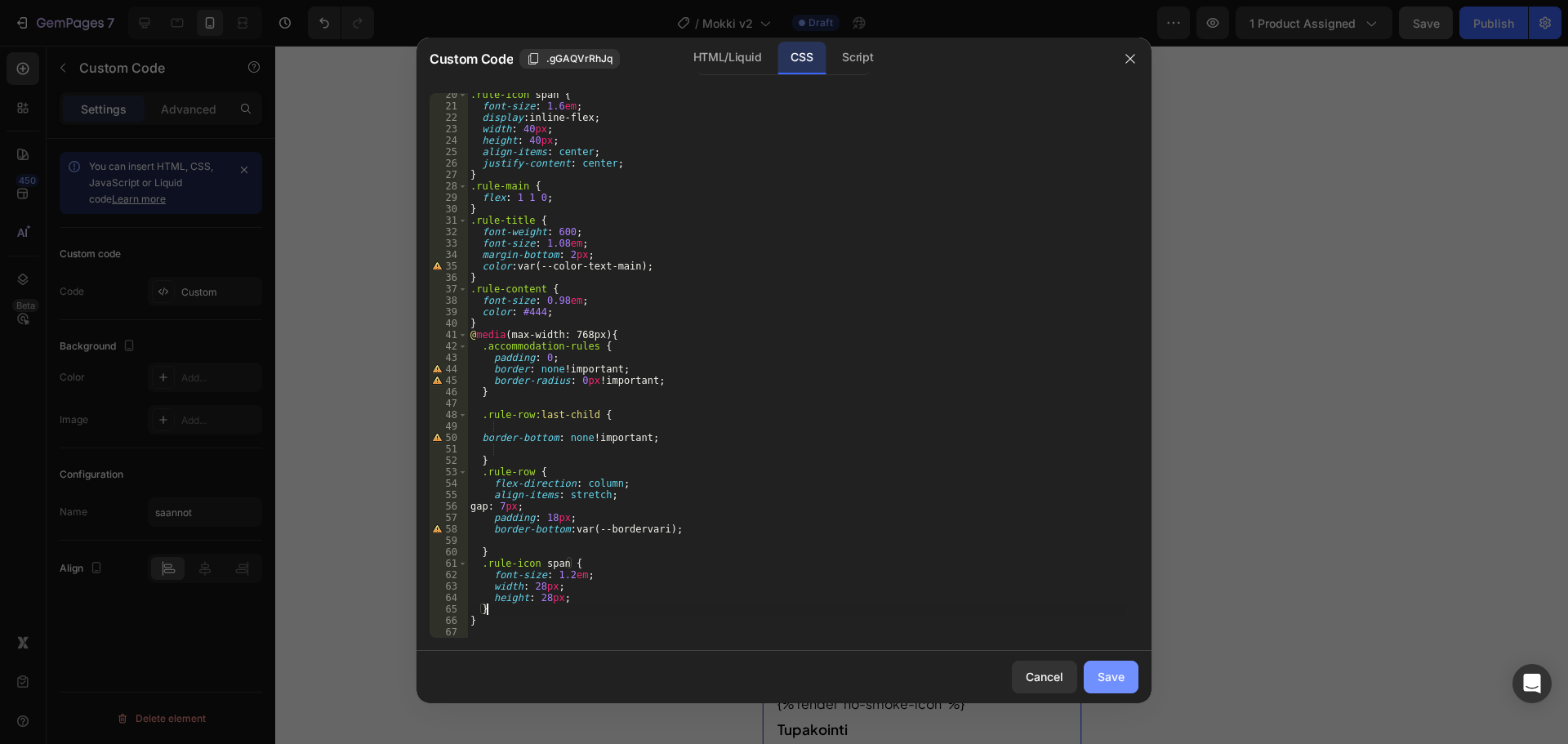
type textarea "}"
click at [1108, 669] on div "Save" at bounding box center [1110, 677] width 27 height 18
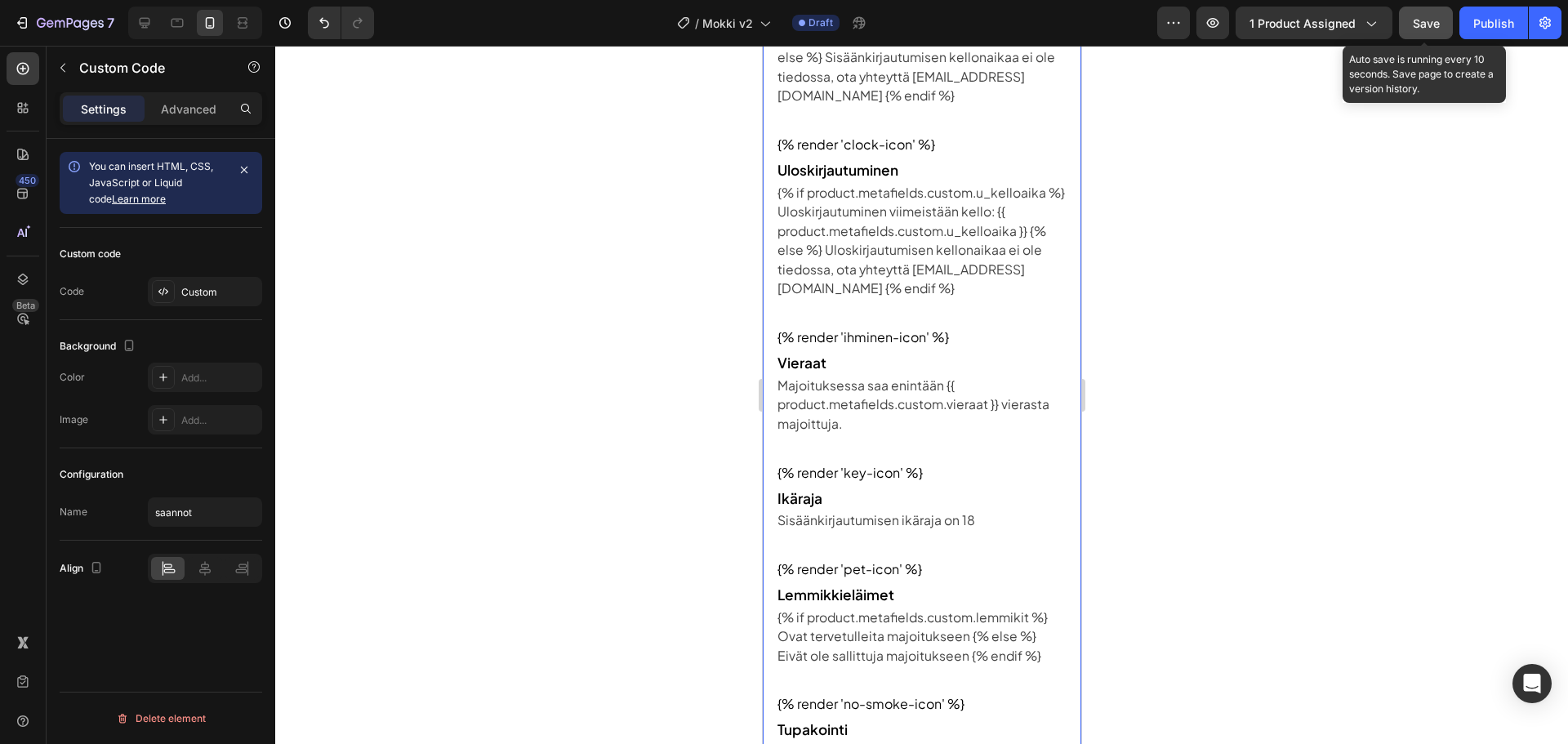
click at [1414, 30] on span "Save" at bounding box center [1426, 24] width 27 height 14
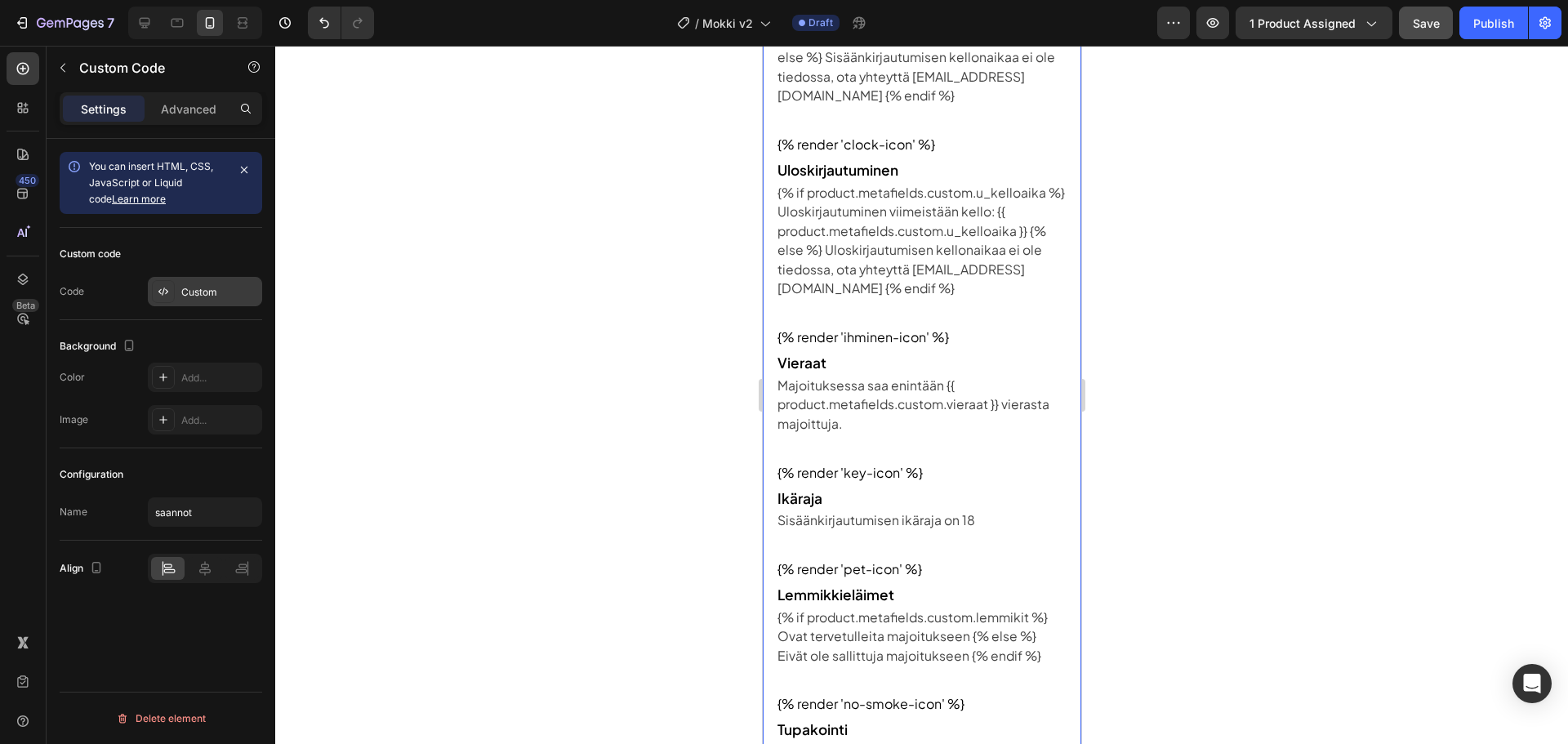
click at [209, 289] on div "Custom" at bounding box center [220, 292] width 77 height 15
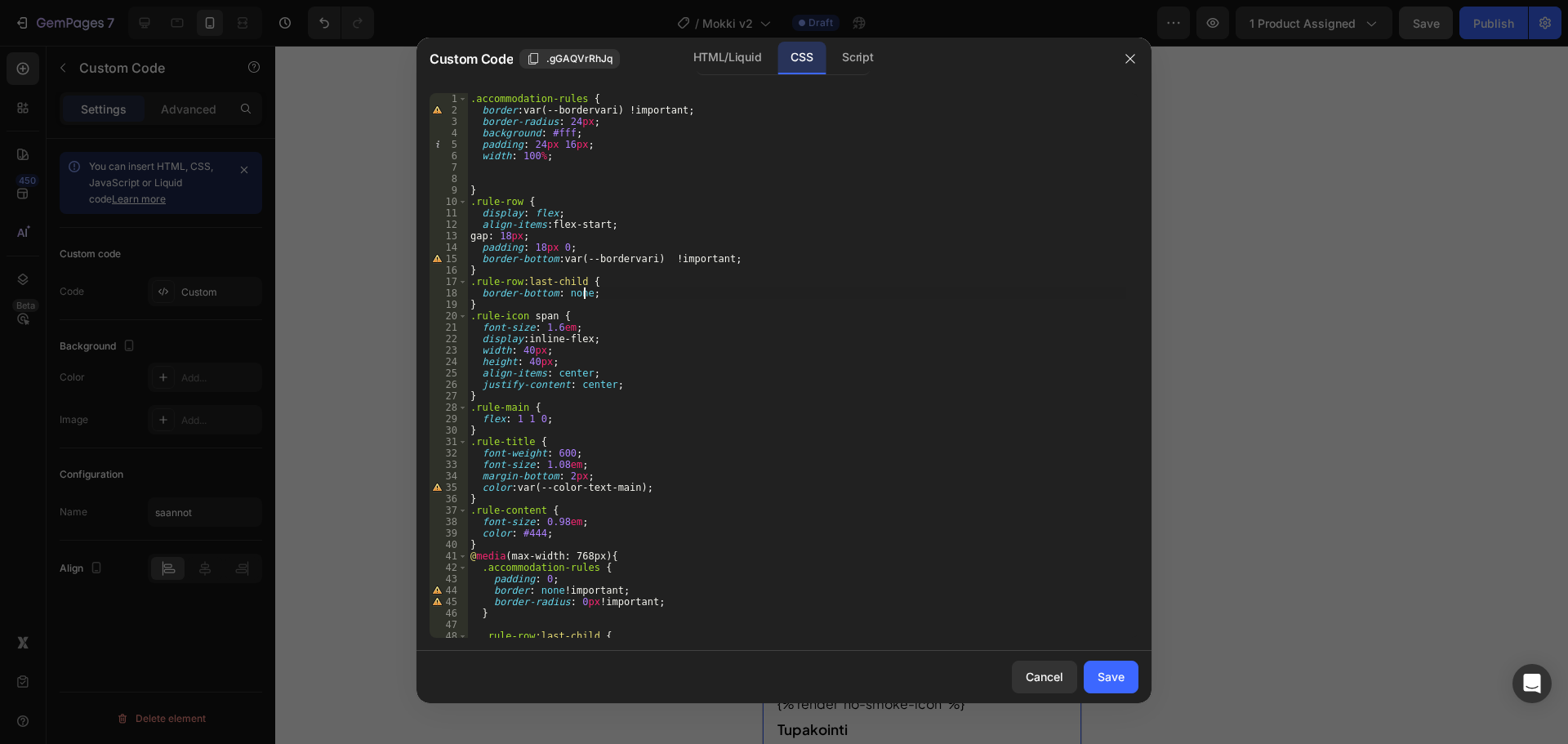
click at [583, 296] on div ".accommodation-rules { border : var(--bordervari) !important ; border-radius : …" at bounding box center [796, 376] width 659 height 568
type textarea "border-bottom: none !;"
click at [1111, 676] on div "Save" at bounding box center [1110, 677] width 27 height 18
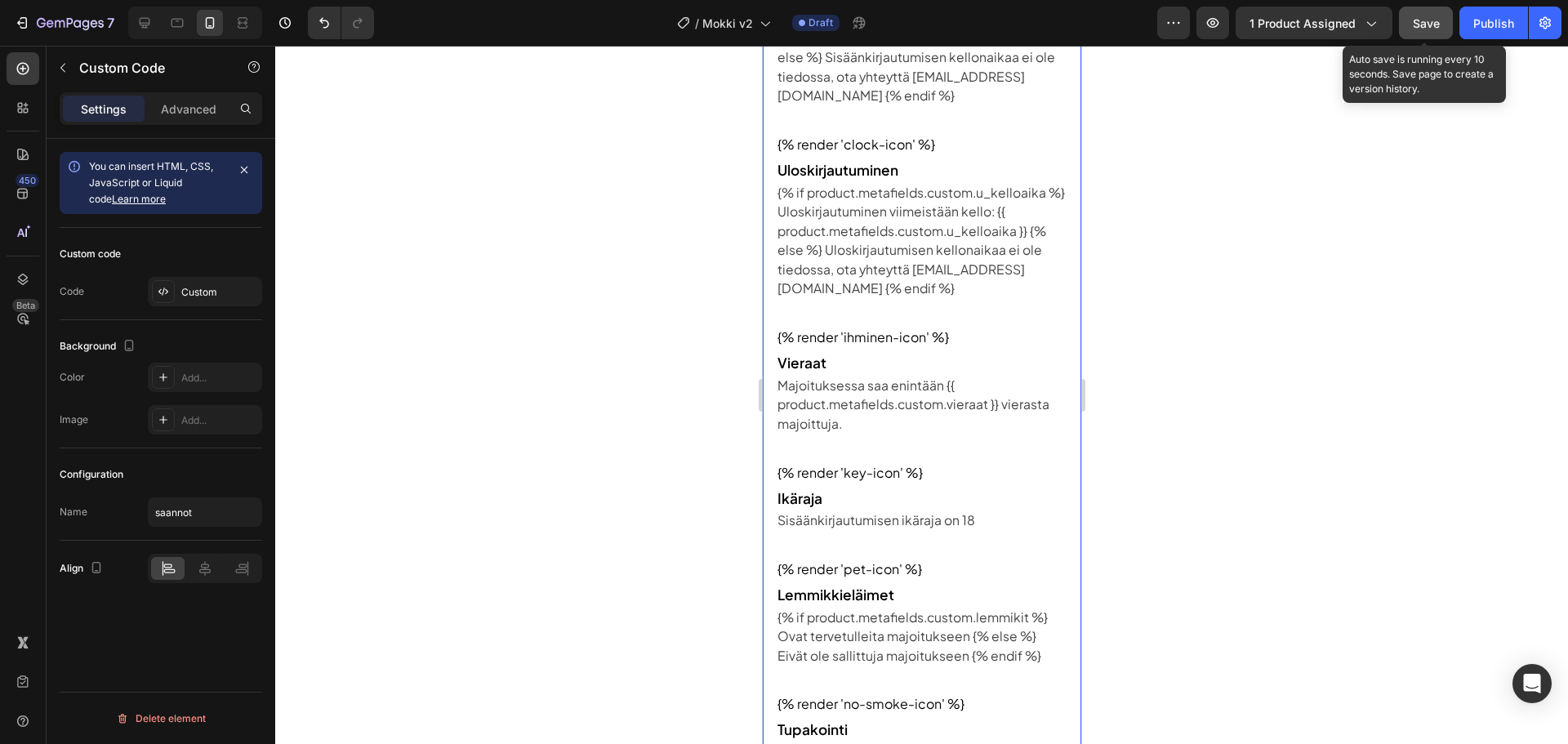
click at [1416, 26] on span "Save" at bounding box center [1426, 24] width 27 height 14
click at [150, 11] on div at bounding box center [144, 23] width 26 height 26
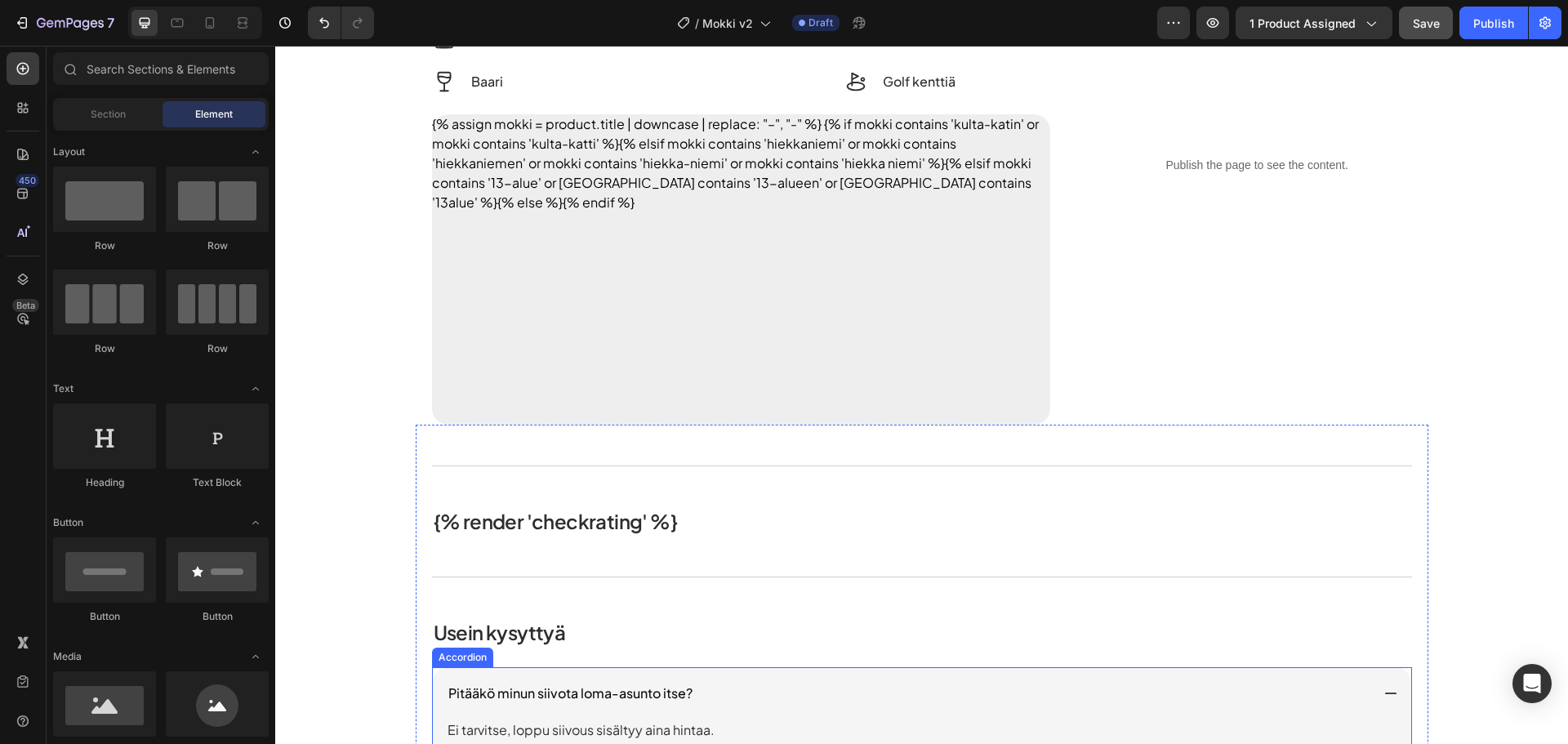
scroll to position [1003, 0]
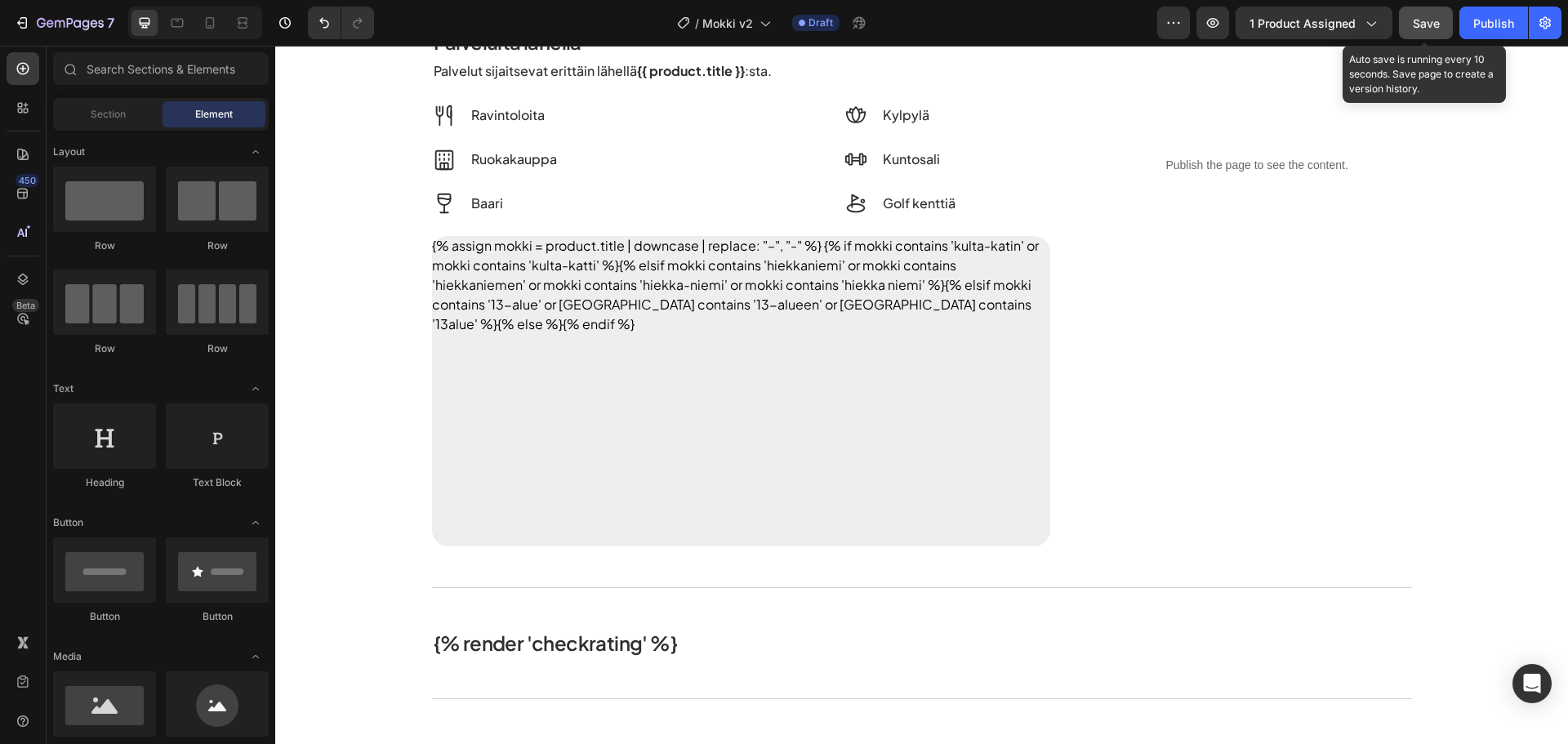
click at [1436, 15] on div "Save" at bounding box center [1426, 24] width 27 height 18
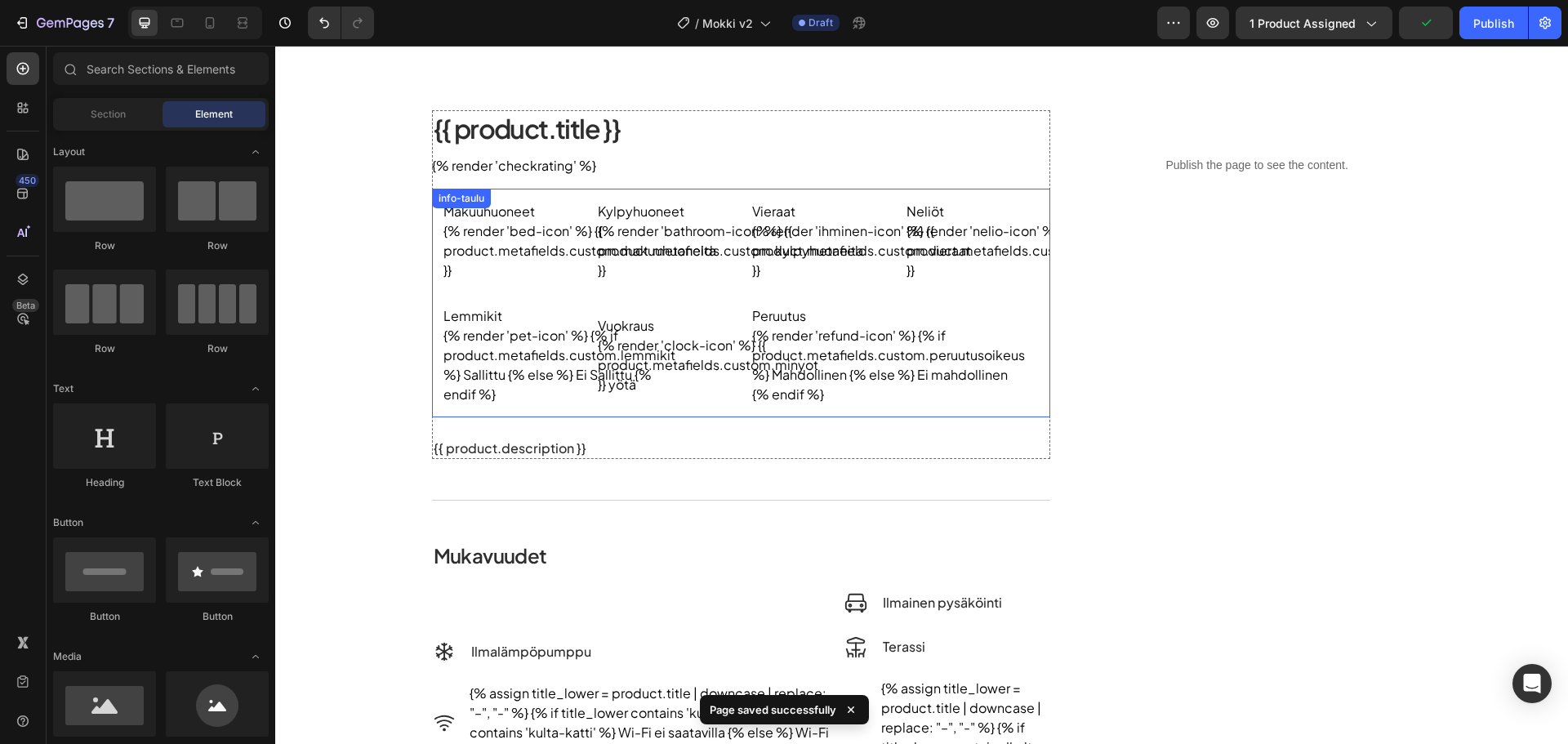
scroll to position [0, 0]
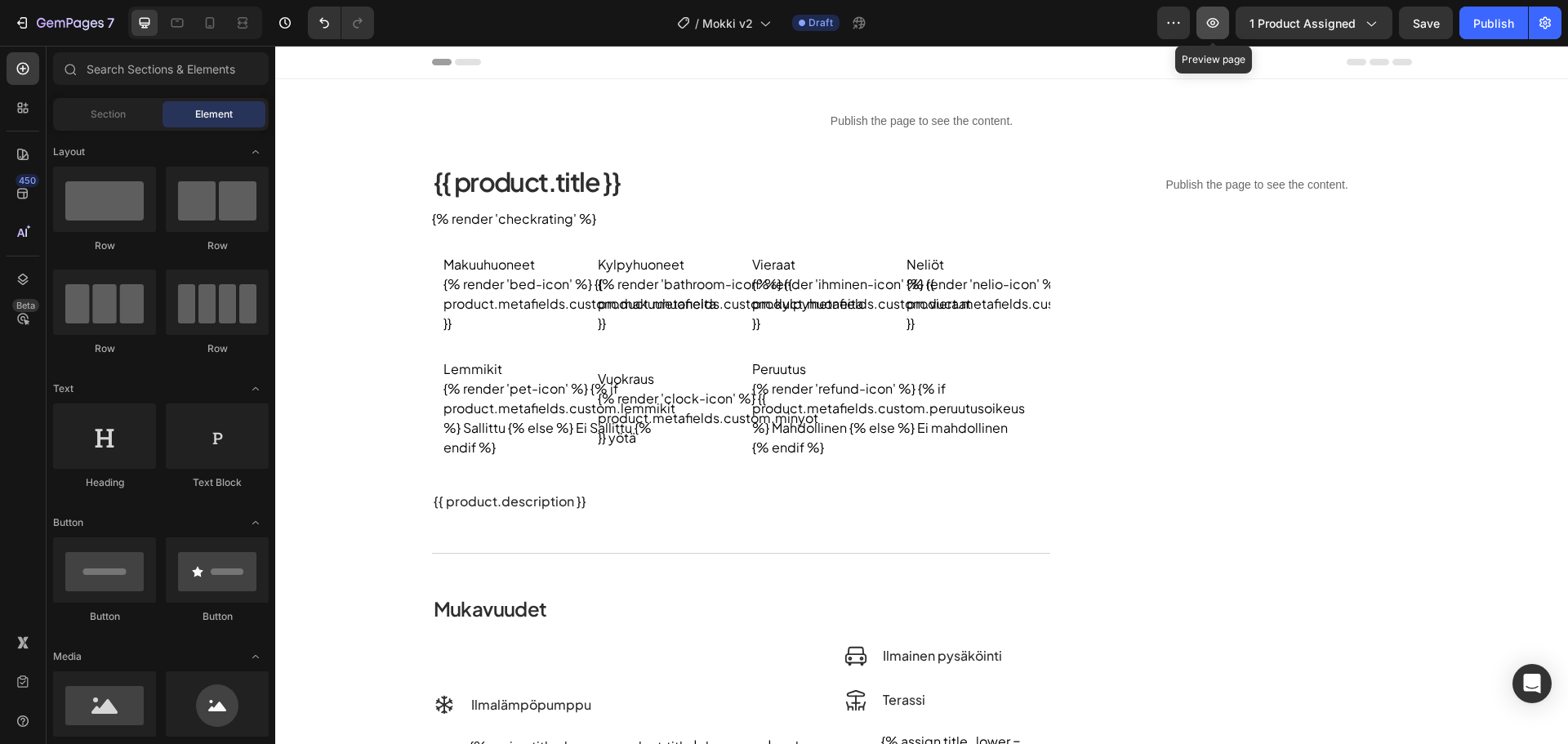
click at [1218, 16] on icon "button" at bounding box center [1213, 23] width 17 height 17
